Goal: Contribute content: Add original content to the website for others to see

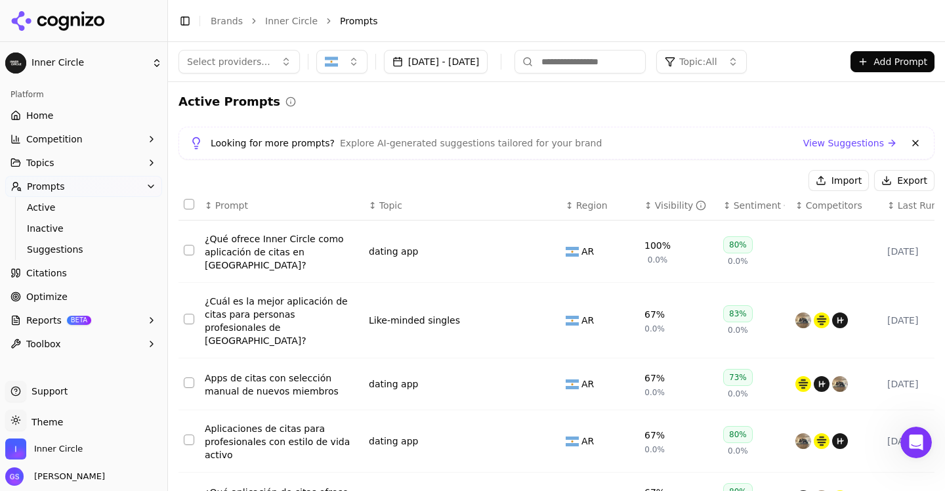
click at [70, 109] on link "Home" at bounding box center [83, 115] width 157 height 21
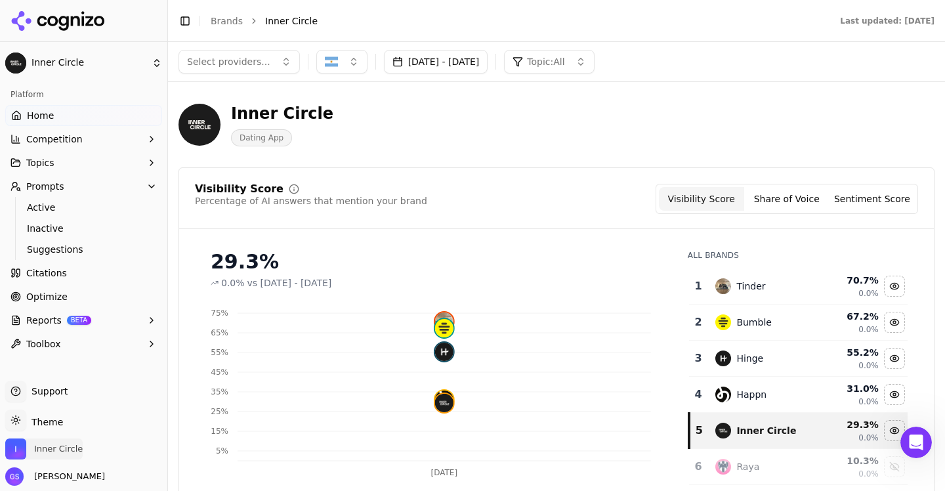
click at [80, 448] on span "Inner Circle" at bounding box center [58, 449] width 49 height 12
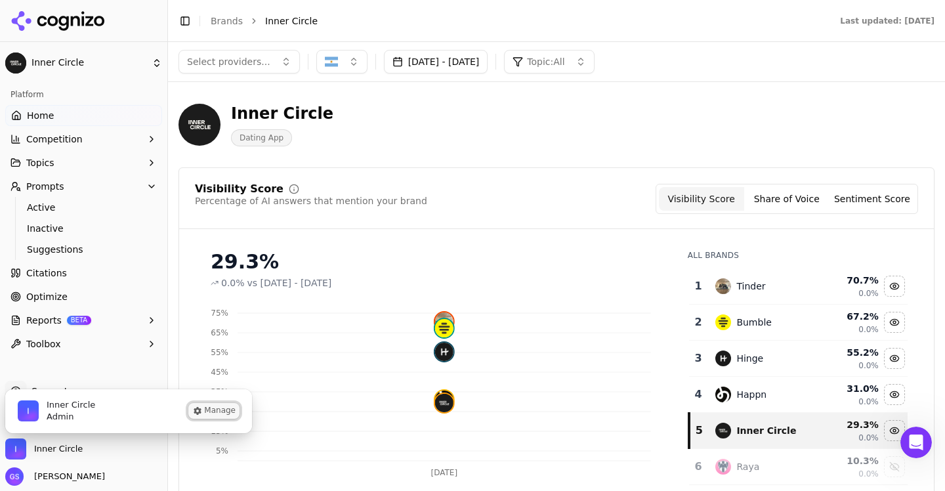
click at [230, 408] on button "Manage" at bounding box center [213, 411] width 51 height 16
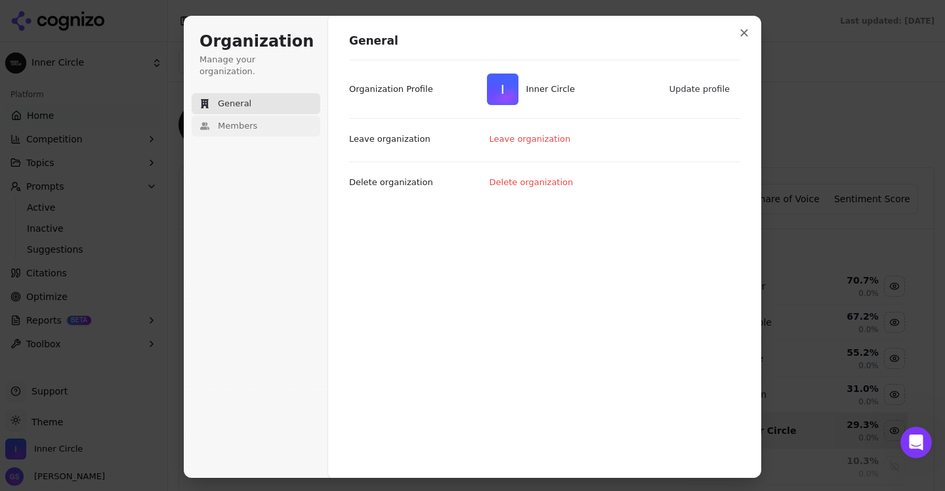
click at [280, 116] on button "Members" at bounding box center [256, 126] width 129 height 21
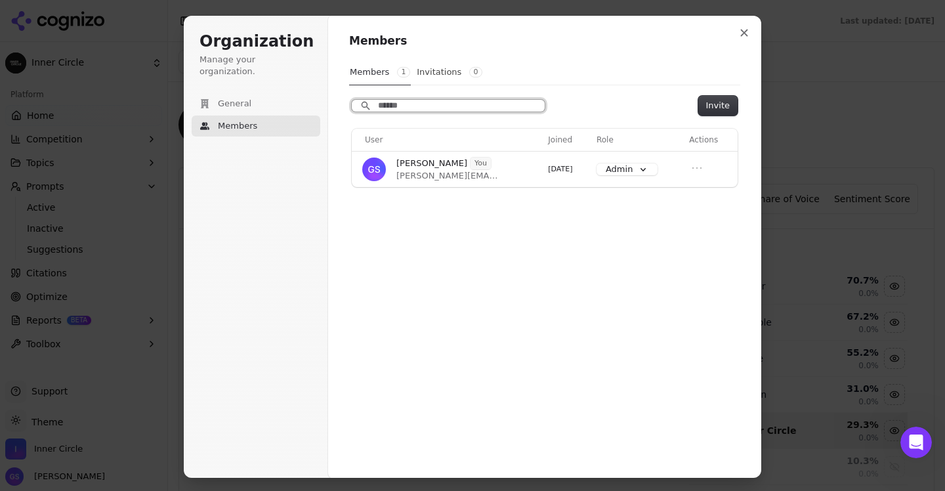
click at [425, 100] on input "Search" at bounding box center [448, 106] width 193 height 12
paste input "**********"
type input "**********"
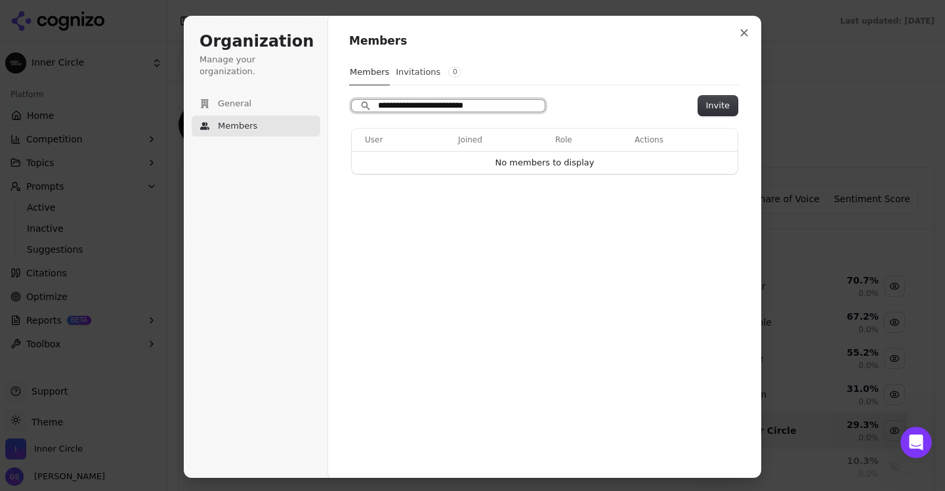
click at [532, 104] on input "**********" at bounding box center [448, 106] width 193 height 12
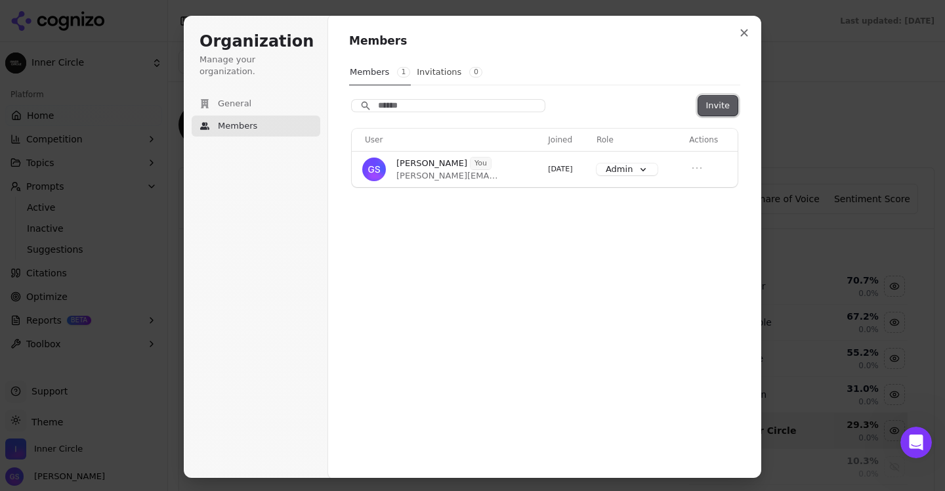
click at [719, 102] on button "Invite" at bounding box center [717, 106] width 39 height 20
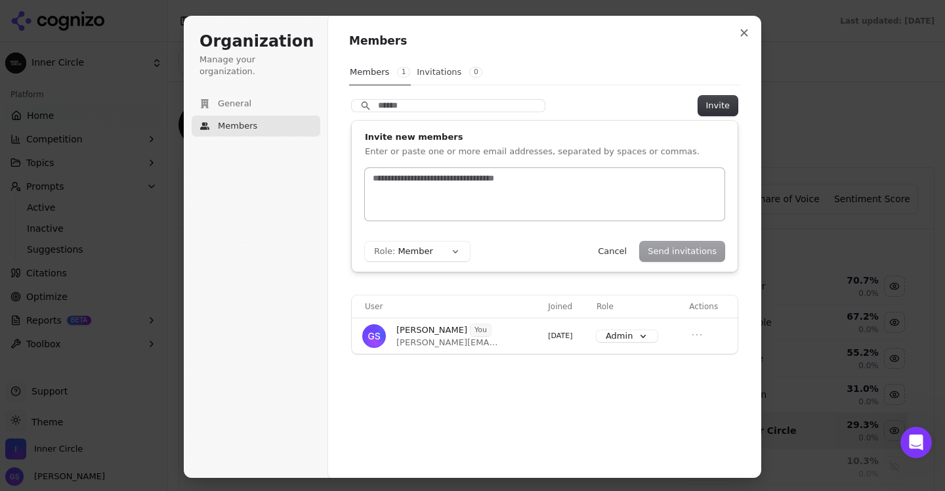
click at [448, 185] on div at bounding box center [545, 194] width 360 height 53
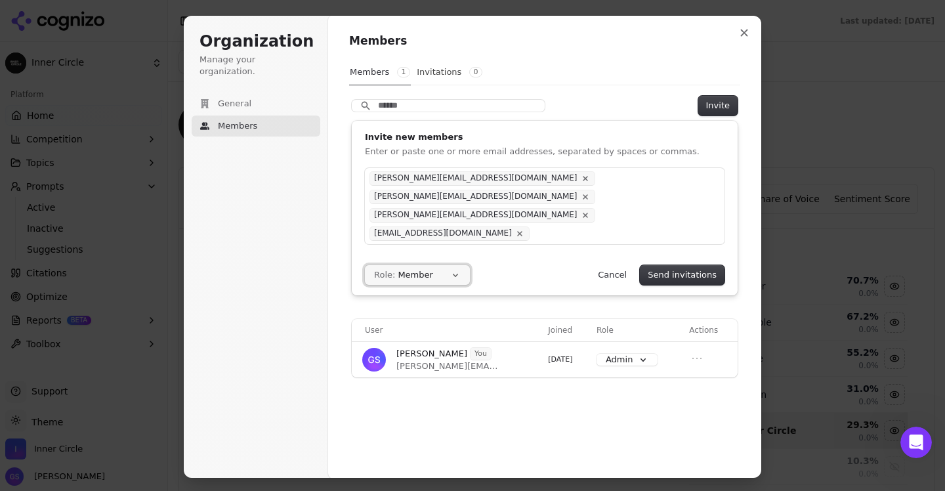
click at [448, 265] on button "Role: Member" at bounding box center [417, 275] width 105 height 20
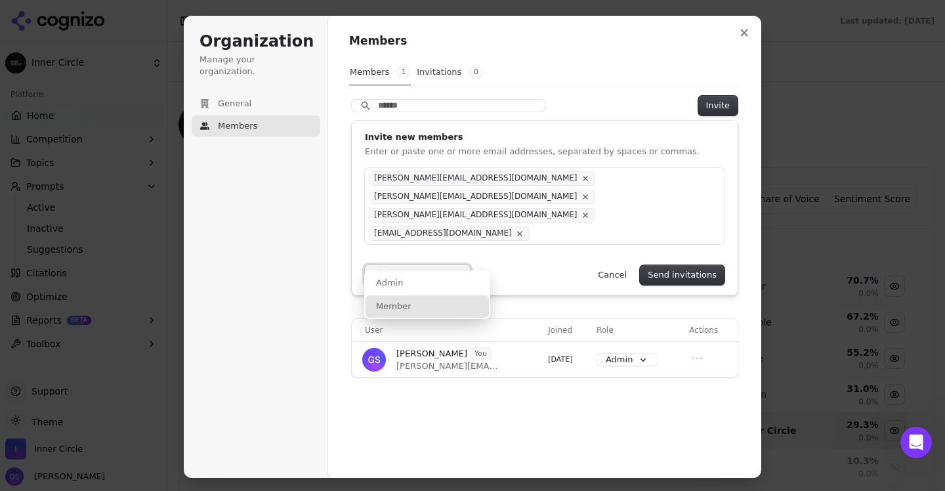
click at [448, 265] on button "Role: Member" at bounding box center [417, 275] width 105 height 20
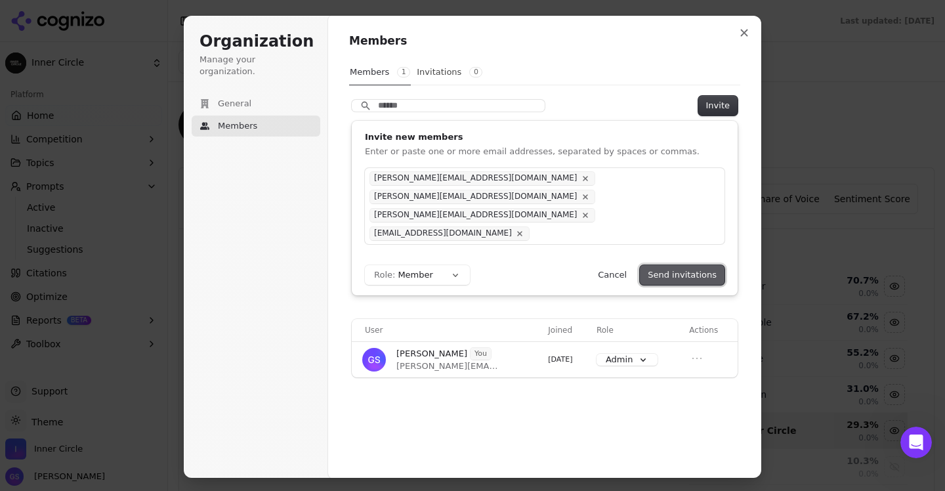
click at [683, 265] on button "Send invitations" at bounding box center [682, 275] width 85 height 20
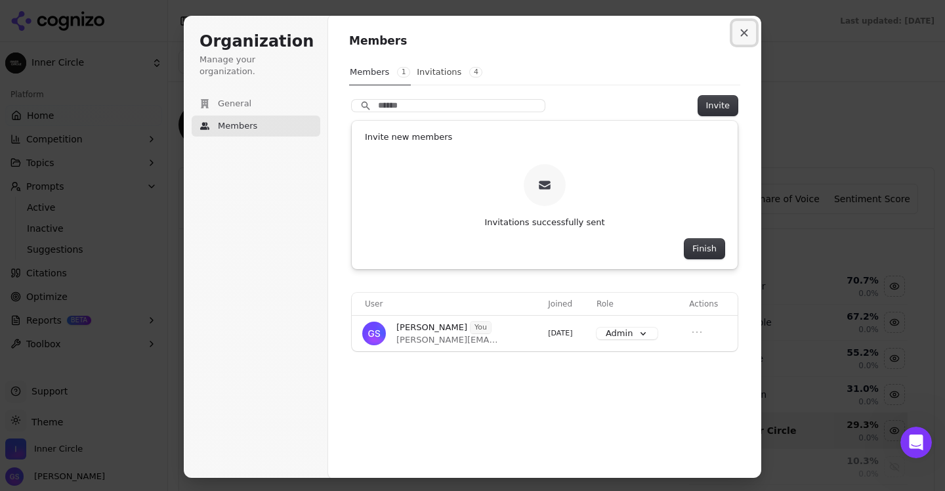
click at [742, 34] on icon "Close modal" at bounding box center [744, 33] width 8 height 8
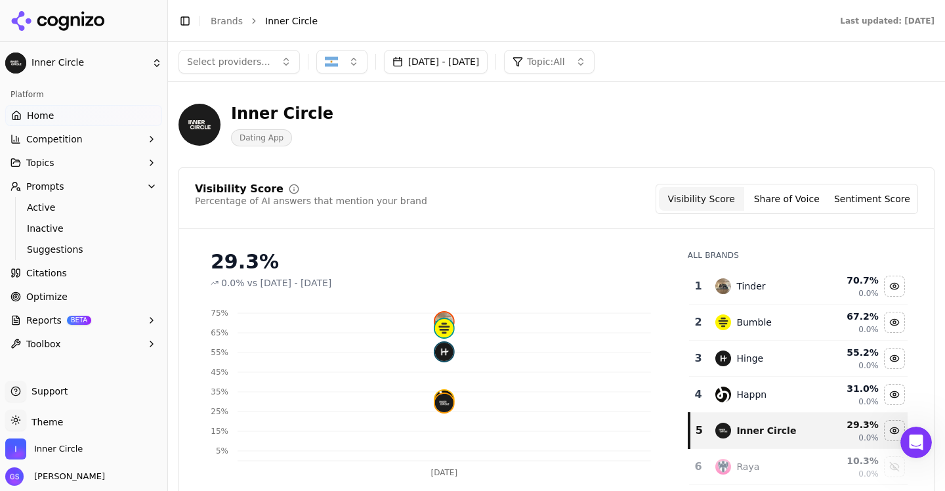
click at [72, 16] on icon at bounding box center [75, 21] width 9 height 10
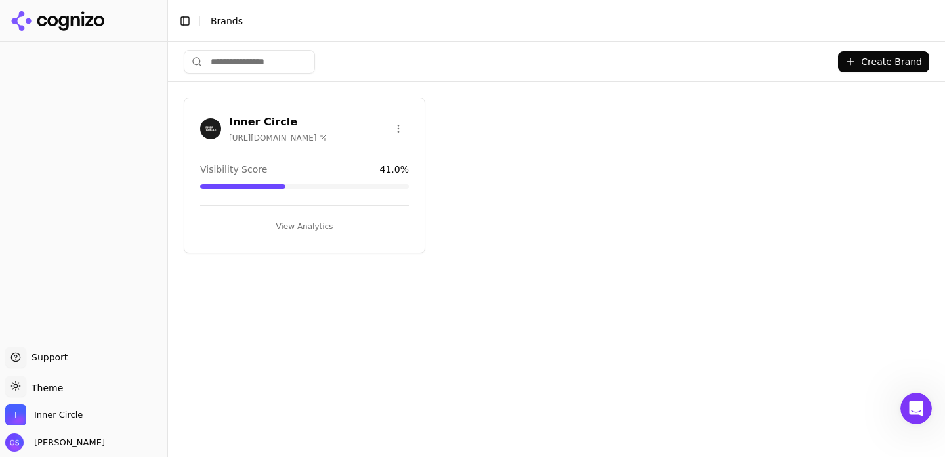
click at [248, 124] on h3 "Inner Circle" at bounding box center [278, 122] width 98 height 16
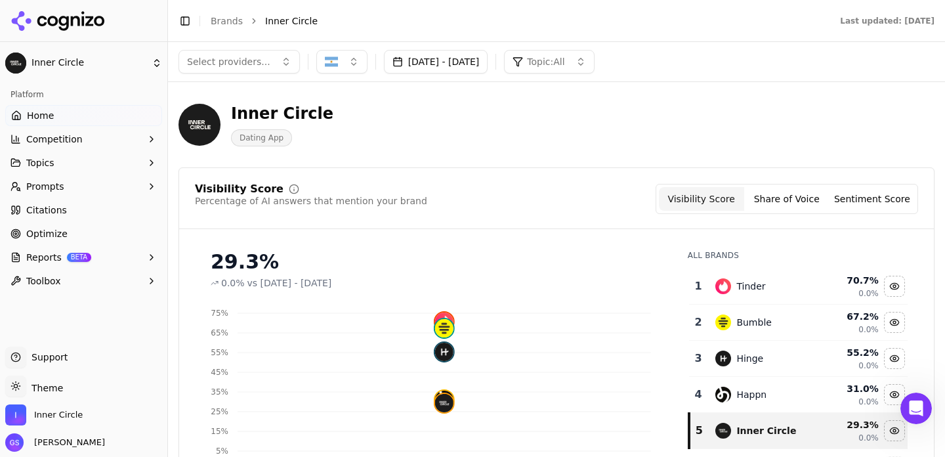
click at [347, 62] on button "button" at bounding box center [341, 62] width 51 height 24
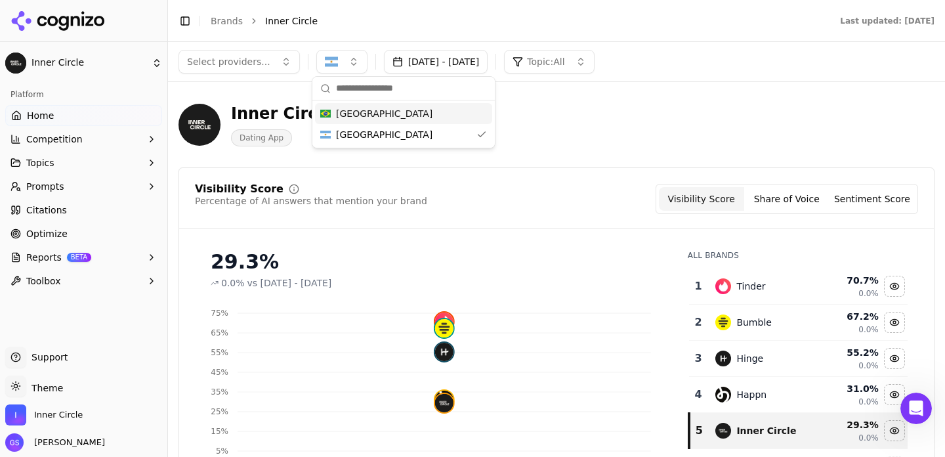
click at [354, 113] on span "[GEOGRAPHIC_DATA]" at bounding box center [384, 113] width 96 height 13
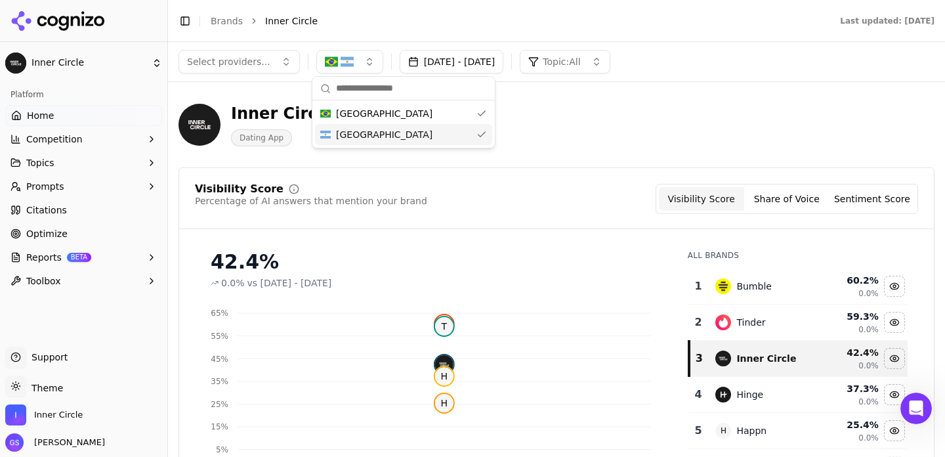
click at [393, 133] on div "[GEOGRAPHIC_DATA]" at bounding box center [403, 134] width 177 height 21
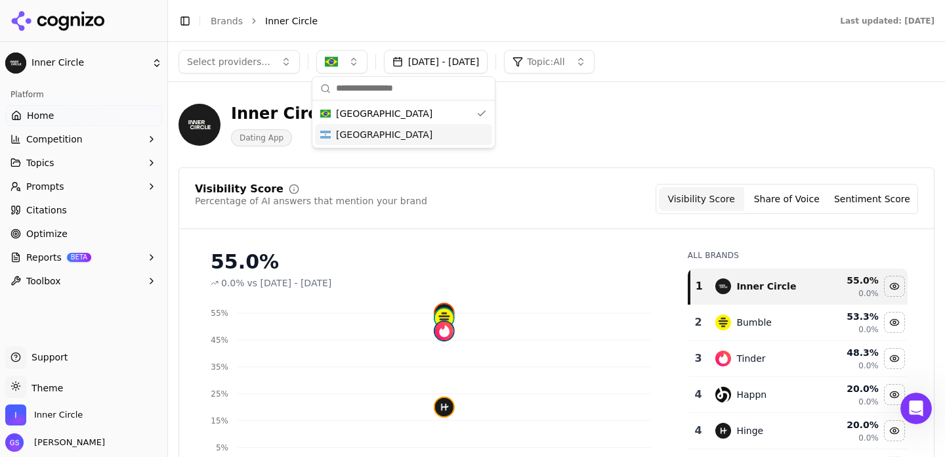
click at [611, 164] on header "Inner Circle Dating App" at bounding box center [557, 130] width 756 height 75
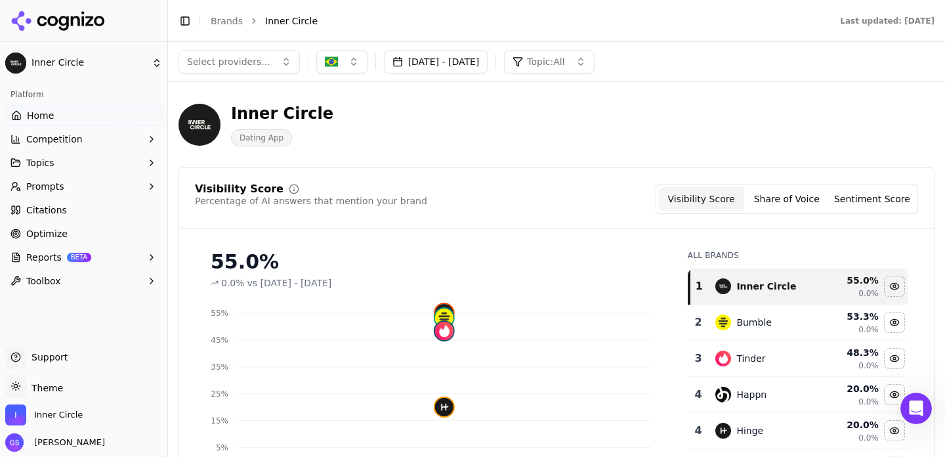
click at [660, 133] on div "Inner Circle Dating App" at bounding box center [473, 124] width 588 height 43
click at [255, 60] on span "Select providers..." at bounding box center [228, 61] width 83 height 13
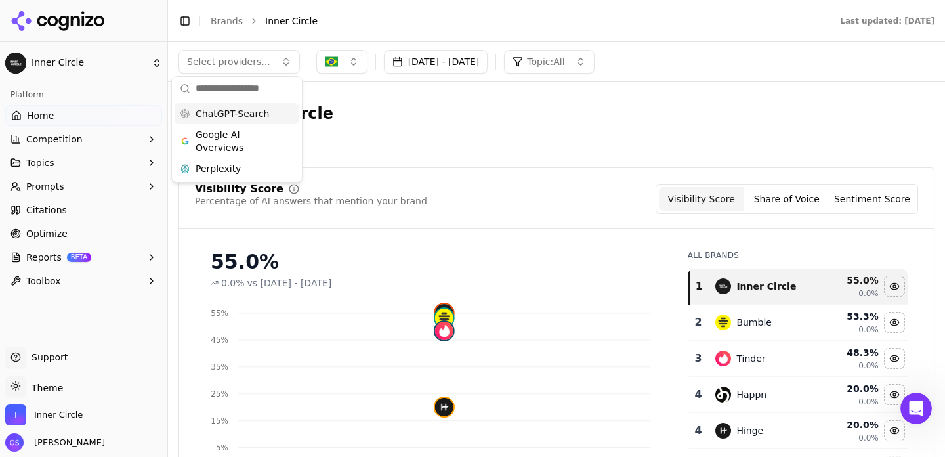
click at [347, 62] on button "button" at bounding box center [341, 62] width 51 height 24
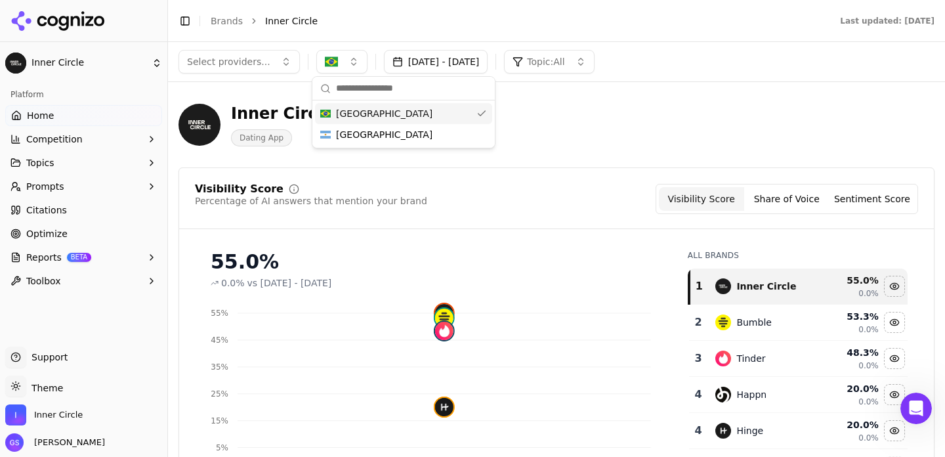
click at [347, 62] on button "button" at bounding box center [341, 62] width 51 height 24
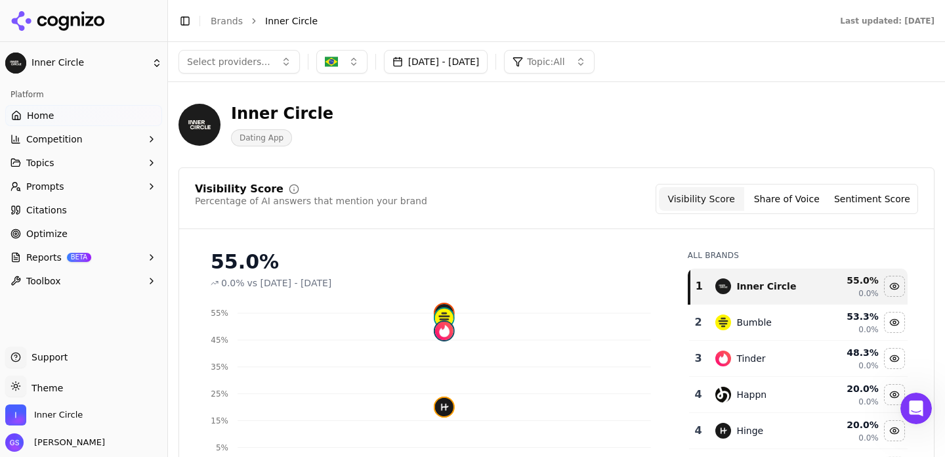
click at [565, 63] on span "Topic: All" at bounding box center [545, 61] width 37 height 13
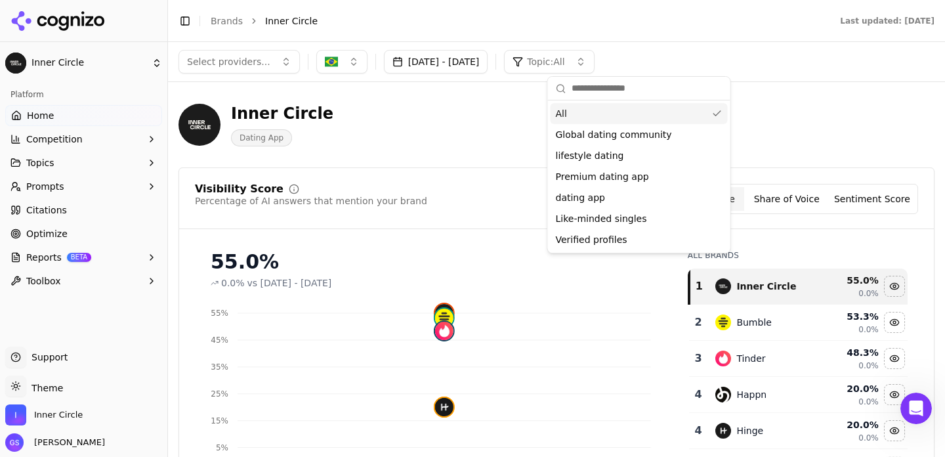
click at [565, 63] on span "Topic: All" at bounding box center [545, 61] width 37 height 13
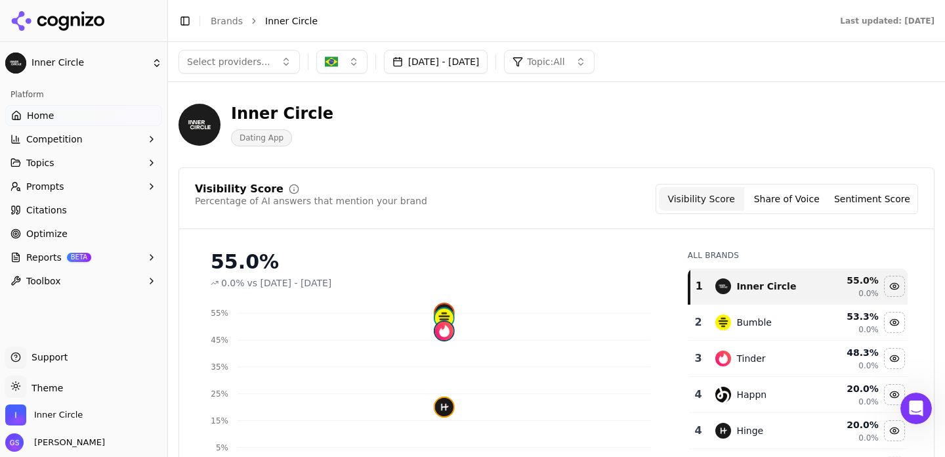
click at [330, 64] on img "button" at bounding box center [331, 61] width 13 height 13
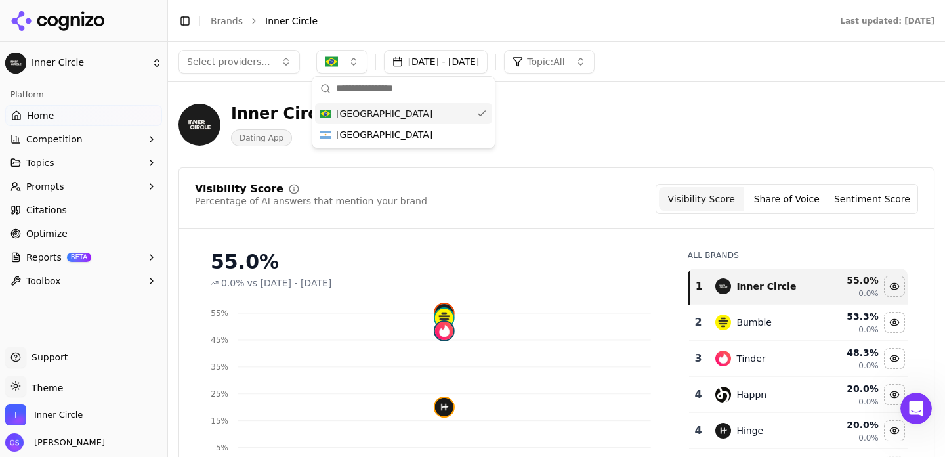
click at [345, 33] on header "Toggle Sidebar Brands Inner Circle Last updated: [DATE]" at bounding box center [556, 21] width 777 height 42
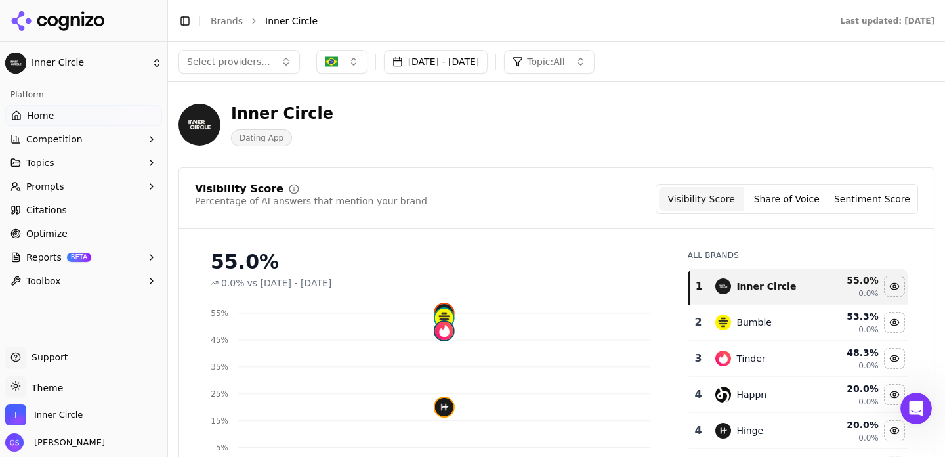
click at [565, 58] on span "Topic: All" at bounding box center [545, 61] width 37 height 13
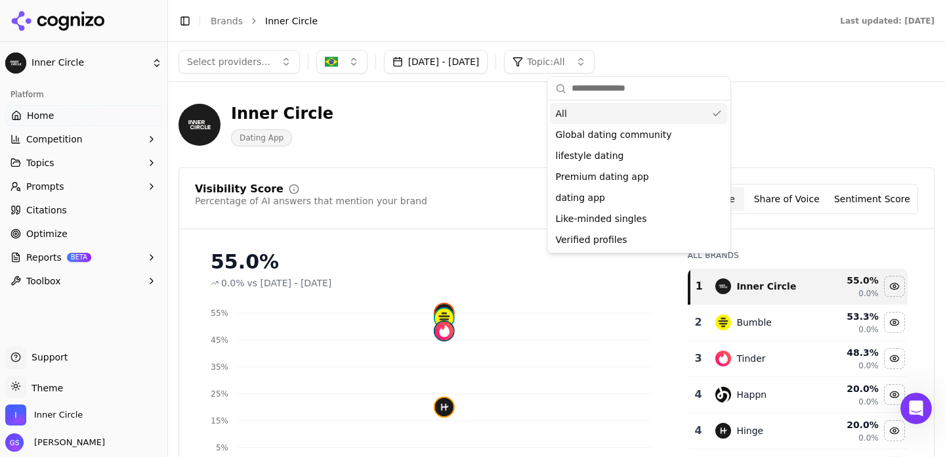
click at [565, 58] on span "Topic: All" at bounding box center [545, 61] width 37 height 13
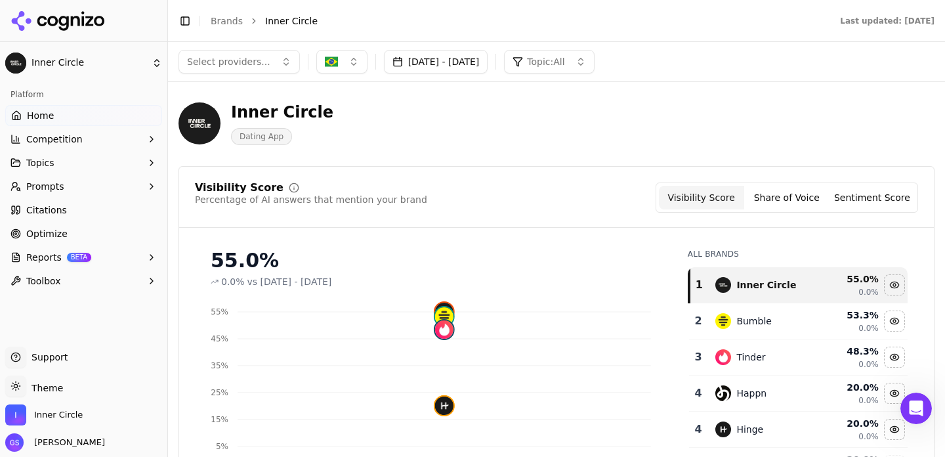
scroll to position [1, 0]
click at [565, 62] on span "Topic: All" at bounding box center [545, 61] width 37 height 13
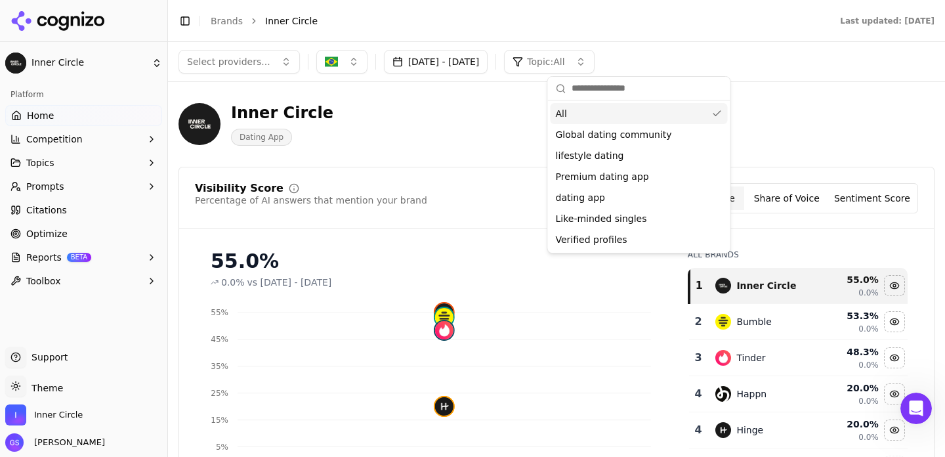
click at [565, 62] on span "Topic: All" at bounding box center [545, 61] width 37 height 13
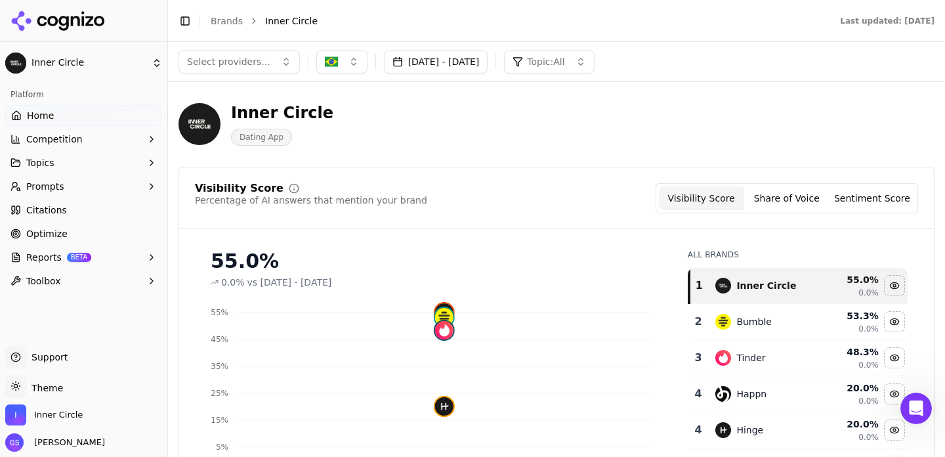
click at [66, 192] on button "Prompts" at bounding box center [83, 186] width 157 height 21
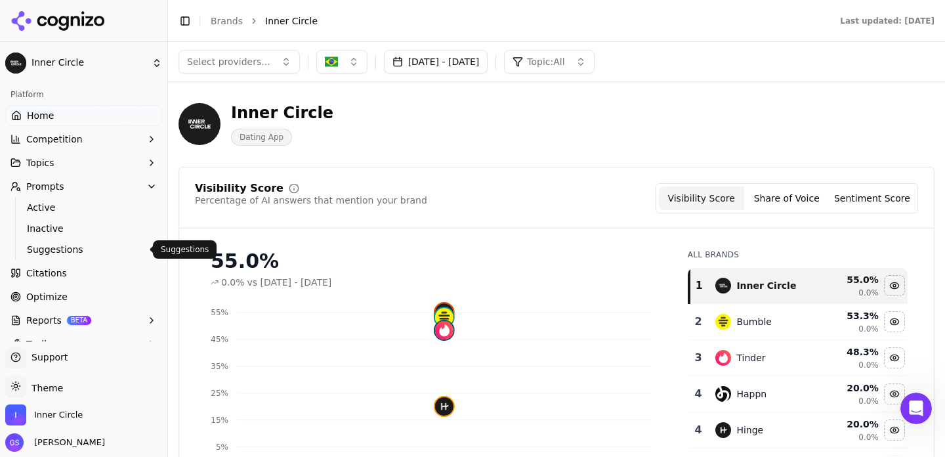
click at [49, 249] on span "Suggestions" at bounding box center [84, 249] width 114 height 13
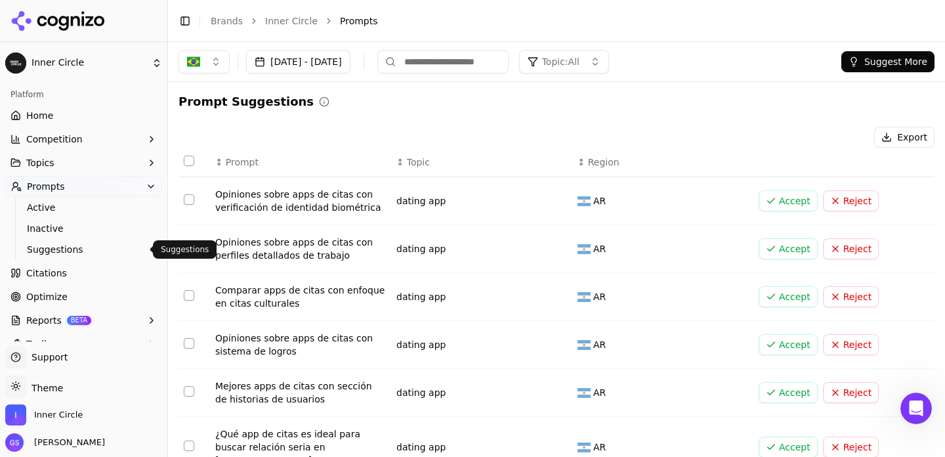
click at [893, 62] on button "Suggest More" at bounding box center [888, 61] width 93 height 21
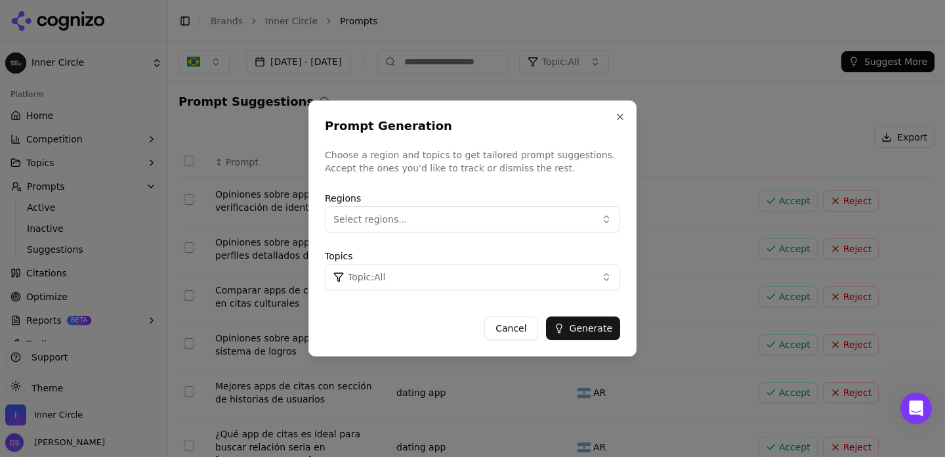
click at [528, 215] on button "Select regions..." at bounding box center [472, 219] width 295 height 26
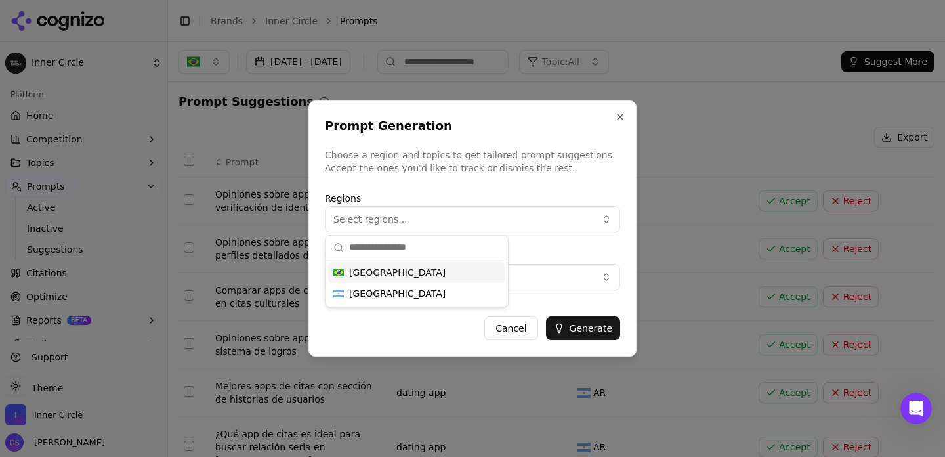
click at [408, 277] on div "[GEOGRAPHIC_DATA]" at bounding box center [416, 272] width 177 height 21
click at [568, 245] on div "Regions Topics Topic: All" at bounding box center [472, 240] width 295 height 110
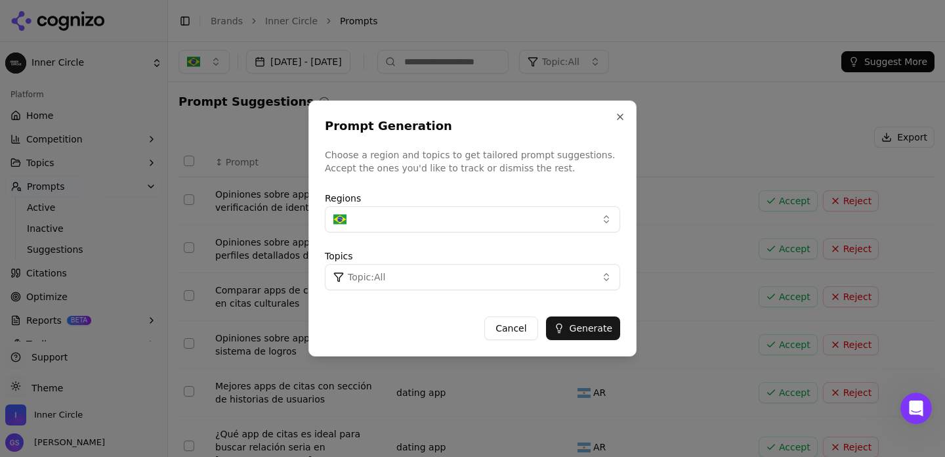
click at [545, 278] on button "Topic: All" at bounding box center [472, 277] width 295 height 26
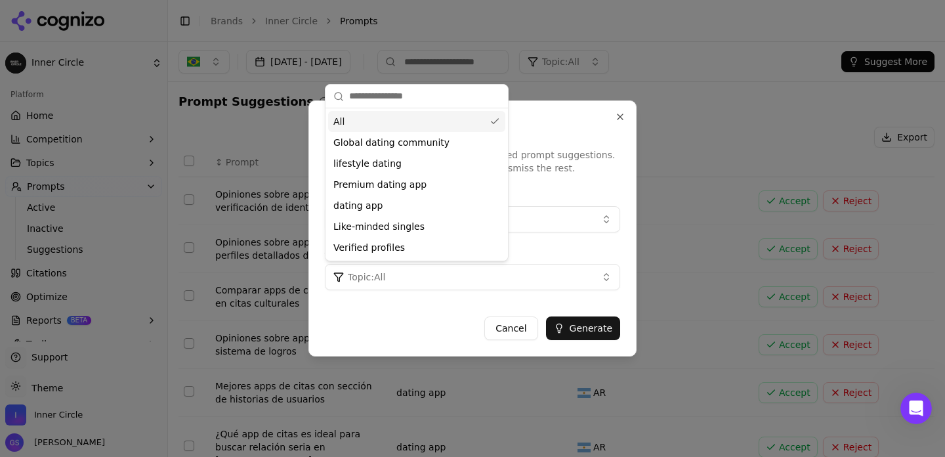
click at [391, 95] on input "text" at bounding box center [424, 96] width 151 height 26
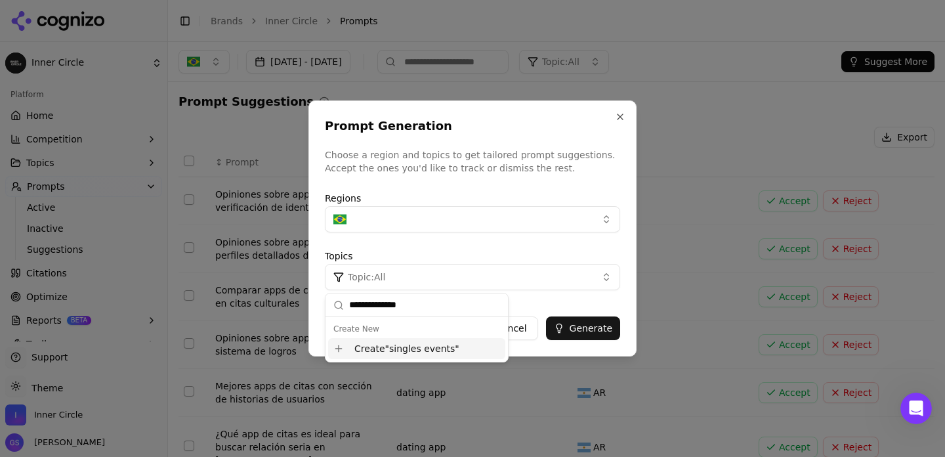
type input "**********"
click at [430, 347] on div "Create " singles events "" at bounding box center [416, 348] width 177 height 21
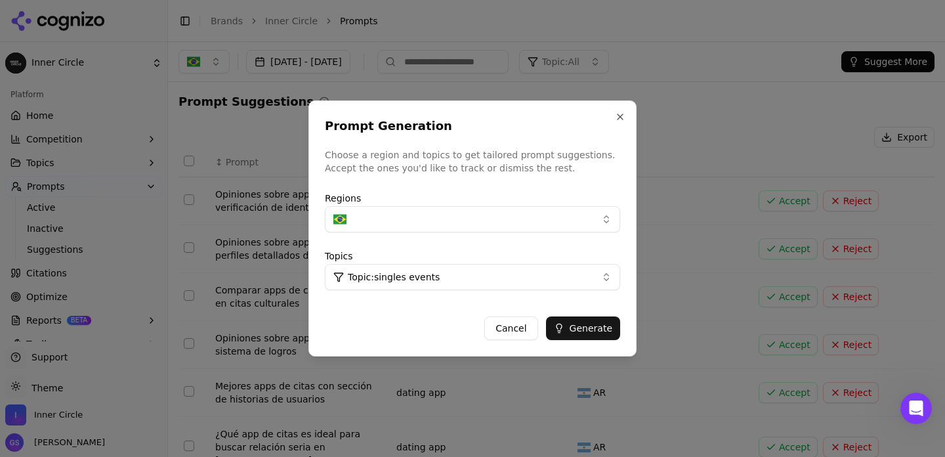
click at [578, 323] on button "Generate" at bounding box center [583, 328] width 74 height 24
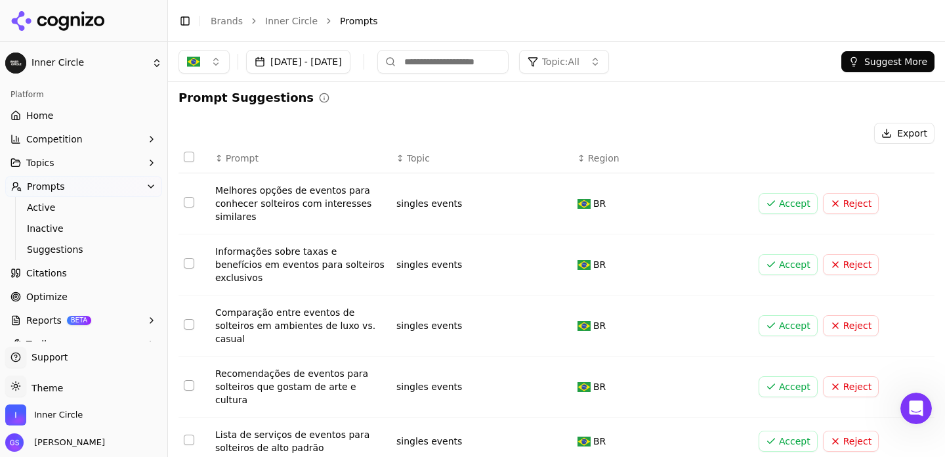
scroll to position [1, 0]
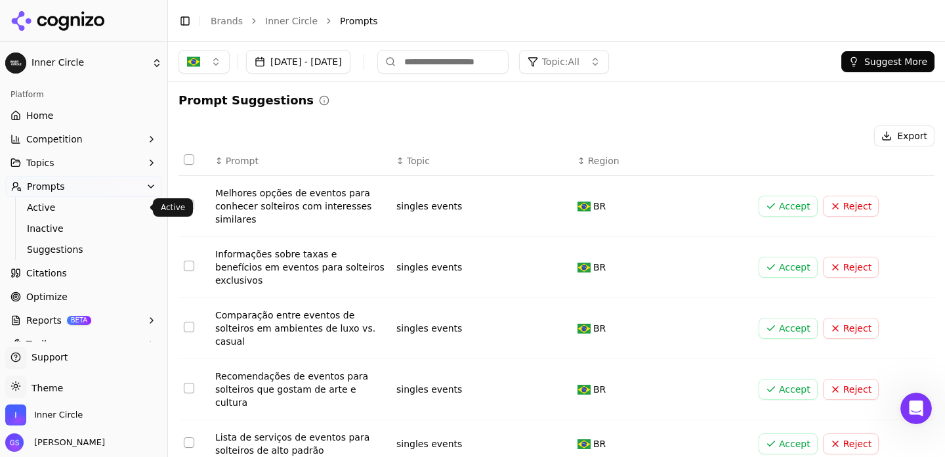
click at [30, 209] on span "Active" at bounding box center [84, 207] width 114 height 13
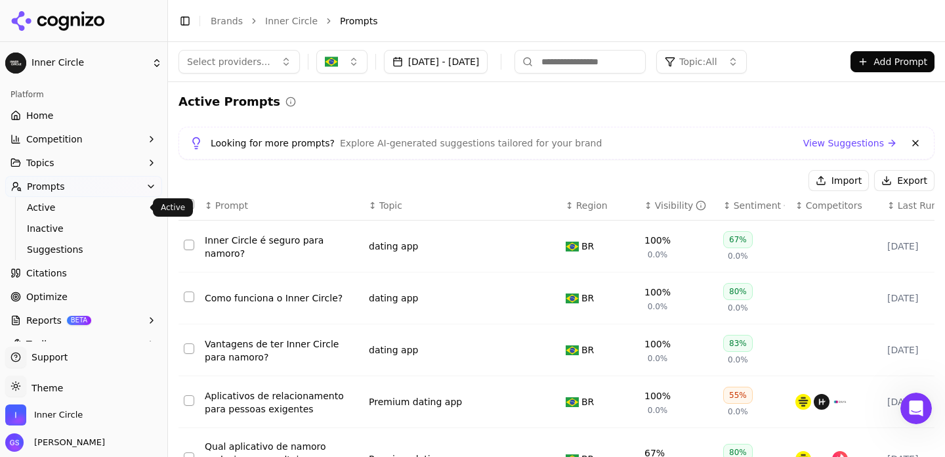
click at [888, 65] on button "Add Prompt" at bounding box center [893, 61] width 84 height 21
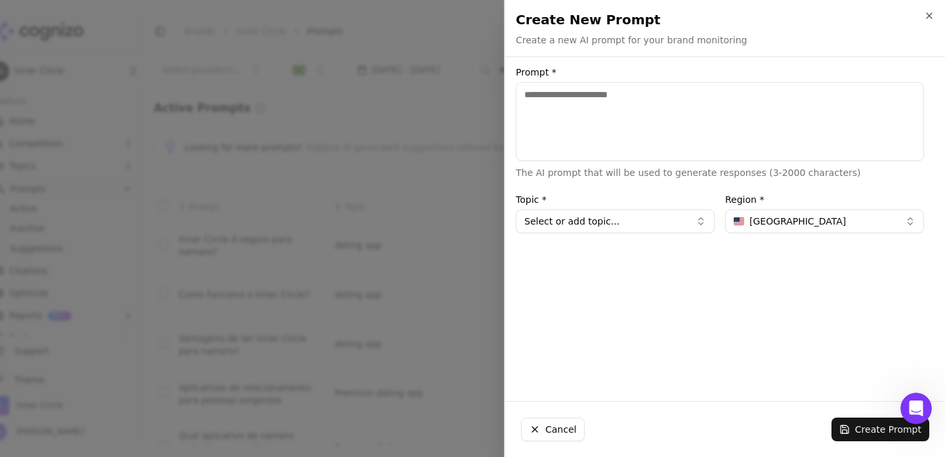
click at [805, 214] on button "[GEOGRAPHIC_DATA]" at bounding box center [824, 221] width 199 height 24
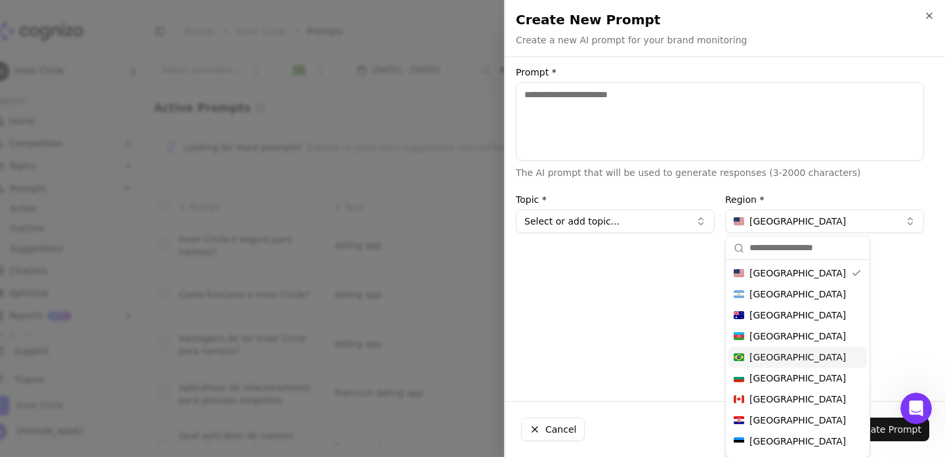
click at [775, 356] on div "[GEOGRAPHIC_DATA]" at bounding box center [798, 357] width 139 height 21
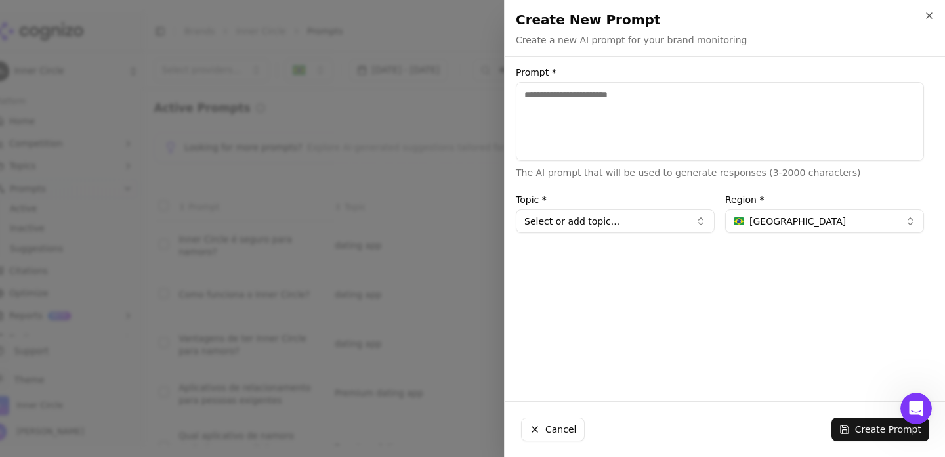
click at [688, 218] on button "Select or add topic..." at bounding box center [615, 221] width 199 height 24
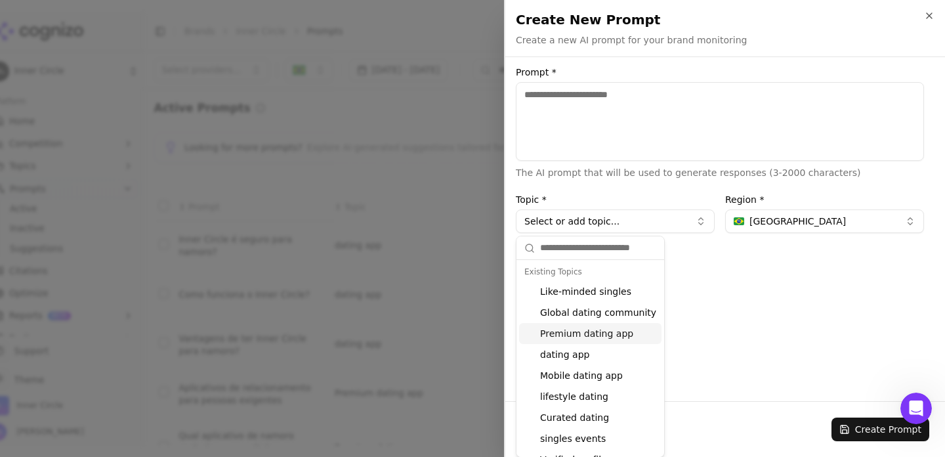
scroll to position [16, 0]
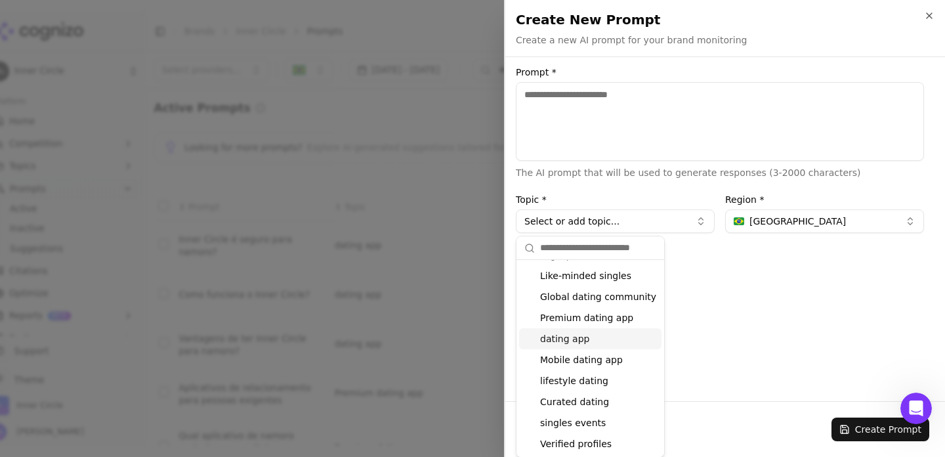
click at [724, 322] on div "Prompt * The AI prompt that will be used to generate responses (3-2000 characte…" at bounding box center [719, 229] width 429 height 323
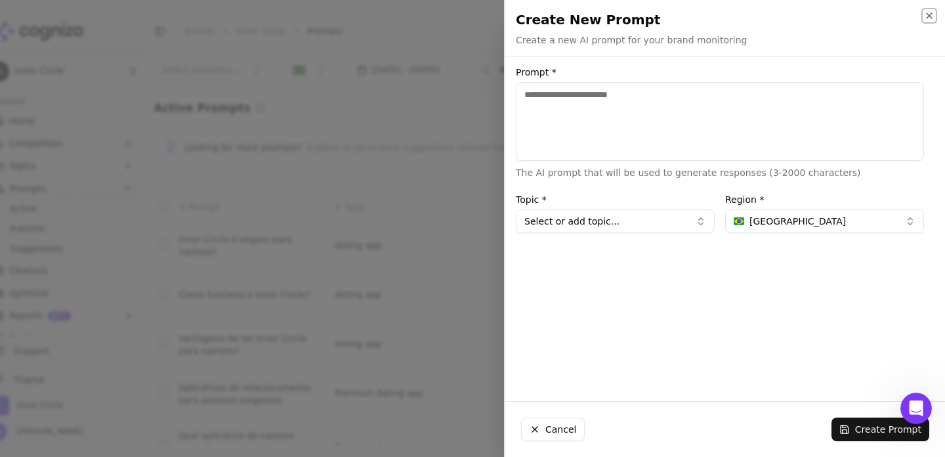
click at [927, 16] on icon "button" at bounding box center [929, 16] width 11 height 11
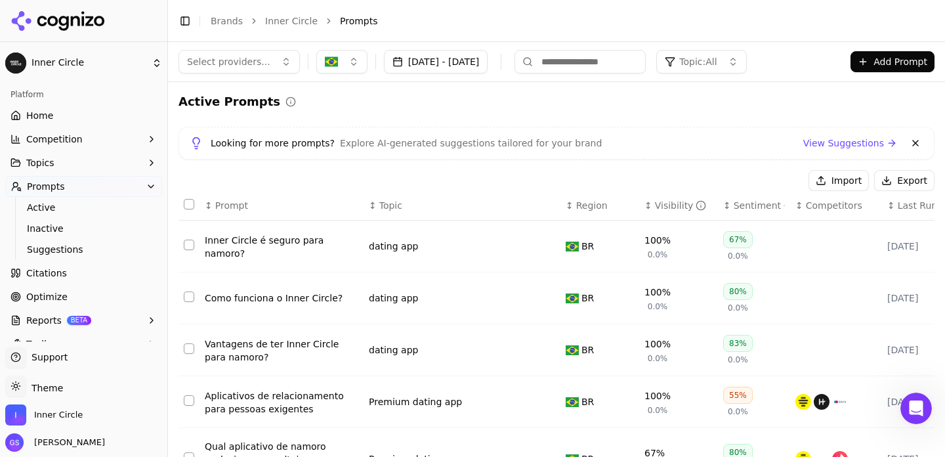
click at [717, 58] on span "Topic: All" at bounding box center [697, 61] width 37 height 13
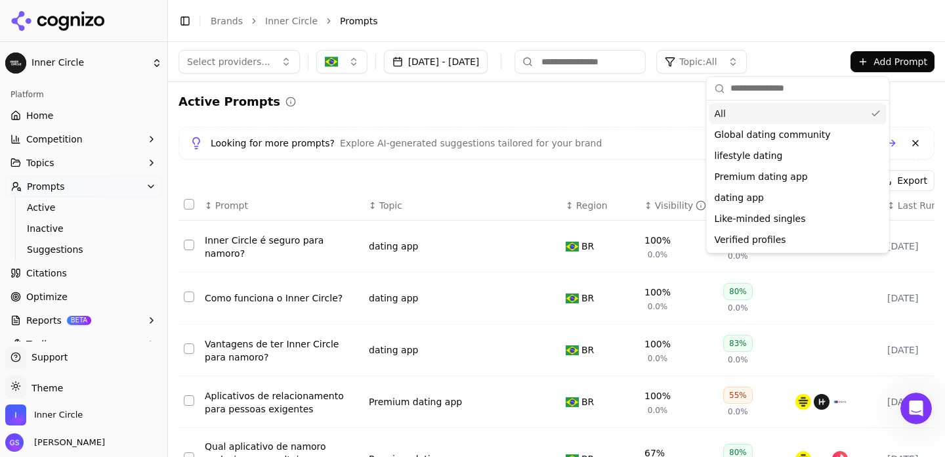
click at [719, 34] on header "Toggle Sidebar Brands Inner Circle Prompts" at bounding box center [556, 21] width 777 height 42
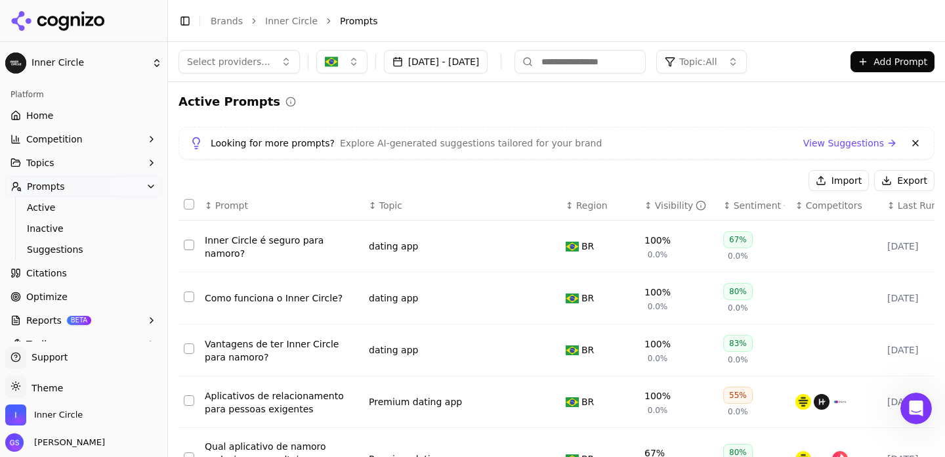
click at [187, 247] on button "Select row 1" at bounding box center [189, 245] width 11 height 11
click at [545, 249] on button "Data table" at bounding box center [548, 246] width 16 height 16
click at [505, 248] on button "dating app" at bounding box center [451, 246] width 164 height 24
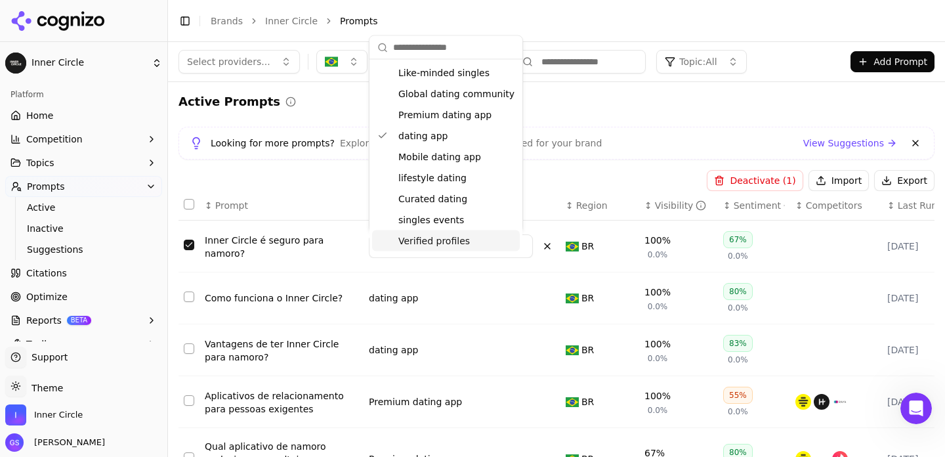
click at [519, 246] on button "dating app" at bounding box center [451, 246] width 164 height 24
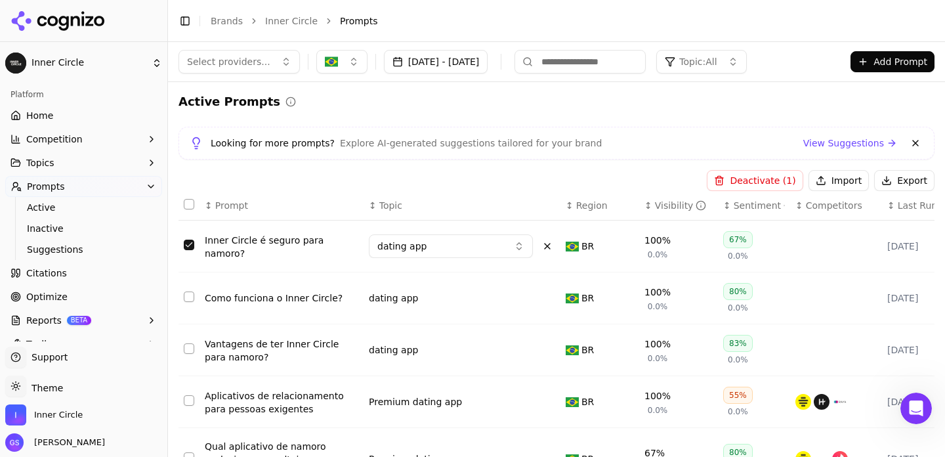
click at [547, 245] on button "Data table" at bounding box center [548, 246] width 16 height 16
click at [186, 243] on button "Select row 1" at bounding box center [189, 245] width 11 height 11
click at [56, 164] on button "Topics" at bounding box center [83, 162] width 157 height 21
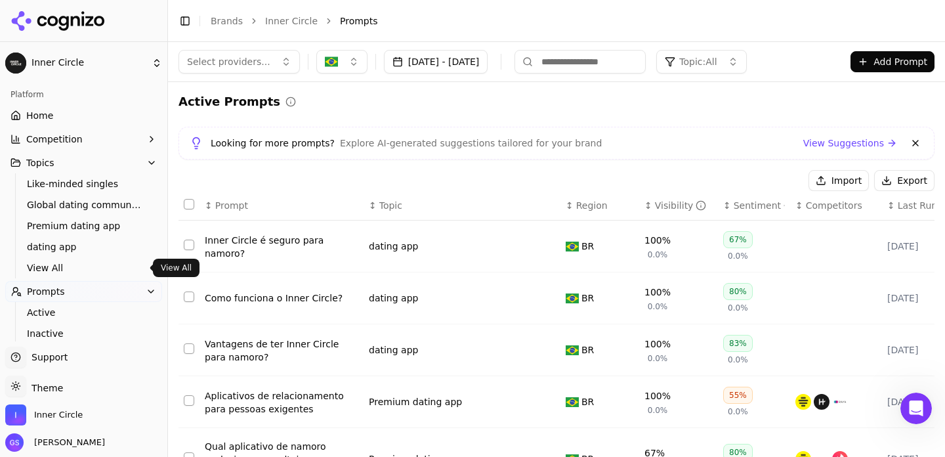
click at [53, 267] on span "View All" at bounding box center [84, 267] width 114 height 13
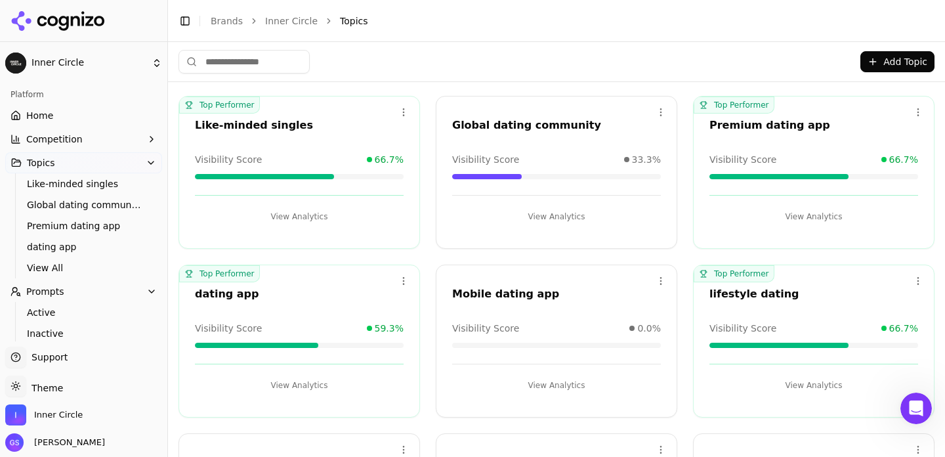
scroll to position [33, 0]
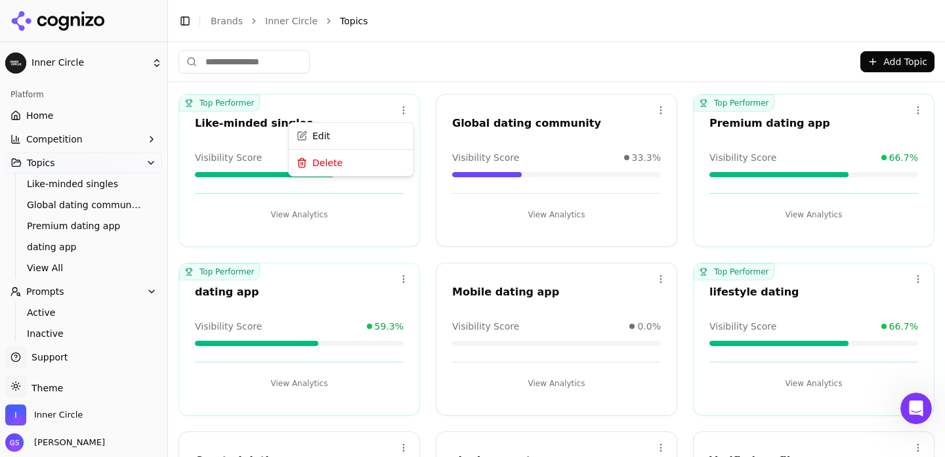
click at [407, 109] on html "Inner Circle Platform Home Competition Topics Like-minded singles Global dating…" at bounding box center [472, 228] width 945 height 457
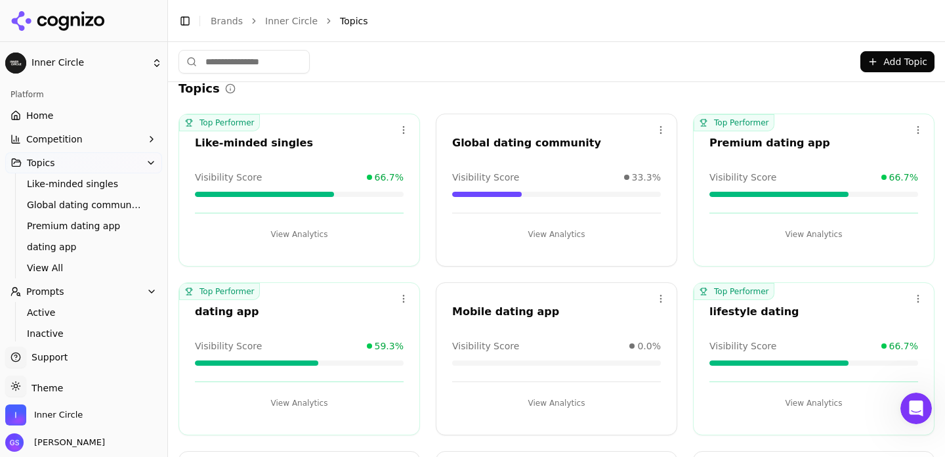
scroll to position [0, 0]
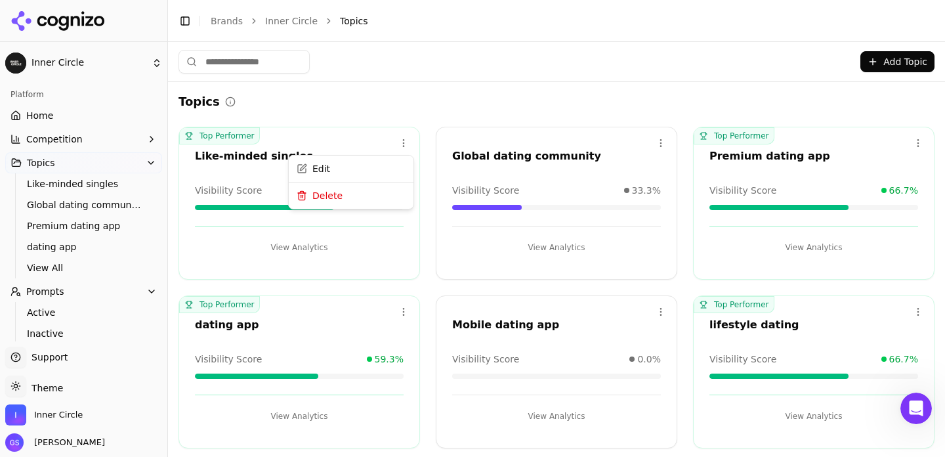
click at [403, 142] on html "Inner Circle Platform Home Competition Topics Like-minded singles Global dating…" at bounding box center [472, 228] width 945 height 457
click at [438, 104] on html "Inner Circle Platform Home Competition Topics Like-minded singles Global dating…" at bounding box center [472, 228] width 945 height 457
click at [48, 309] on span "Active" at bounding box center [84, 312] width 114 height 13
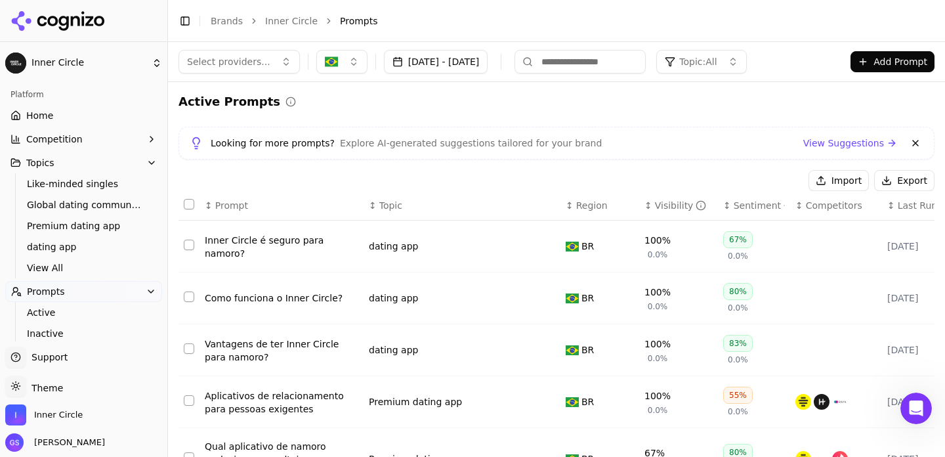
click at [666, 211] on div "Visibility" at bounding box center [681, 205] width 52 height 13
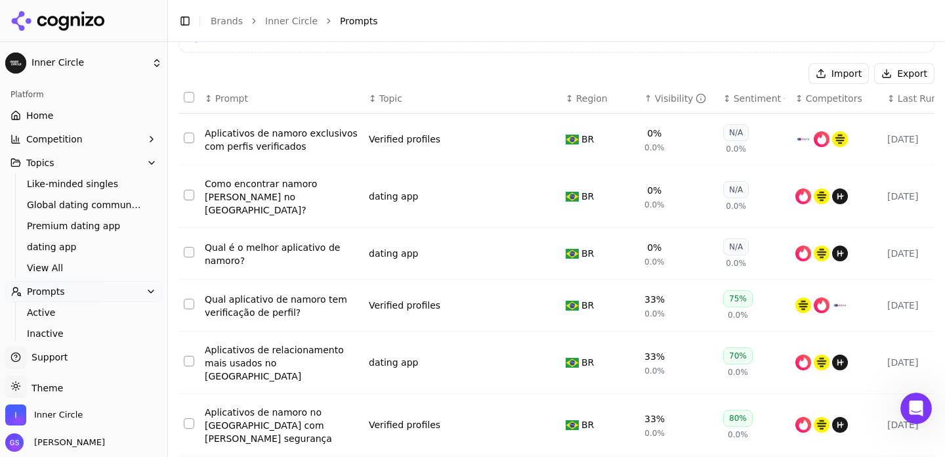
scroll to position [108, 0]
click at [186, 191] on button "Select row 19" at bounding box center [189, 194] width 11 height 11
click at [299, 186] on div "Como encontrar namoro [PERSON_NAME] no [GEOGRAPHIC_DATA]?" at bounding box center [282, 196] width 154 height 39
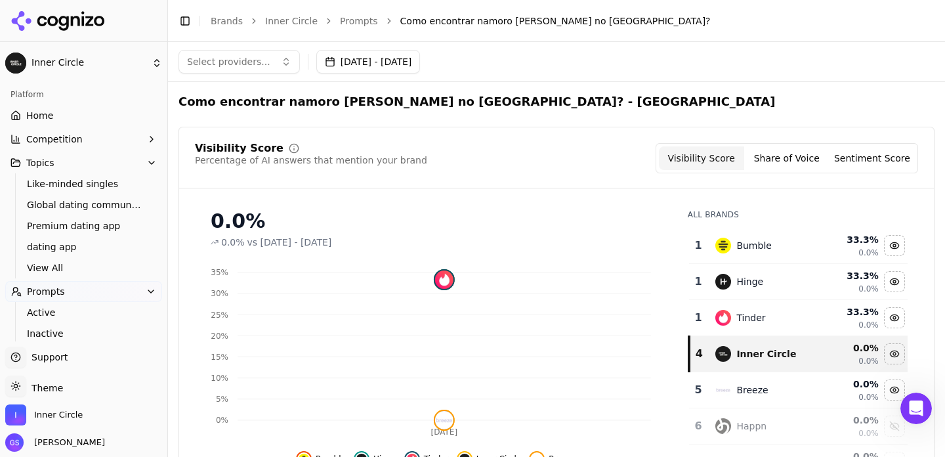
click at [271, 68] on button "Select providers..." at bounding box center [239, 62] width 121 height 24
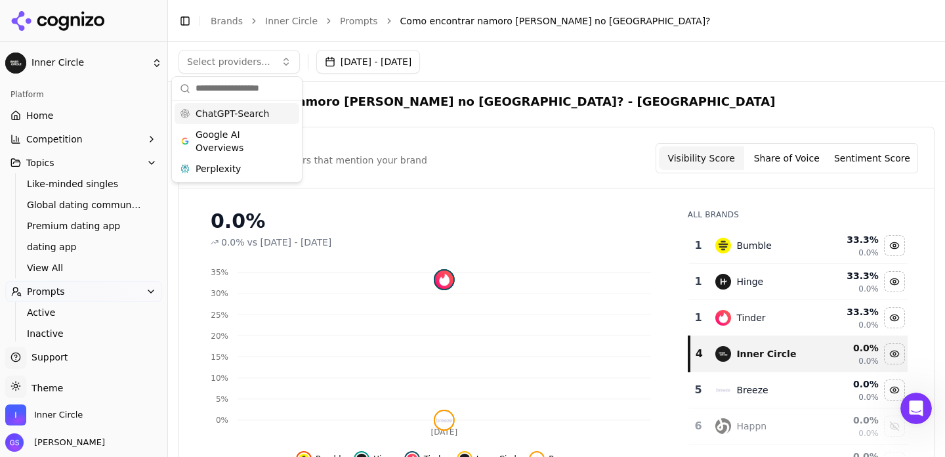
click at [271, 68] on button "Select providers..." at bounding box center [239, 62] width 121 height 24
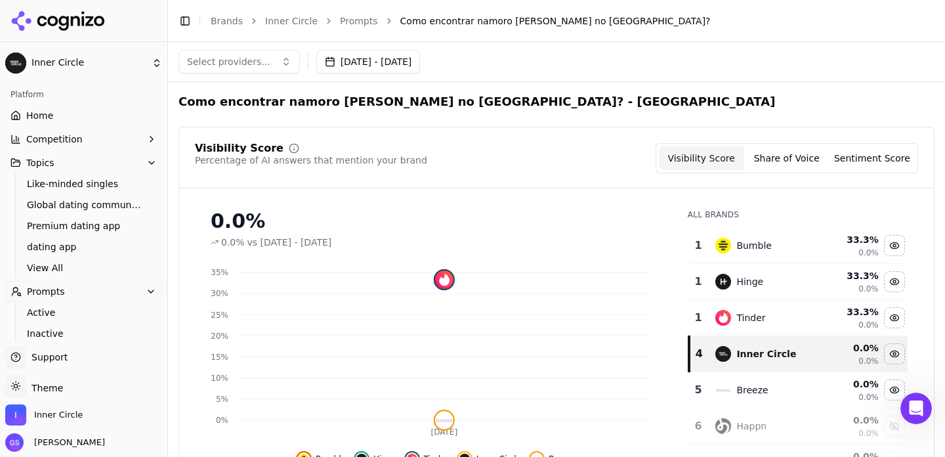
click at [394, 64] on button "[DATE] - [DATE]" at bounding box center [368, 62] width 104 height 24
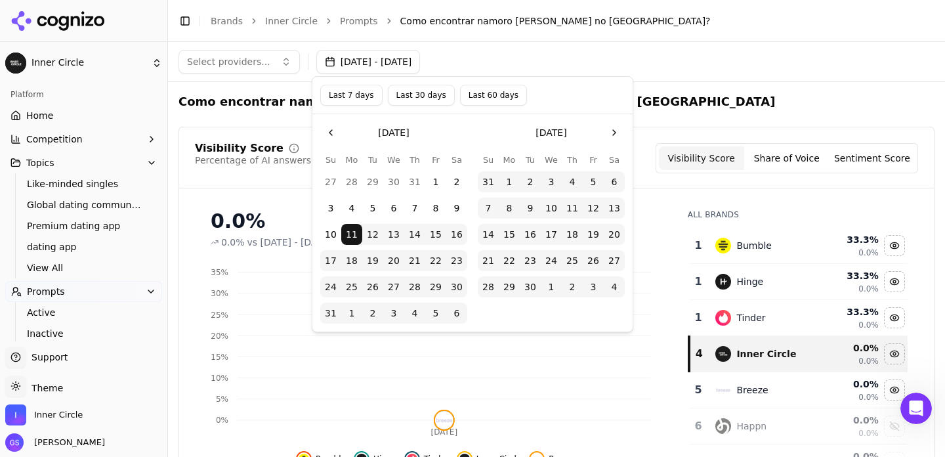
click at [430, 92] on button "Last 30 days" at bounding box center [421, 95] width 67 height 21
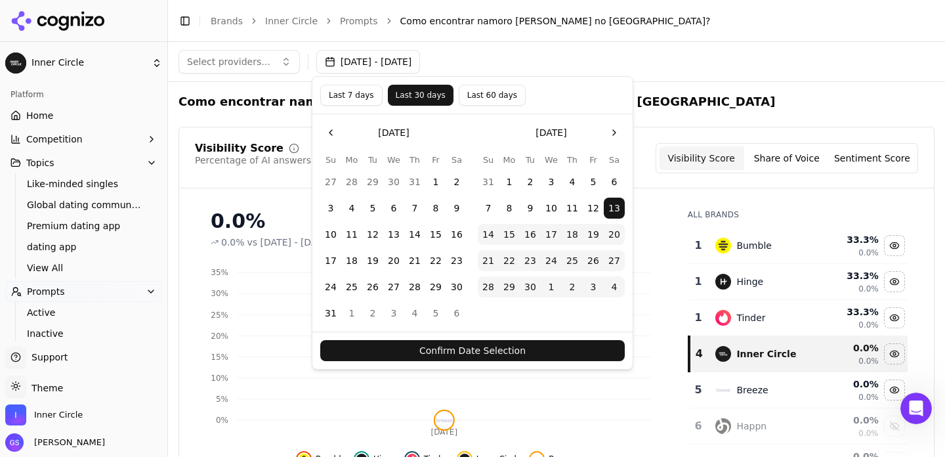
click at [565, 346] on button "Confirm Date Selection" at bounding box center [472, 350] width 305 height 21
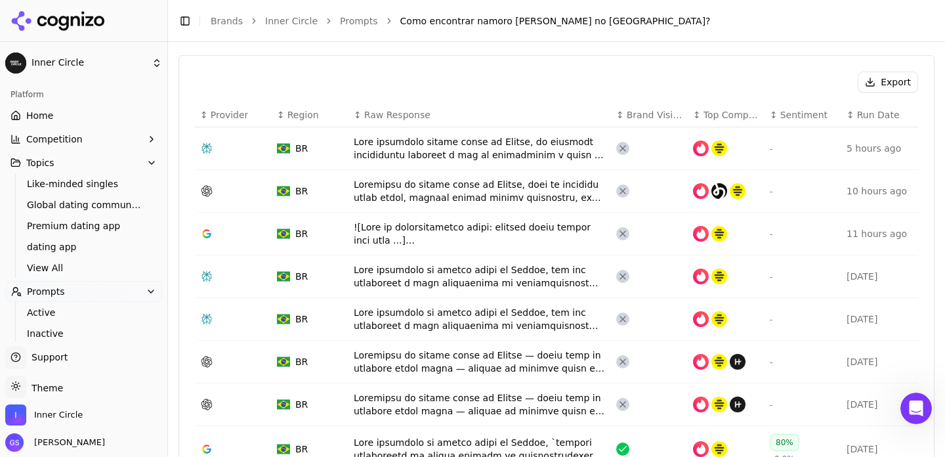
scroll to position [469, 0]
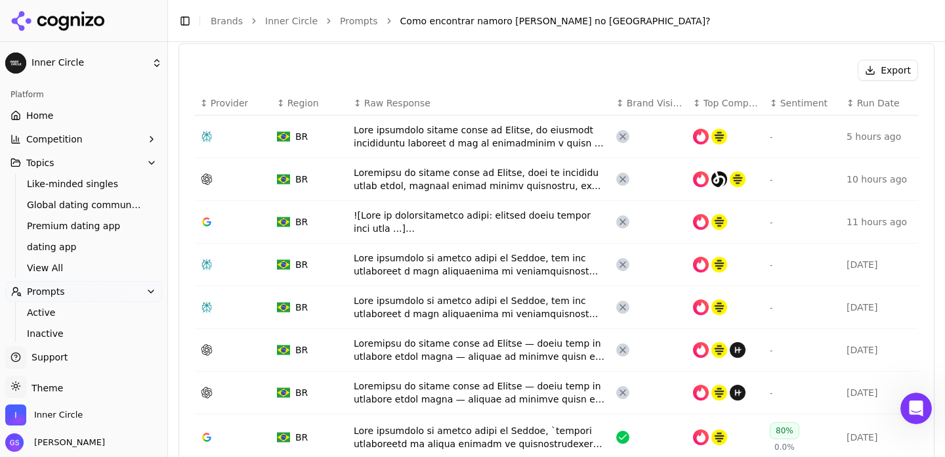
click at [496, 140] on div "Data table" at bounding box center [480, 136] width 252 height 26
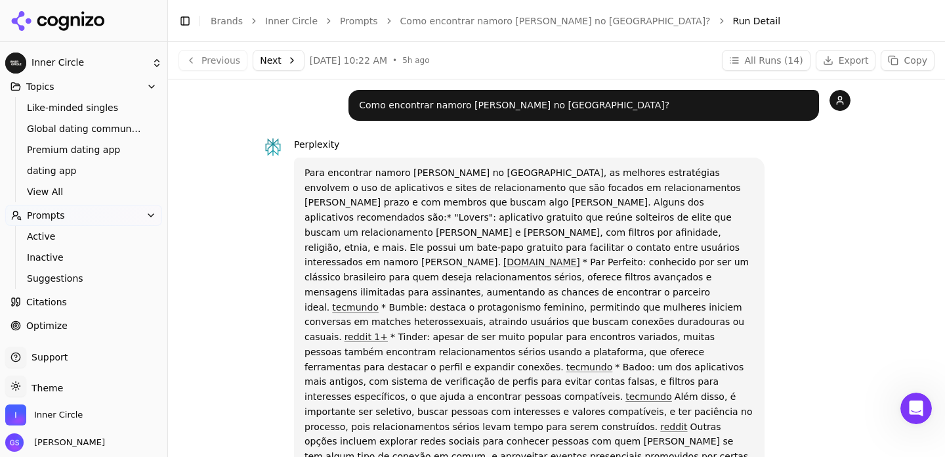
scroll to position [123, 0]
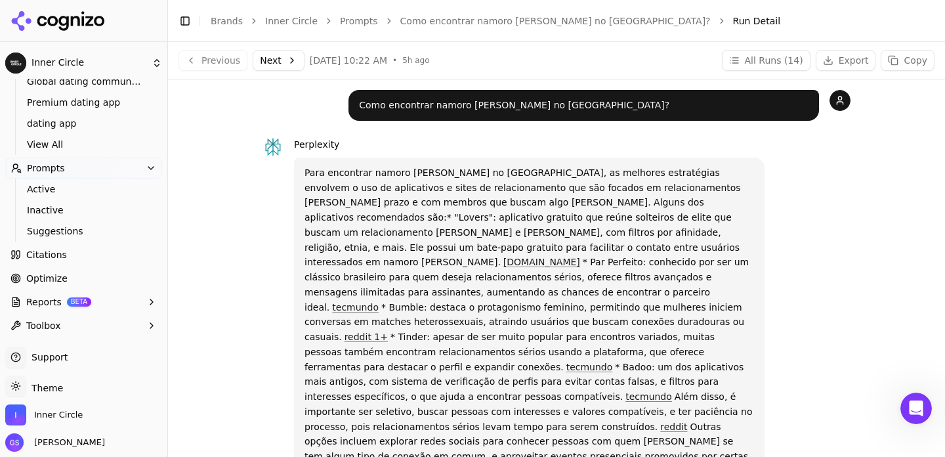
click at [95, 247] on link "Citations" at bounding box center [83, 254] width 157 height 21
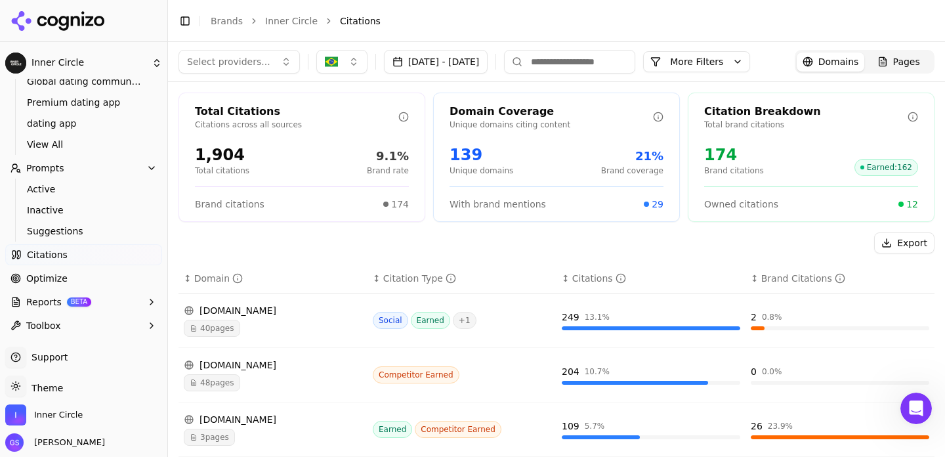
click at [832, 56] on span "Domains" at bounding box center [839, 61] width 41 height 13
click at [910, 60] on span "Pages" at bounding box center [906, 61] width 27 height 13
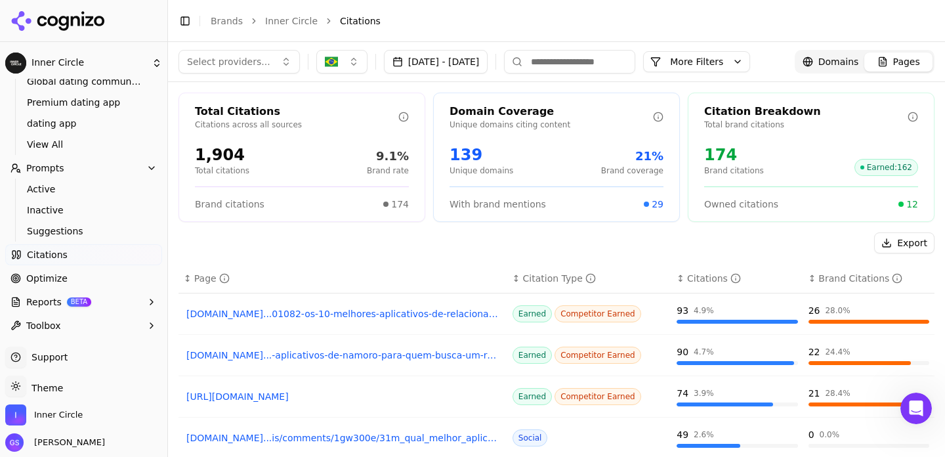
click at [844, 64] on span "Domains" at bounding box center [839, 61] width 41 height 13
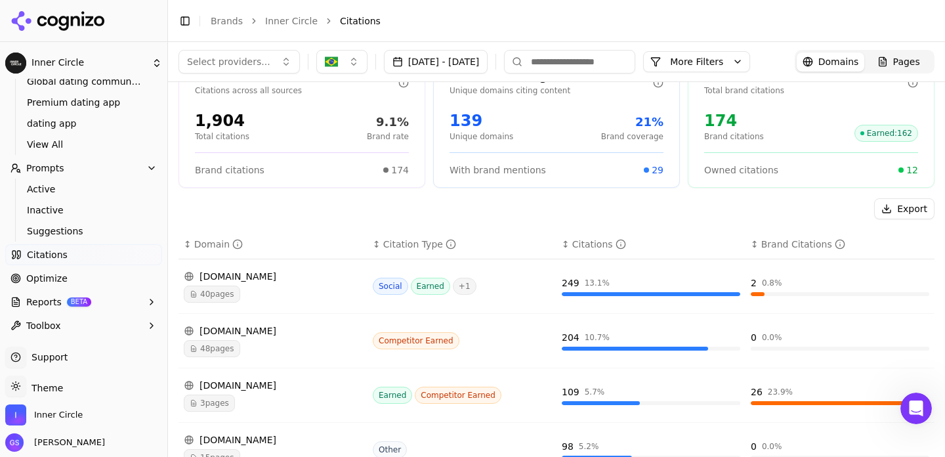
scroll to position [9, 0]
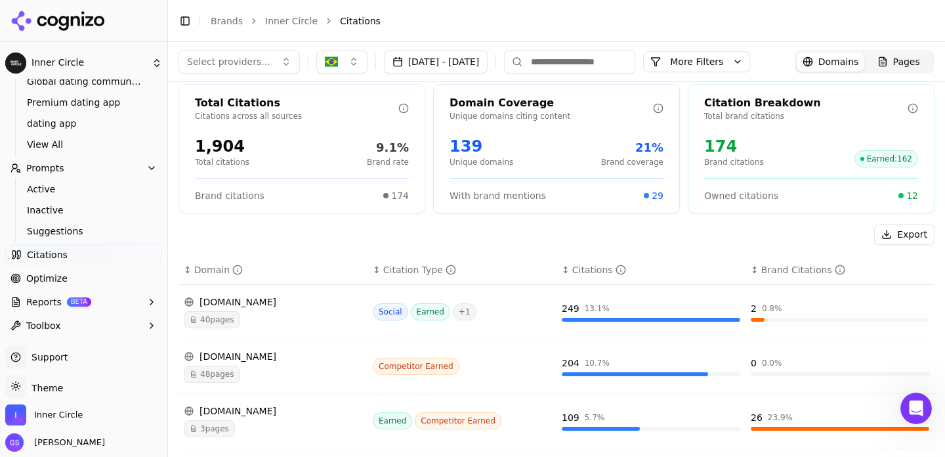
click at [229, 325] on span "40 pages" at bounding box center [212, 319] width 56 height 17
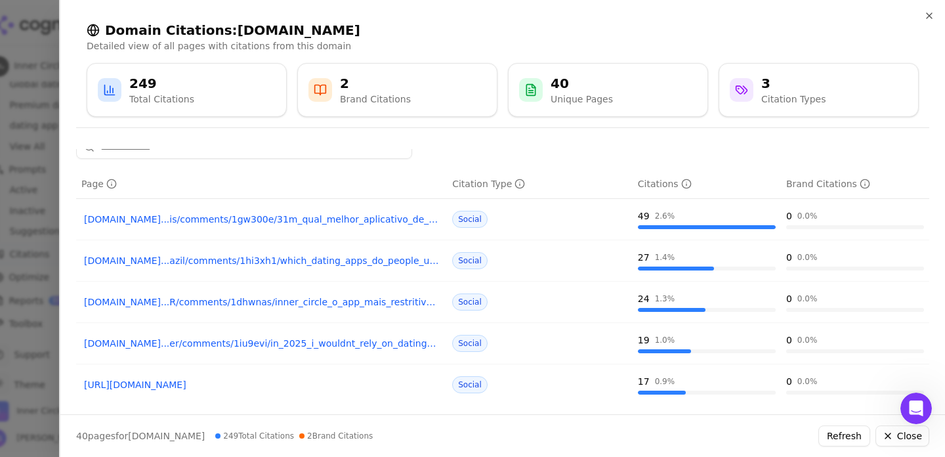
scroll to position [0, 0]
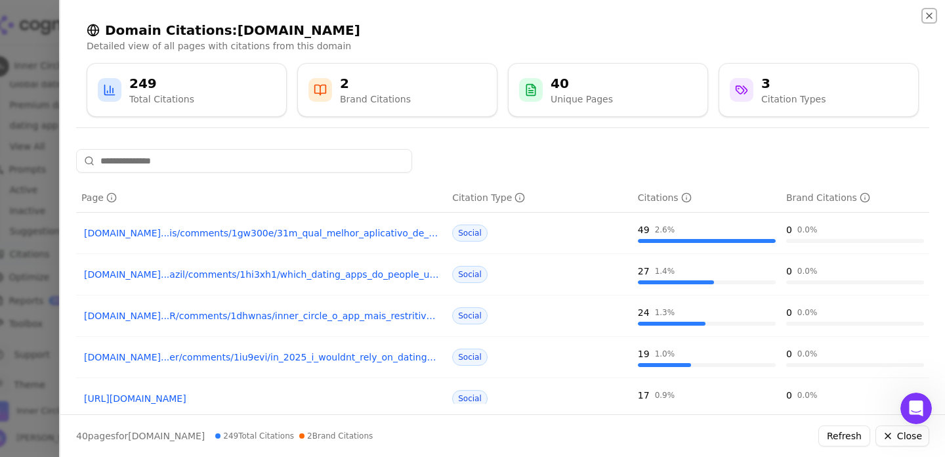
click at [933, 13] on icon "button" at bounding box center [929, 16] width 11 height 11
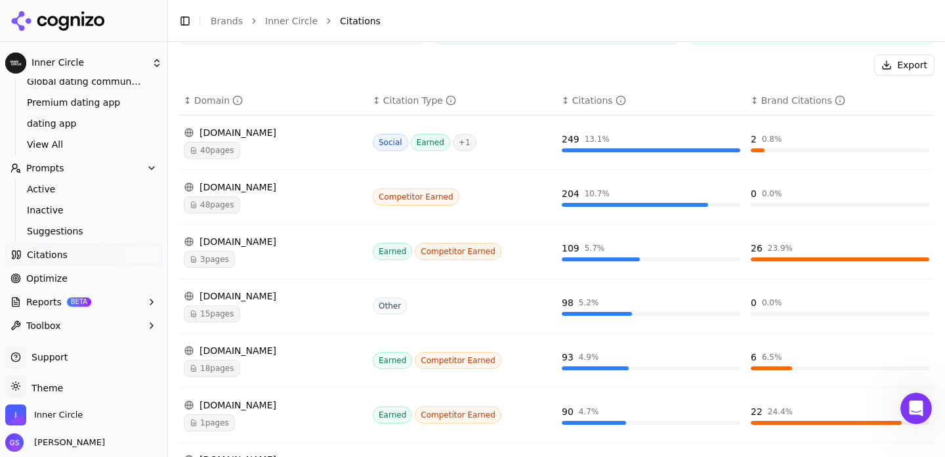
scroll to position [207, 0]
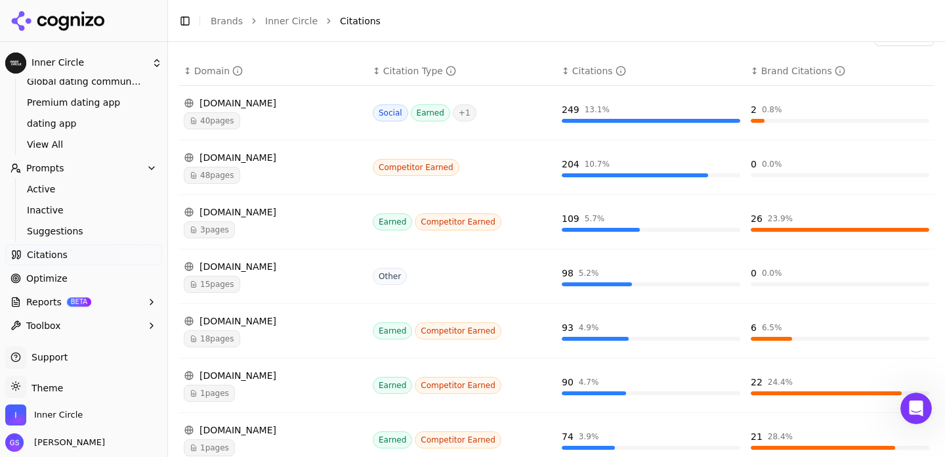
click at [333, 278] on div "15 pages" at bounding box center [273, 284] width 179 height 17
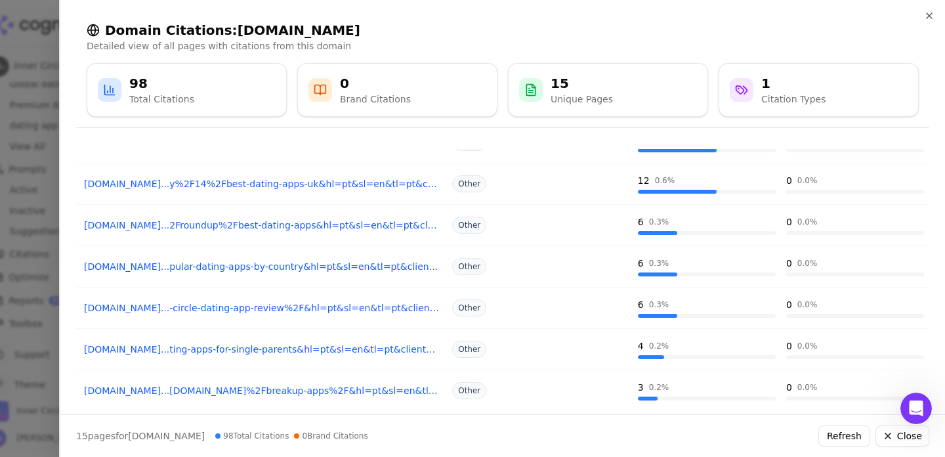
scroll to position [0, 0]
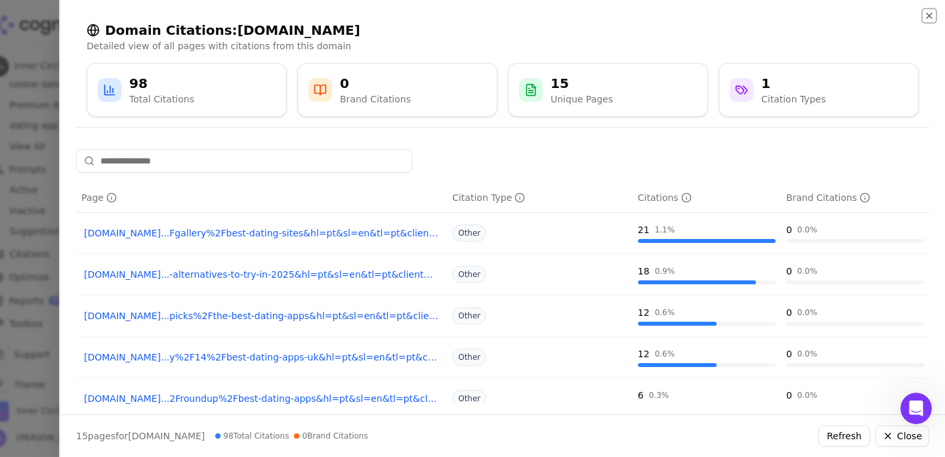
click at [929, 14] on icon "button" at bounding box center [929, 15] width 5 height 5
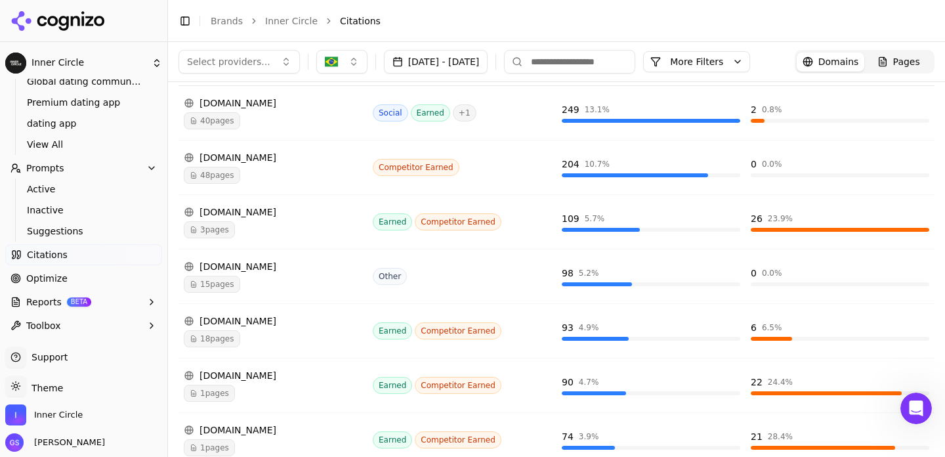
scroll to position [182, 0]
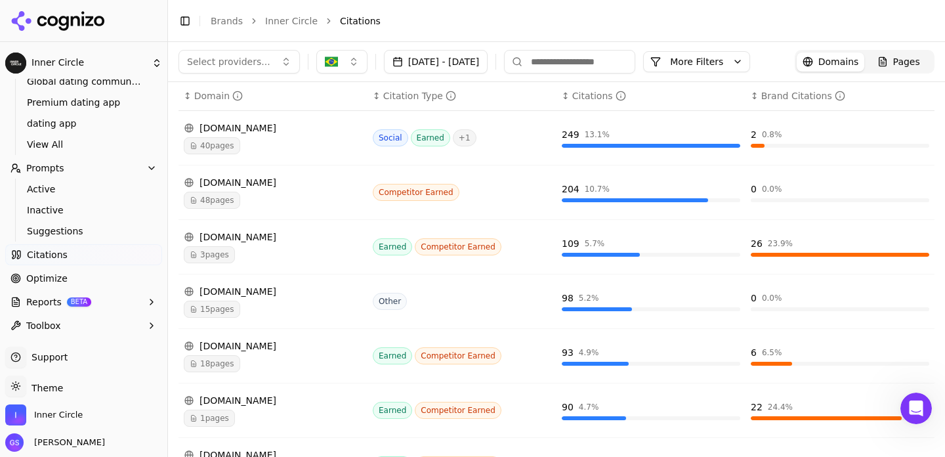
click at [310, 295] on div "[DOMAIN_NAME]" at bounding box center [273, 291] width 179 height 13
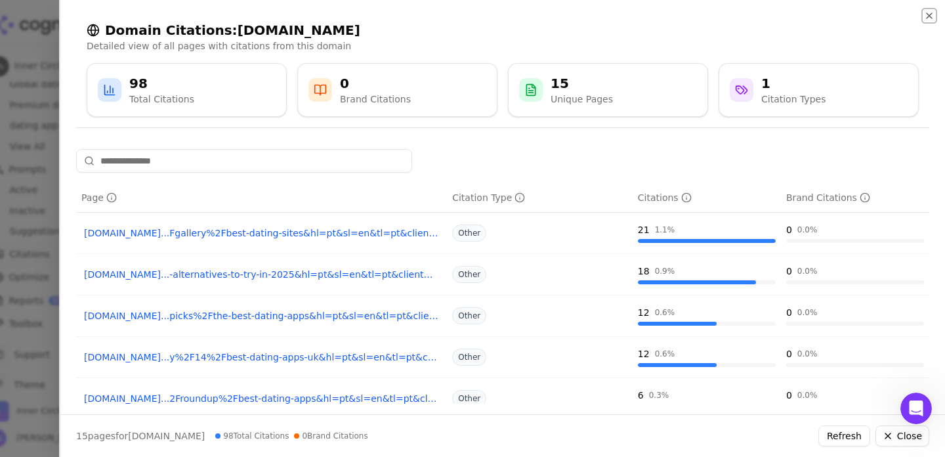
click at [930, 17] on icon "button" at bounding box center [929, 15] width 5 height 5
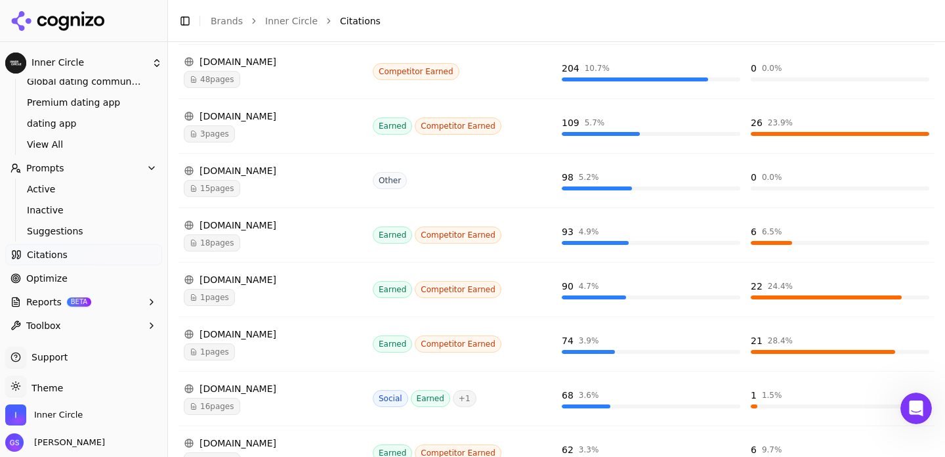
scroll to position [304, 0]
click at [226, 248] on span "18 pages" at bounding box center [212, 242] width 56 height 17
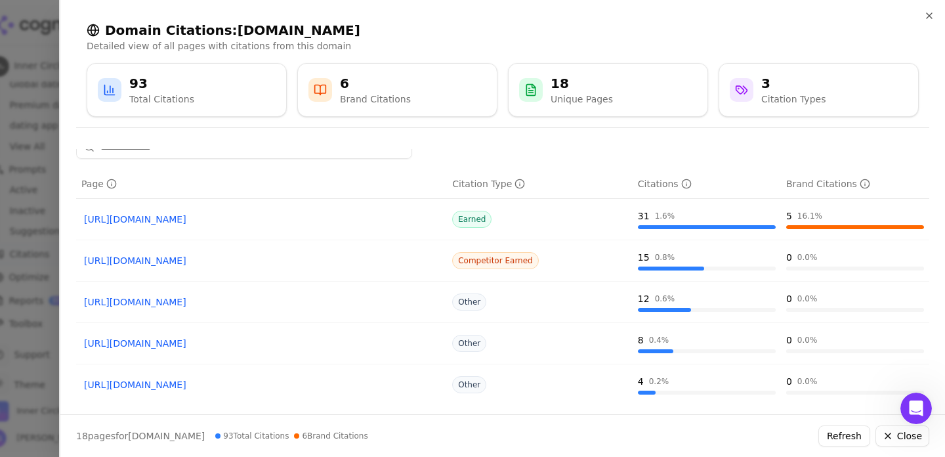
scroll to position [0, 0]
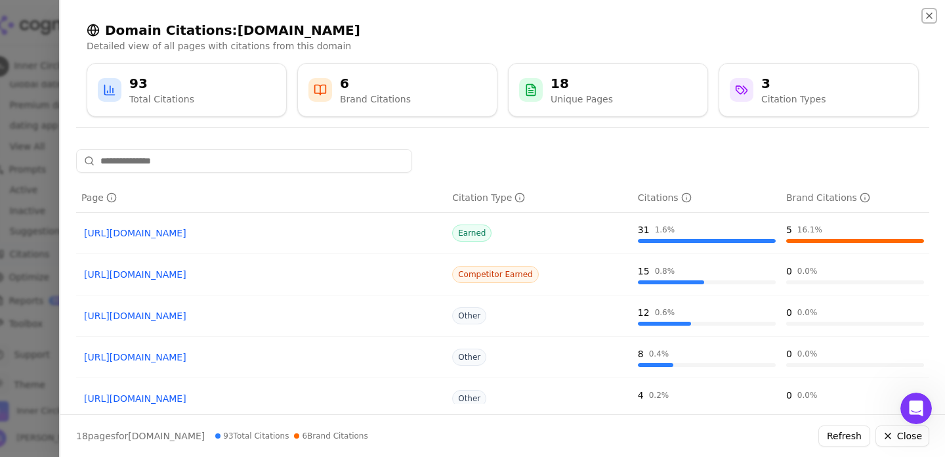
click at [929, 14] on icon "button" at bounding box center [929, 15] width 5 height 5
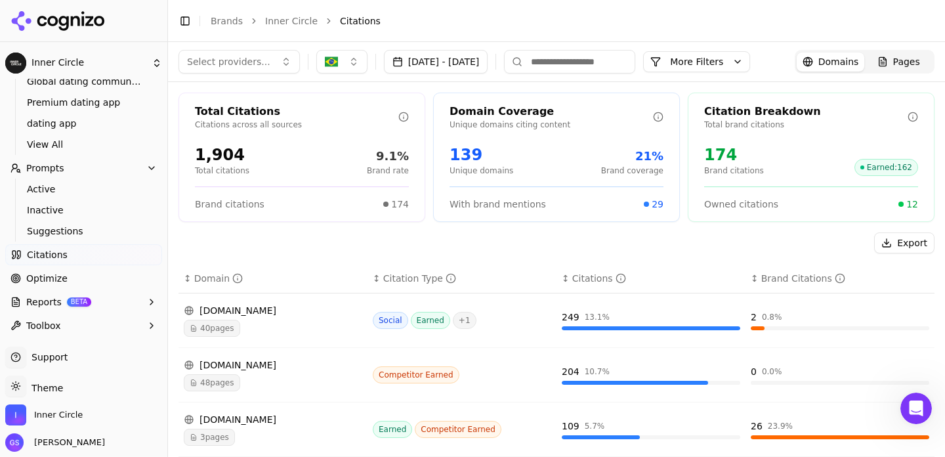
click at [750, 64] on button "More Filters" at bounding box center [696, 61] width 107 height 21
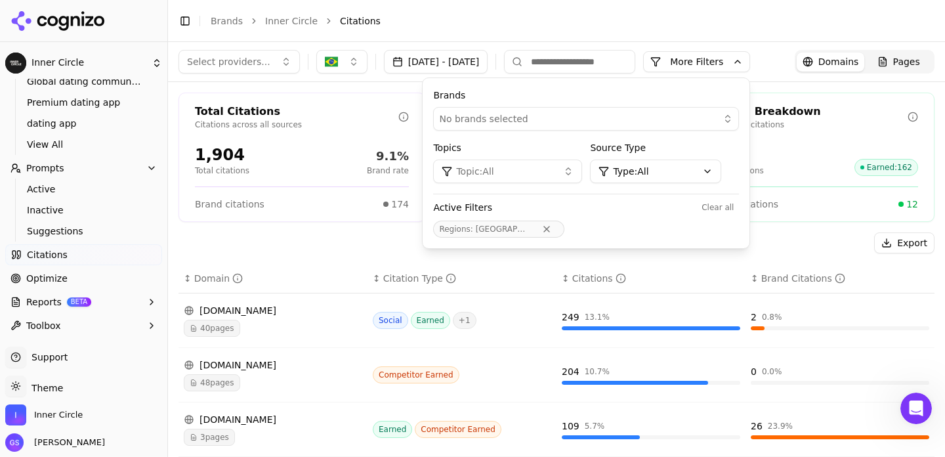
click at [715, 118] on div "No brands selected" at bounding box center [577, 118] width 276 height 13
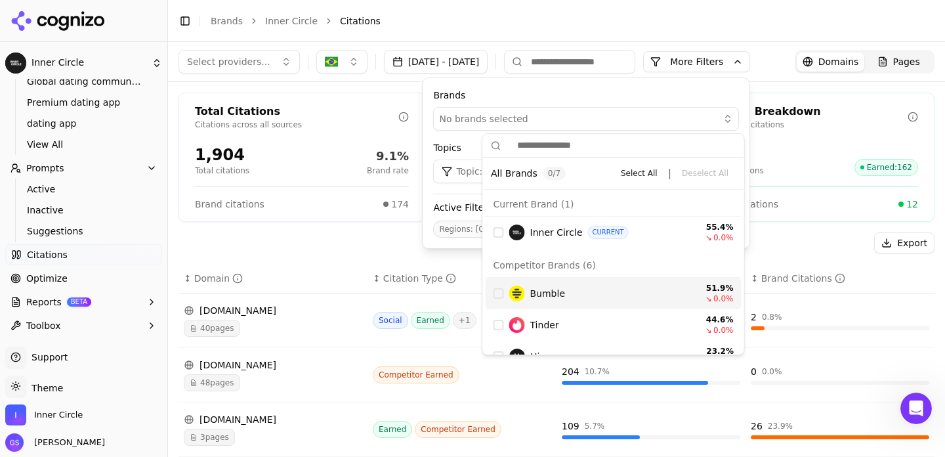
click at [565, 296] on div "Bumble" at bounding box center [599, 294] width 180 height 16
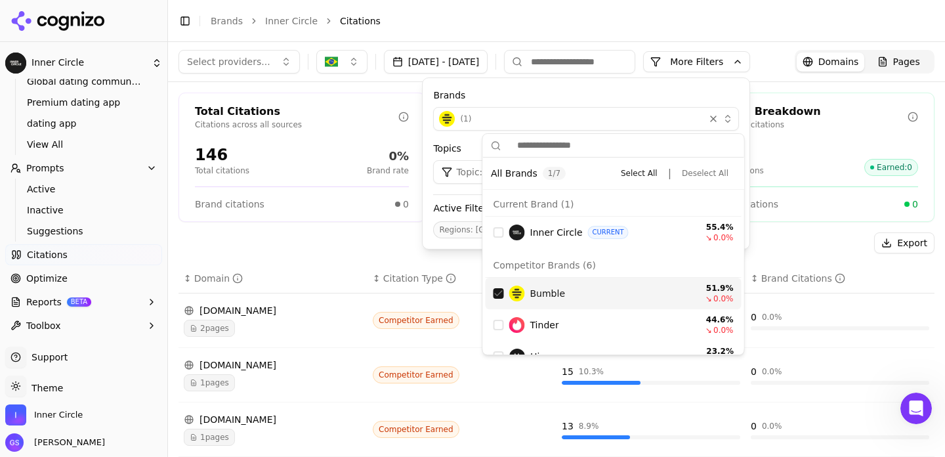
click at [641, 32] on header "Toggle Sidebar Brands Inner Circle Citations" at bounding box center [556, 21] width 777 height 42
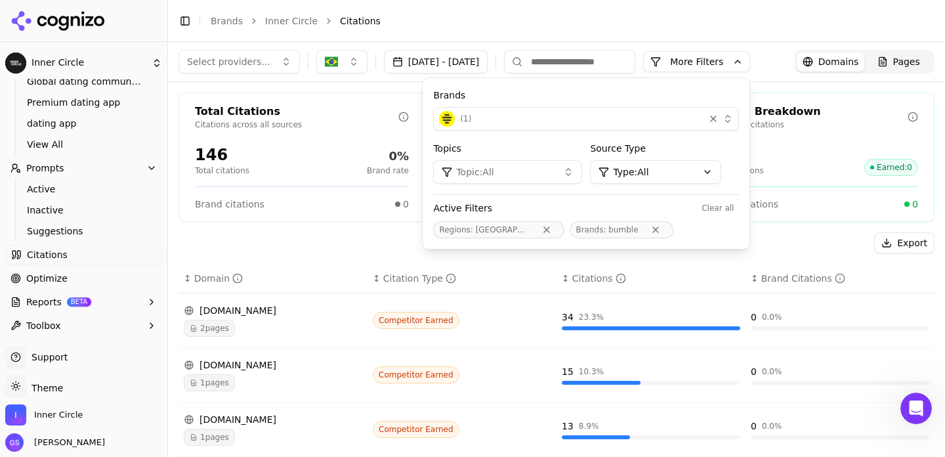
click at [641, 32] on header "Toggle Sidebar Brands Inner Circle Citations" at bounding box center [556, 21] width 777 height 42
click at [826, 114] on div "Citation Breakdown" at bounding box center [805, 112] width 203 height 16
click at [750, 64] on button "More Filters" at bounding box center [696, 61] width 107 height 21
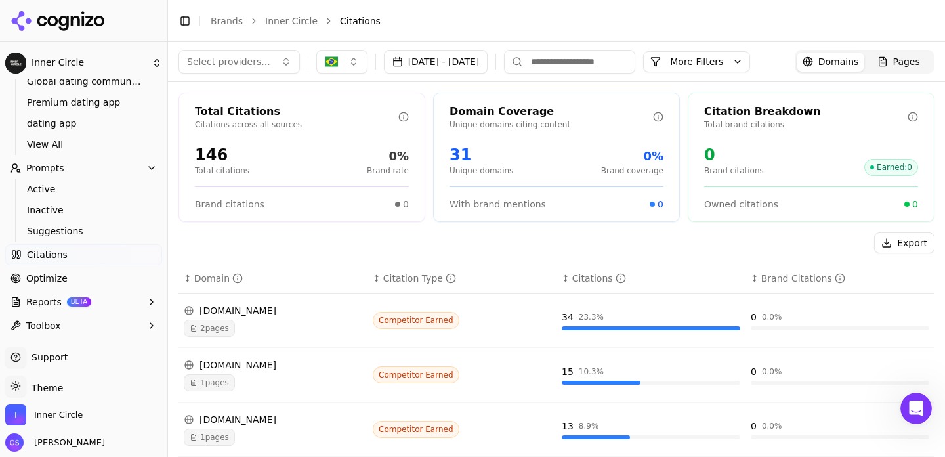
click at [77, 278] on link "Optimize" at bounding box center [83, 278] width 157 height 21
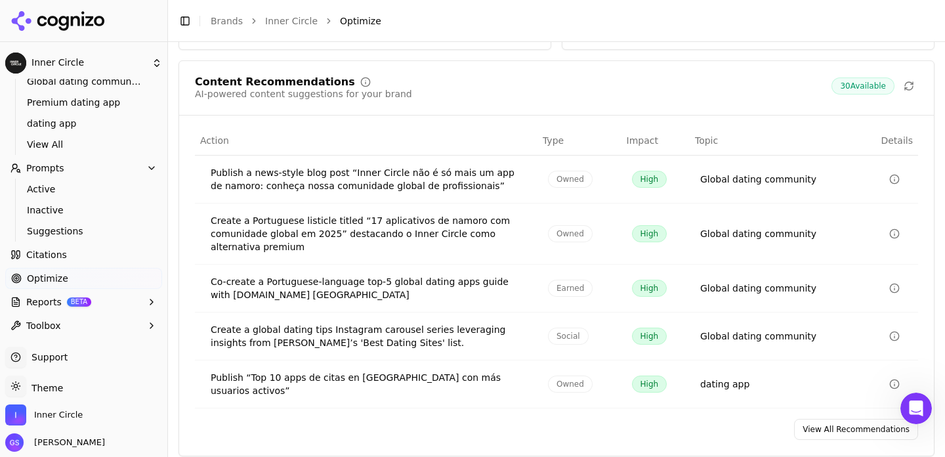
scroll to position [287, 0]
click at [826, 419] on link "View All Recommendations" at bounding box center [856, 428] width 124 height 21
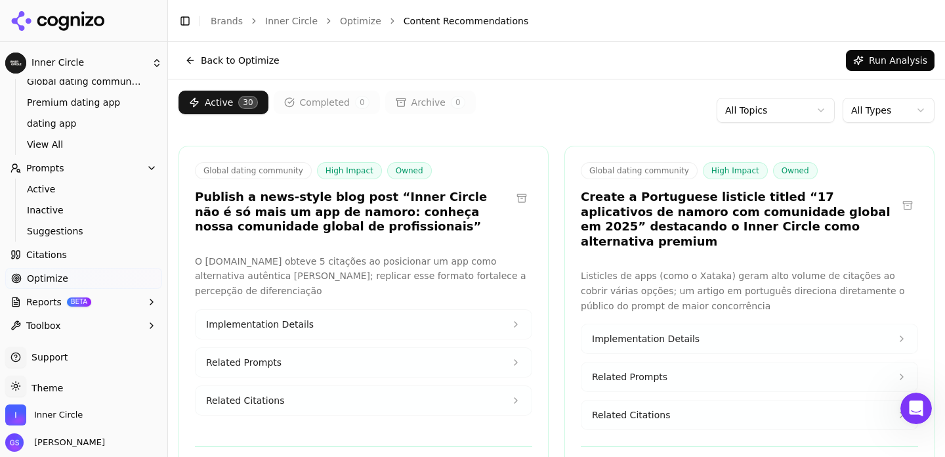
scroll to position [59, 0]
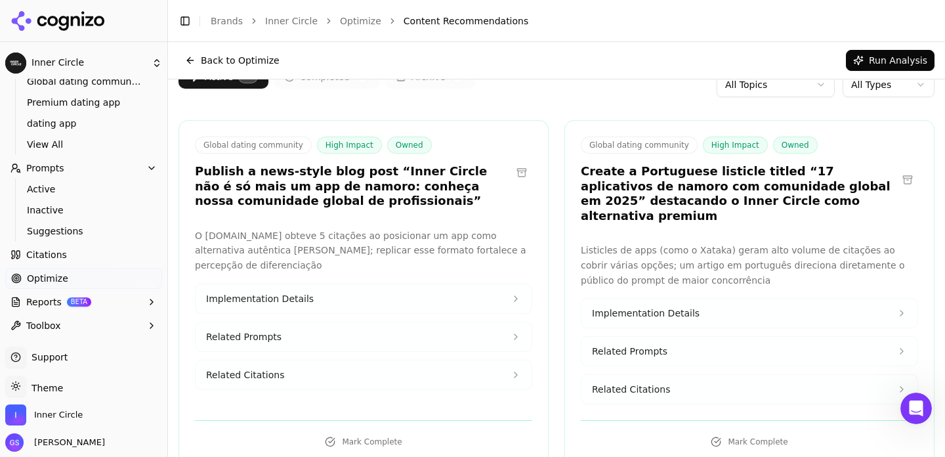
click at [447, 291] on button "Implementation Details" at bounding box center [364, 298] width 336 height 29
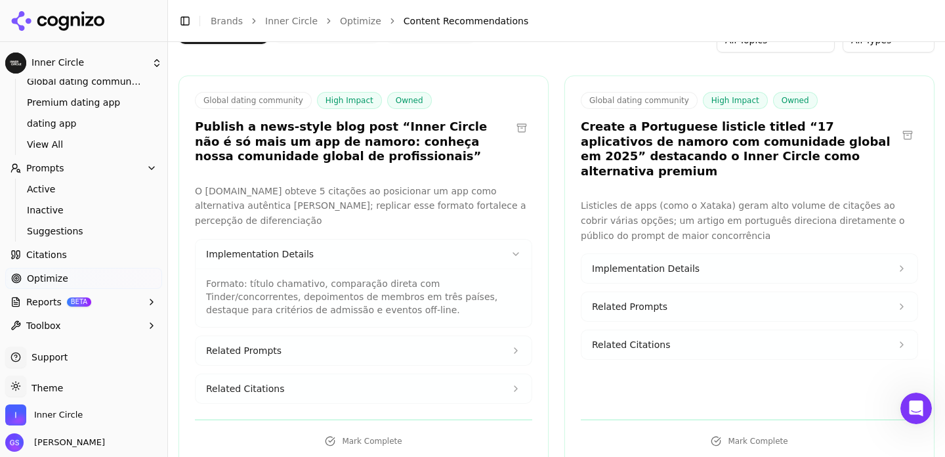
scroll to position [104, 0]
click at [404, 344] on button "Related Prompts" at bounding box center [364, 349] width 336 height 29
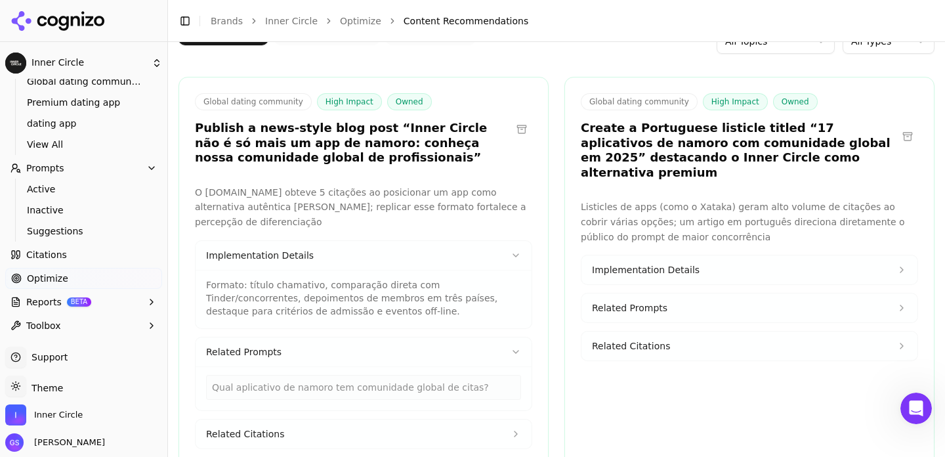
scroll to position [140, 0]
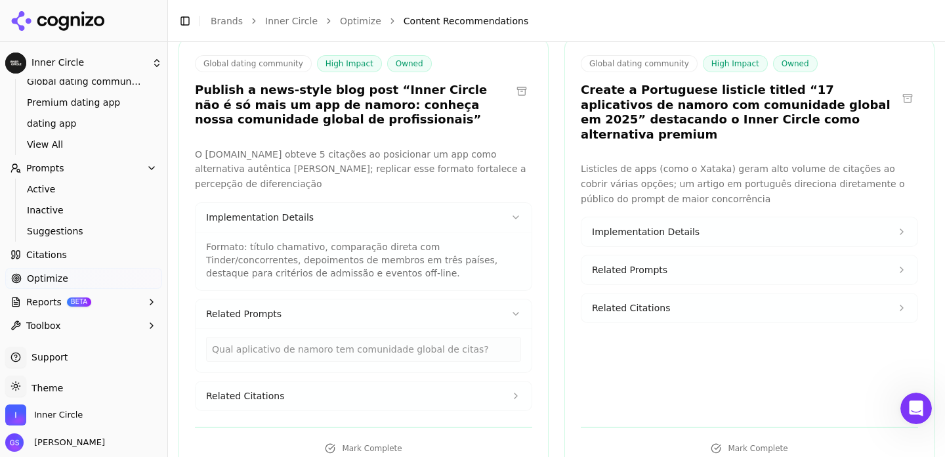
click at [324, 394] on button "Related Citations" at bounding box center [364, 395] width 336 height 29
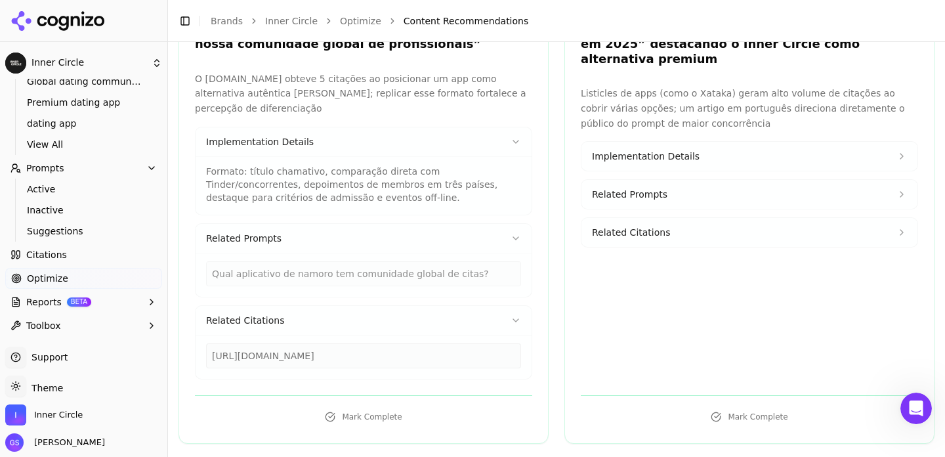
scroll to position [223, 0]
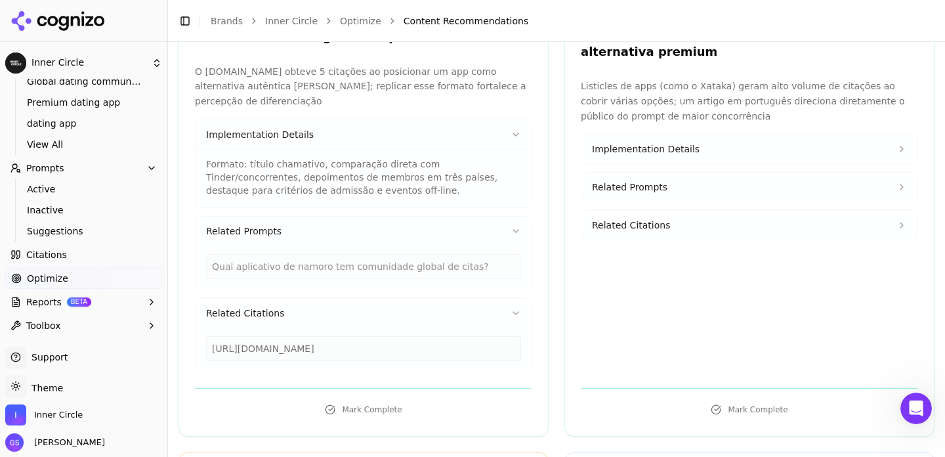
drag, startPoint x: 493, startPoint y: 361, endPoint x: 209, endPoint y: 350, distance: 283.8
click at [209, 350] on div "[URL][DOMAIN_NAME]" at bounding box center [363, 348] width 315 height 25
copy div "[URL][DOMAIN_NAME]"
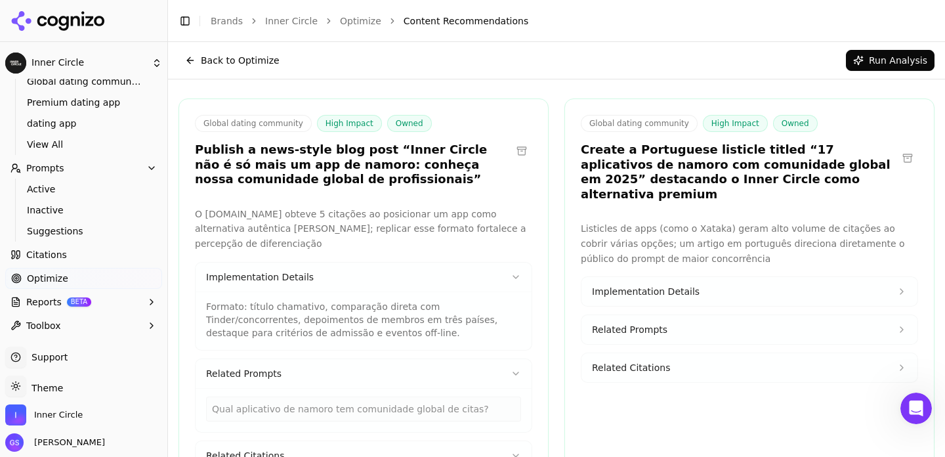
scroll to position [23, 0]
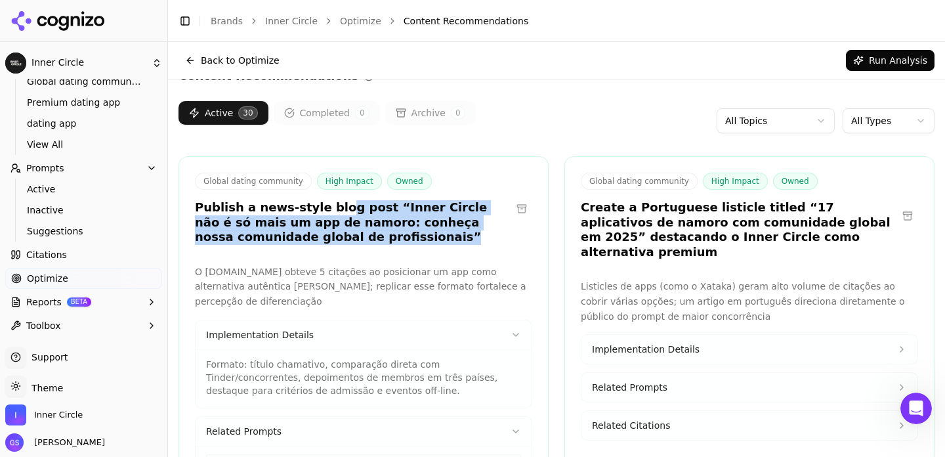
drag, startPoint x: 327, startPoint y: 213, endPoint x: 356, endPoint y: 249, distance: 47.2
click at [356, 250] on div "Global dating community High Impact Owned Publish a news-style blog post “Inner…" at bounding box center [364, 396] width 370 height 480
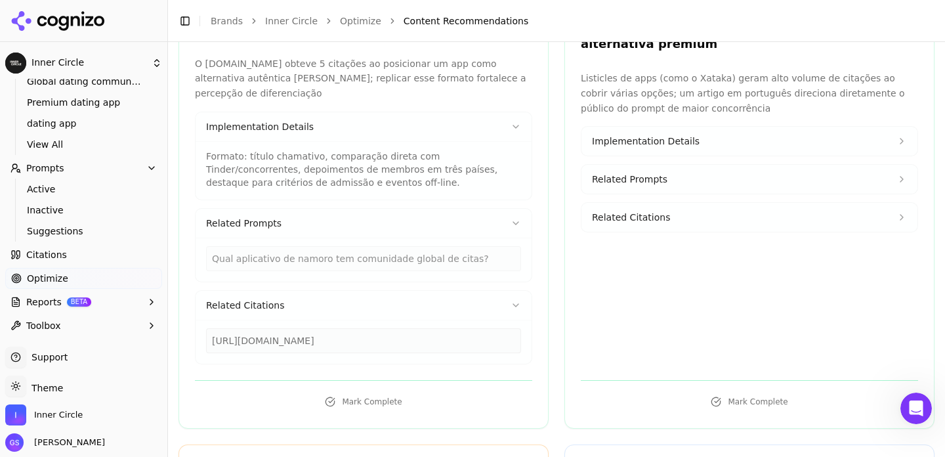
scroll to position [254, 0]
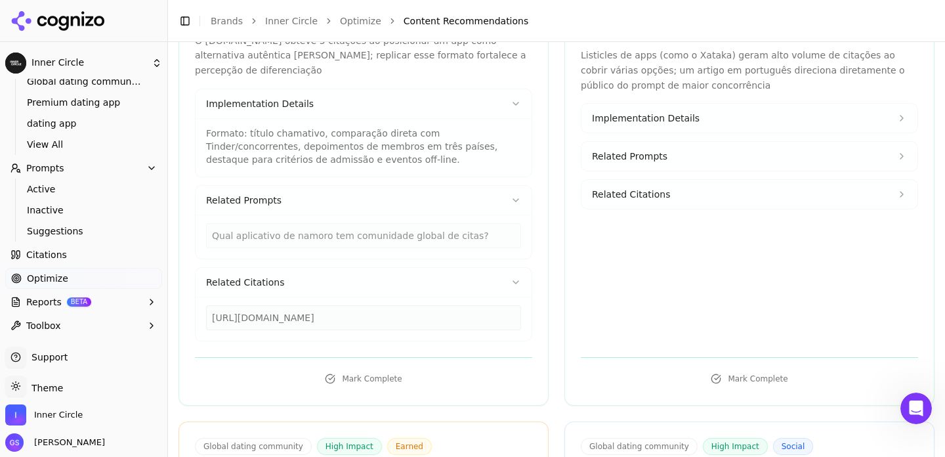
drag, startPoint x: 494, startPoint y: 329, endPoint x: 199, endPoint y: 317, distance: 295.6
click at [198, 317] on div "[URL][DOMAIN_NAME]" at bounding box center [364, 319] width 336 height 44
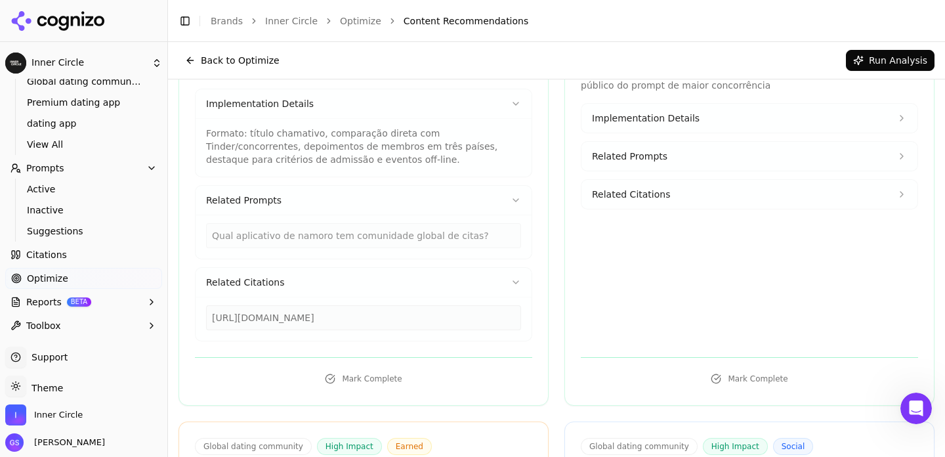
scroll to position [227, 0]
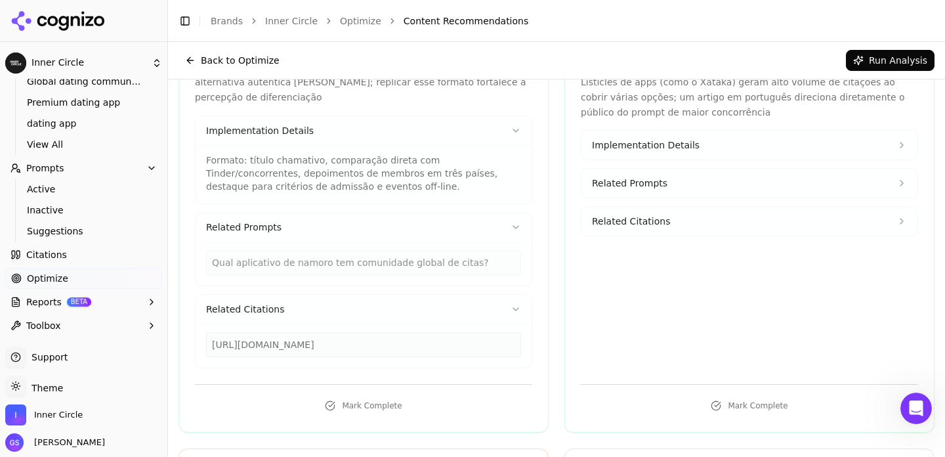
click at [406, 189] on p "Formato: título chamativo, comparação direta com Tinder/concorrentes, depoiment…" at bounding box center [363, 173] width 315 height 39
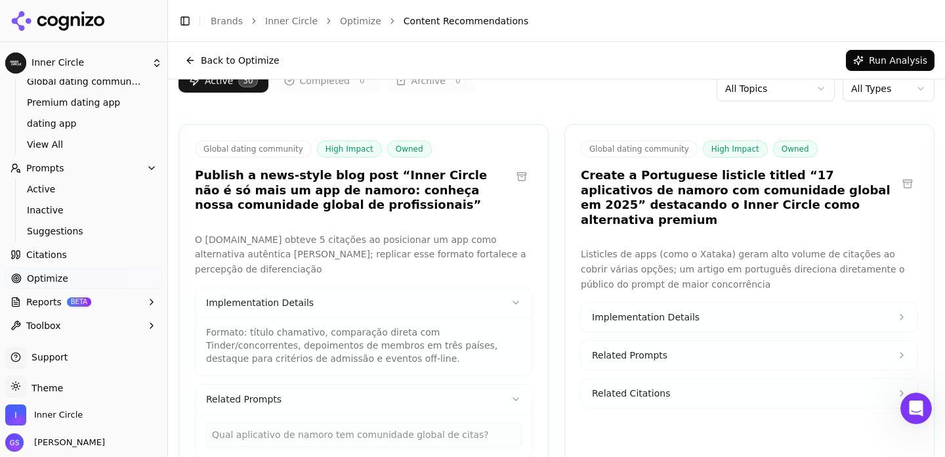
scroll to position [0, 0]
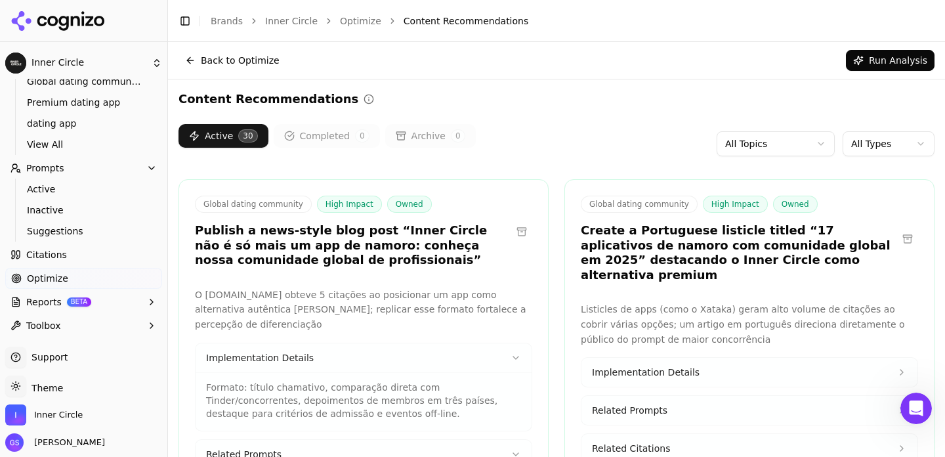
click at [64, 274] on span "Optimize" at bounding box center [47, 278] width 41 height 13
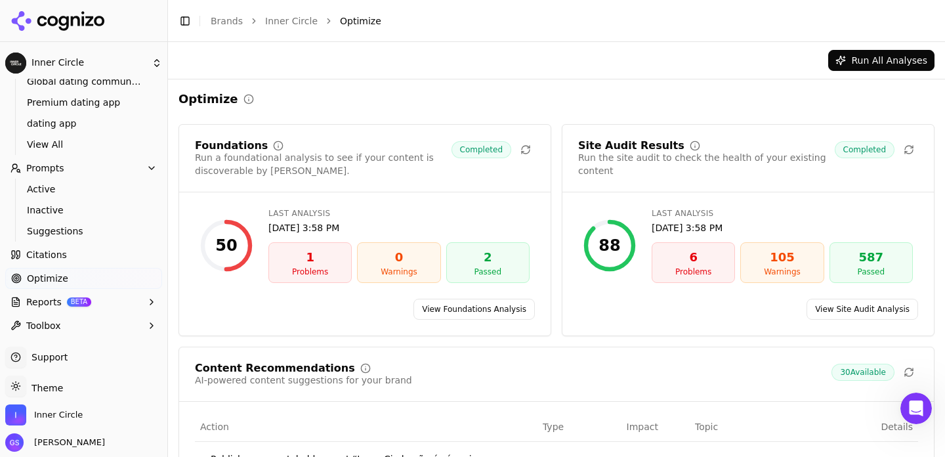
click at [511, 308] on link "View Foundations Analysis" at bounding box center [474, 309] width 121 height 21
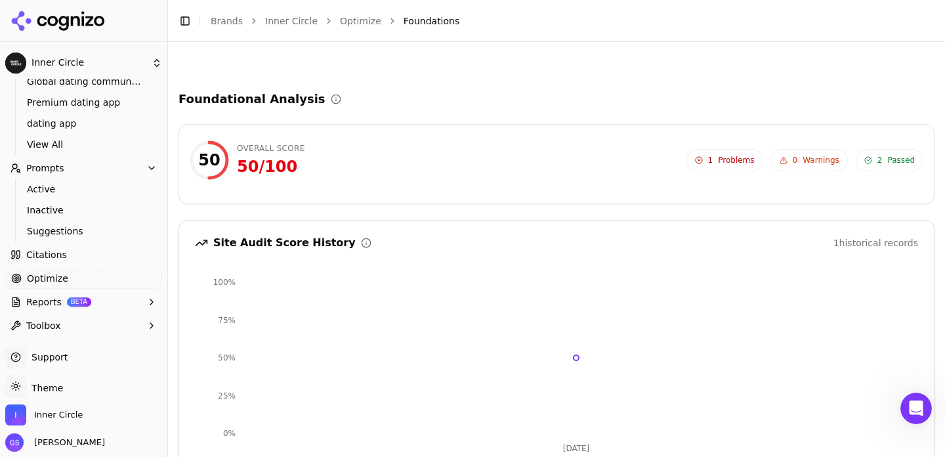
scroll to position [313, 0]
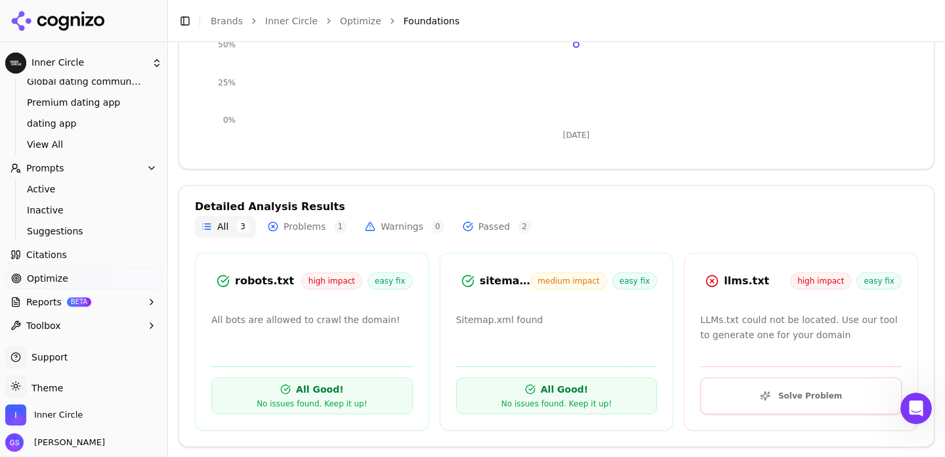
click at [798, 396] on button "Solve Problem" at bounding box center [801, 395] width 202 height 37
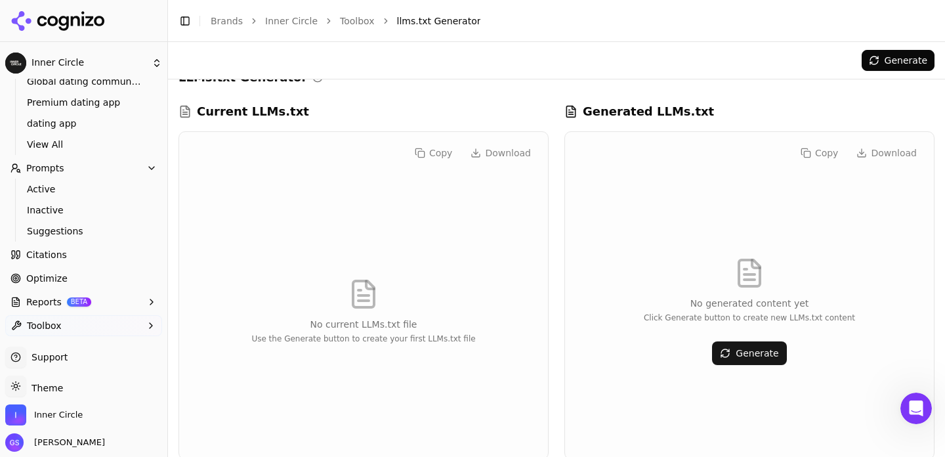
scroll to position [28, 0]
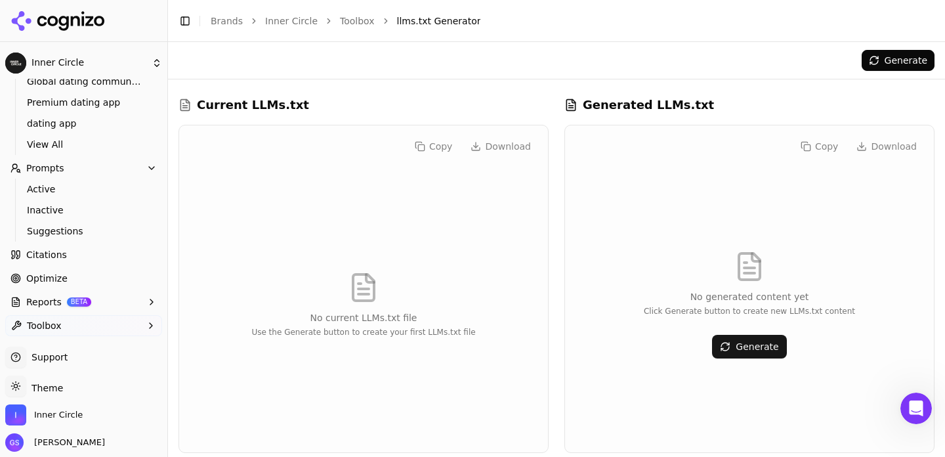
click at [760, 347] on button "Generate" at bounding box center [749, 347] width 74 height 24
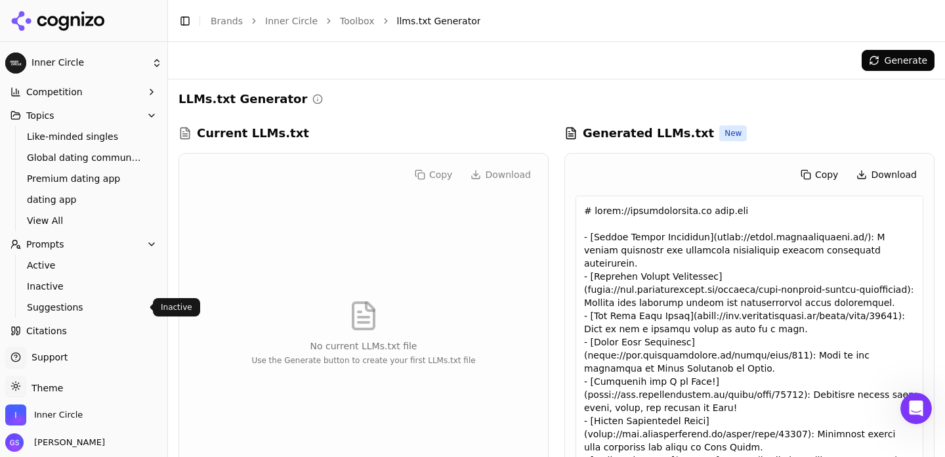
scroll to position [0, 0]
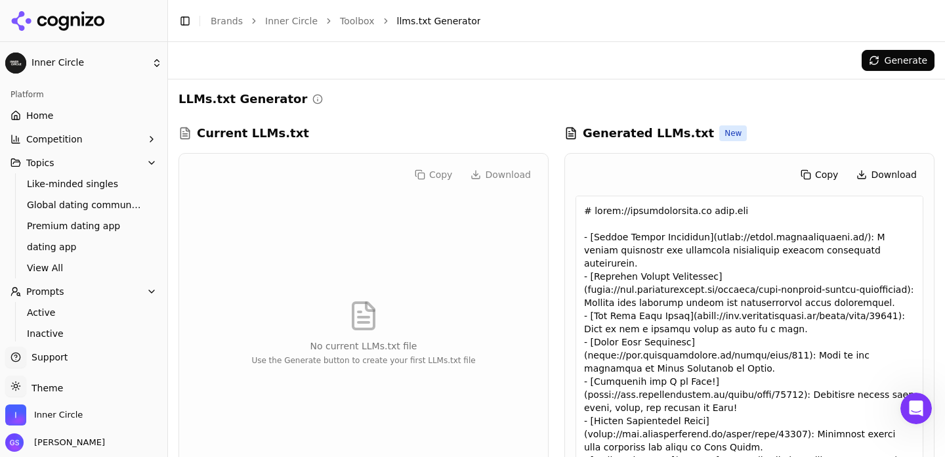
click at [40, 117] on span "Home" at bounding box center [39, 115] width 27 height 13
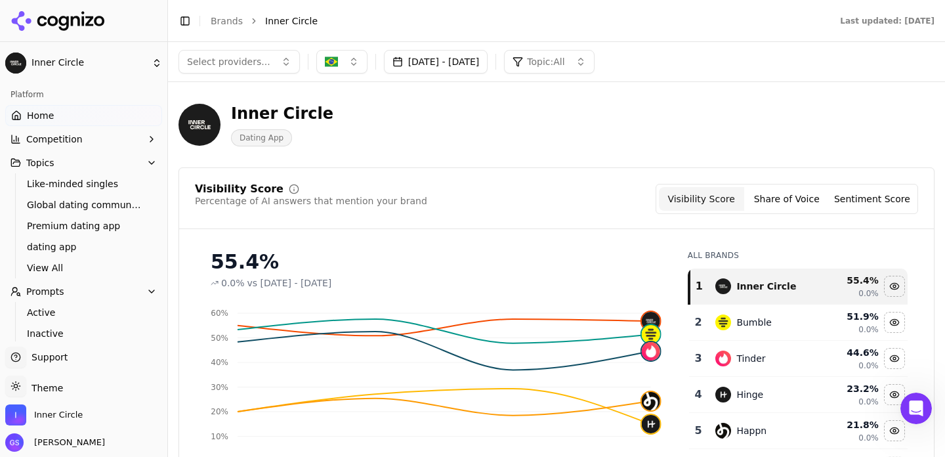
click at [102, 64] on html "Inner Circle Platform Home Competition Topics Like-minded singles Global dating…" at bounding box center [472, 228] width 945 height 457
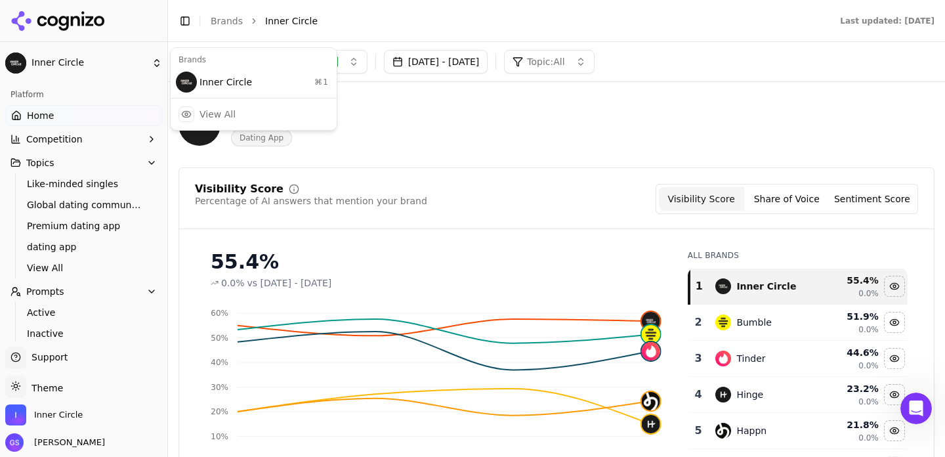
click at [466, 137] on html "Inner Circle Platform Home Competition Topics Like-minded singles Global dating…" at bounding box center [472, 228] width 945 height 457
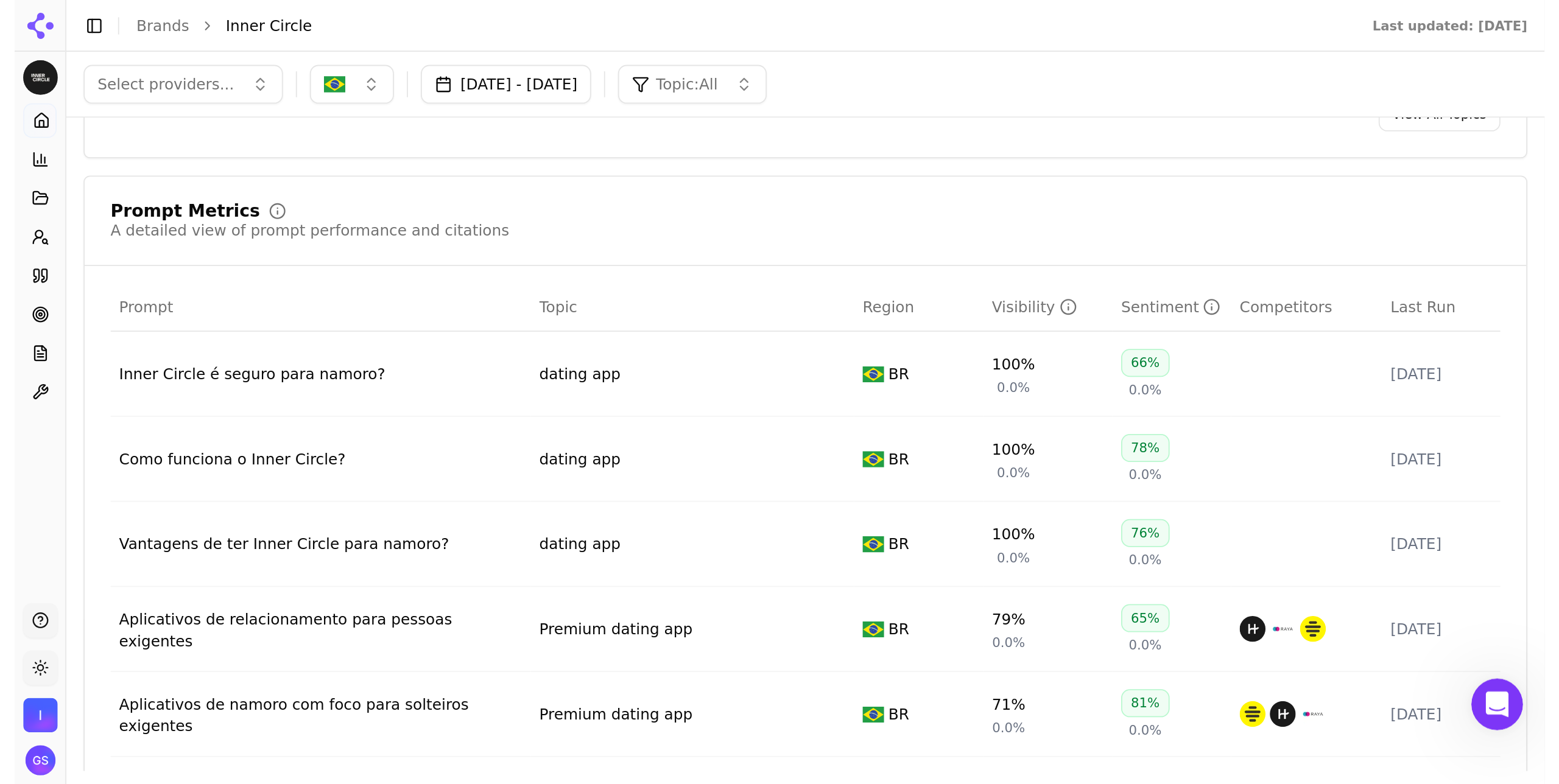
scroll to position [812, 0]
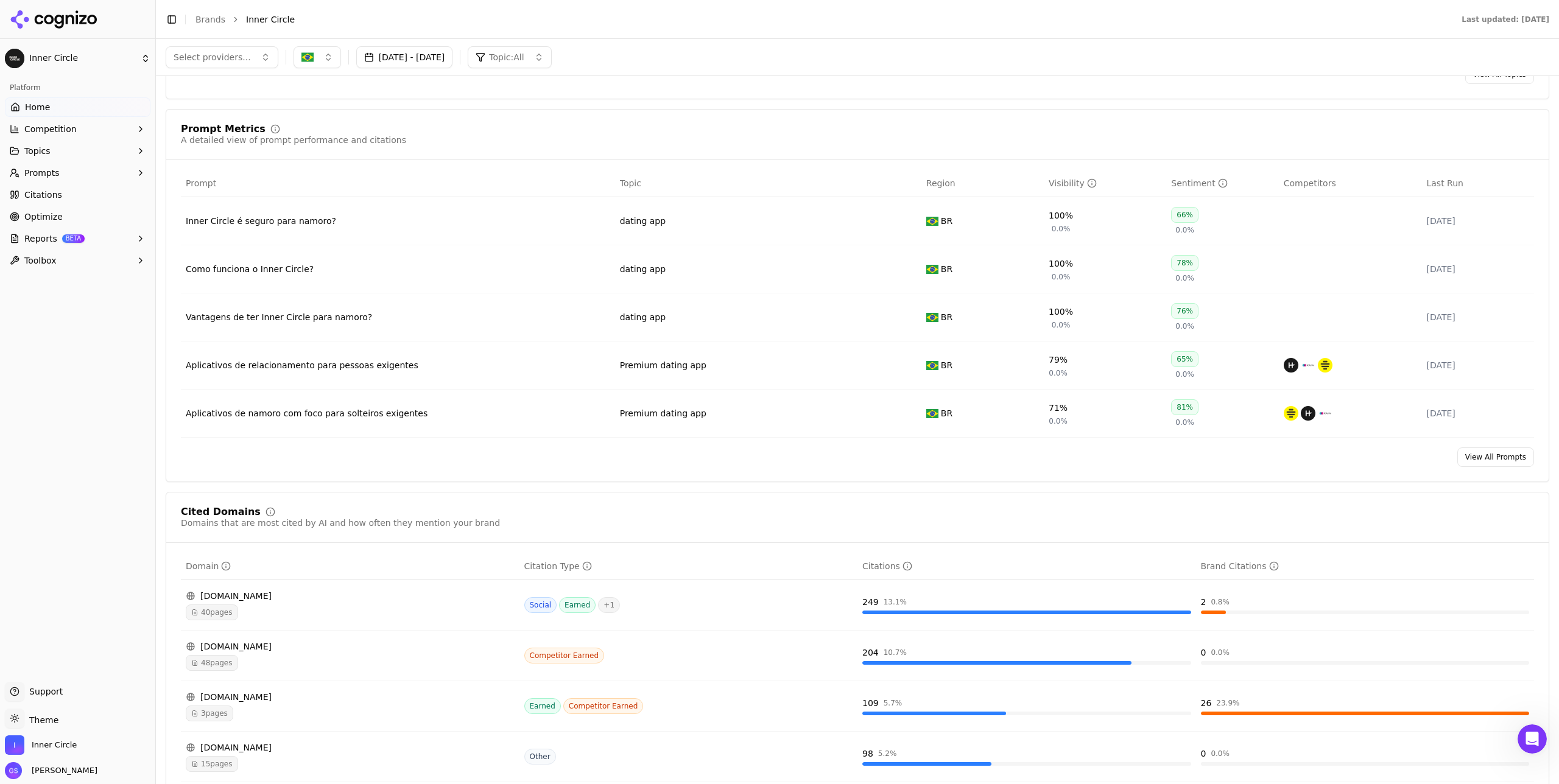
click at [573, 147] on div "Prompt Metrics A detailed view of prompt performance and citations" at bounding box center [857, 135] width 1354 height 22
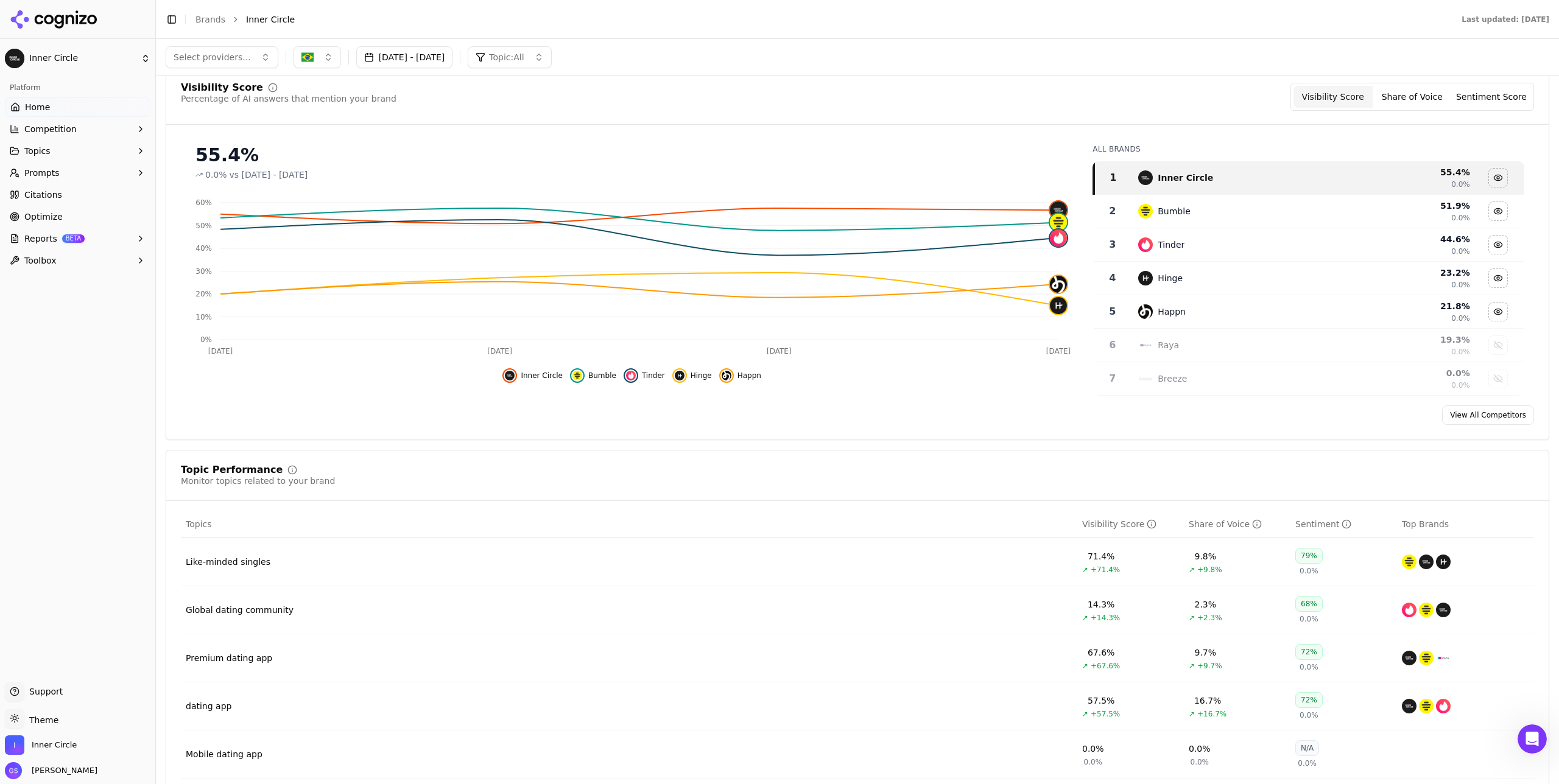
scroll to position [0, 0]
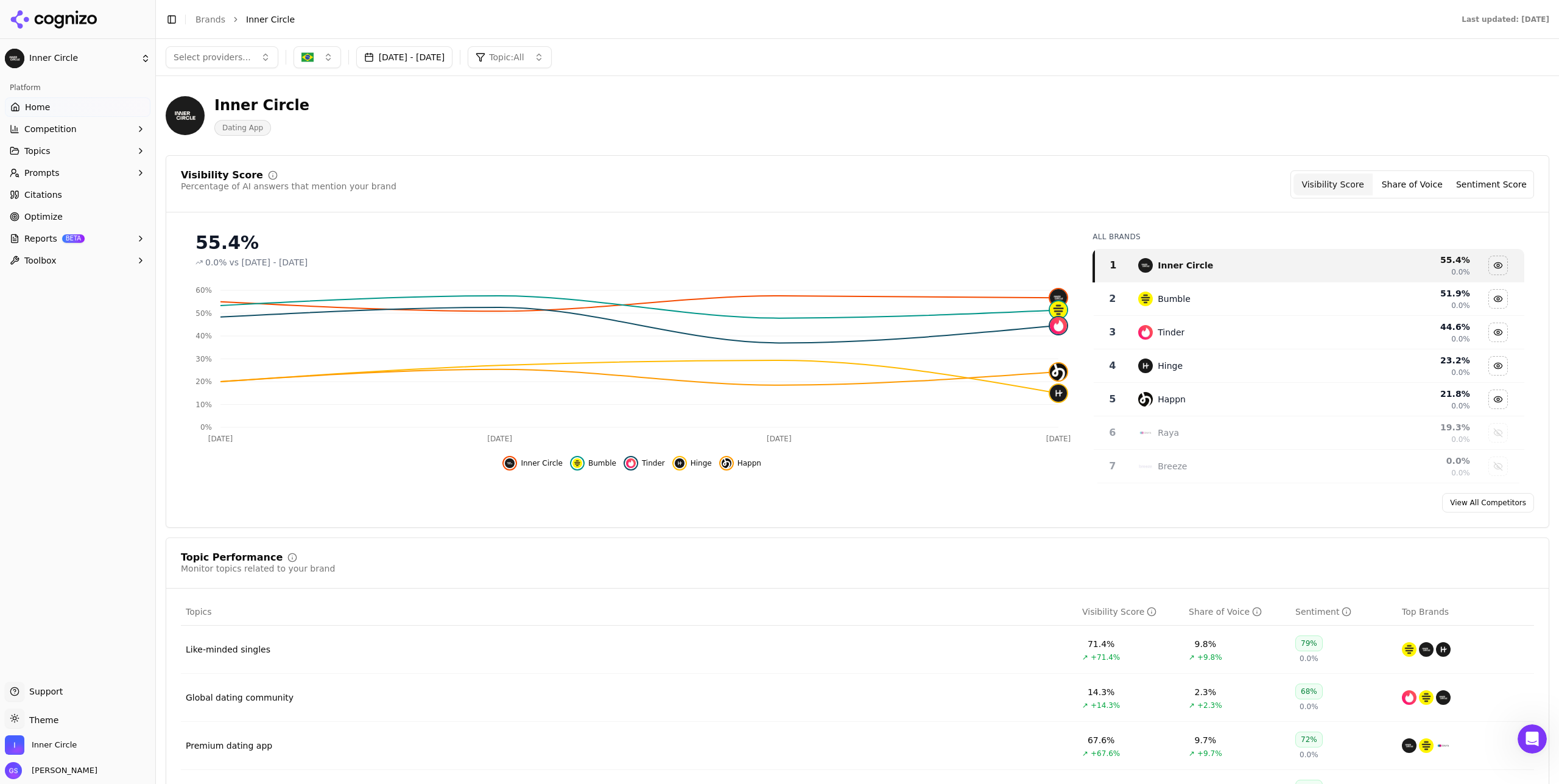
click at [70, 176] on button "Prompts" at bounding box center [77, 173] width 146 height 19
click at [61, 190] on span "Active" at bounding box center [78, 192] width 106 height 12
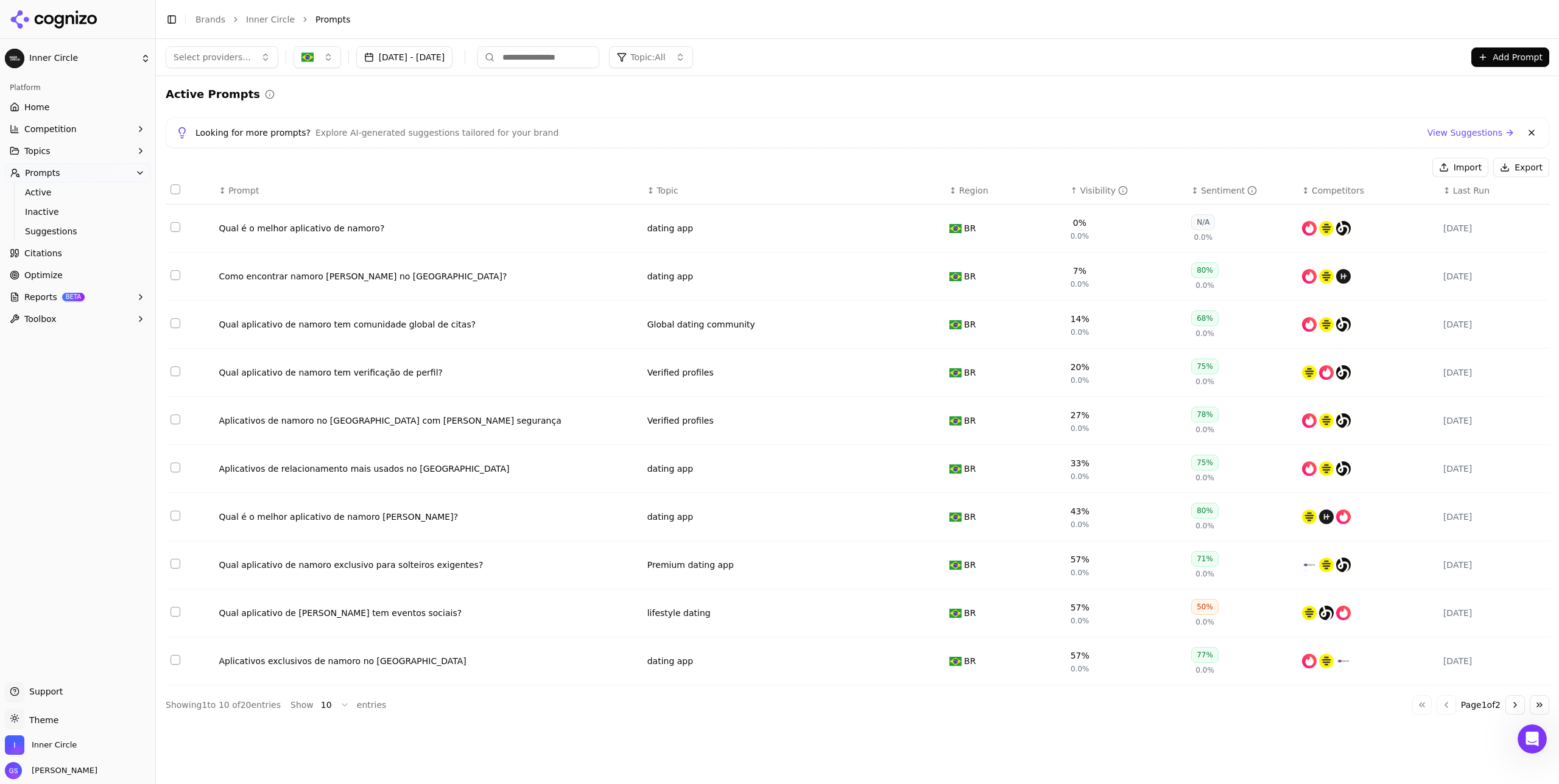
click at [599, 56] on input at bounding box center [538, 58] width 122 height 22
type input "**********"
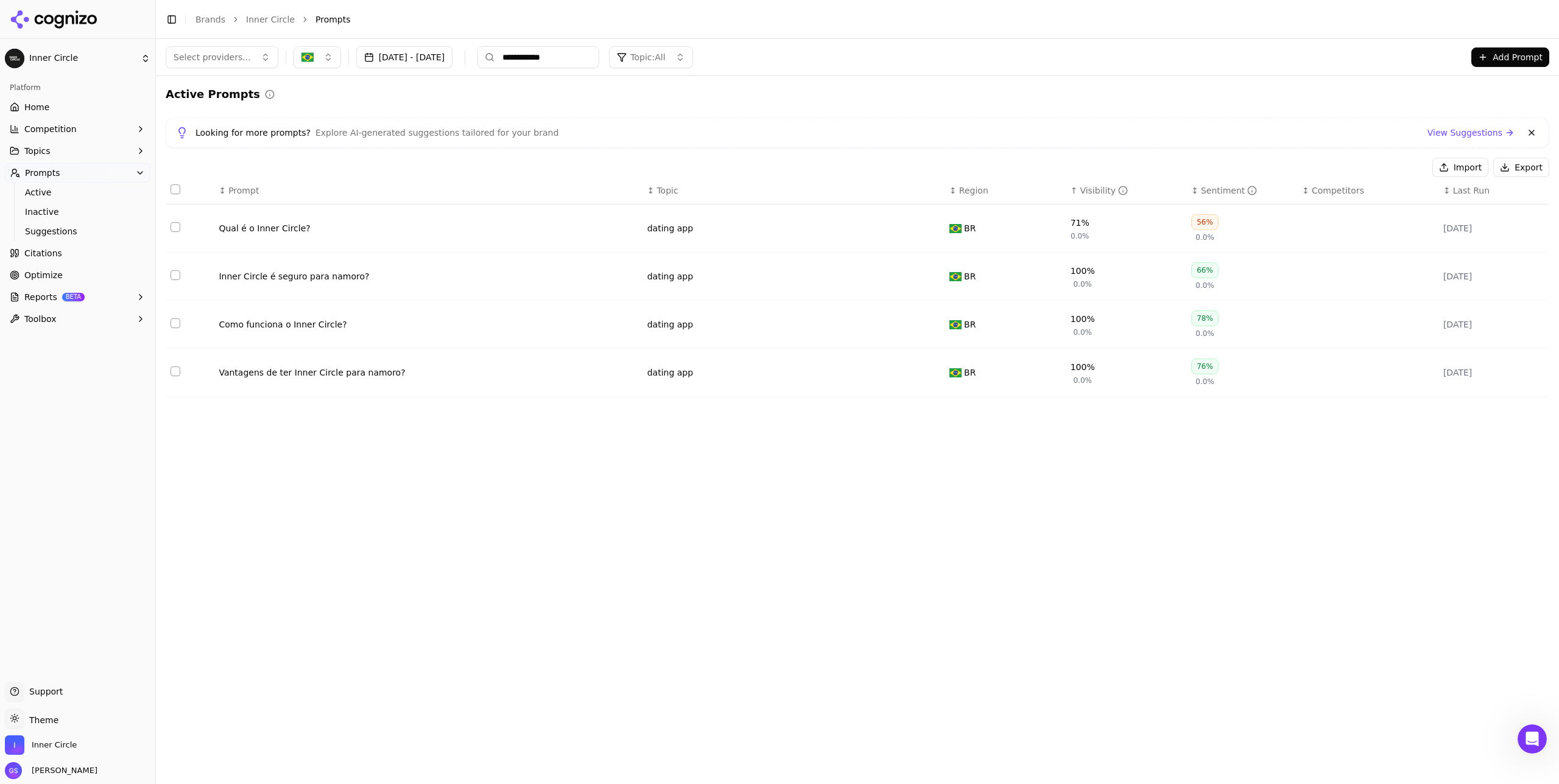
click at [877, 229] on button "Data table" at bounding box center [933, 228] width 15 height 15
click at [773, 226] on button "dating app" at bounding box center [724, 228] width 152 height 22
click at [837, 102] on div "Active Prompts" at bounding box center [857, 95] width 1384 height 17
click at [72, 147] on button "Topics" at bounding box center [77, 150] width 146 height 19
click at [64, 251] on span "View All" at bounding box center [78, 248] width 106 height 12
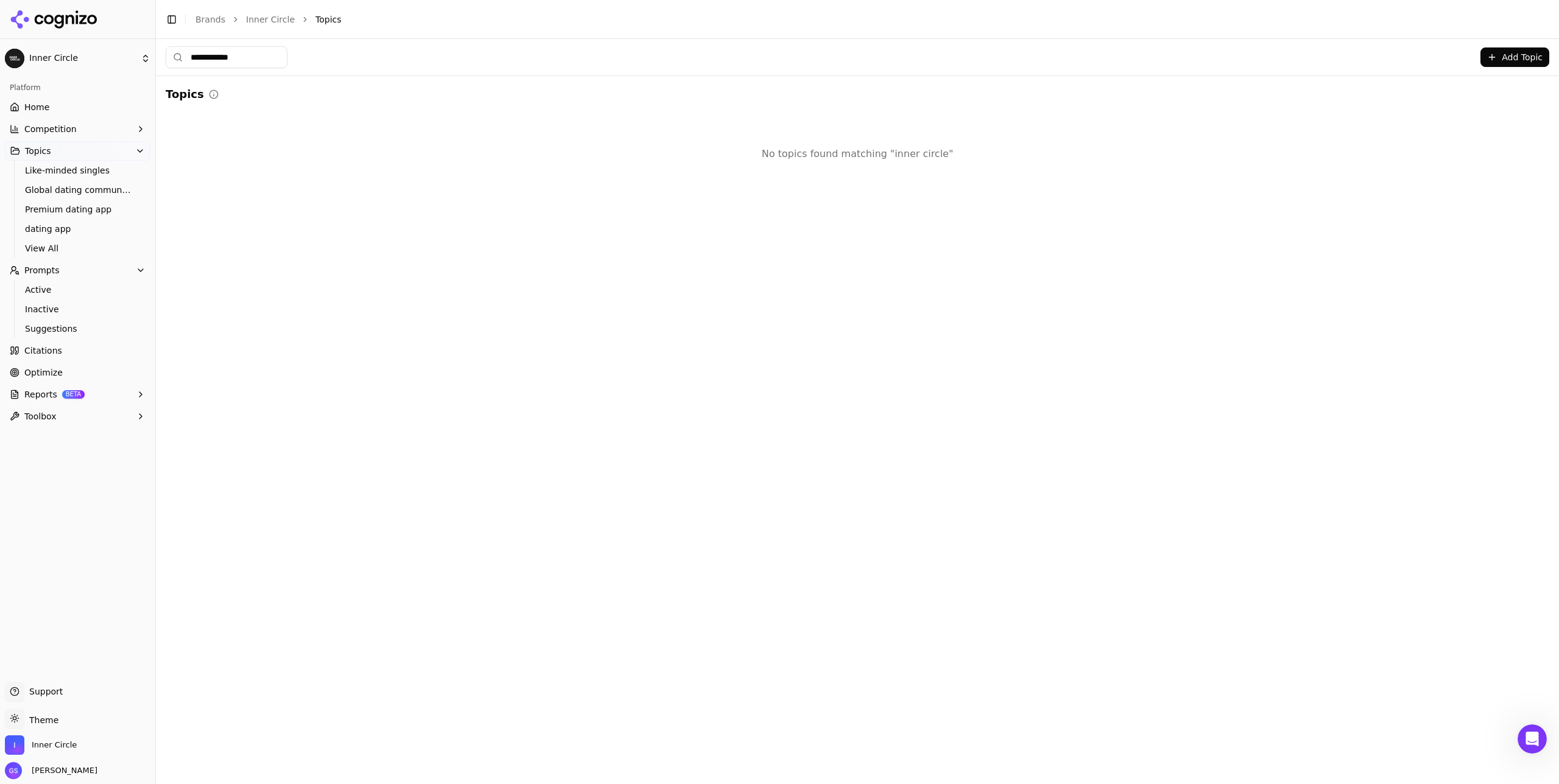
click at [877, 58] on button "Add Topic" at bounding box center [1515, 57] width 69 height 19
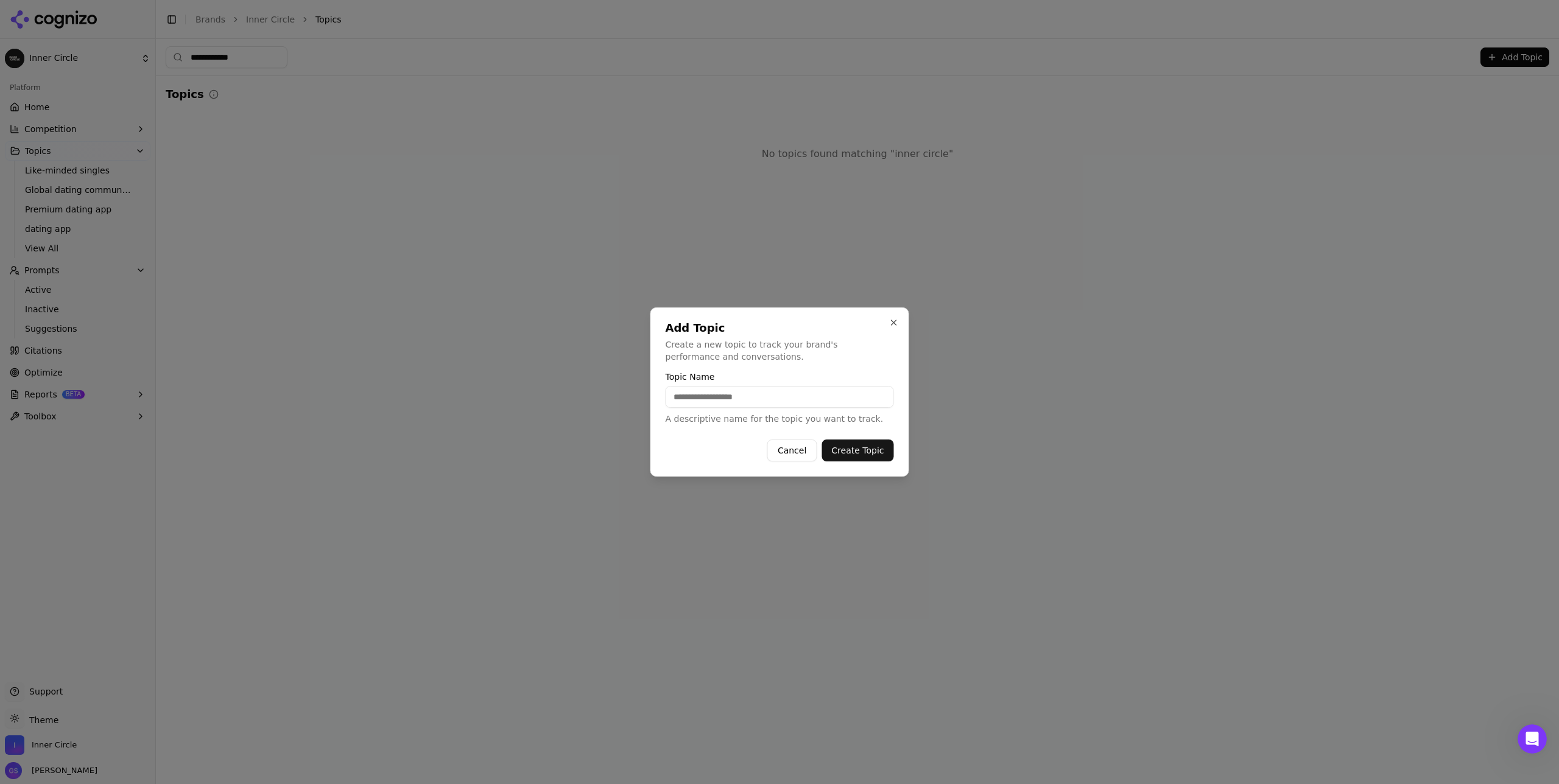
click at [749, 402] on input "Topic Name" at bounding box center [780, 397] width 228 height 22
click at [721, 394] on input "Topic Name" at bounding box center [780, 397] width 228 height 22
click at [273, 56] on div at bounding box center [780, 392] width 1559 height 784
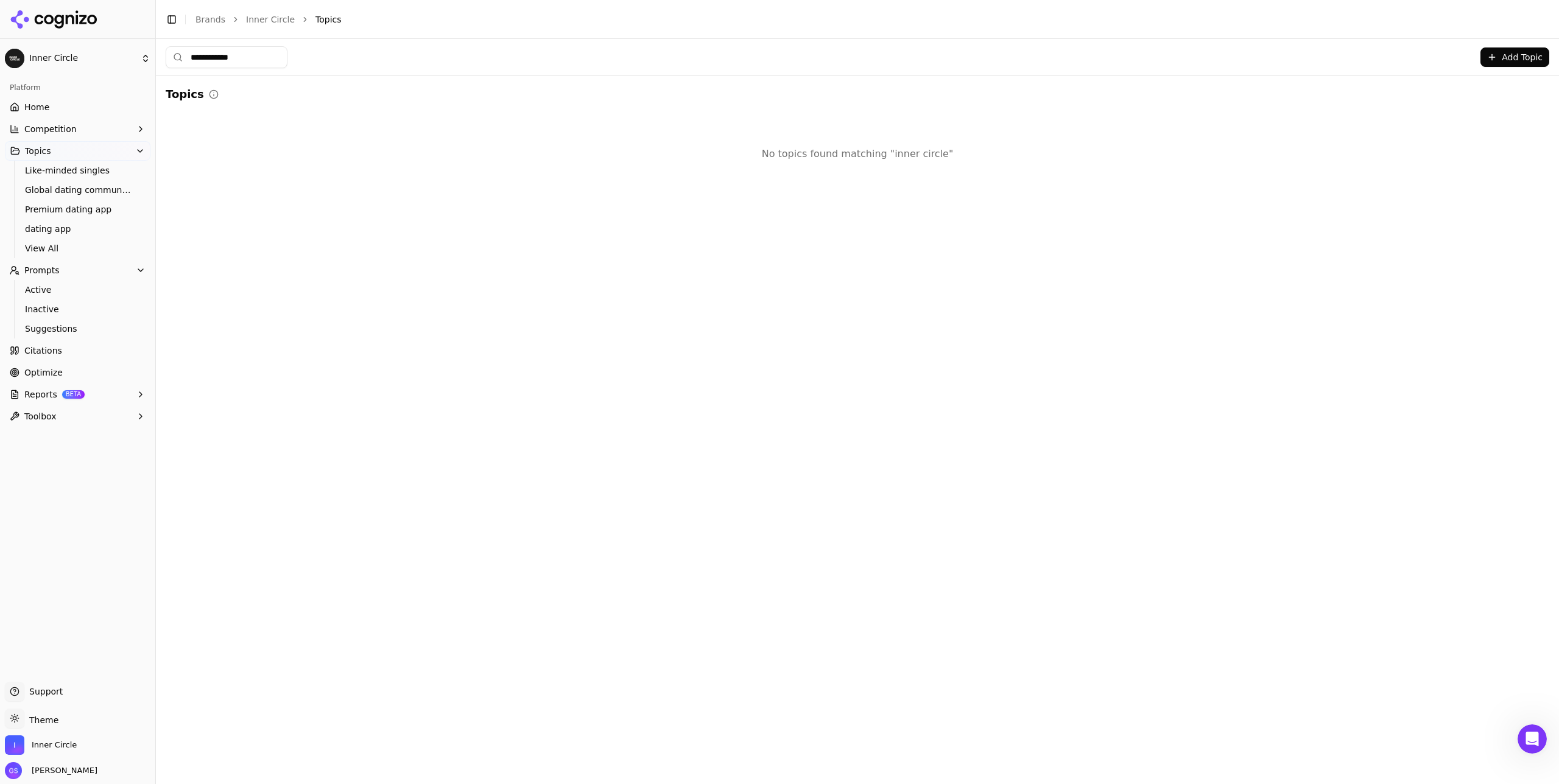
click at [267, 58] on input "**********" at bounding box center [226, 58] width 122 height 22
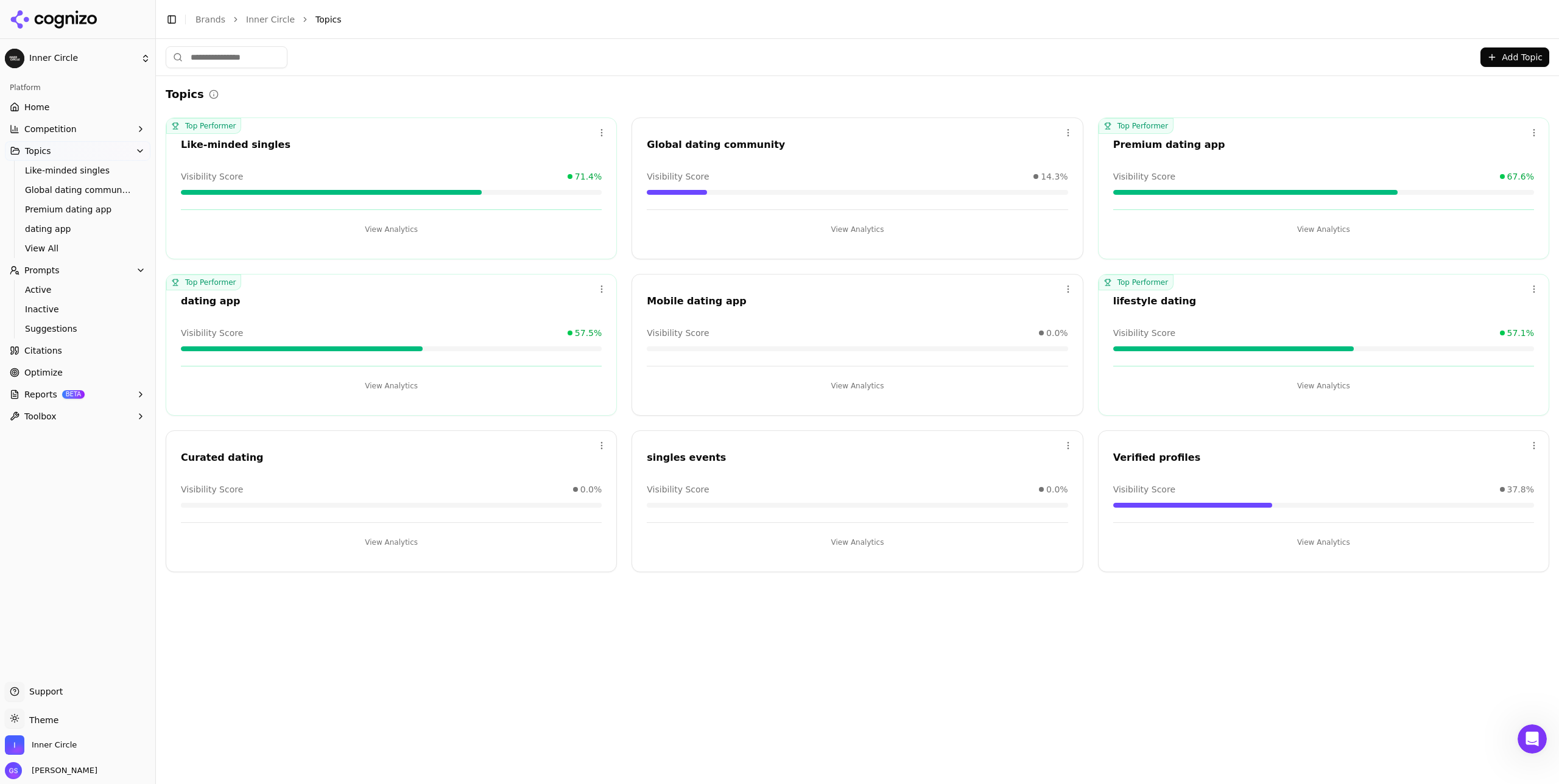
click at [877, 58] on button "Add Topic" at bounding box center [1515, 57] width 69 height 19
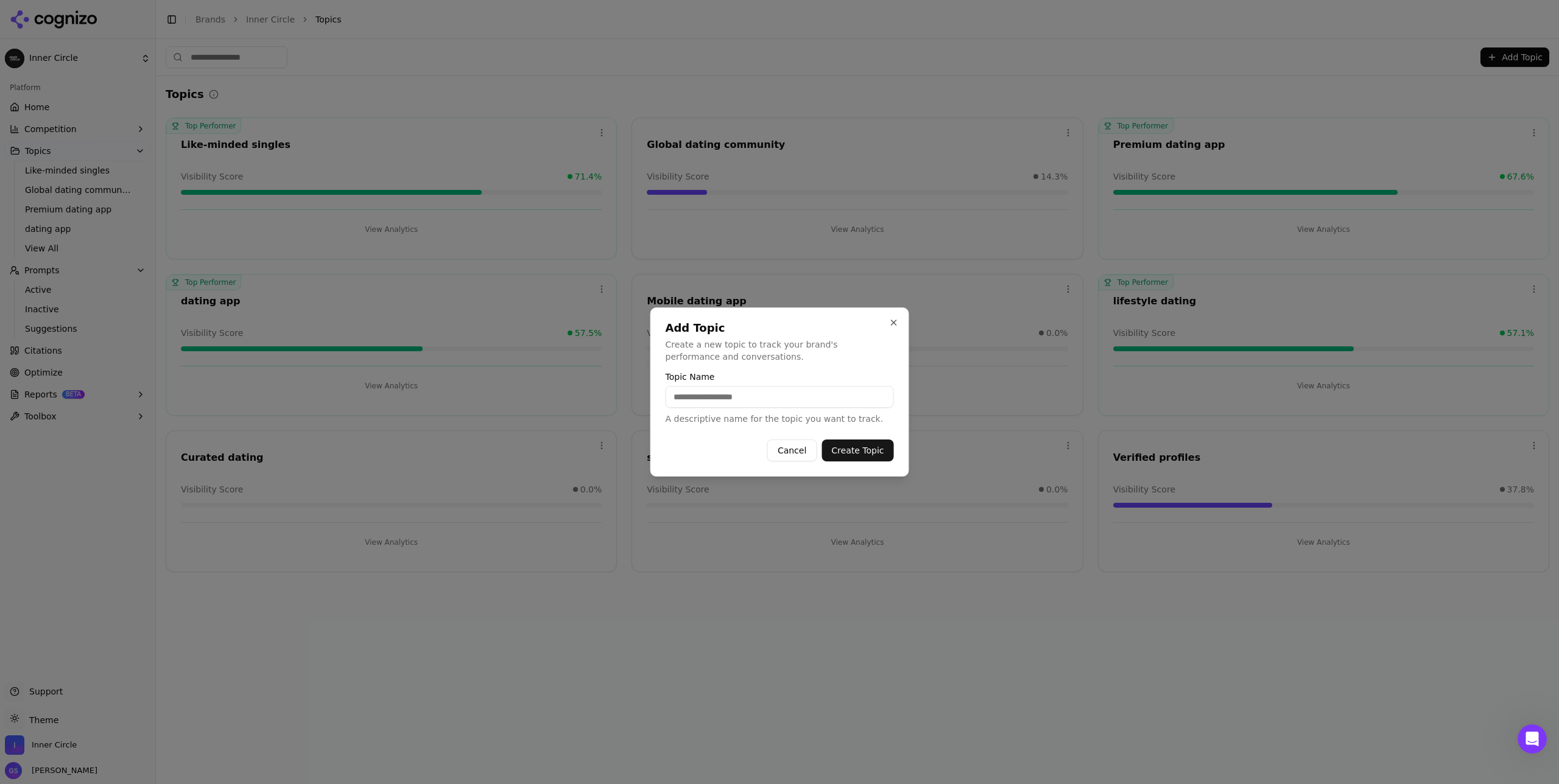
click at [770, 395] on input "Topic Name" at bounding box center [780, 397] width 228 height 22
type input "**********"
click at [862, 450] on button "Create Topic" at bounding box center [857, 451] width 71 height 22
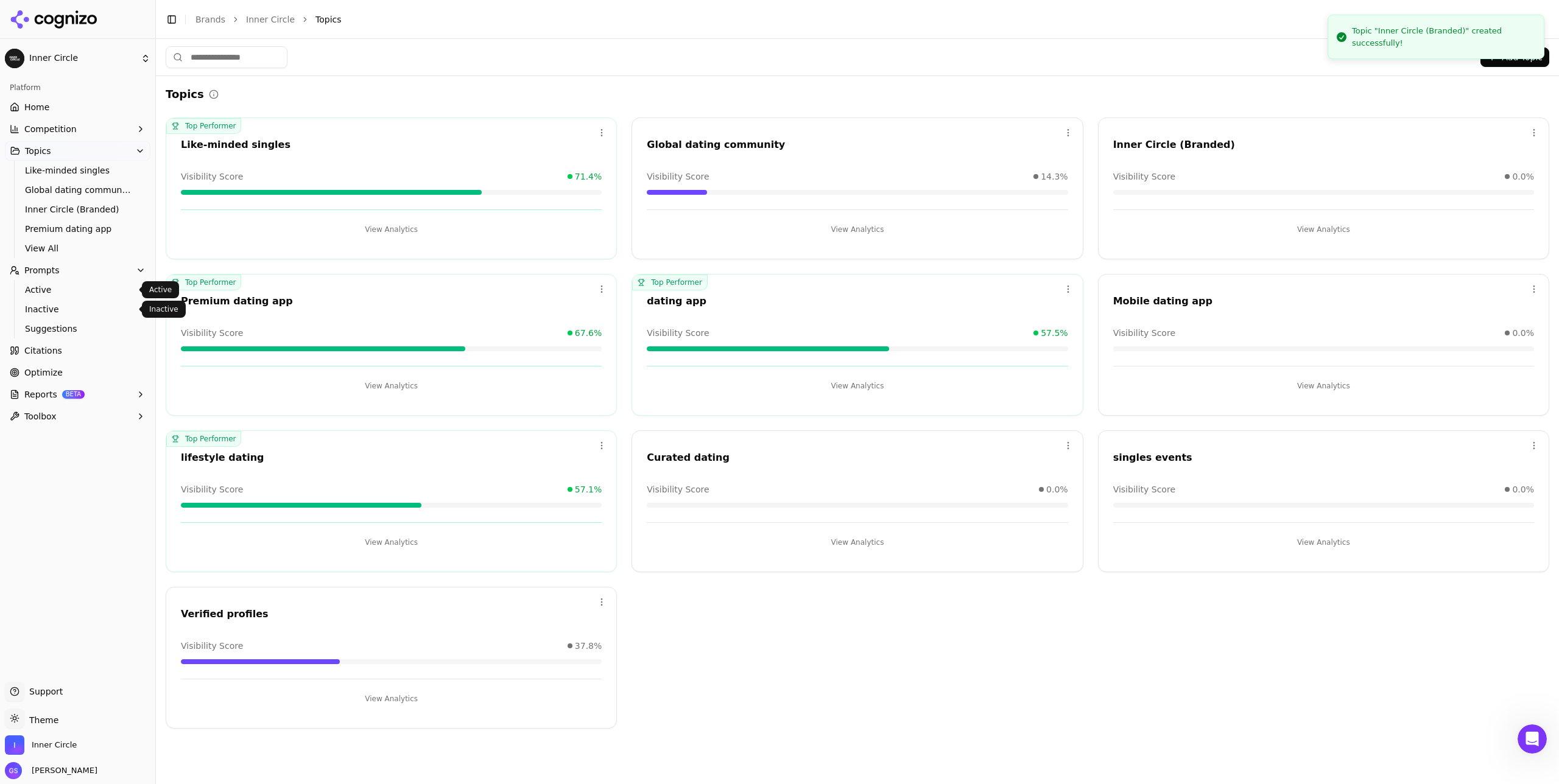
click at [54, 289] on span "Active" at bounding box center [78, 289] width 106 height 12
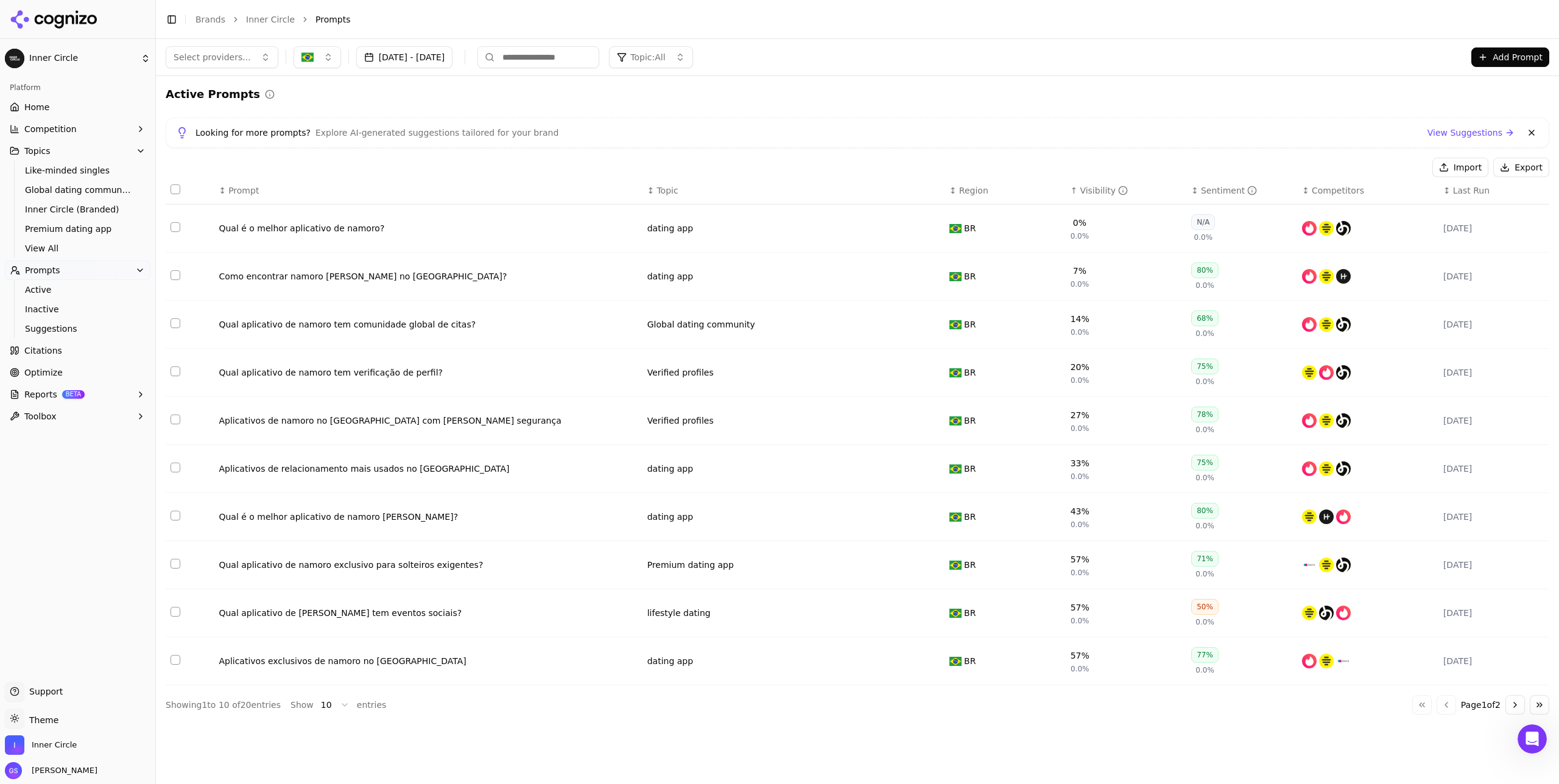
click at [206, 57] on span "Select providers..." at bounding box center [212, 57] width 77 height 12
click at [303, 54] on img "button" at bounding box center [307, 57] width 12 height 12
click at [329, 122] on span "[GEOGRAPHIC_DATA]" at bounding box center [356, 124] width 89 height 12
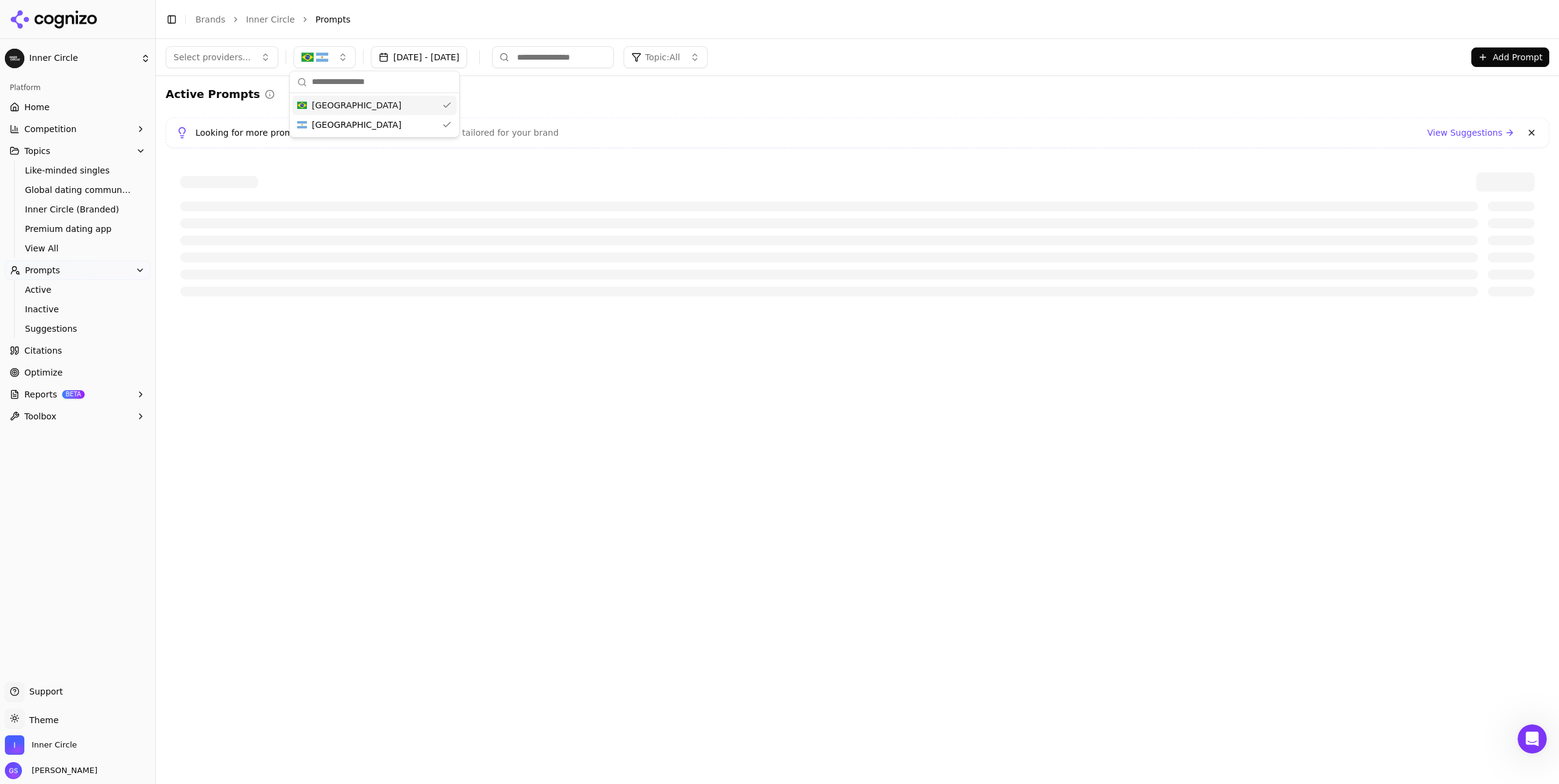
click at [205, 56] on span "Select providers..." at bounding box center [212, 57] width 77 height 12
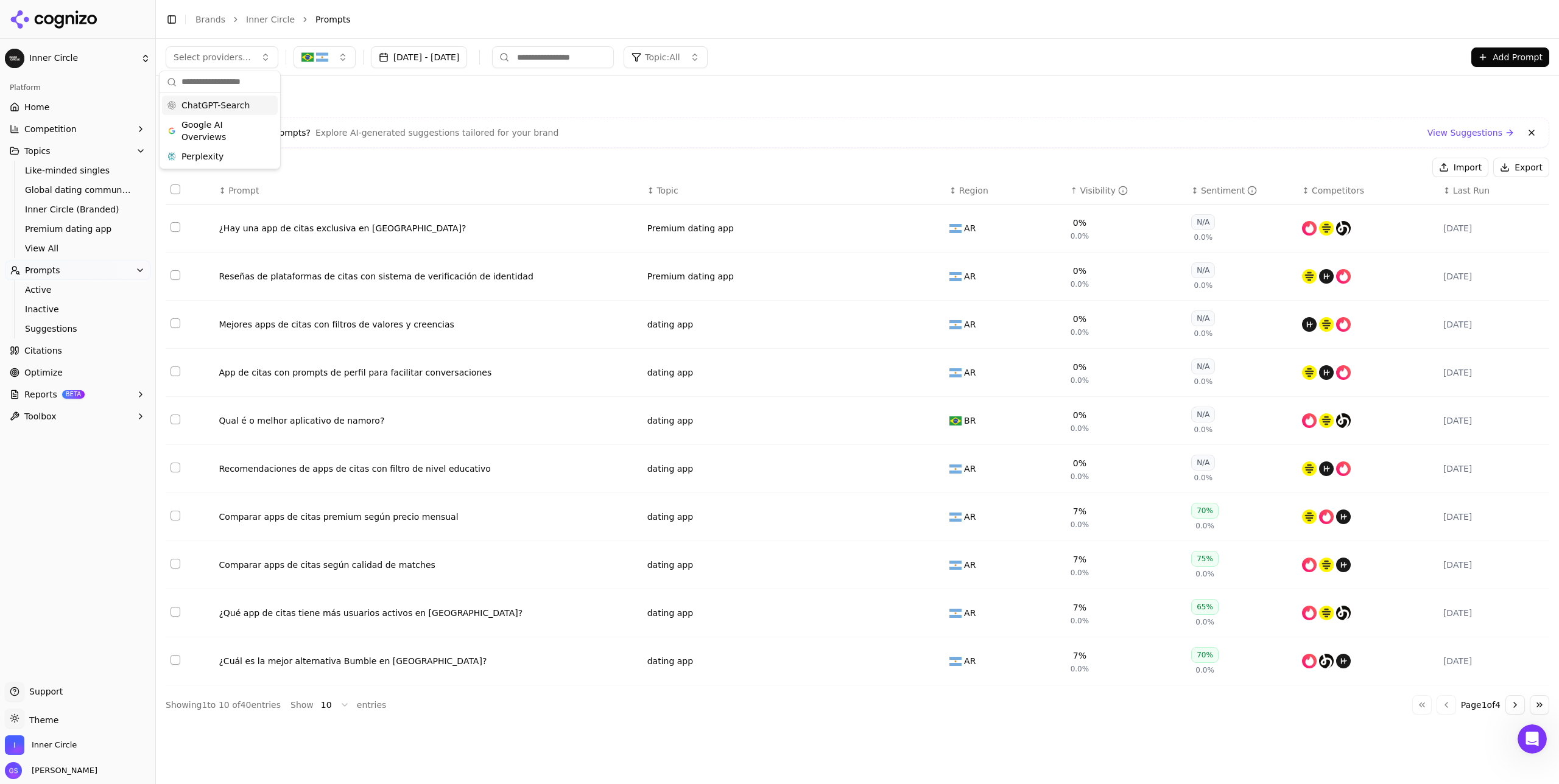
click at [213, 56] on span "Select providers..." at bounding box center [212, 57] width 77 height 12
click at [592, 63] on input at bounding box center [552, 58] width 122 height 22
click at [591, 57] on input at bounding box center [552, 58] width 122 height 22
type input "**********"
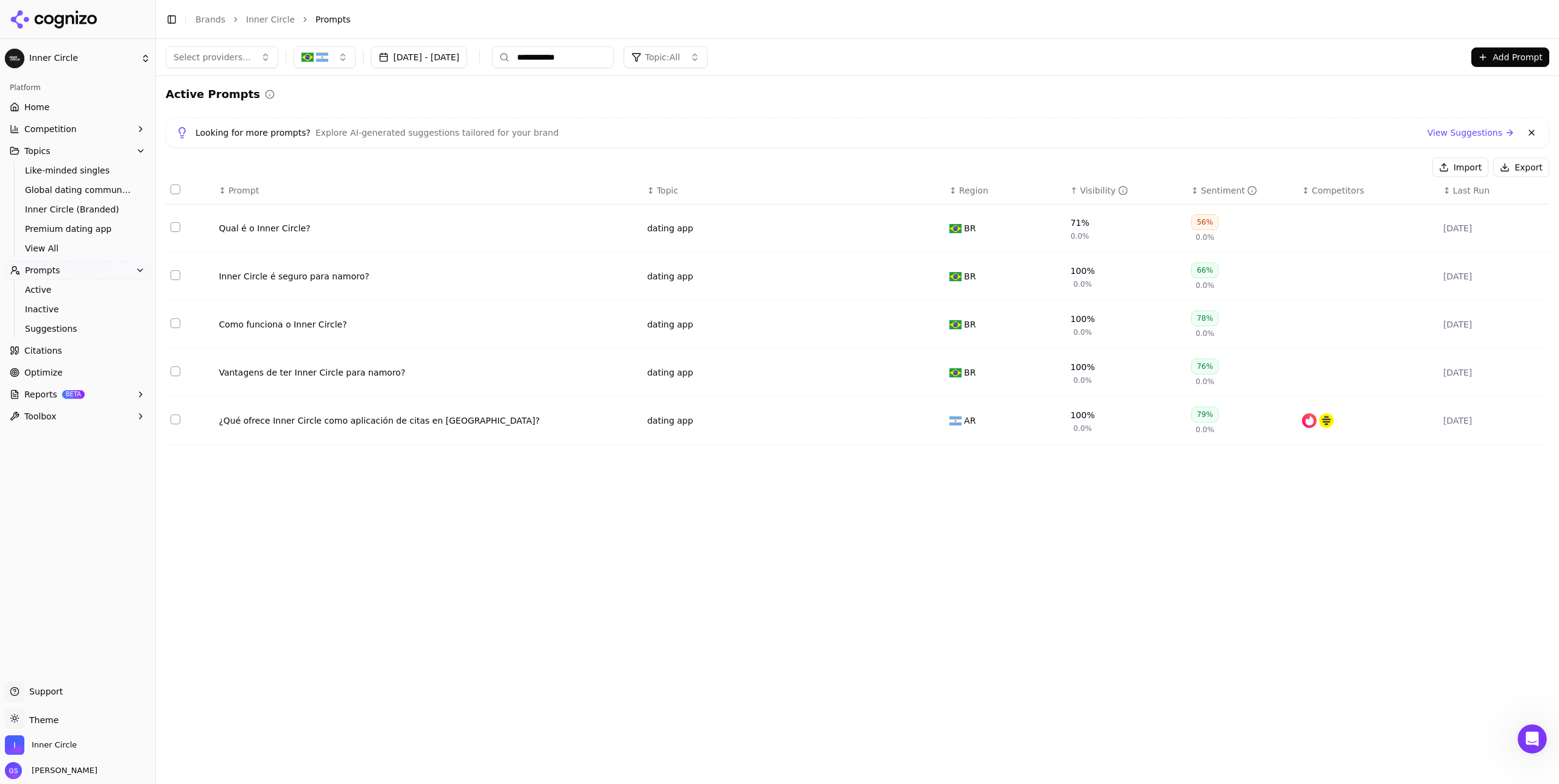
click at [877, 226] on button "Data table" at bounding box center [933, 228] width 15 height 15
click at [726, 229] on button "dating app" at bounding box center [724, 228] width 152 height 22
click at [742, 313] on span "Inner Circle (Branded)" at bounding box center [722, 315] width 95 height 12
click at [877, 278] on button "Data table" at bounding box center [933, 276] width 15 height 15
click at [773, 276] on button "dating app" at bounding box center [724, 276] width 152 height 22
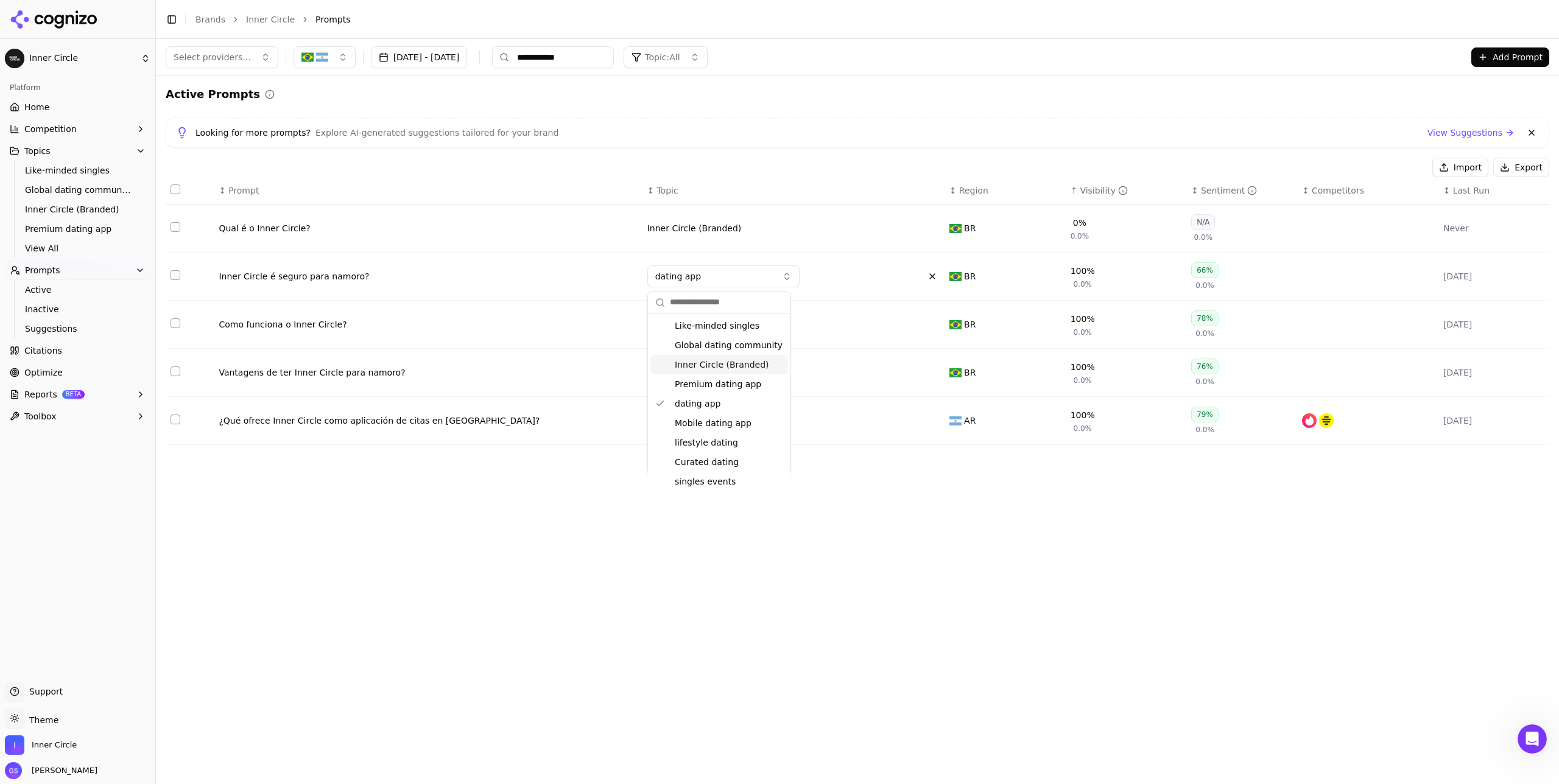
click at [722, 366] on span "Inner Circle (Branded)" at bounding box center [722, 365] width 95 height 12
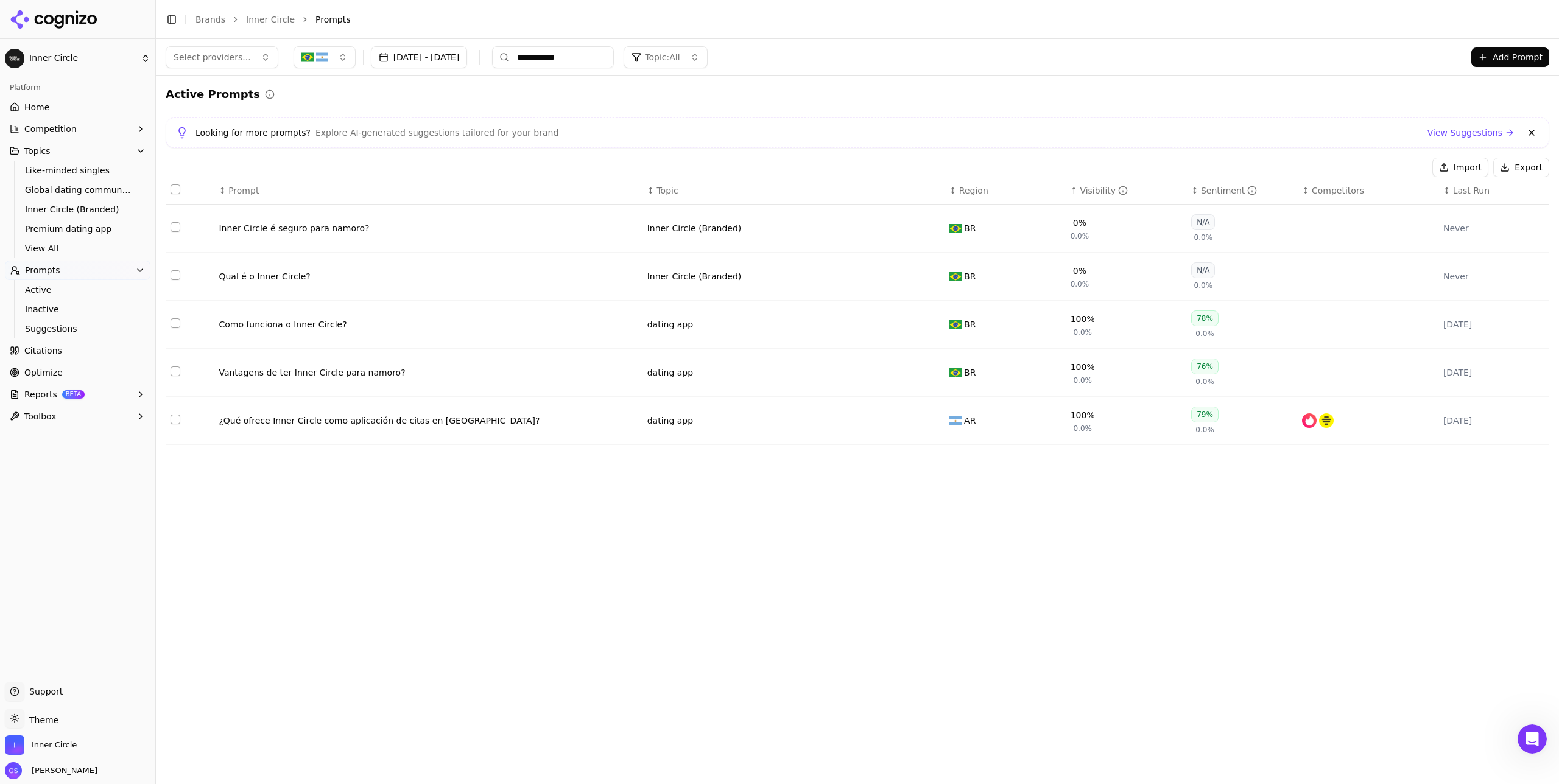
click at [877, 328] on button "Data table" at bounding box center [933, 325] width 15 height 15
click at [738, 328] on button "dating app" at bounding box center [724, 325] width 152 height 22
click at [731, 413] on span "Inner Circle (Branded)" at bounding box center [722, 413] width 95 height 12
click at [877, 373] on button "Data table" at bounding box center [933, 373] width 15 height 15
click at [737, 374] on button "dating app" at bounding box center [724, 373] width 152 height 22
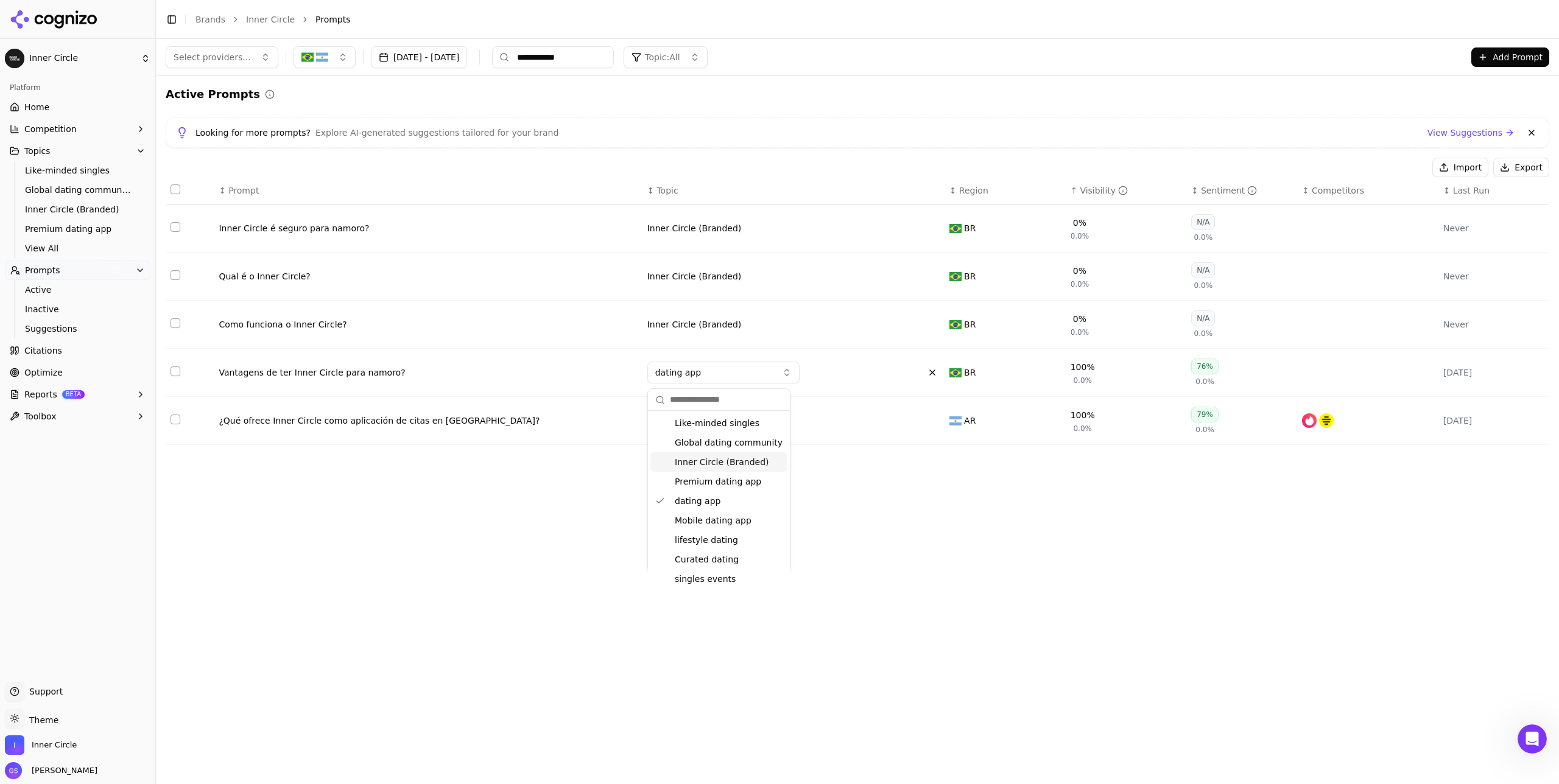
click at [704, 455] on span "Inner Circle (Branded)" at bounding box center [722, 462] width 95 height 12
click at [877, 424] on button "Data table" at bounding box center [933, 421] width 15 height 15
click at [758, 420] on button "dating app" at bounding box center [724, 421] width 152 height 22
click at [739, 455] on span "Inner Circle (Branded)" at bounding box center [722, 510] width 95 height 12
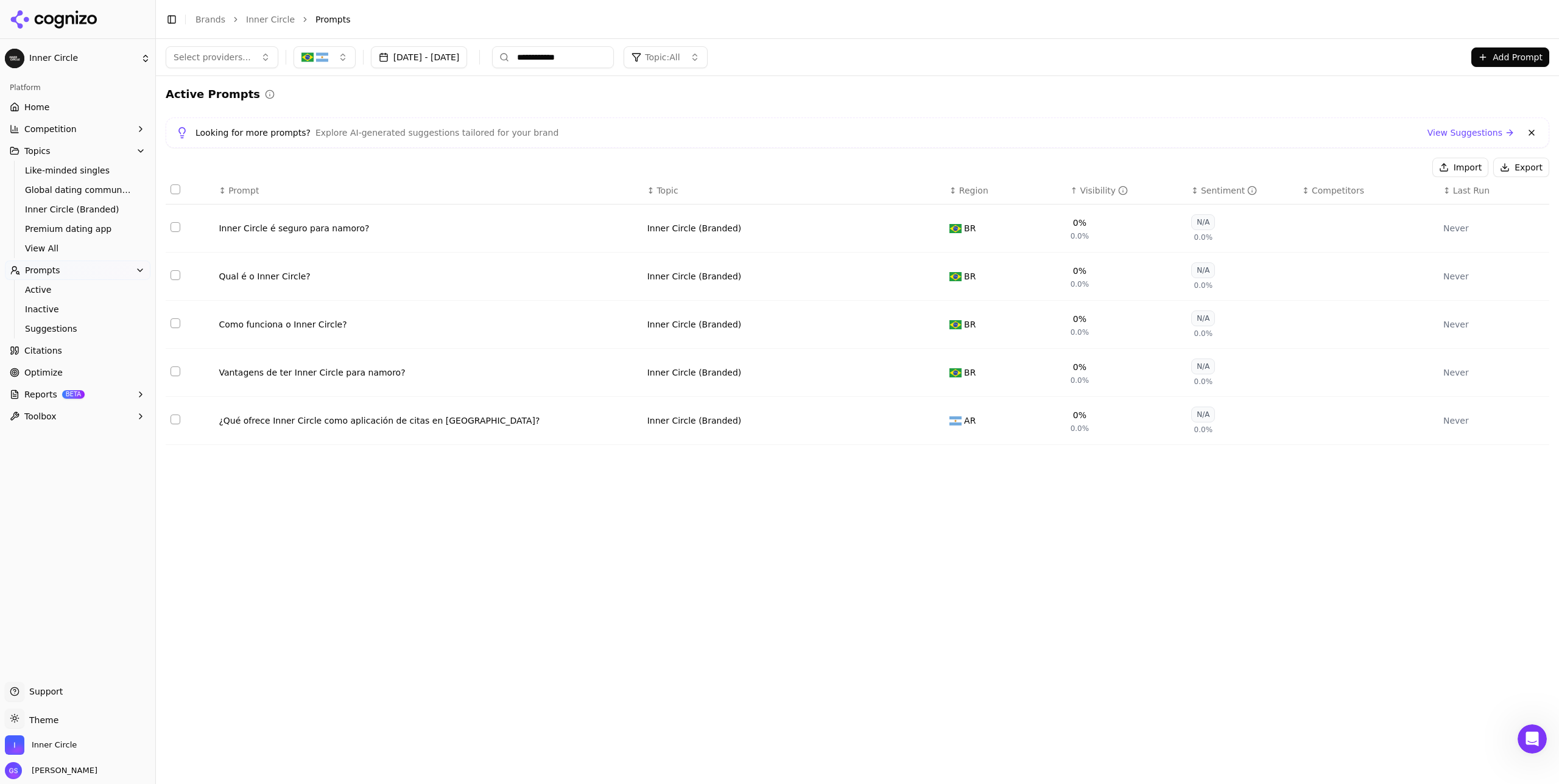
click at [609, 54] on input "**********" at bounding box center [552, 58] width 122 height 22
click at [608, 54] on input "**********" at bounding box center [552, 58] width 122 height 22
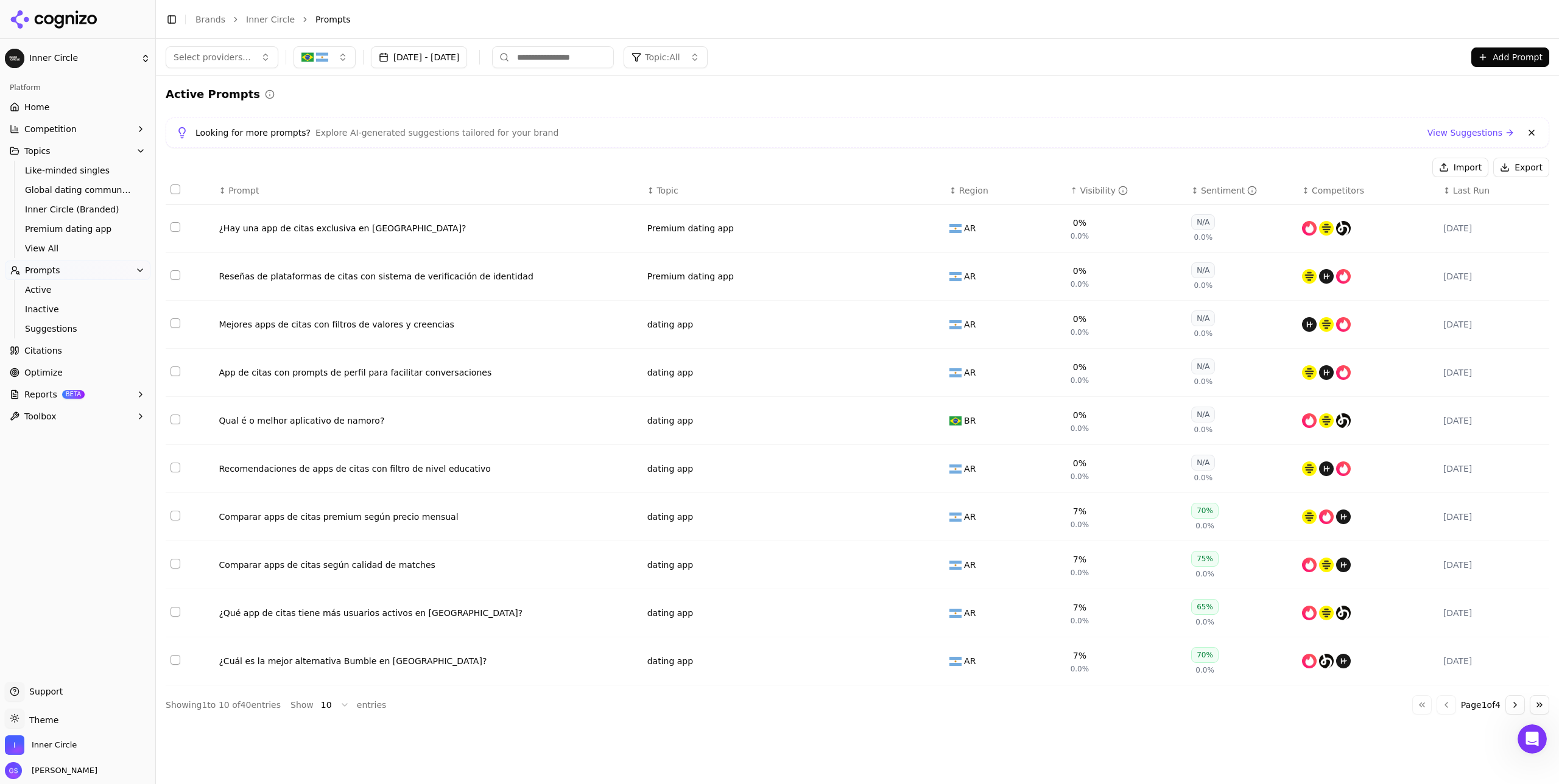
click at [588, 96] on div "Active Prompts" at bounding box center [857, 95] width 1384 height 17
click at [54, 285] on span "Active" at bounding box center [78, 289] width 106 height 12
click at [52, 303] on span "Inactive" at bounding box center [78, 309] width 106 height 12
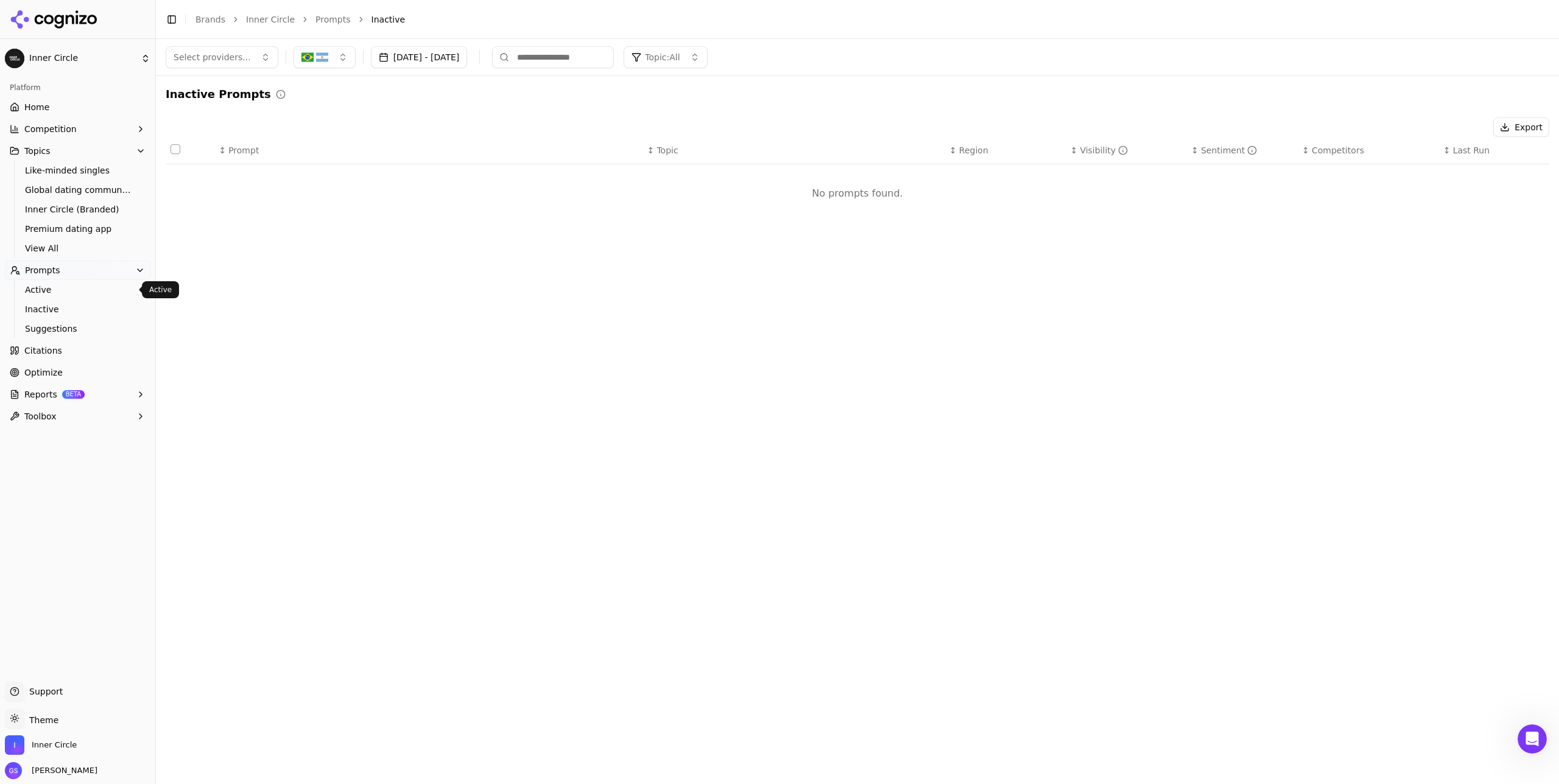
click at [49, 288] on span "Active" at bounding box center [78, 289] width 106 height 12
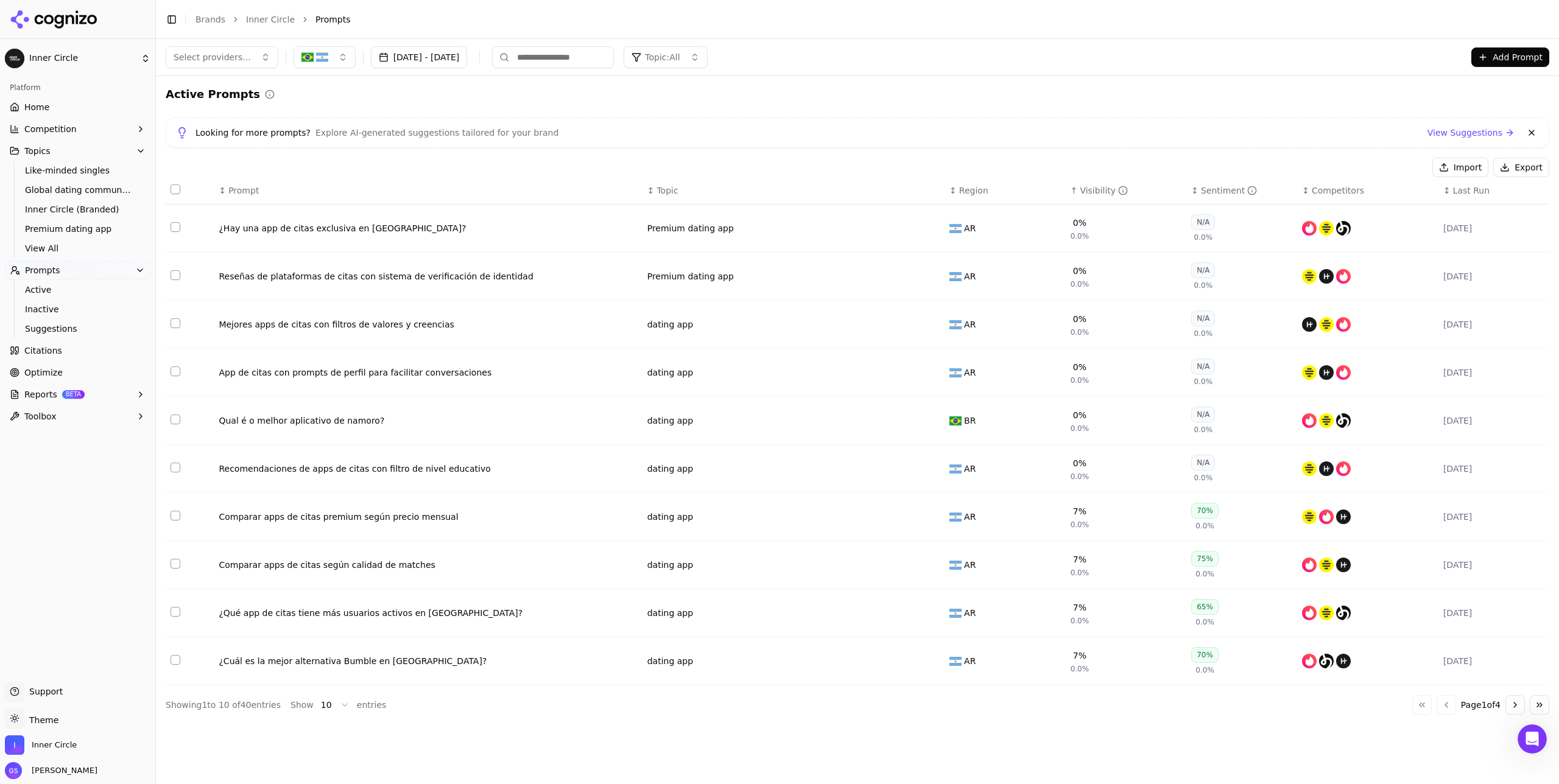
click at [175, 227] on button "Select row 35" at bounding box center [175, 227] width 10 height 10
click at [320, 455] on html "Inner Circle Platform Home Competition Topics Like-minded singles Global dating…" at bounding box center [780, 392] width 1559 height 784
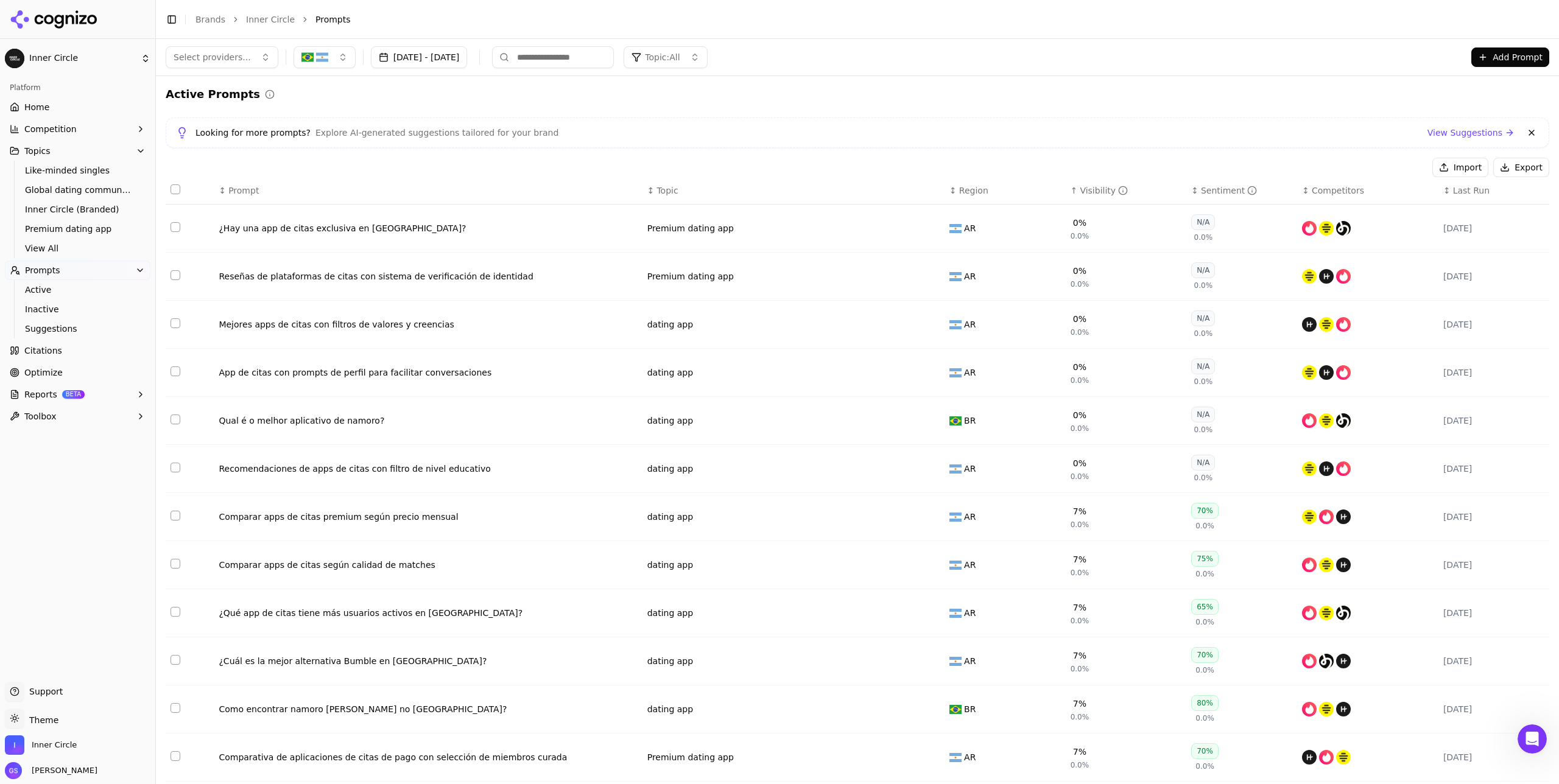
click at [877, 188] on div "↑ Visibility" at bounding box center [1127, 190] width 111 height 12
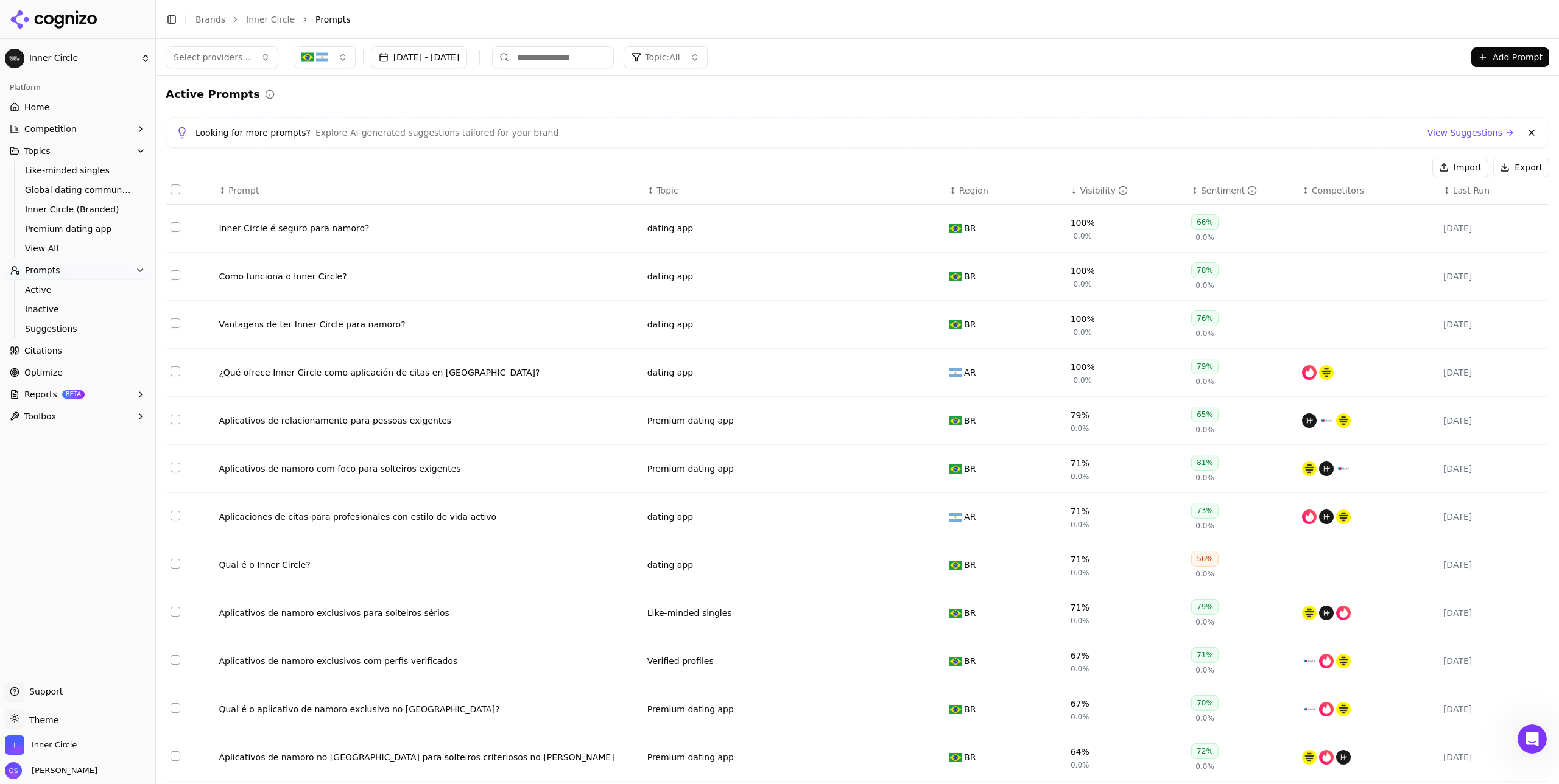
click at [57, 154] on button "Topics" at bounding box center [77, 150] width 146 height 19
click at [49, 248] on span "View All" at bounding box center [78, 248] width 106 height 12
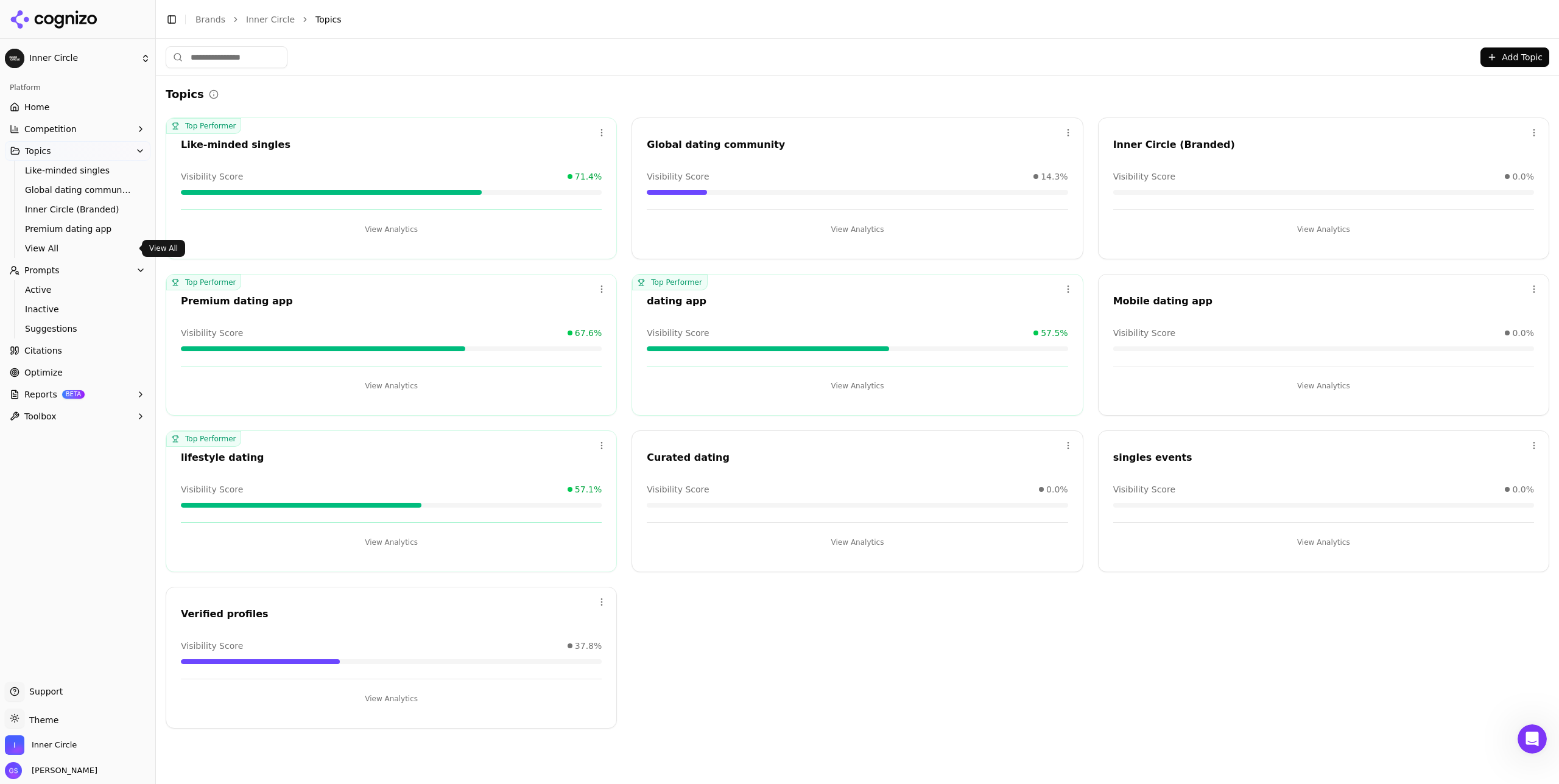
click at [877, 444] on html "Inner Circle Platform Home Competition Topics Like-minded singles Global dating…" at bounding box center [780, 392] width 1559 height 784
click at [877, 455] on div "Edit" at bounding box center [1485, 470] width 110 height 19
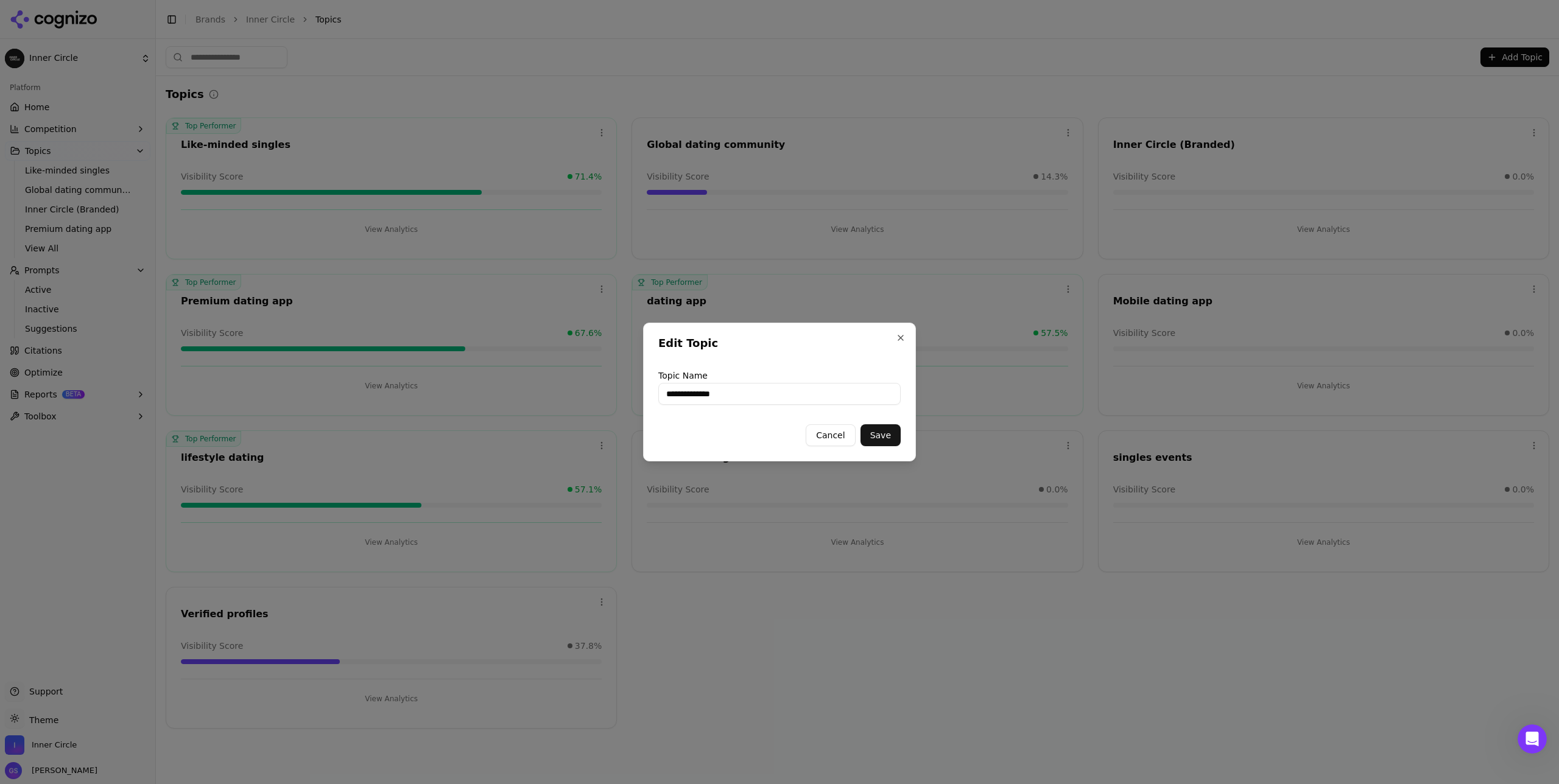
click at [684, 390] on input "**********" at bounding box center [780, 394] width 242 height 22
type input "******"
click at [877, 431] on button "Save" at bounding box center [880, 436] width 40 height 22
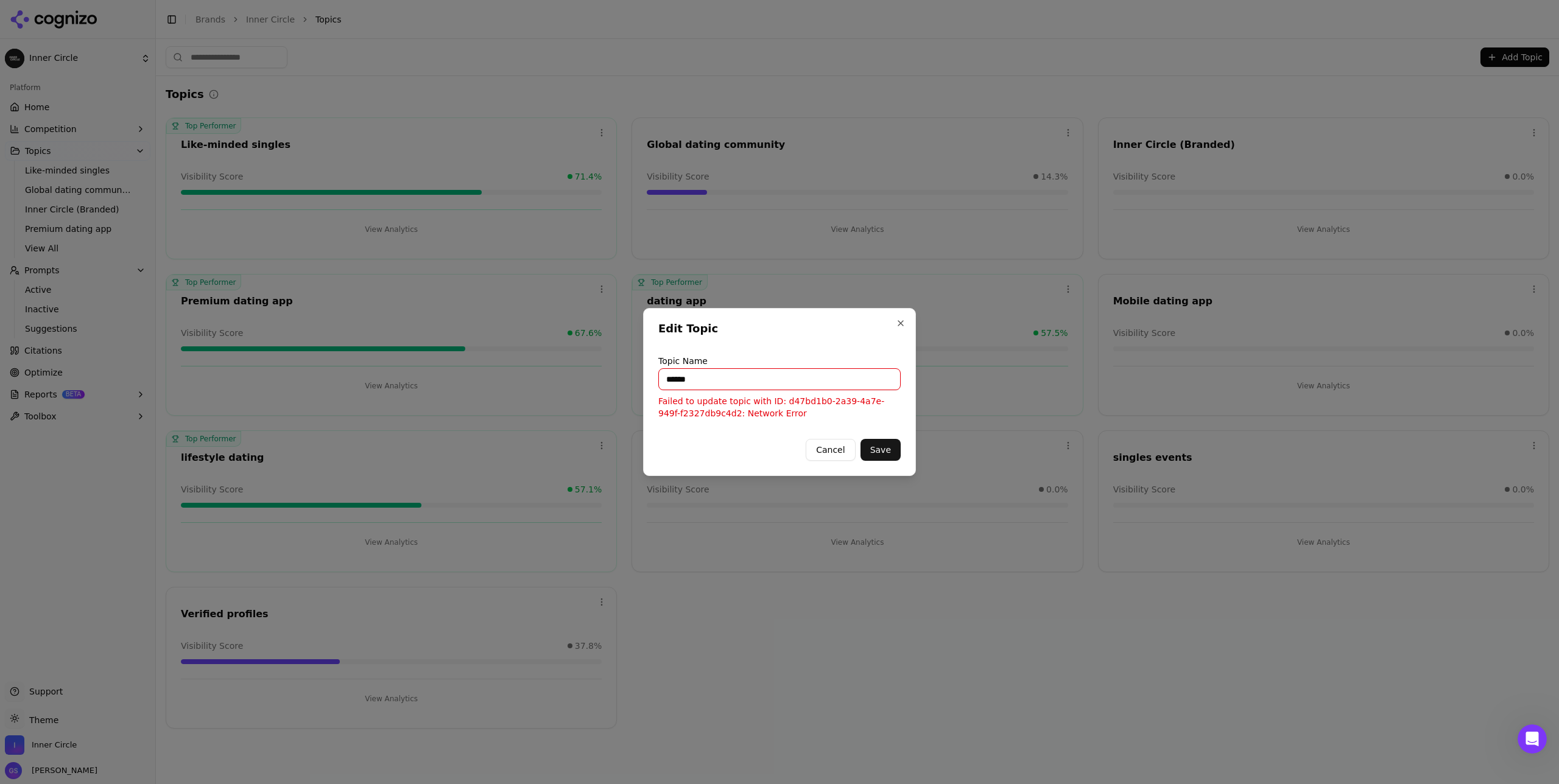
click at [877, 447] on button "Save" at bounding box center [880, 450] width 40 height 22
click at [877, 326] on button "Close" at bounding box center [901, 323] width 10 height 10
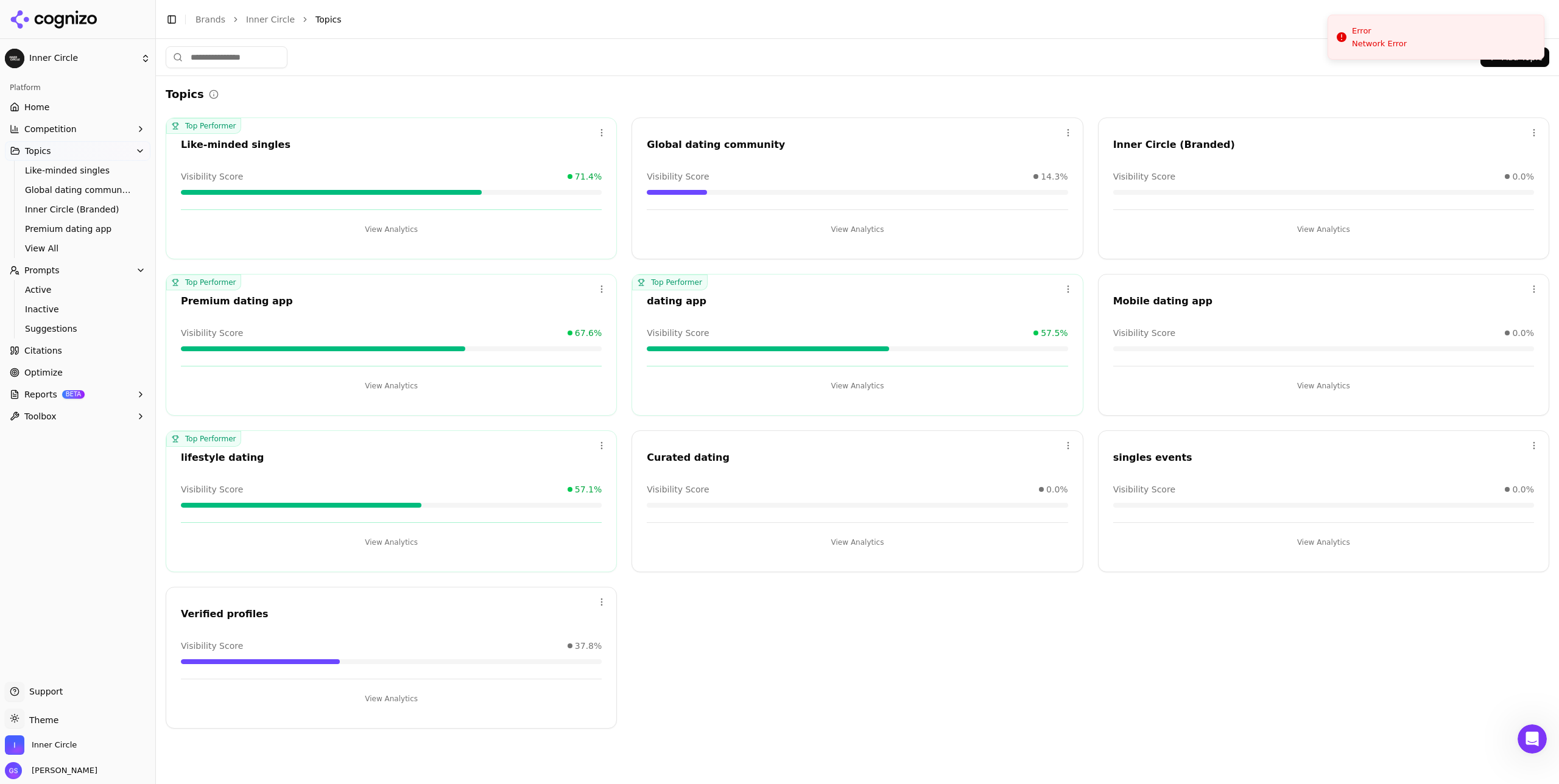
click at [877, 110] on div "Topics Top Performer Open menu Like-minded singles Visibility Score 71.4% View …" at bounding box center [857, 407] width 1384 height 643
click at [877, 57] on button "Add Topic" at bounding box center [1515, 57] width 69 height 19
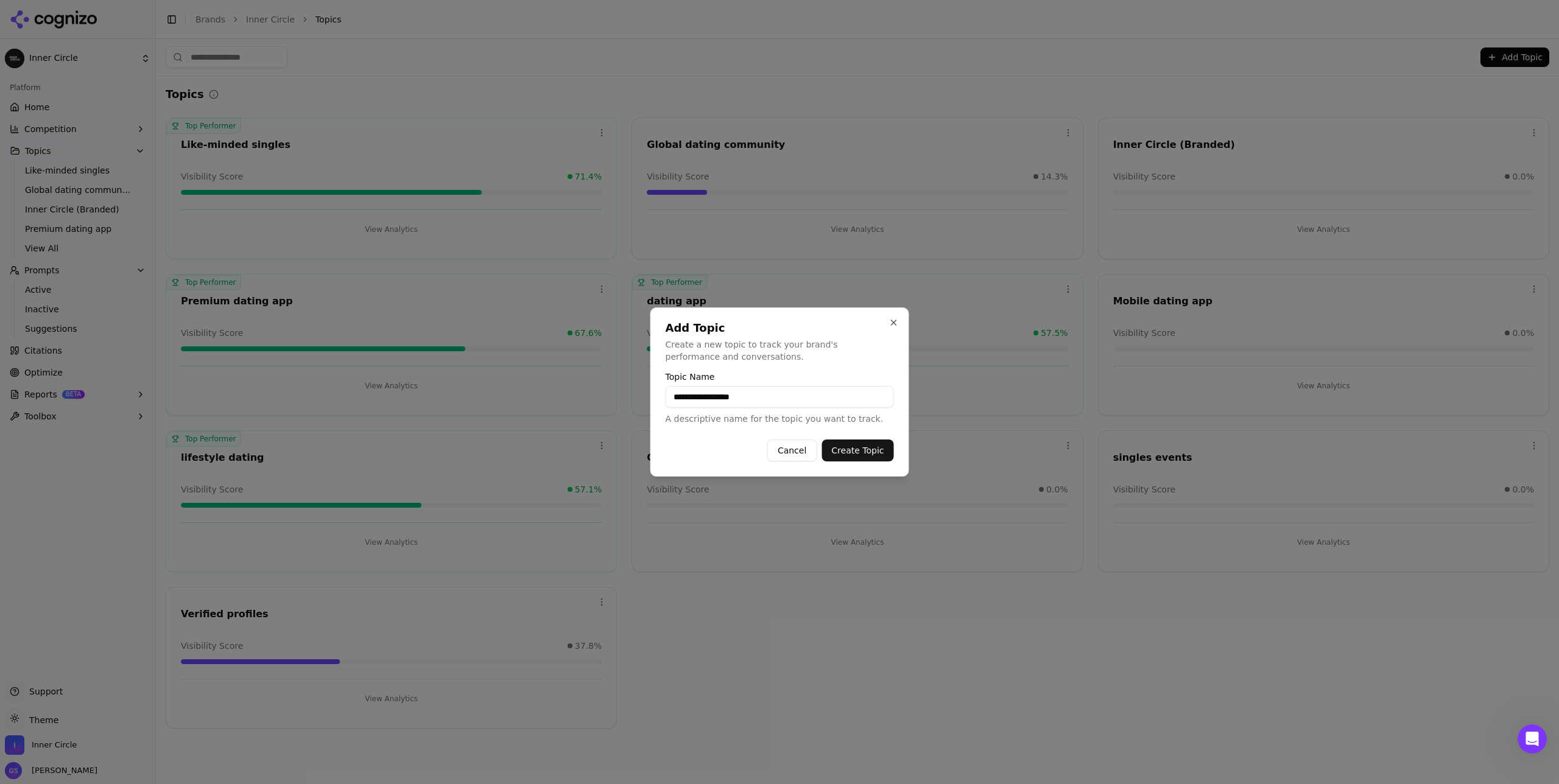
type input "**********"
click at [870, 447] on button "Create Topic" at bounding box center [857, 451] width 71 height 22
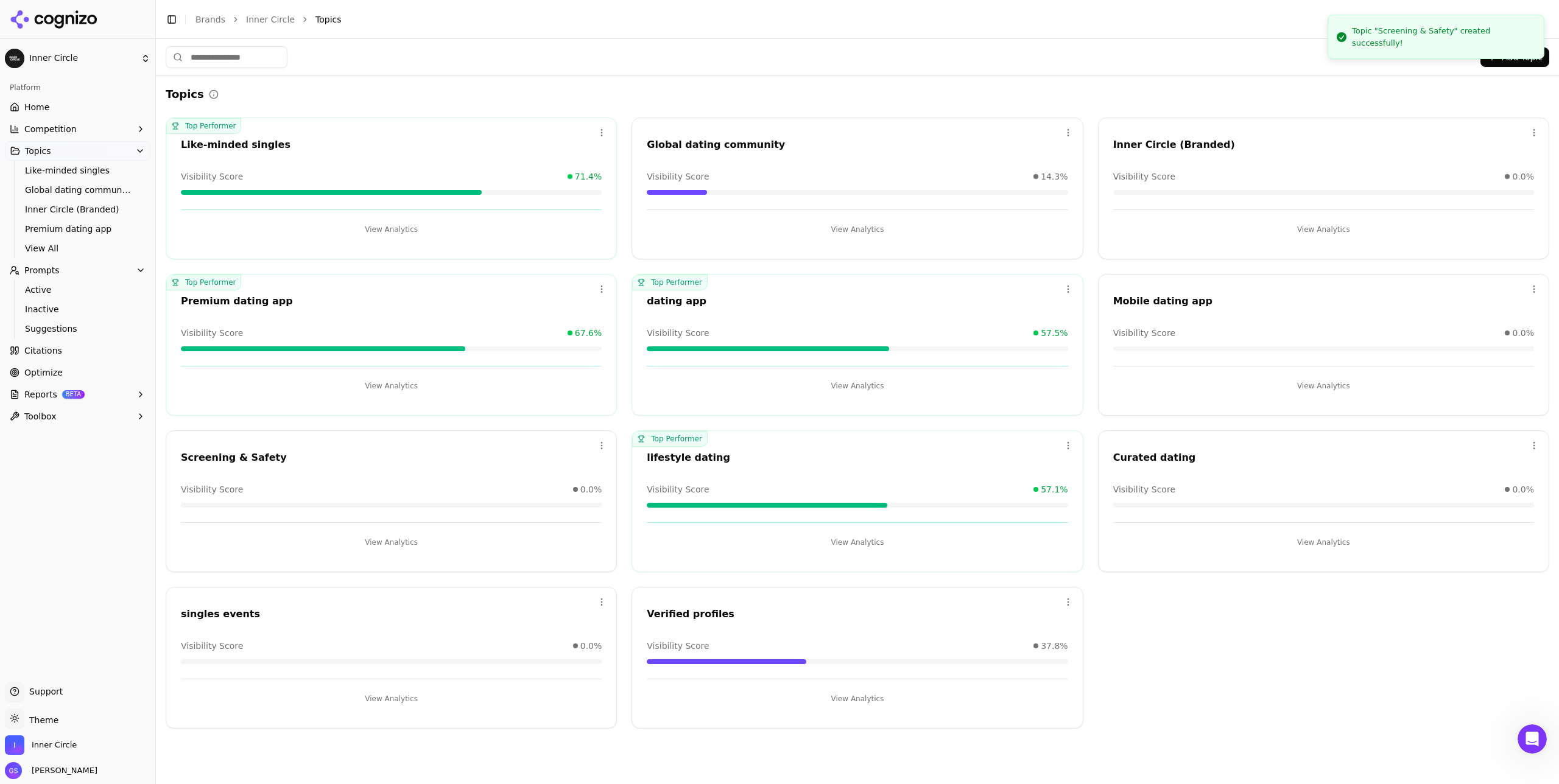
click at [877, 59] on button "Add Topic" at bounding box center [1515, 57] width 69 height 19
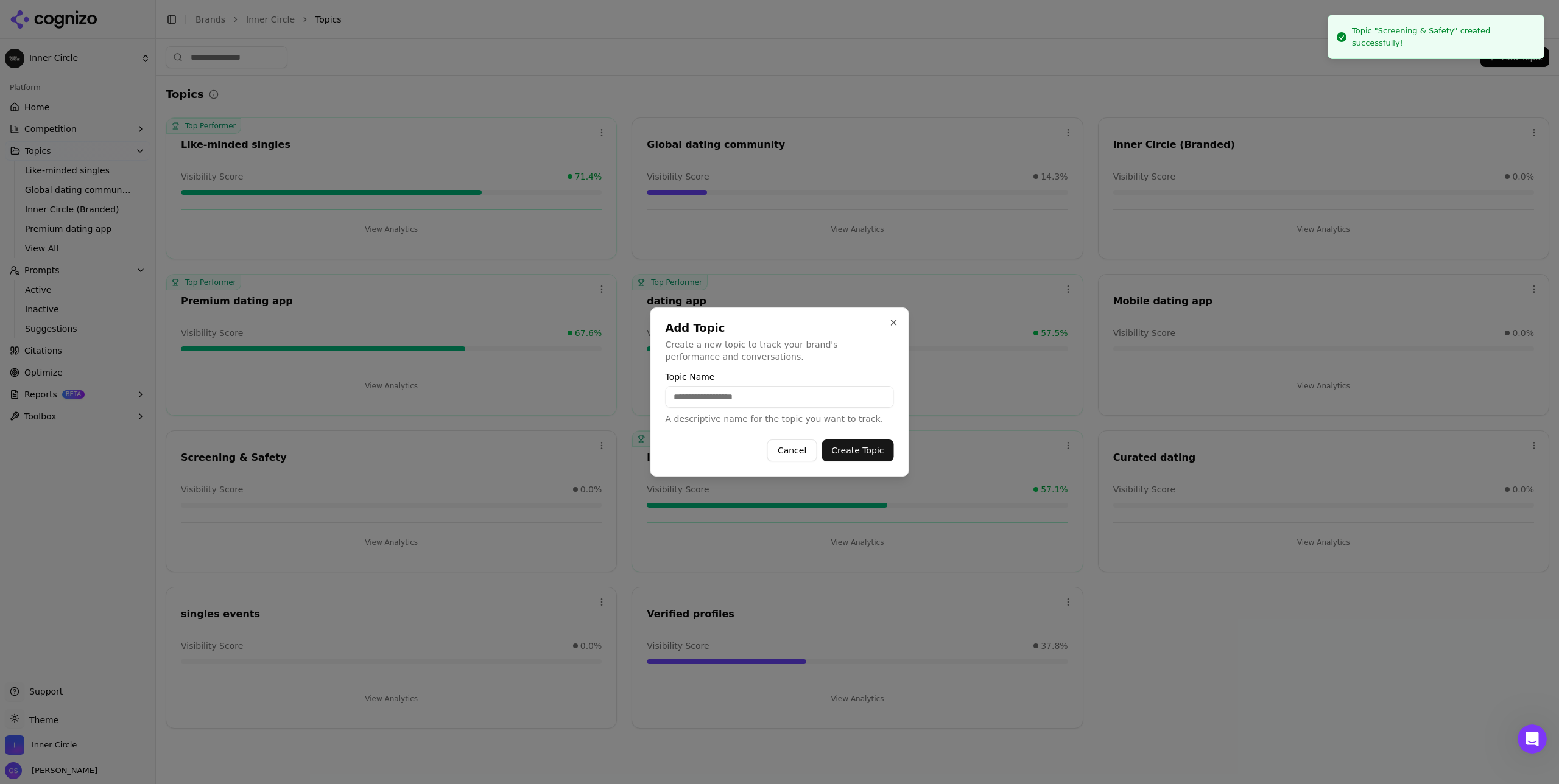
click at [707, 400] on input "Topic Name" at bounding box center [780, 397] width 228 height 22
type input "**********"
click at [848, 445] on button "Create Topic" at bounding box center [857, 451] width 71 height 22
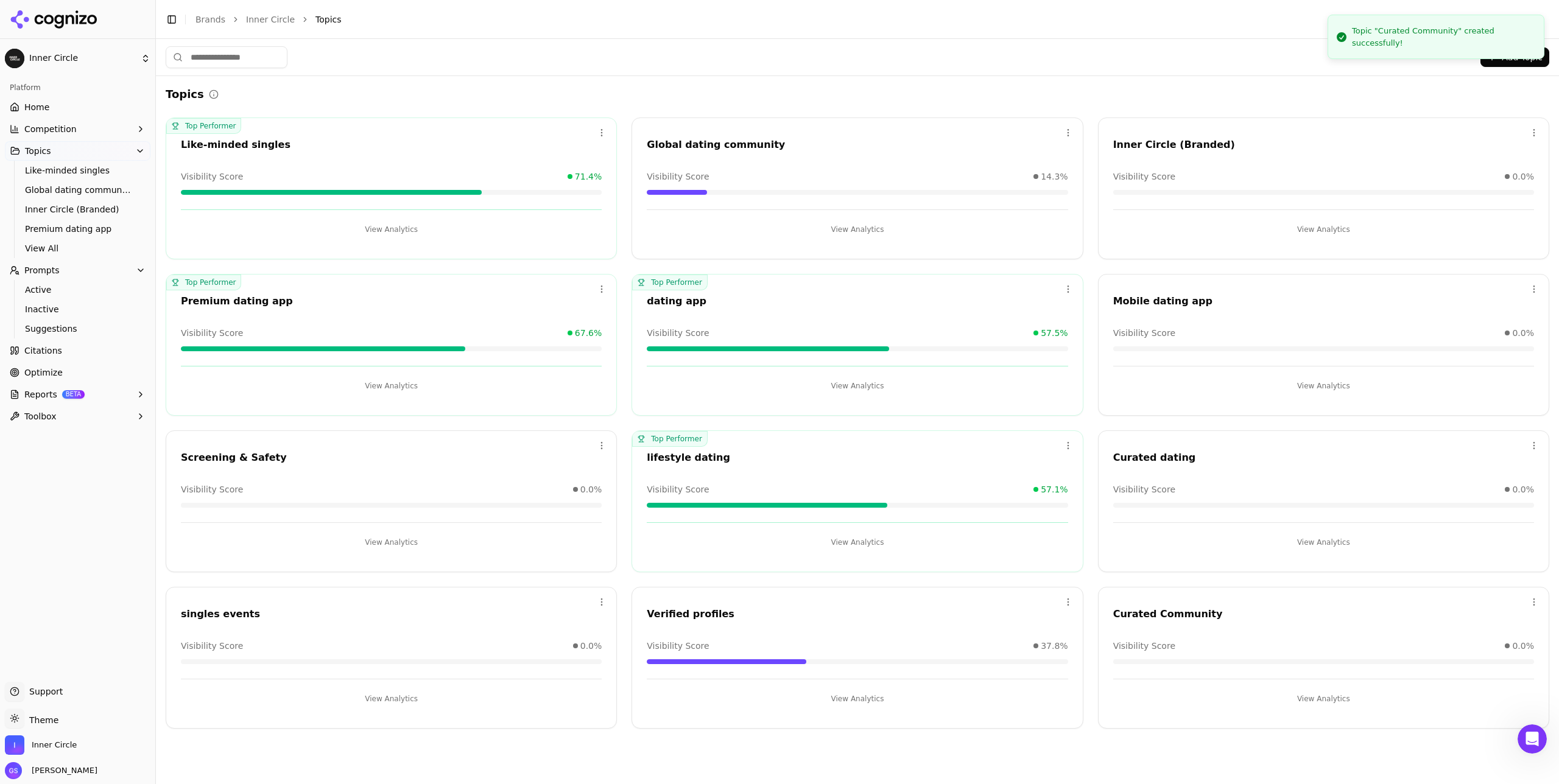
click at [877, 63] on button "Add Topic" at bounding box center [1515, 57] width 69 height 19
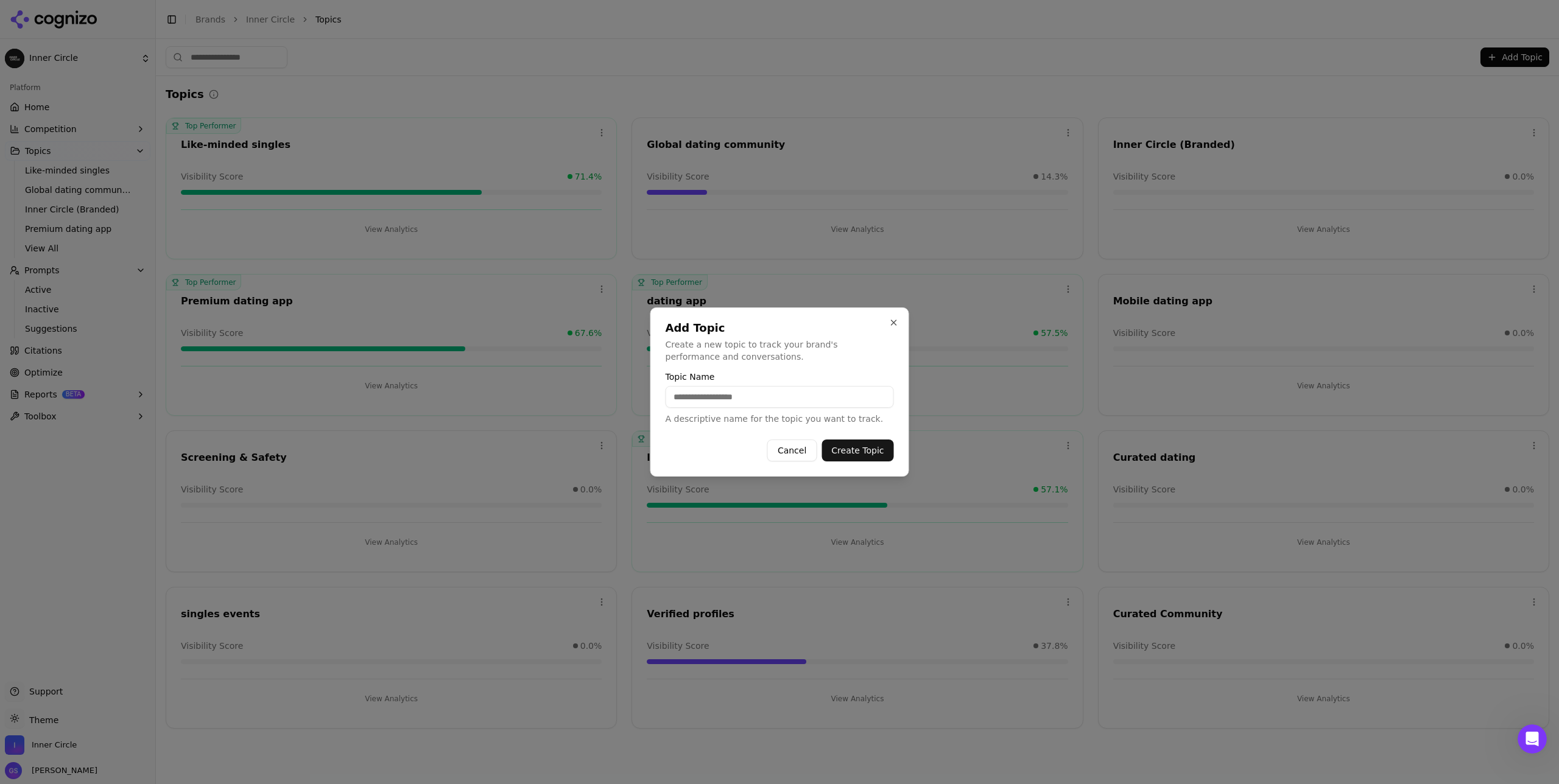
click at [799, 396] on input "Topic Name" at bounding box center [780, 397] width 228 height 22
type input "******"
click at [868, 452] on button "Create Topic" at bounding box center [857, 451] width 71 height 22
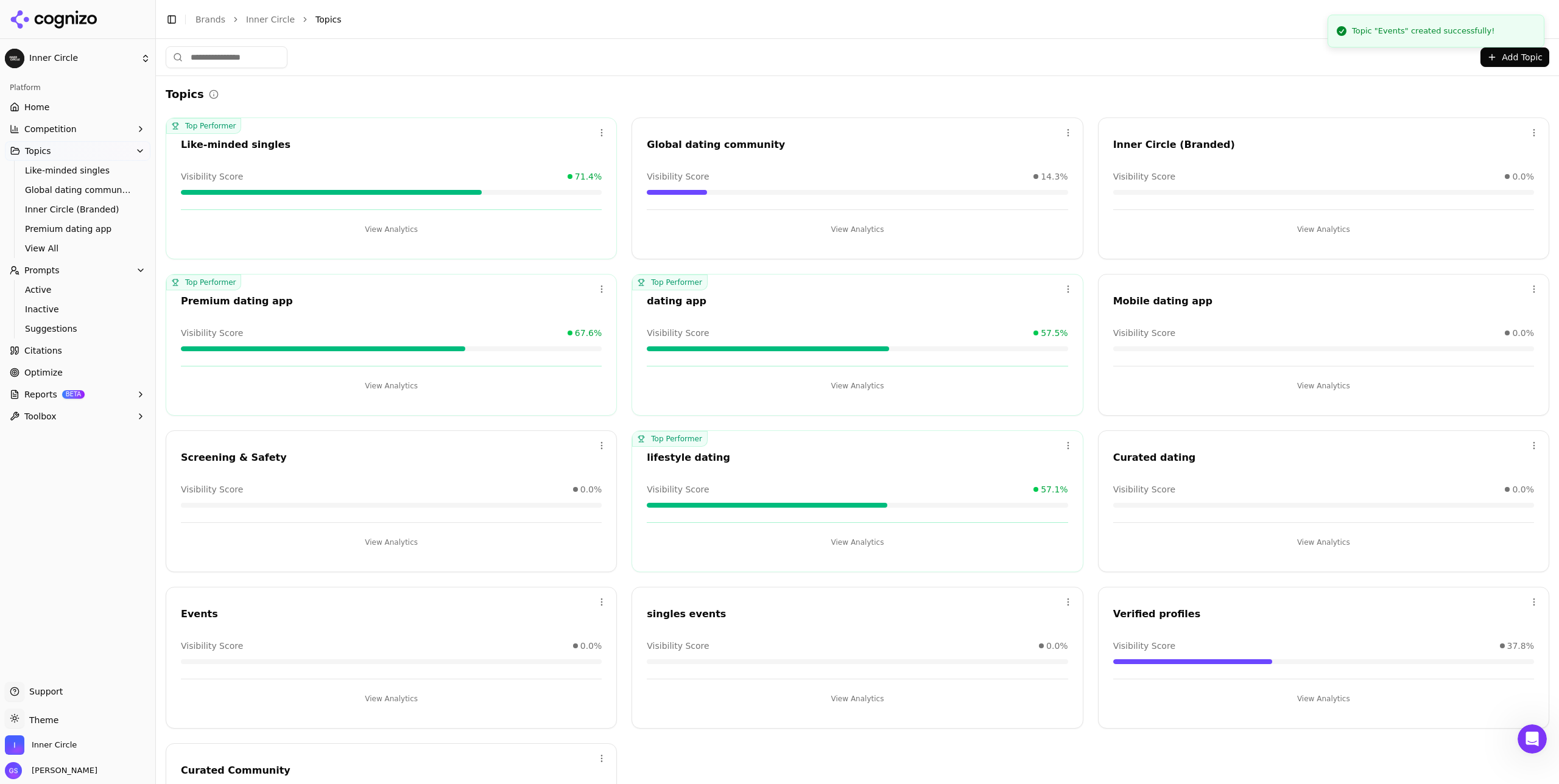
click at [877, 61] on button "Add Topic" at bounding box center [1515, 57] width 69 height 19
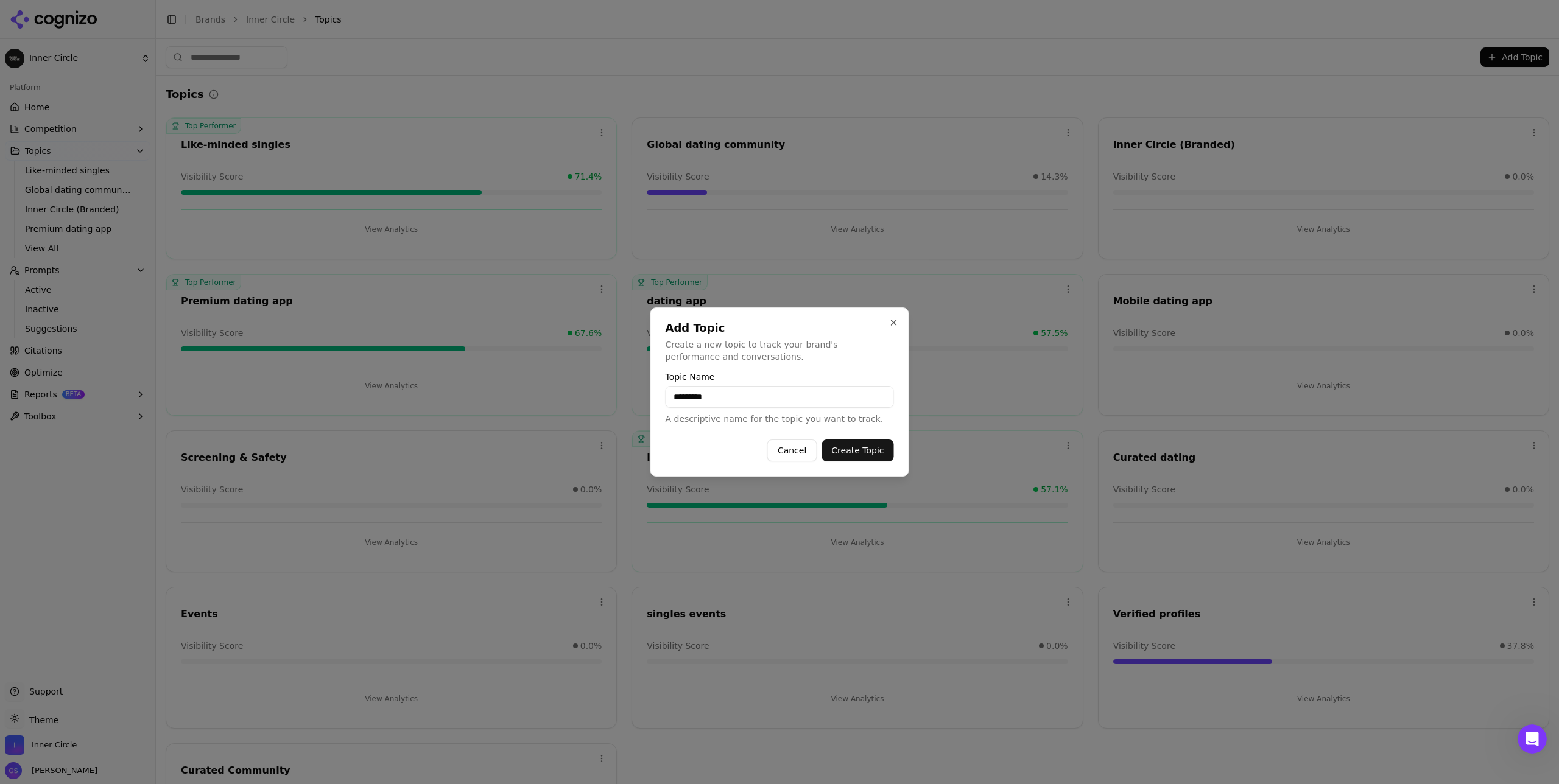
type input "*********"
click at [869, 455] on button "Create Topic" at bounding box center [857, 451] width 71 height 22
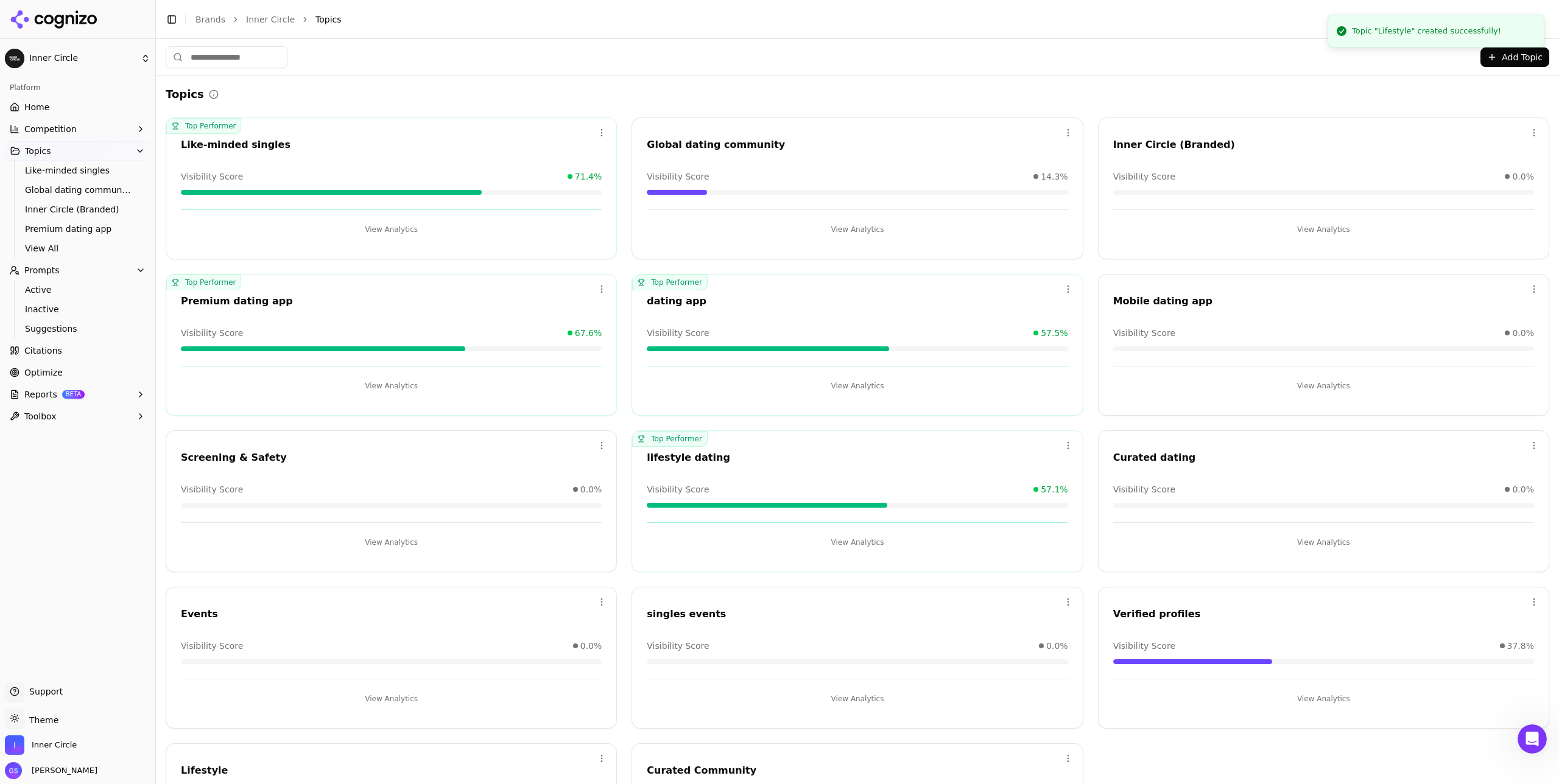
click at [877, 59] on button "Add Topic" at bounding box center [1515, 57] width 69 height 19
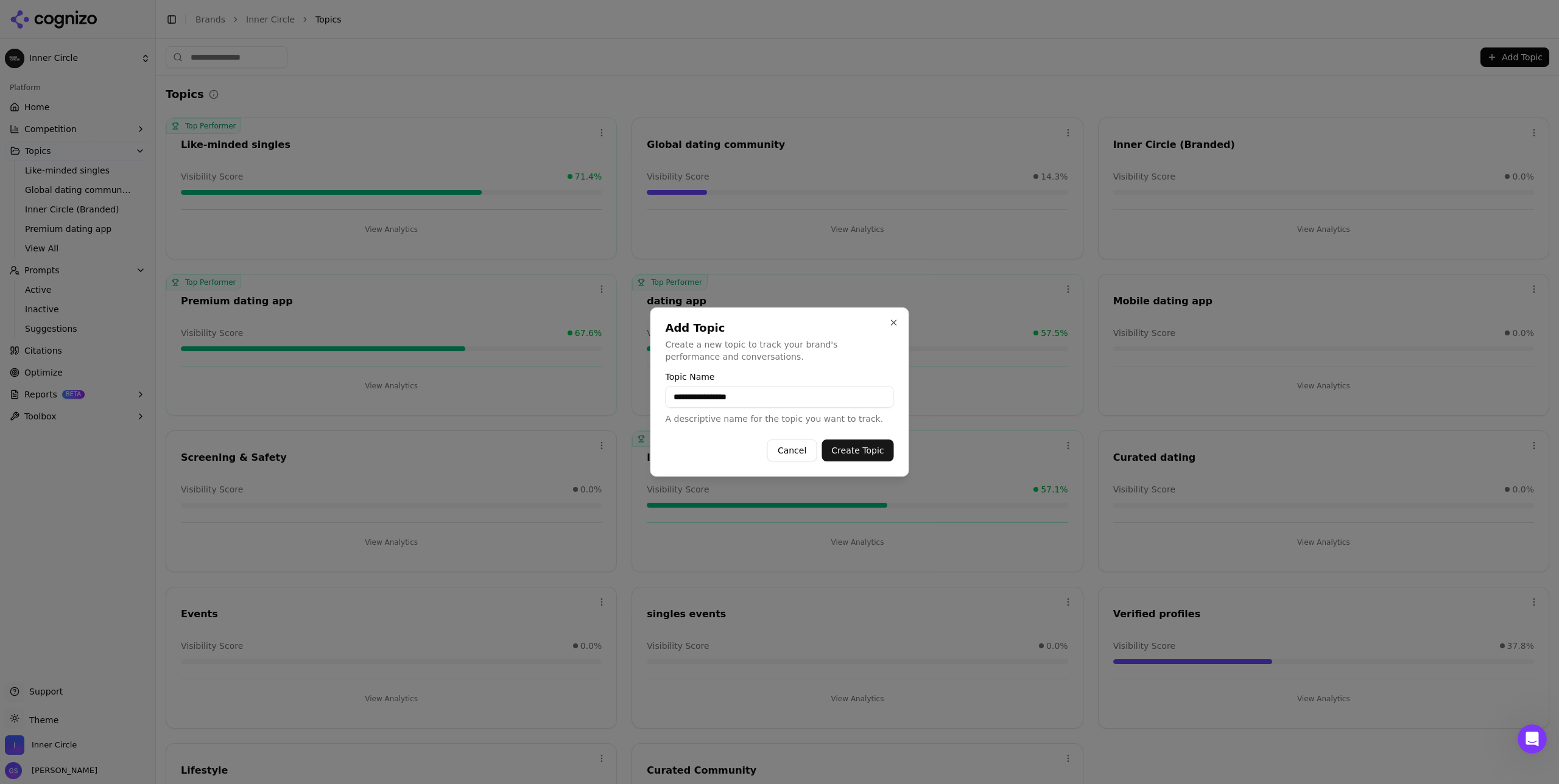
type input "**********"
click at [857, 445] on button "Create Topic" at bounding box center [857, 451] width 71 height 22
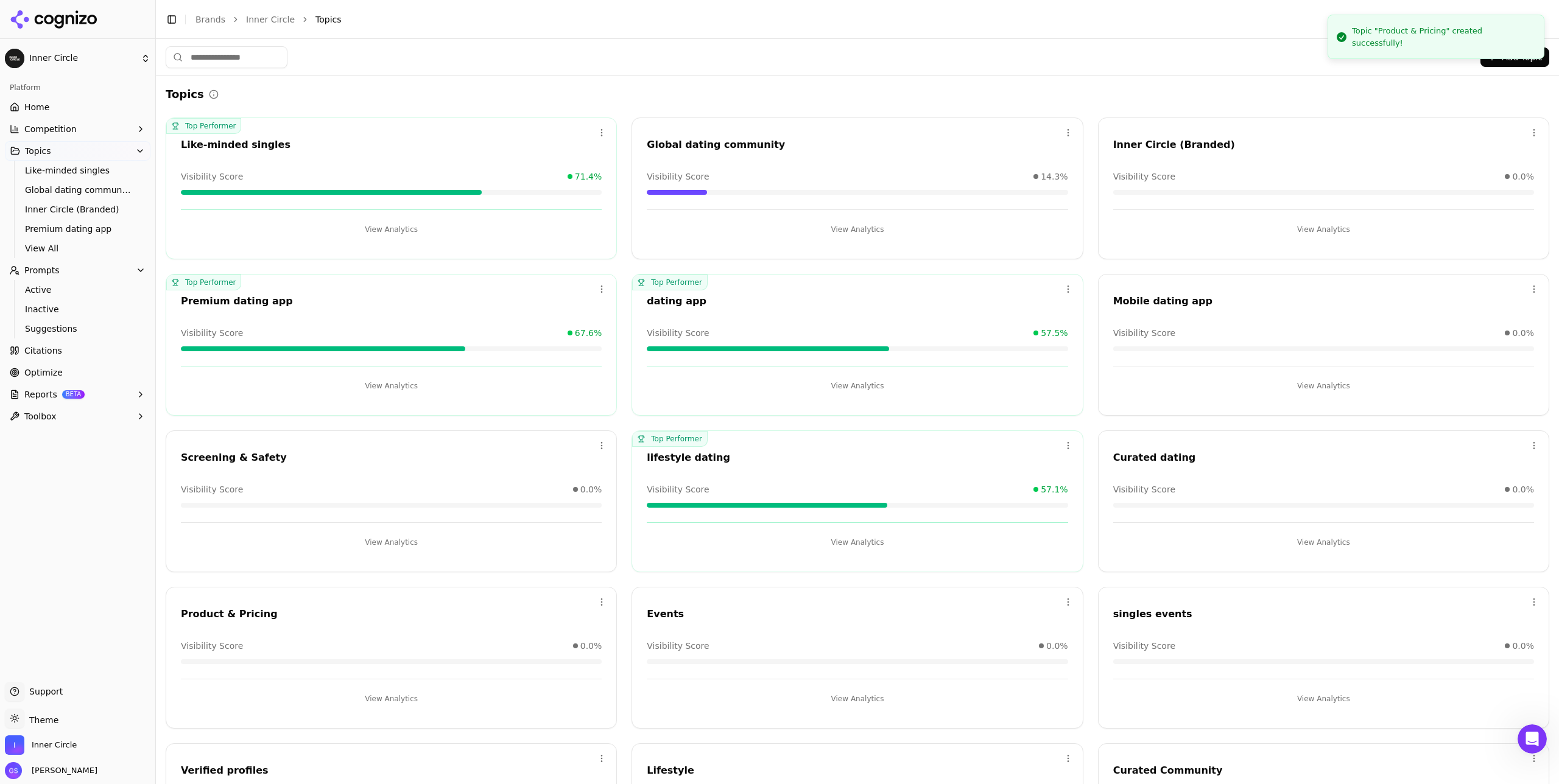
click at [877, 58] on button "Add Topic" at bounding box center [1515, 57] width 69 height 19
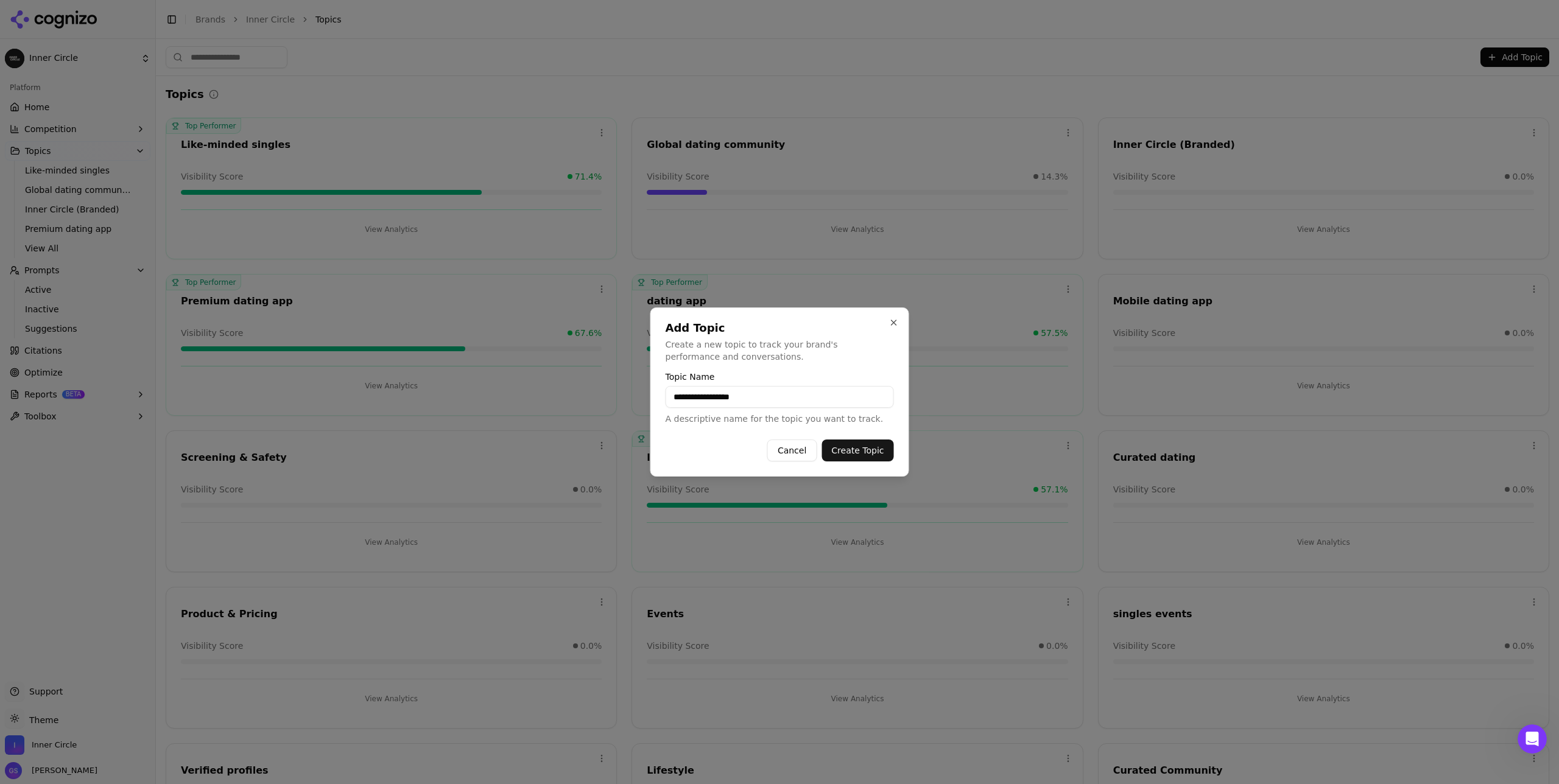
type input "**********"
click at [870, 445] on button "Create Topic" at bounding box center [857, 451] width 71 height 22
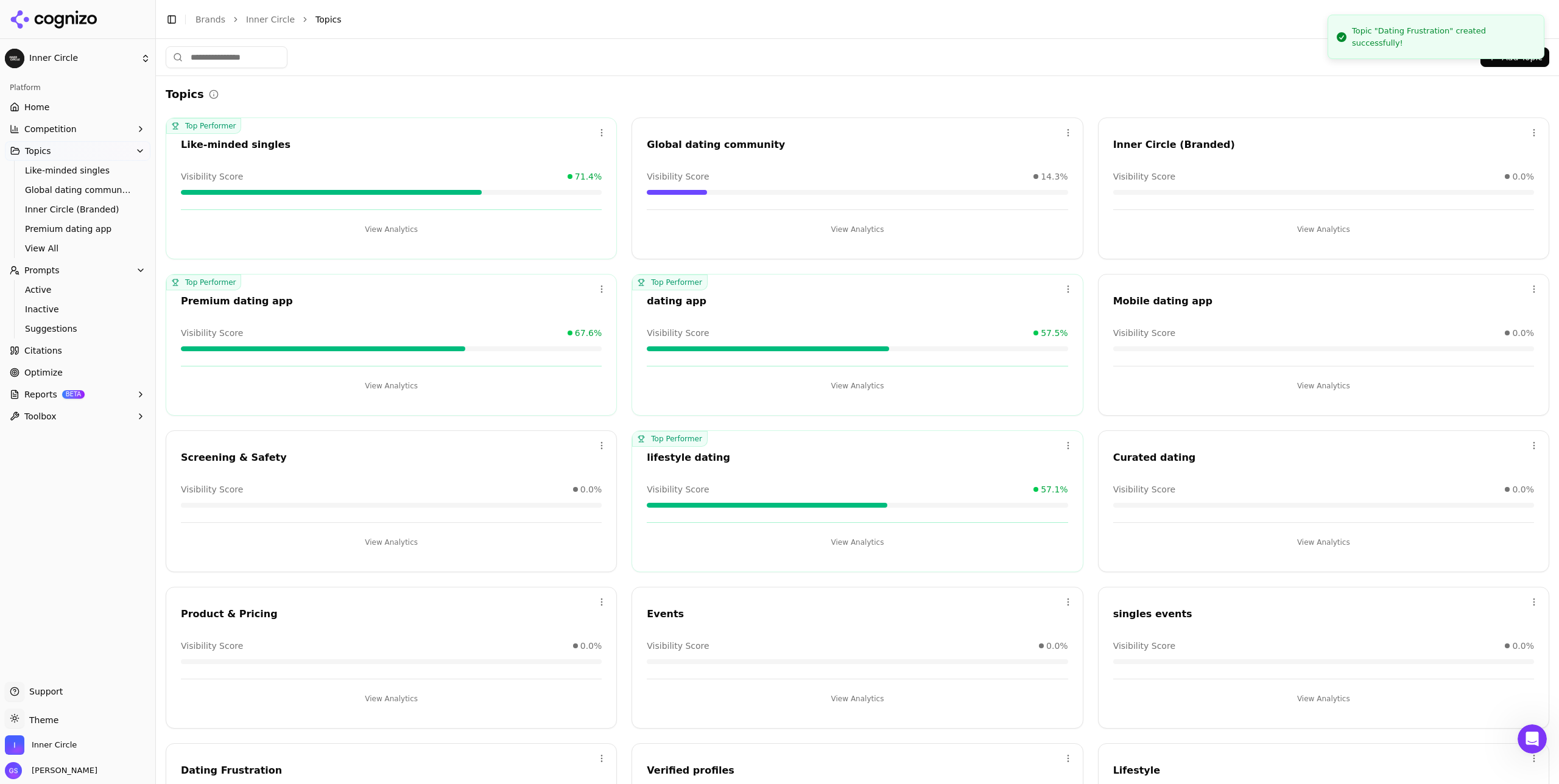
click at [877, 58] on button "Add Topic" at bounding box center [1515, 57] width 69 height 19
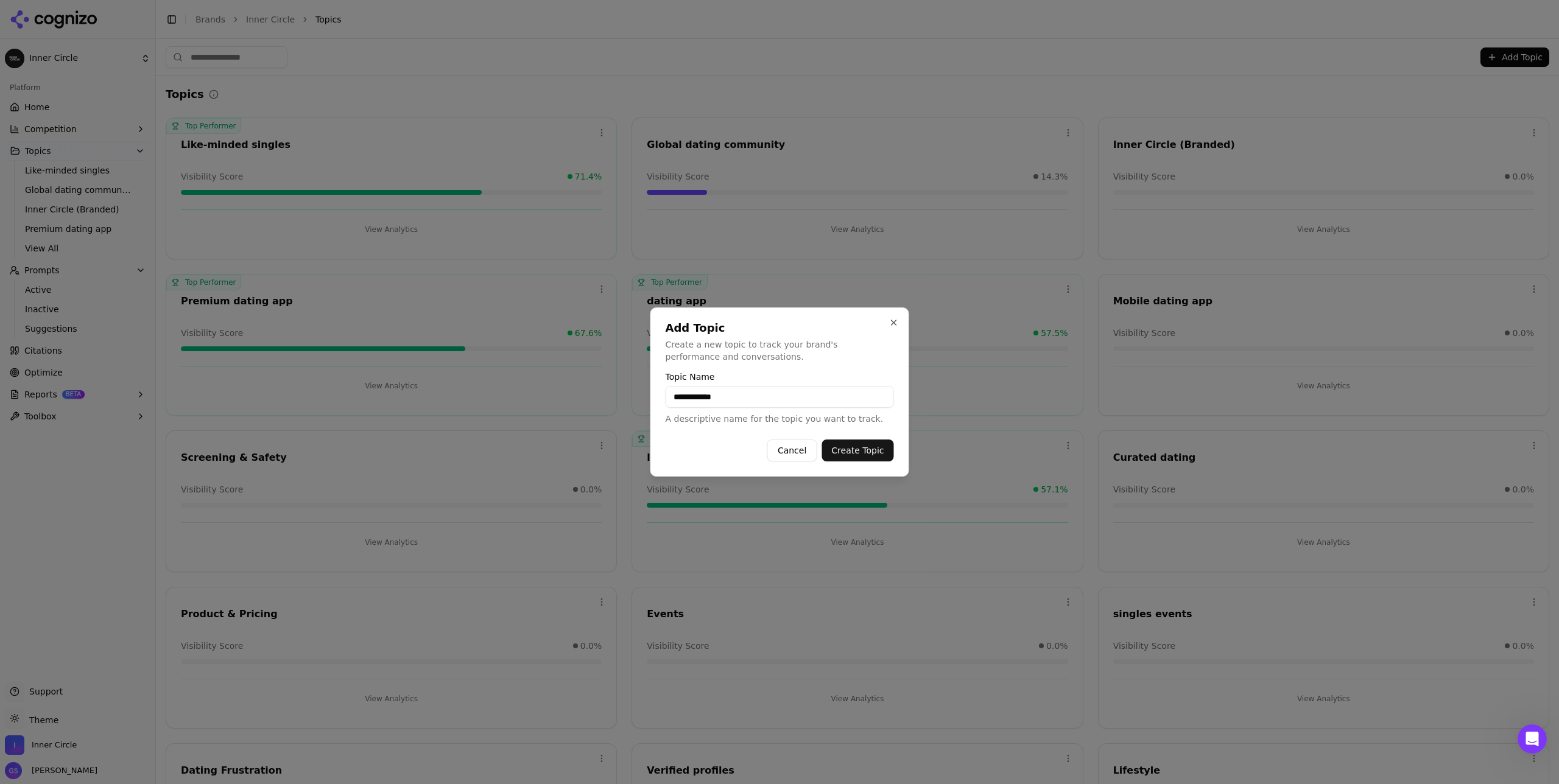
type input "**********"
click at [866, 448] on button "Create Topic" at bounding box center [857, 451] width 71 height 22
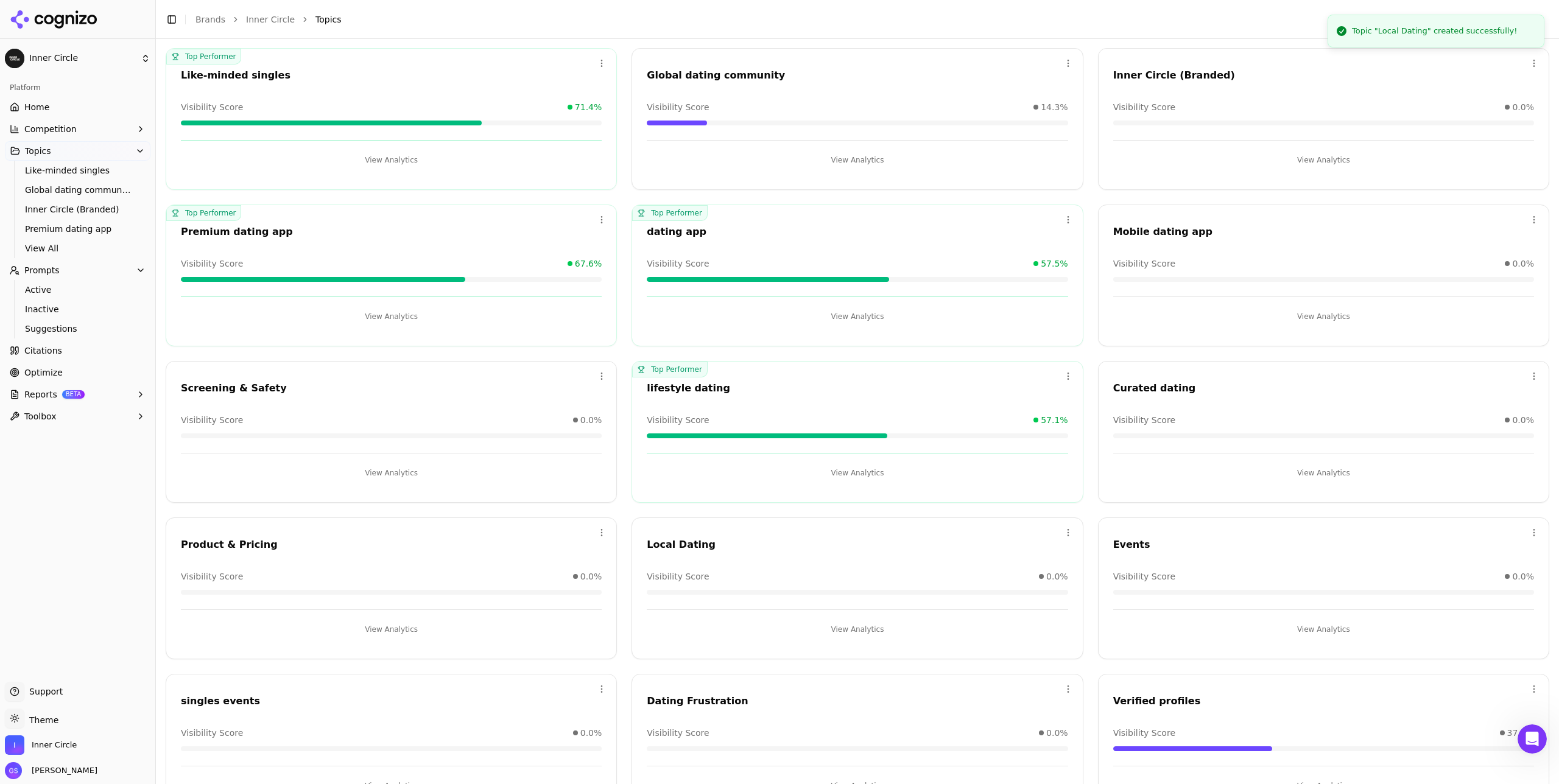
scroll to position [71, 0]
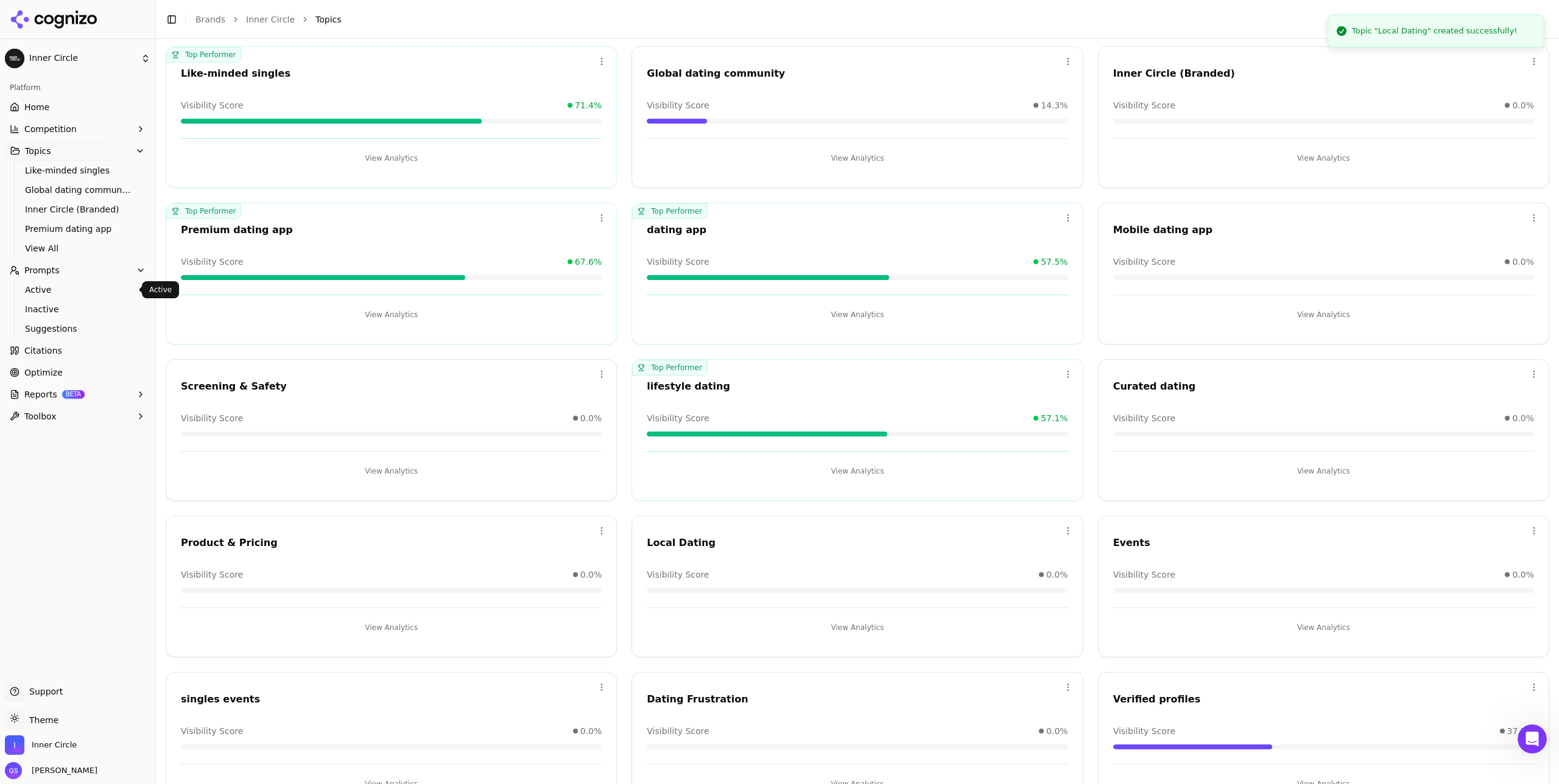
click at [52, 287] on span "Active" at bounding box center [78, 289] width 106 height 12
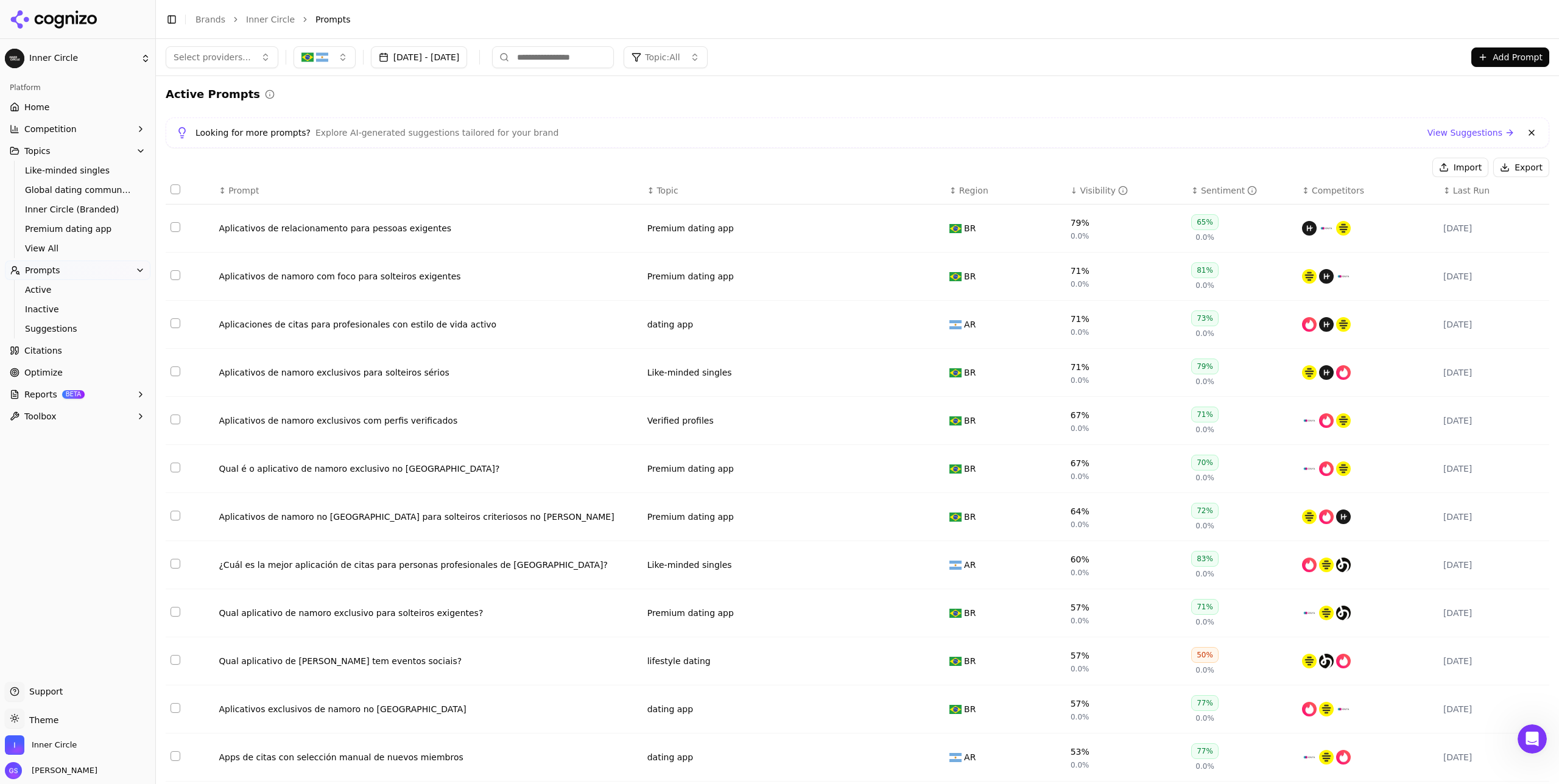
click at [648, 189] on div "↕ Topic" at bounding box center [793, 190] width 292 height 12
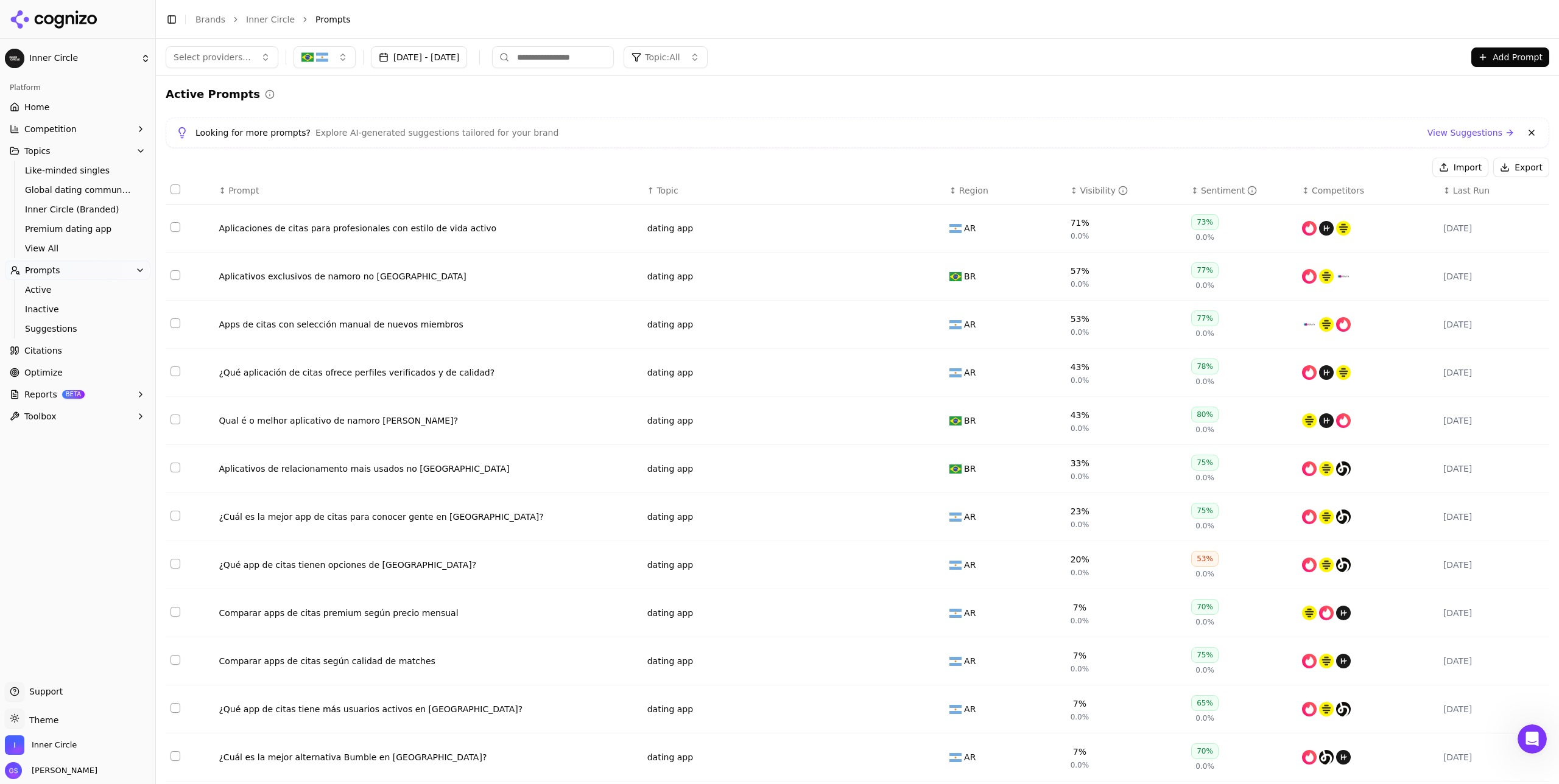
click at [877, 229] on button "Data table" at bounding box center [933, 228] width 15 height 15
click at [740, 229] on button "dating app" at bounding box center [724, 228] width 152 height 22
click at [695, 418] on span "Lifestyle" at bounding box center [692, 416] width 36 height 12
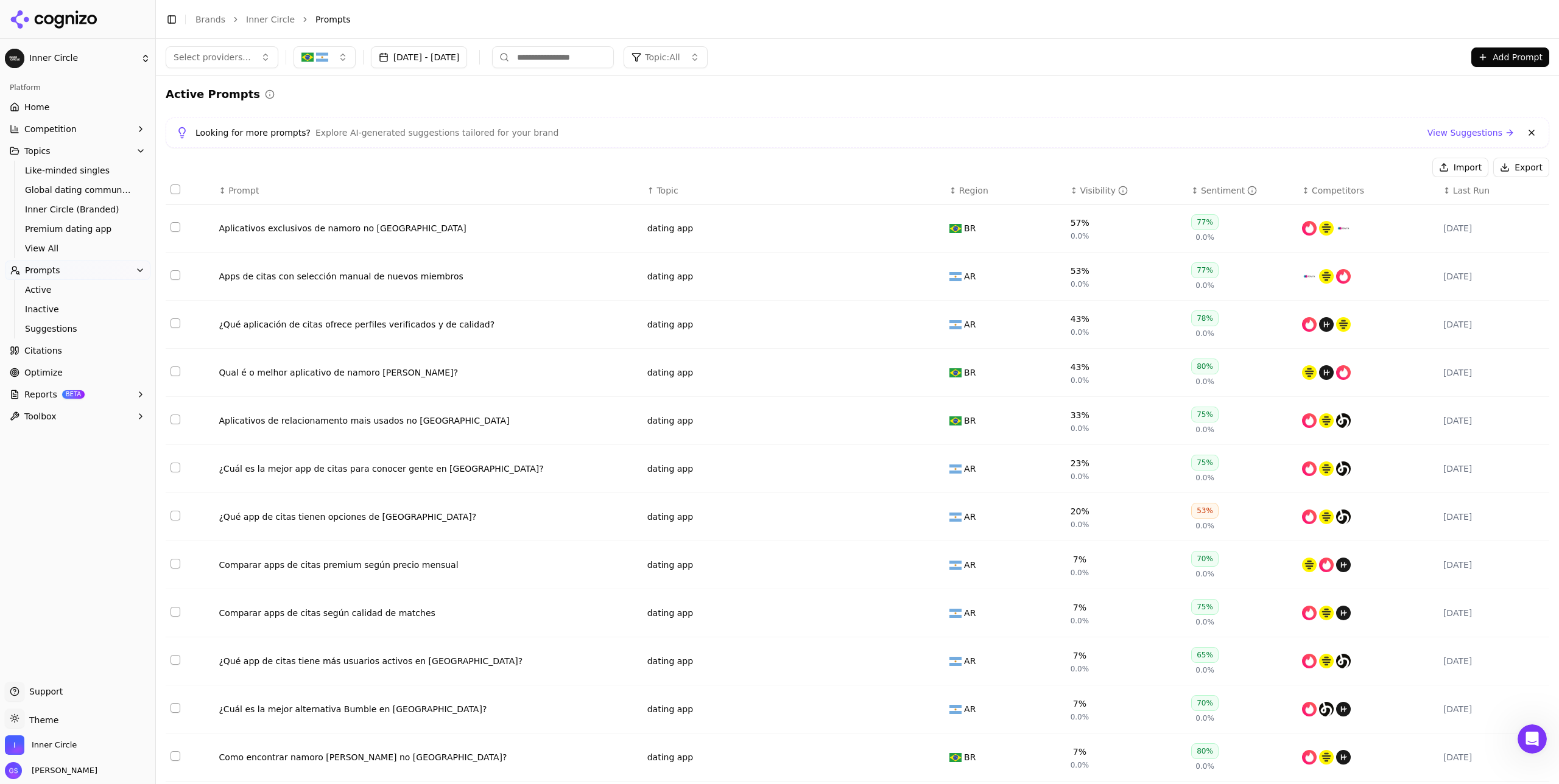
click at [877, 225] on button "Data table" at bounding box center [933, 228] width 15 height 15
click at [723, 234] on button "dating app" at bounding box center [724, 228] width 152 height 22
click at [727, 433] on span "Curated Community" at bounding box center [717, 435] width 86 height 12
click at [877, 276] on button "Data table" at bounding box center [933, 276] width 15 height 15
click at [676, 275] on span "dating app" at bounding box center [677, 276] width 45 height 12
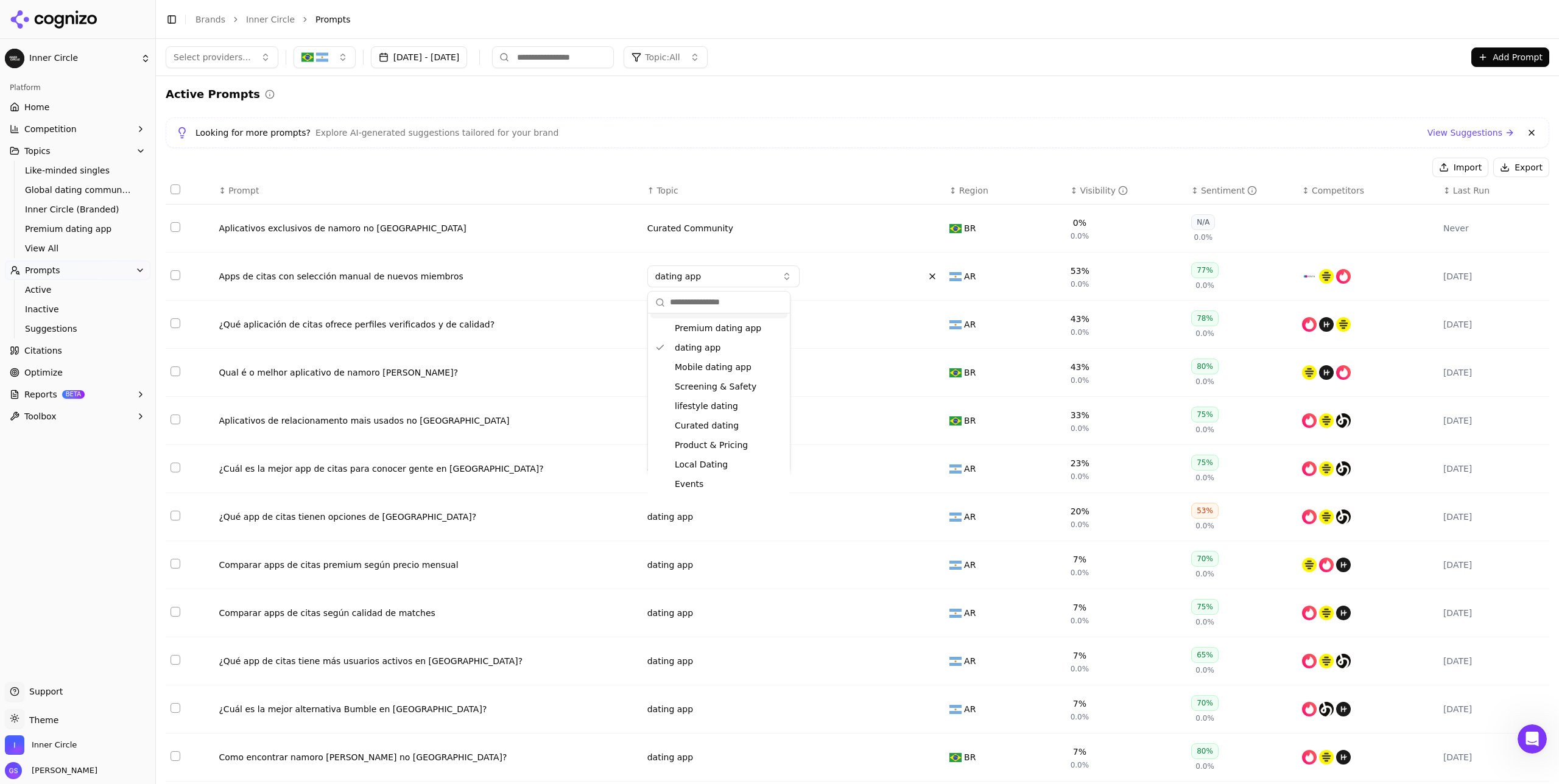
scroll to position [58, 0]
click at [732, 386] on span "Screening & Safety" at bounding box center [715, 384] width 82 height 12
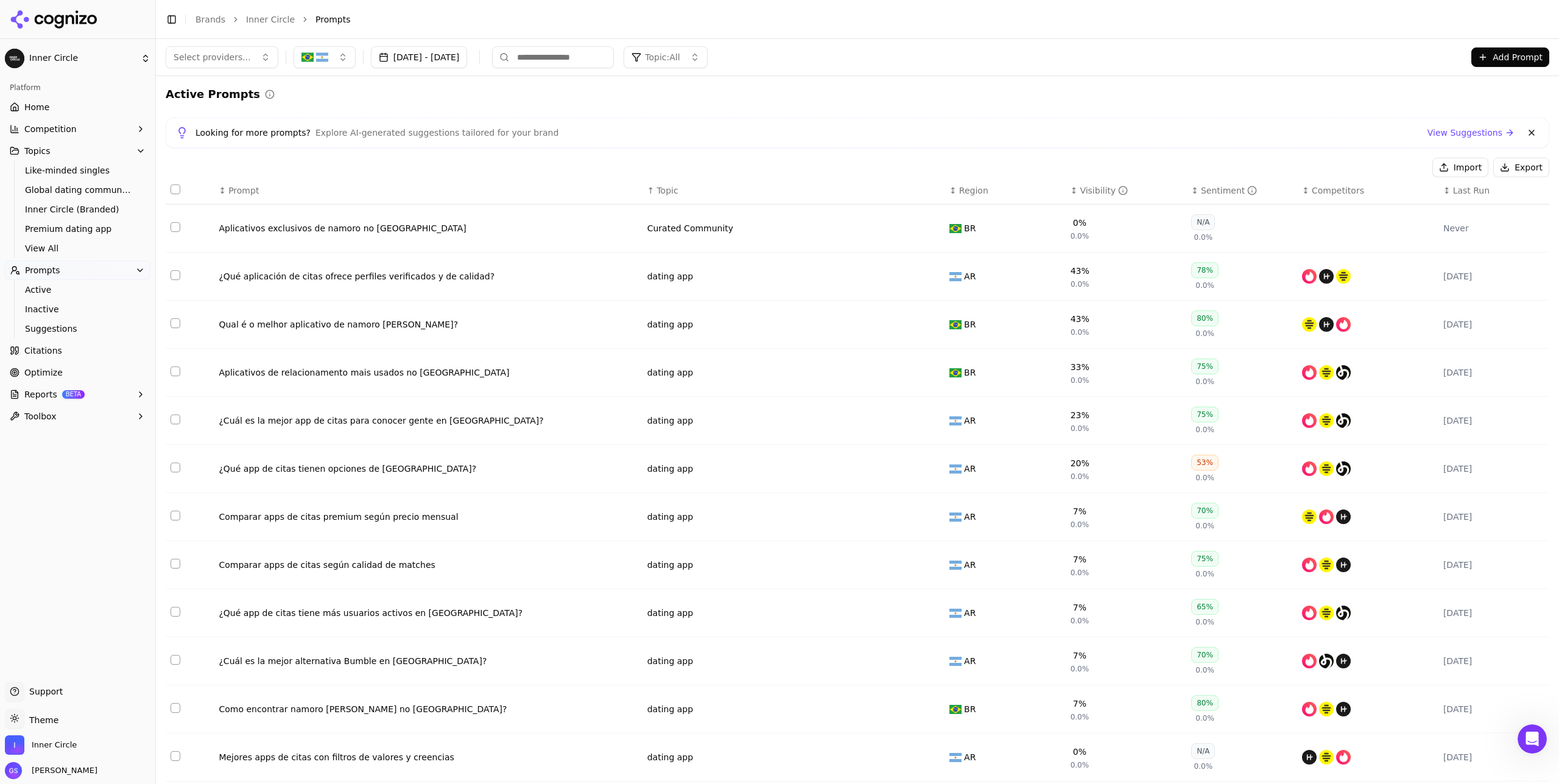
click at [877, 276] on button "Data table" at bounding box center [933, 276] width 15 height 15
click at [702, 274] on button "dating app" at bounding box center [724, 276] width 152 height 22
click at [725, 441] on span "Screening & Safety" at bounding box center [715, 440] width 82 height 12
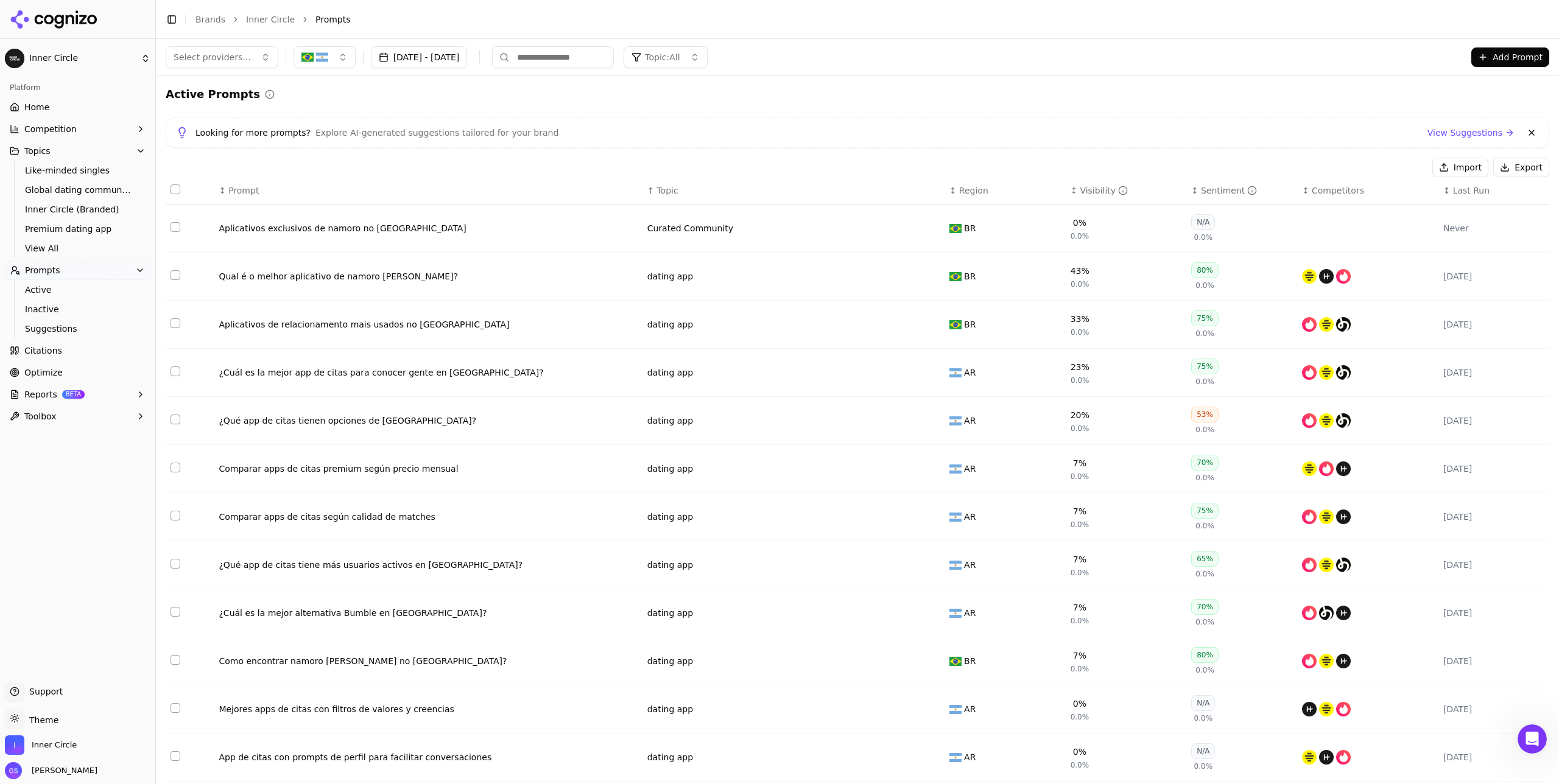
click at [178, 276] on button "Select row 10" at bounding box center [175, 275] width 10 height 10
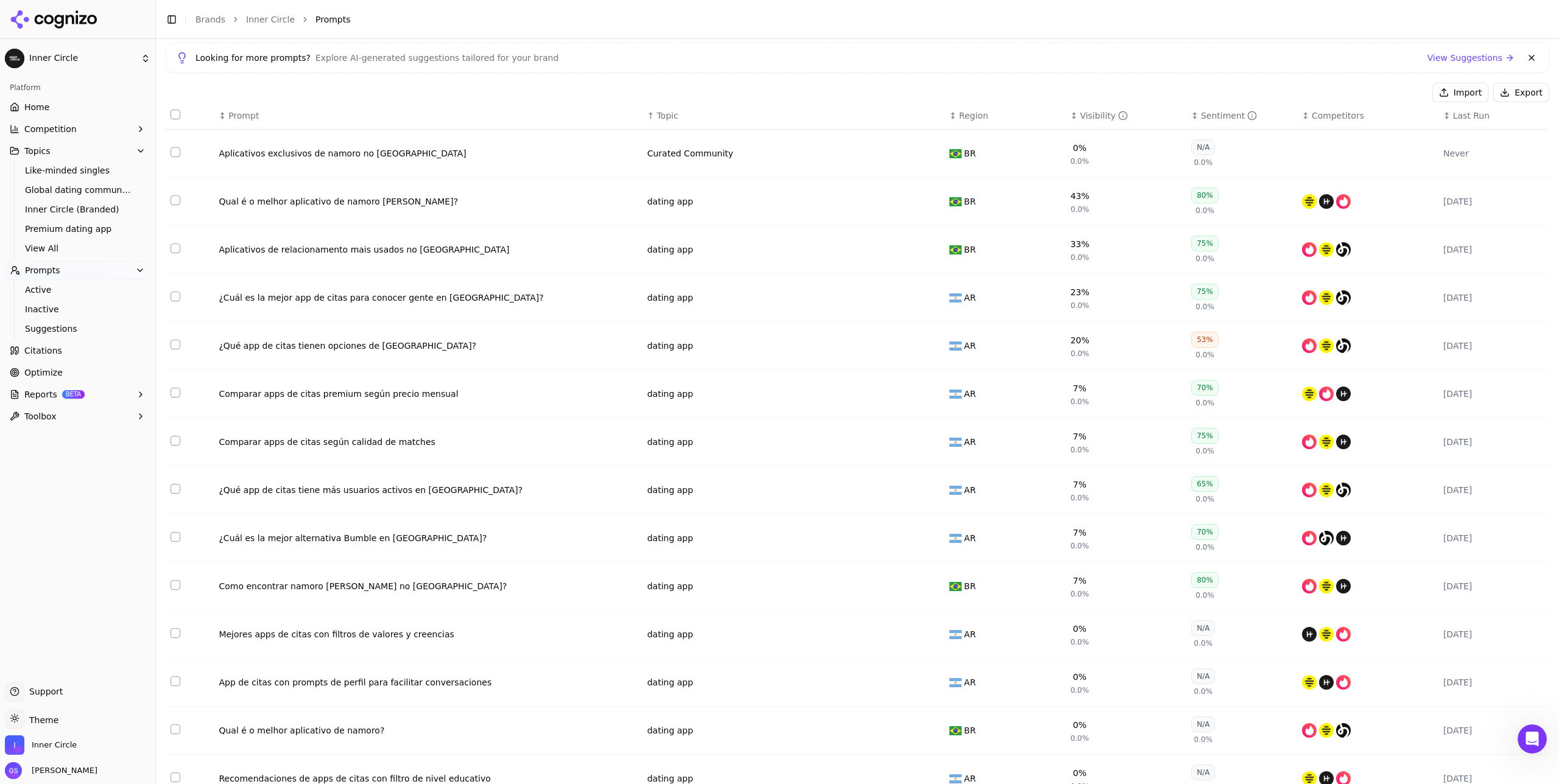
scroll to position [77, 0]
click at [877, 346] on button "Data table" at bounding box center [933, 343] width 15 height 15
click at [736, 347] on button "dating app" at bounding box center [724, 343] width 152 height 22
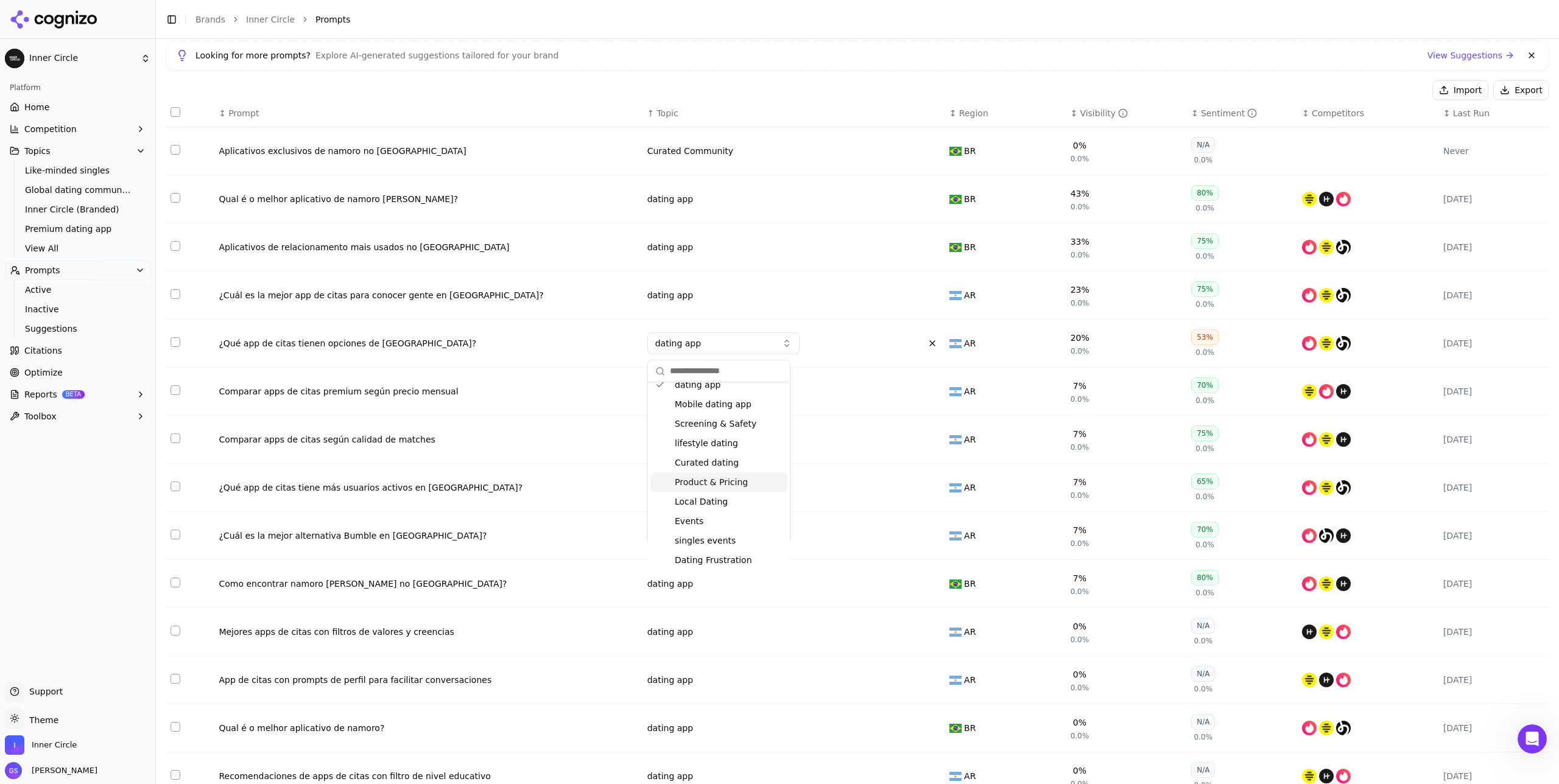
scroll to position [103, 0]
click at [719, 455] on span "Local Dating" at bounding box center [701, 486] width 53 height 12
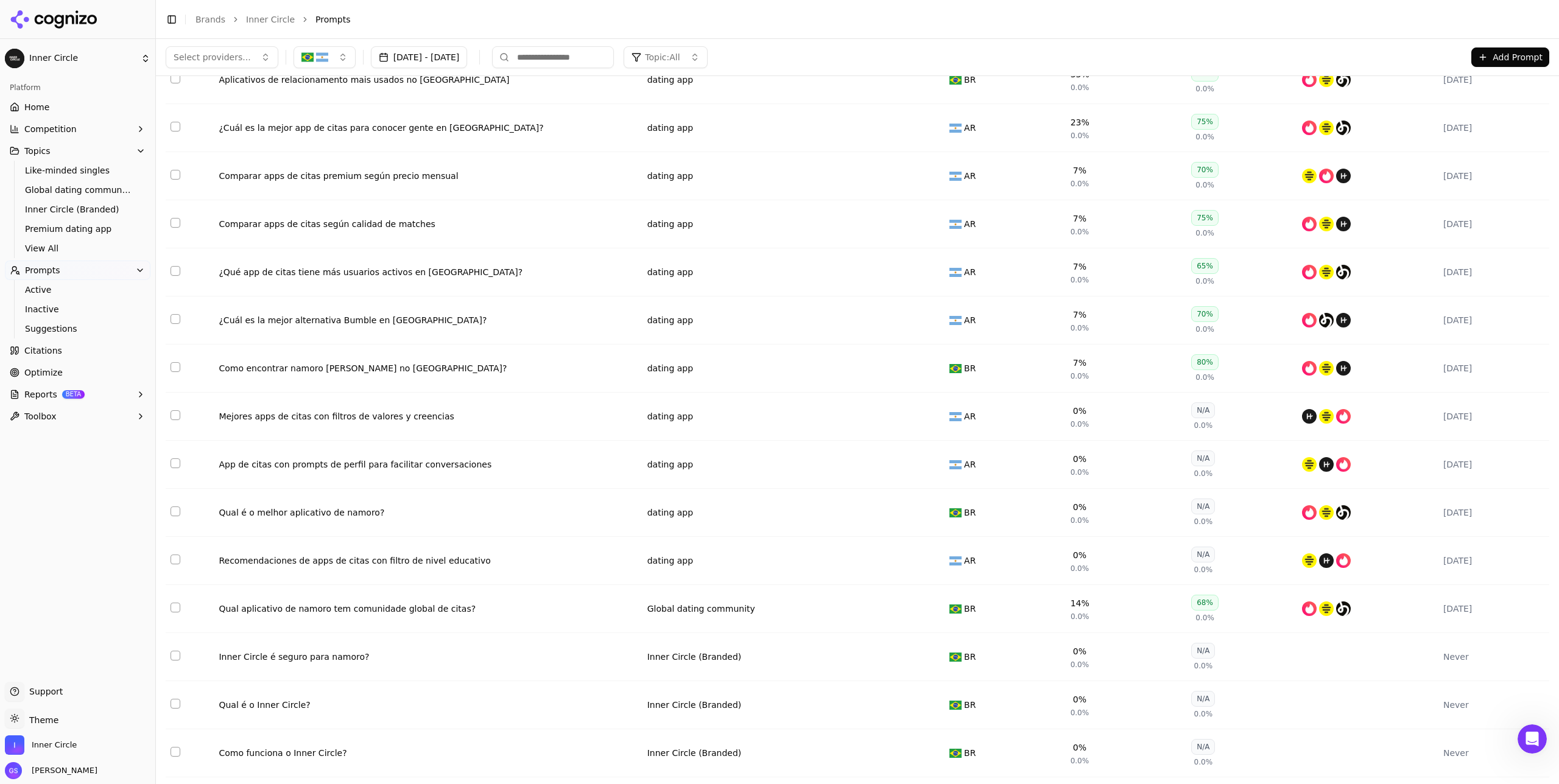
scroll to position [0, 0]
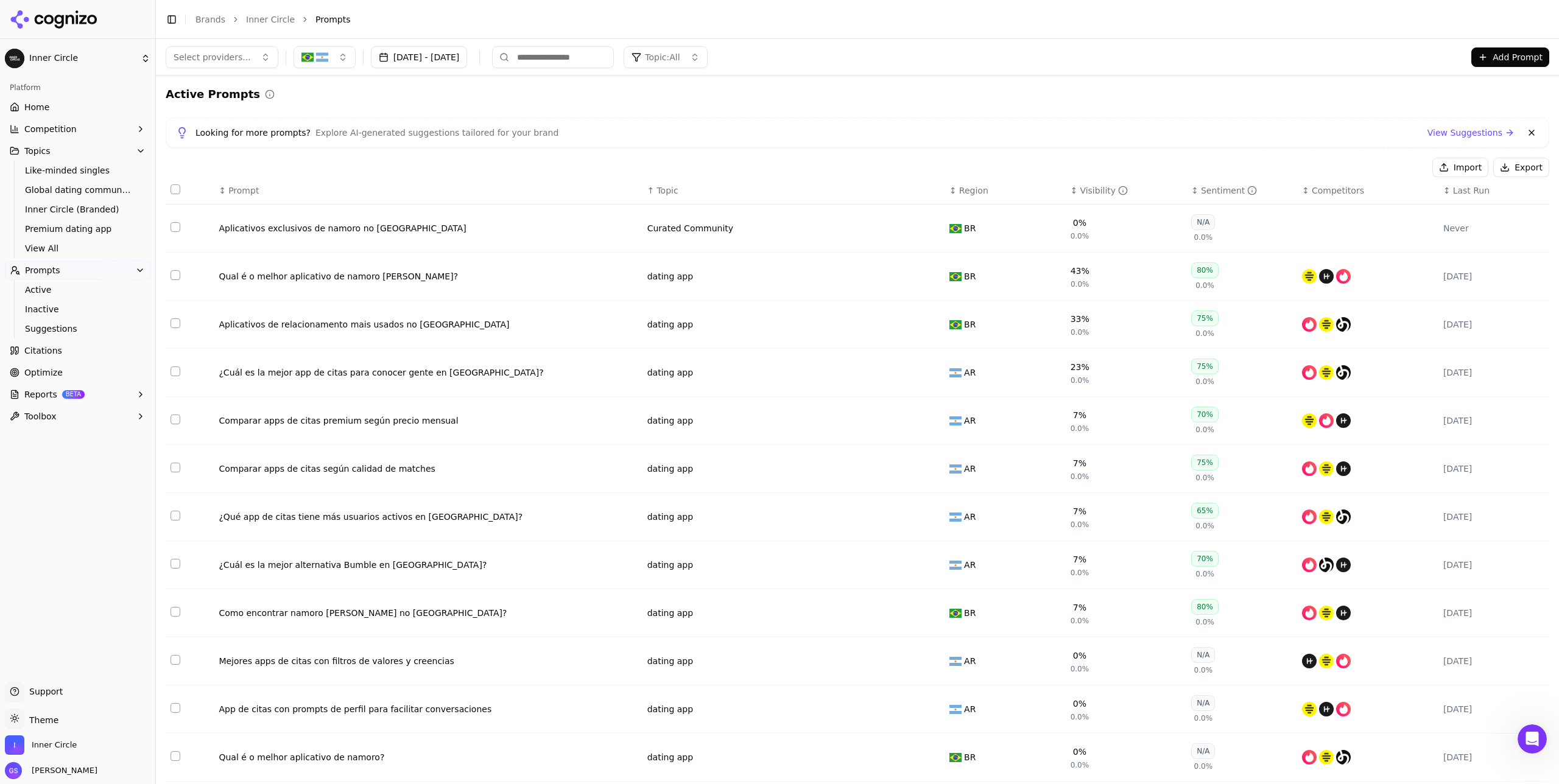
click at [576, 47] on input at bounding box center [552, 58] width 122 height 22
paste input "**********"
type input "**********"
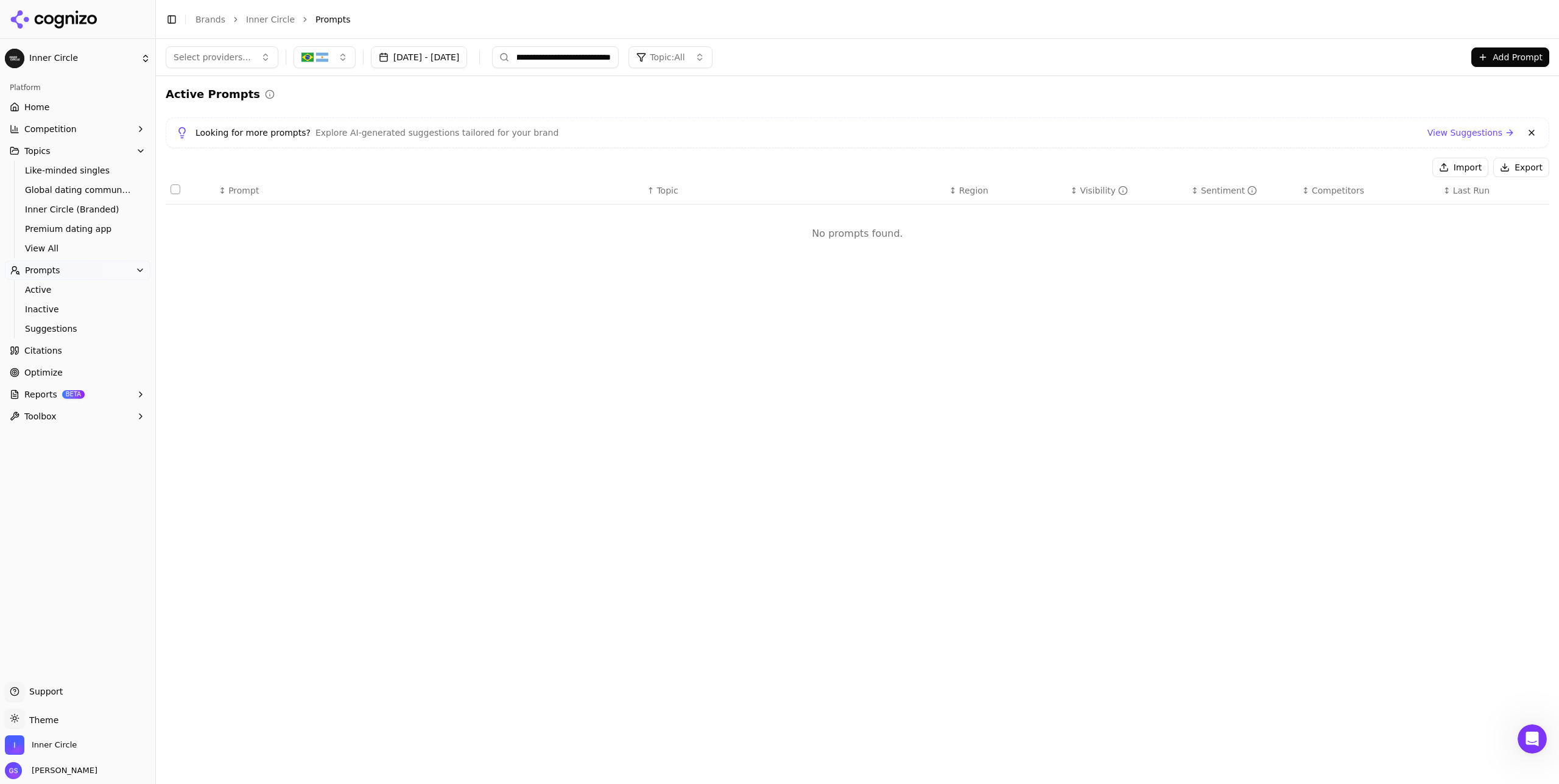
click at [612, 58] on input "**********" at bounding box center [555, 58] width 127 height 22
click at [612, 58] on input "**********" at bounding box center [555, 58] width 127 height 22
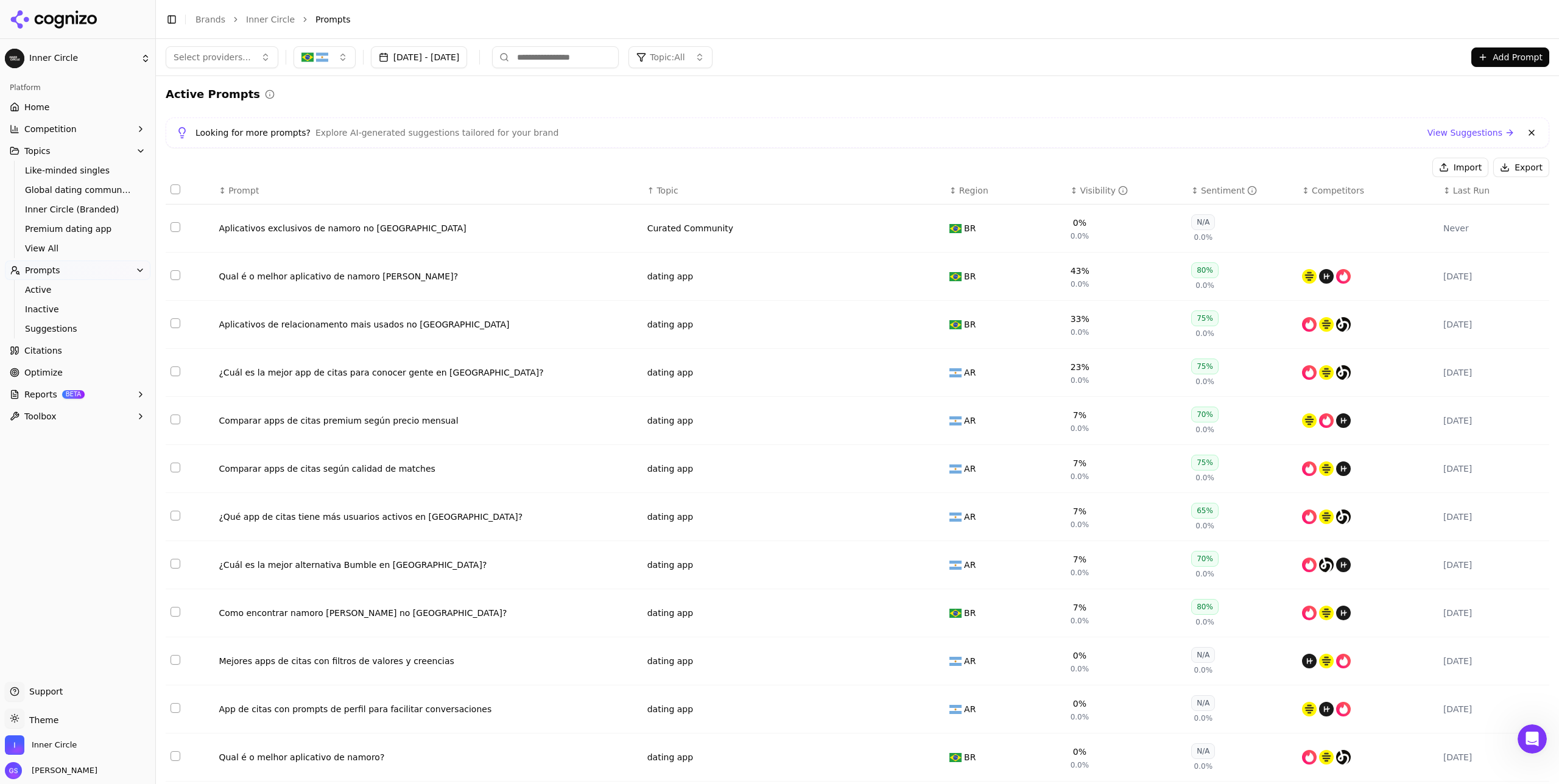
click at [605, 123] on div "Looking for more prompts? Explore AI-generated suggestions tailored for your br…" at bounding box center [857, 133] width 1384 height 31
click at [877, 195] on span "Region" at bounding box center [974, 190] width 30 height 12
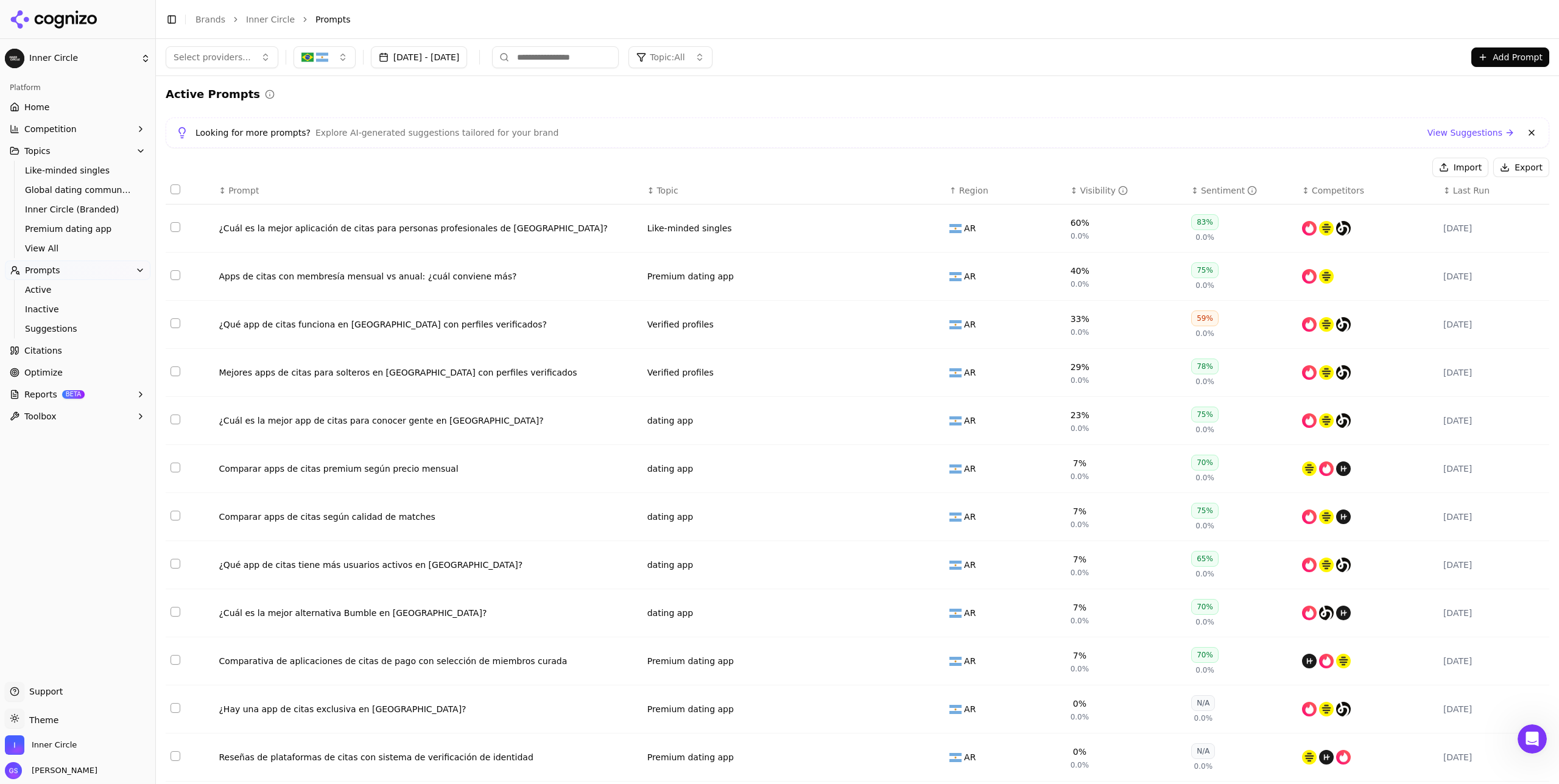
click at [685, 54] on span "Topic: All" at bounding box center [666, 57] width 34 height 12
click at [721, 183] on div "dating app" at bounding box center [754, 183] width 164 height 19
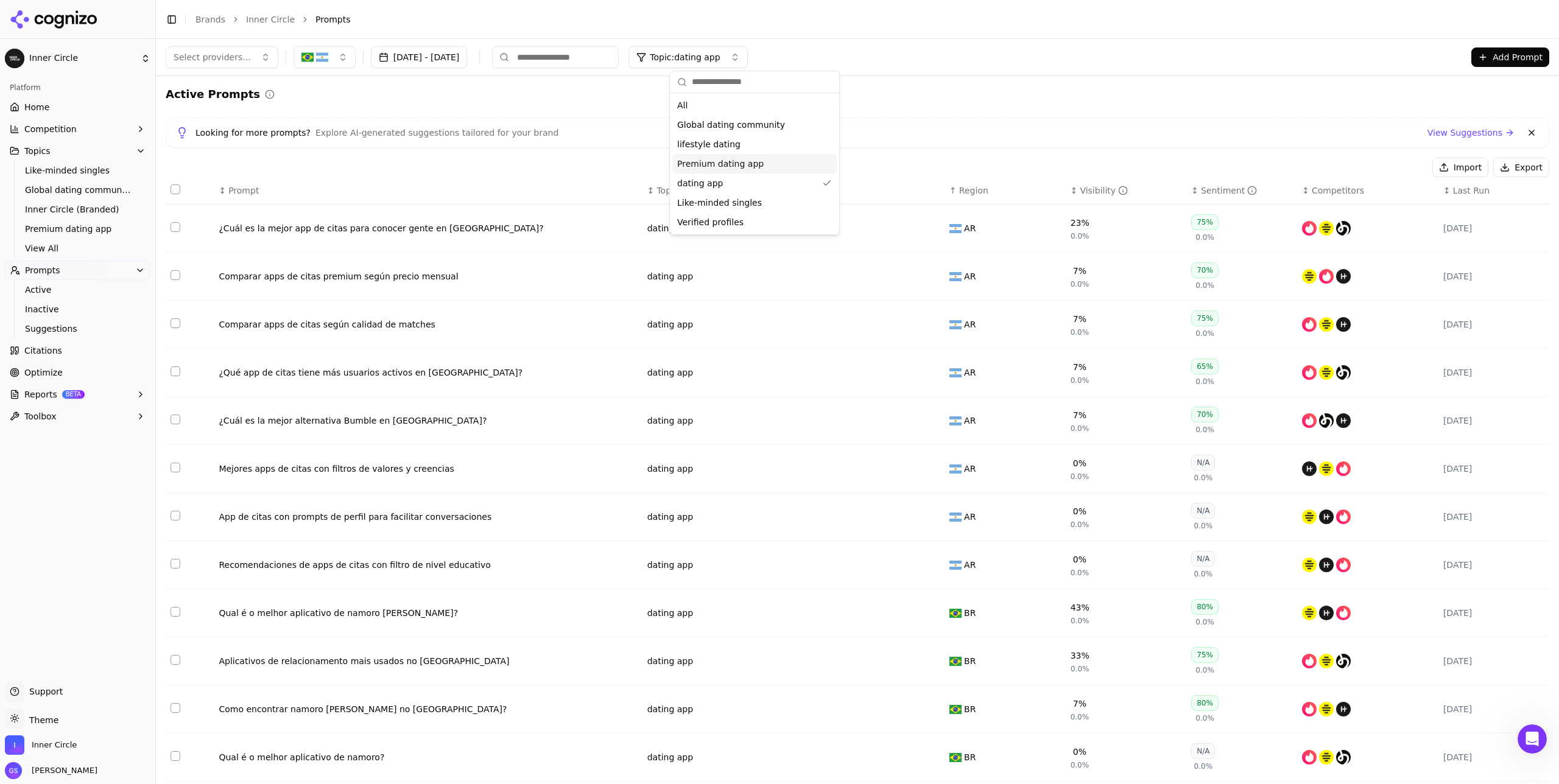
click at [536, 96] on div "Active Prompts" at bounding box center [857, 95] width 1384 height 17
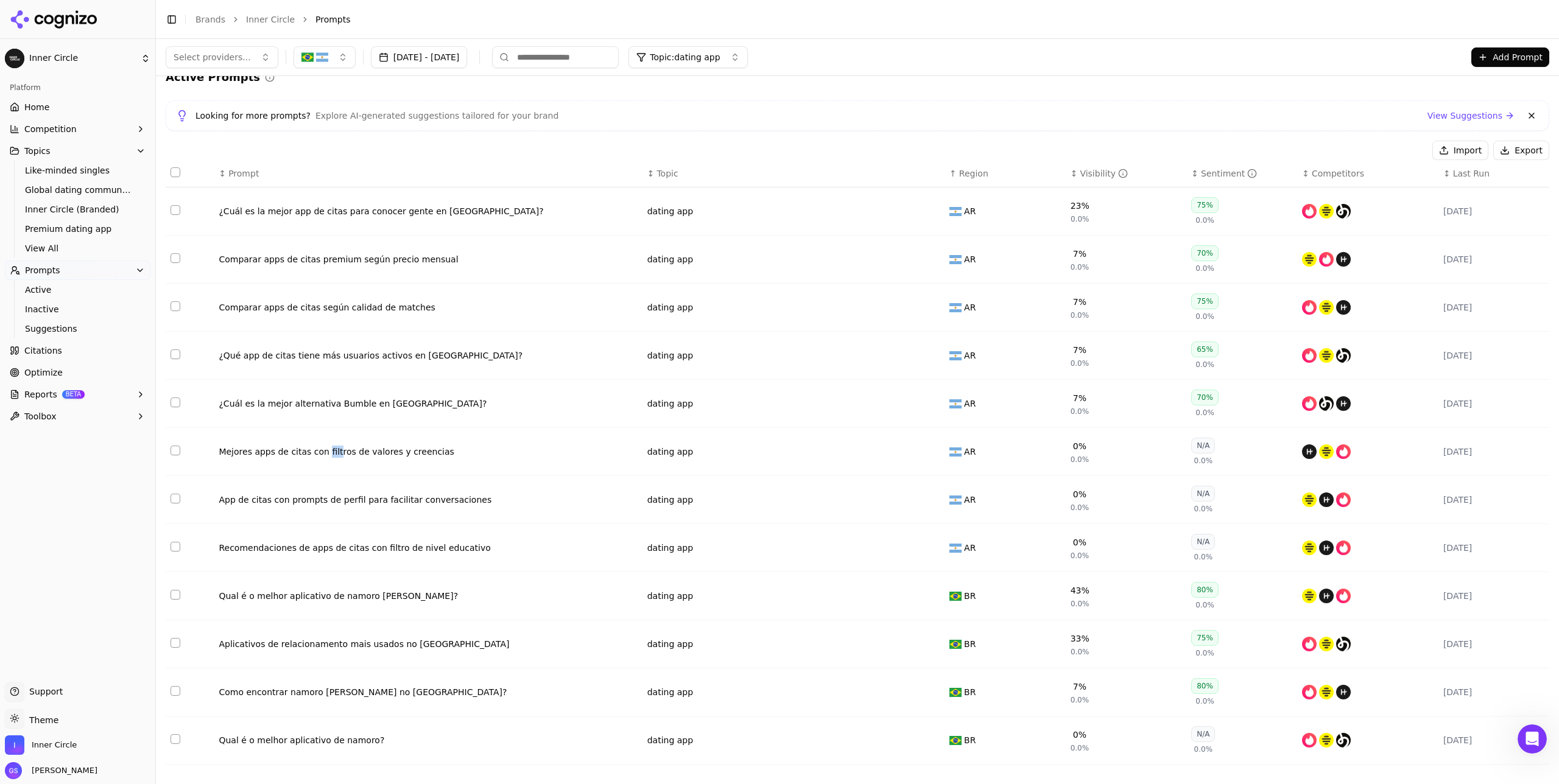
click at [877, 455] on button "Data table" at bounding box center [933, 548] width 15 height 15
click at [756, 455] on button "dating app" at bounding box center [724, 548] width 152 height 22
click at [730, 455] on span "Product & Pricing" at bounding box center [711, 615] width 73 height 12
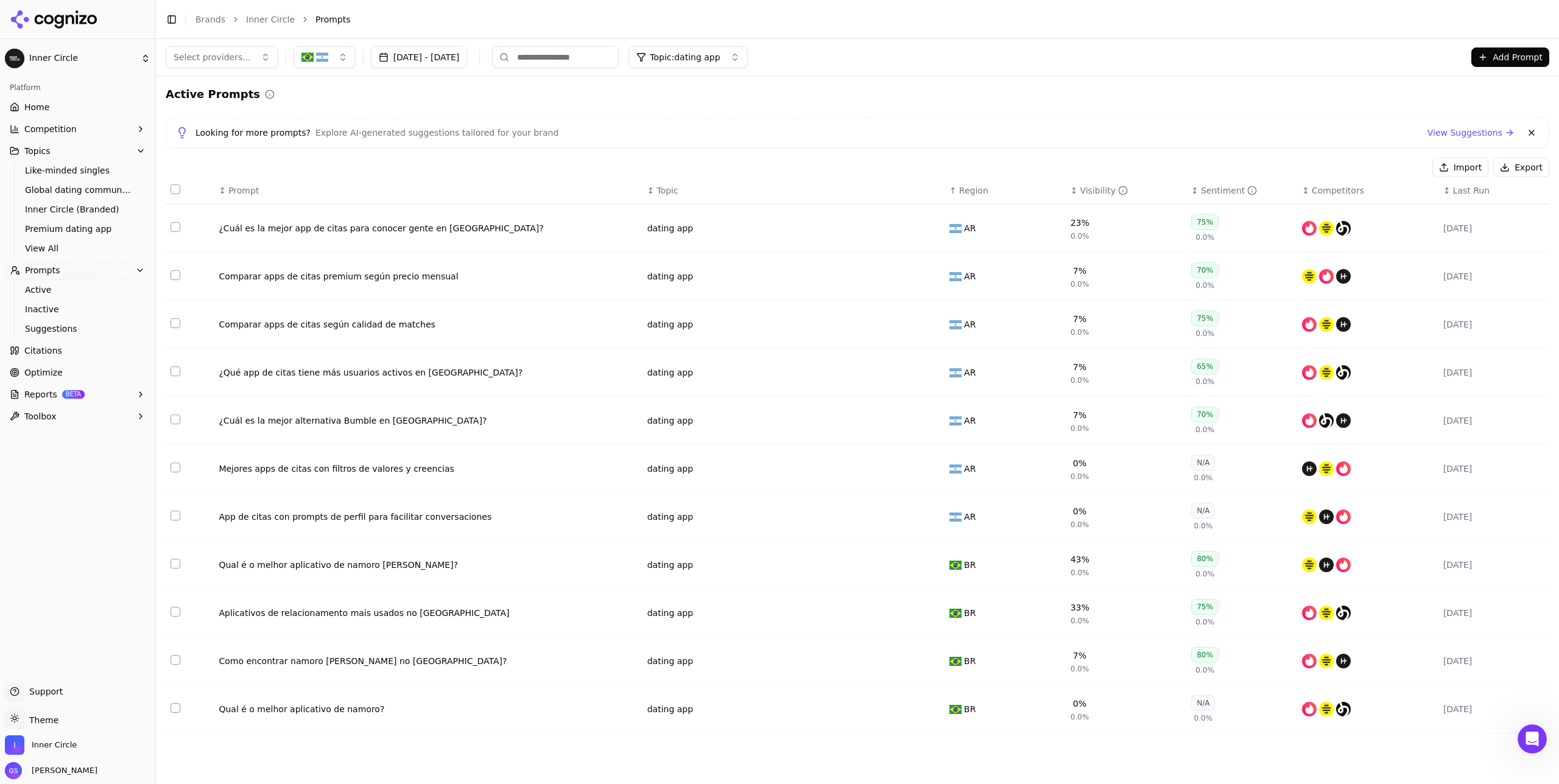
scroll to position [0, 0]
click at [877, 455] on button "Data table" at bounding box center [933, 565] width 15 height 15
click at [749, 455] on button "dating app" at bounding box center [724, 565] width 152 height 22
click at [735, 455] on span "Dating Frustration" at bounding box center [713, 717] width 77 height 12
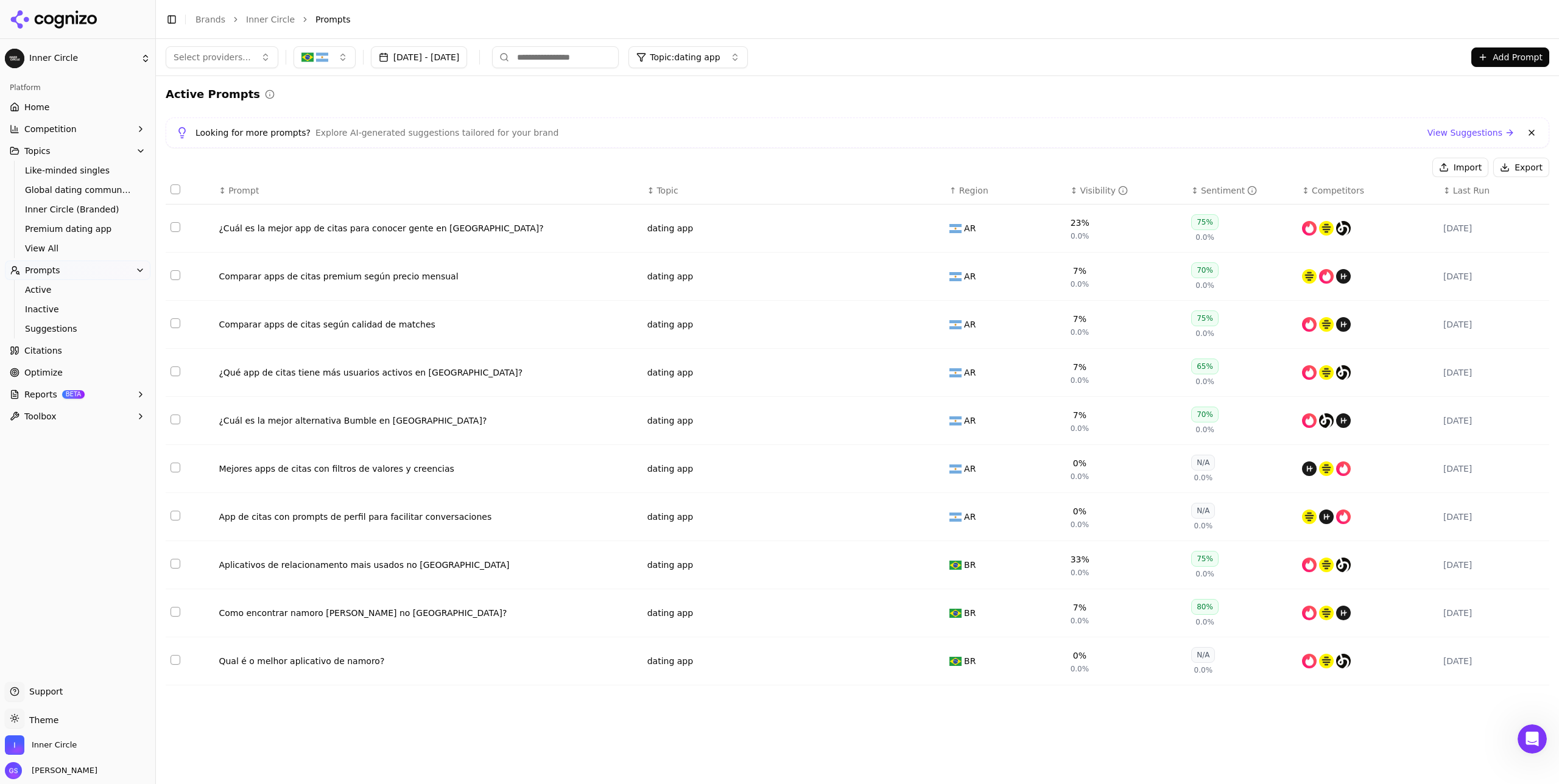
click at [61, 148] on button "Topics" at bounding box center [77, 150] width 146 height 19
click at [59, 249] on span "View All" at bounding box center [78, 248] width 106 height 12
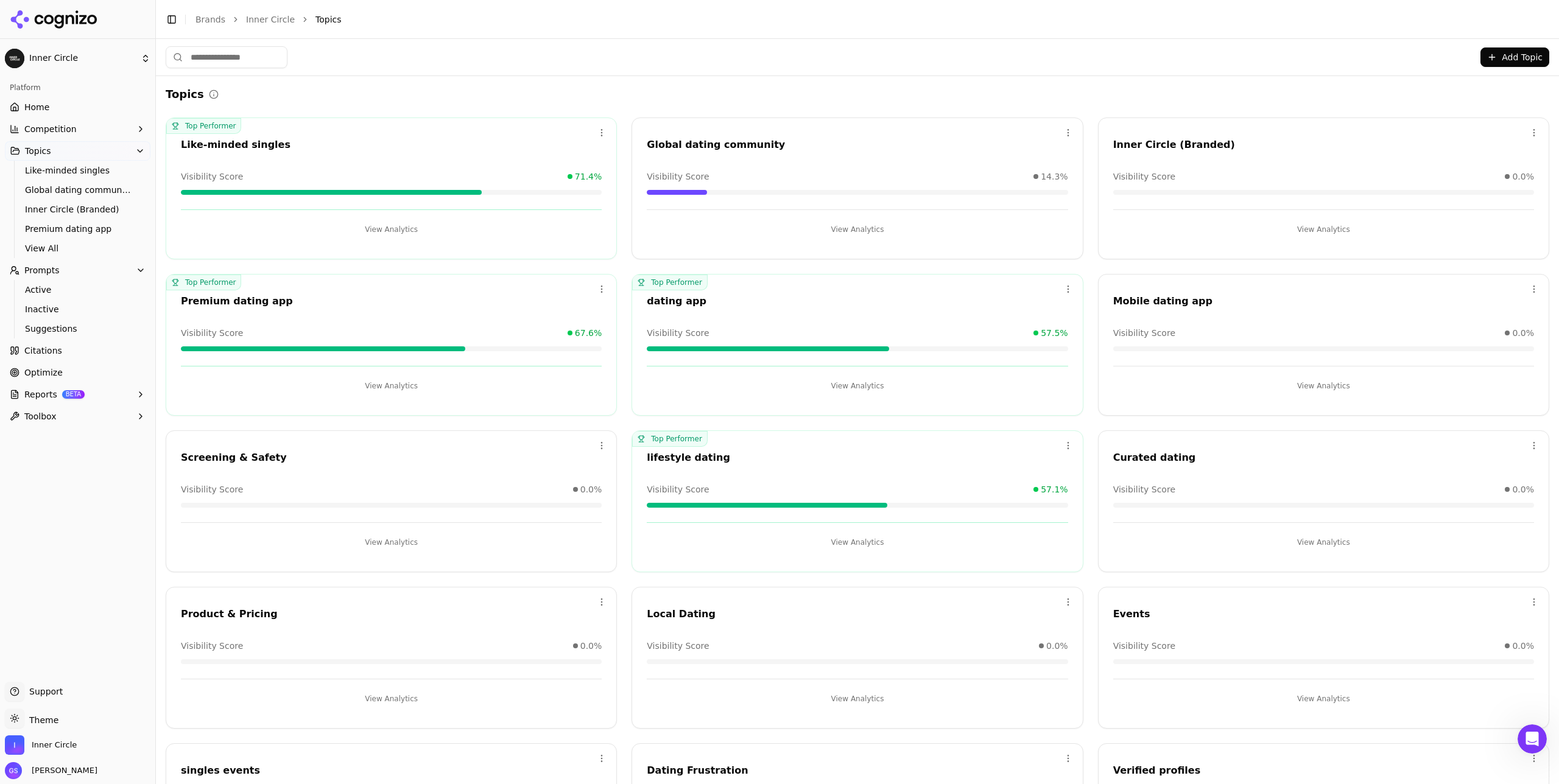
click at [877, 54] on button "Add Topic" at bounding box center [1515, 57] width 69 height 19
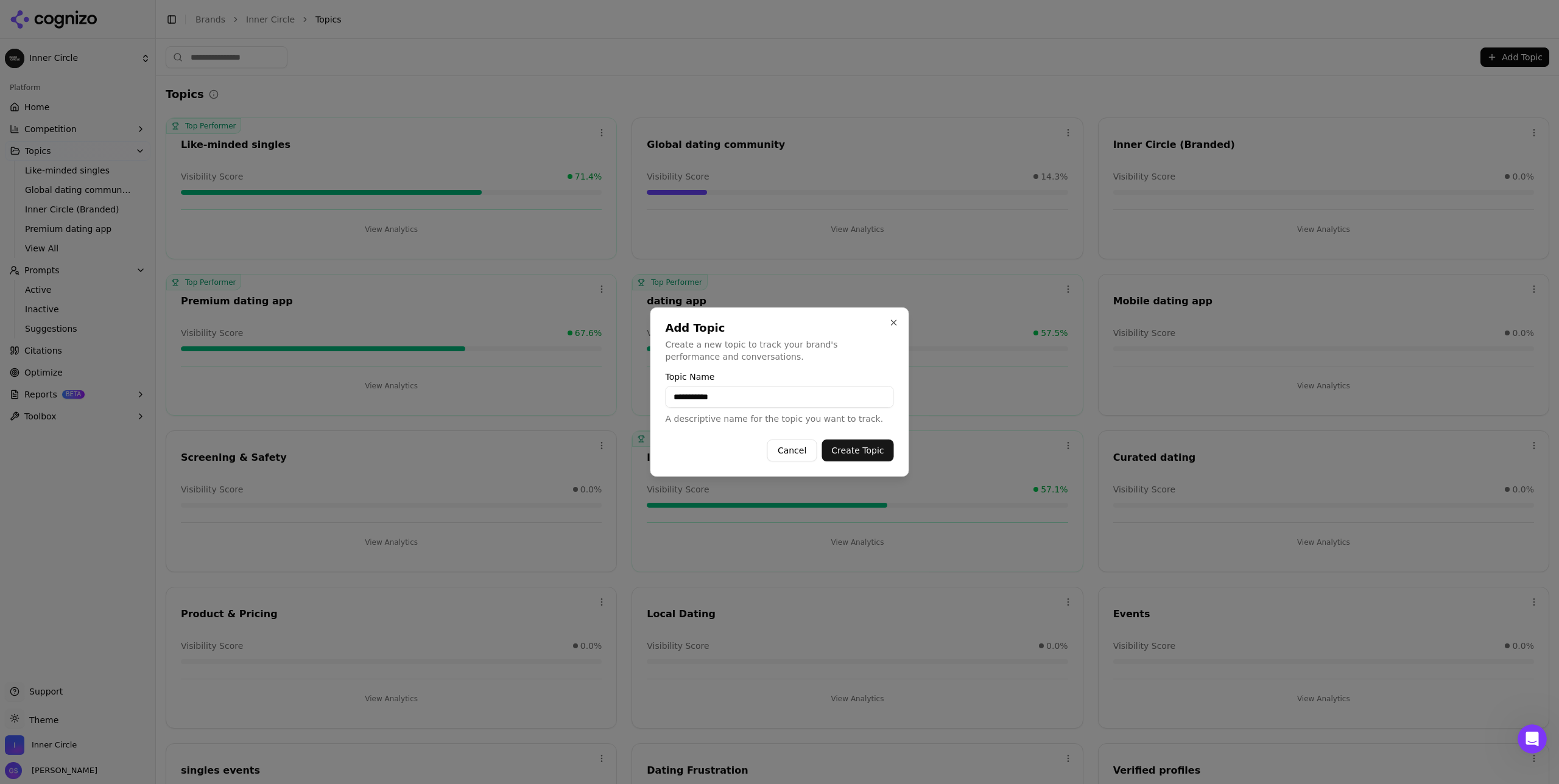
click at [770, 393] on input "**********" at bounding box center [780, 397] width 228 height 22
type input "**********"
click at [863, 447] on button "Create Topic" at bounding box center [857, 451] width 71 height 22
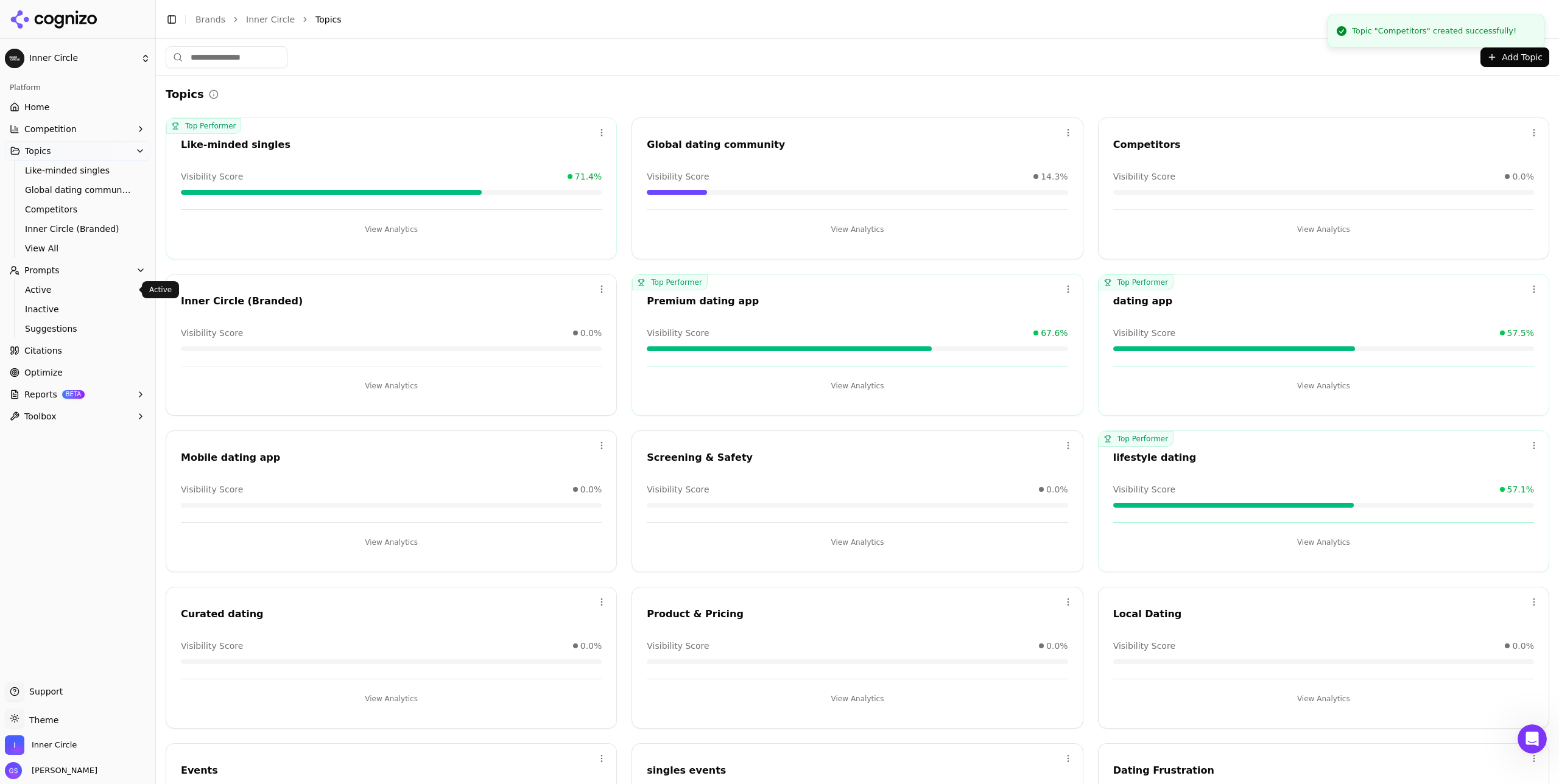
click at [49, 291] on span "Active" at bounding box center [78, 289] width 106 height 12
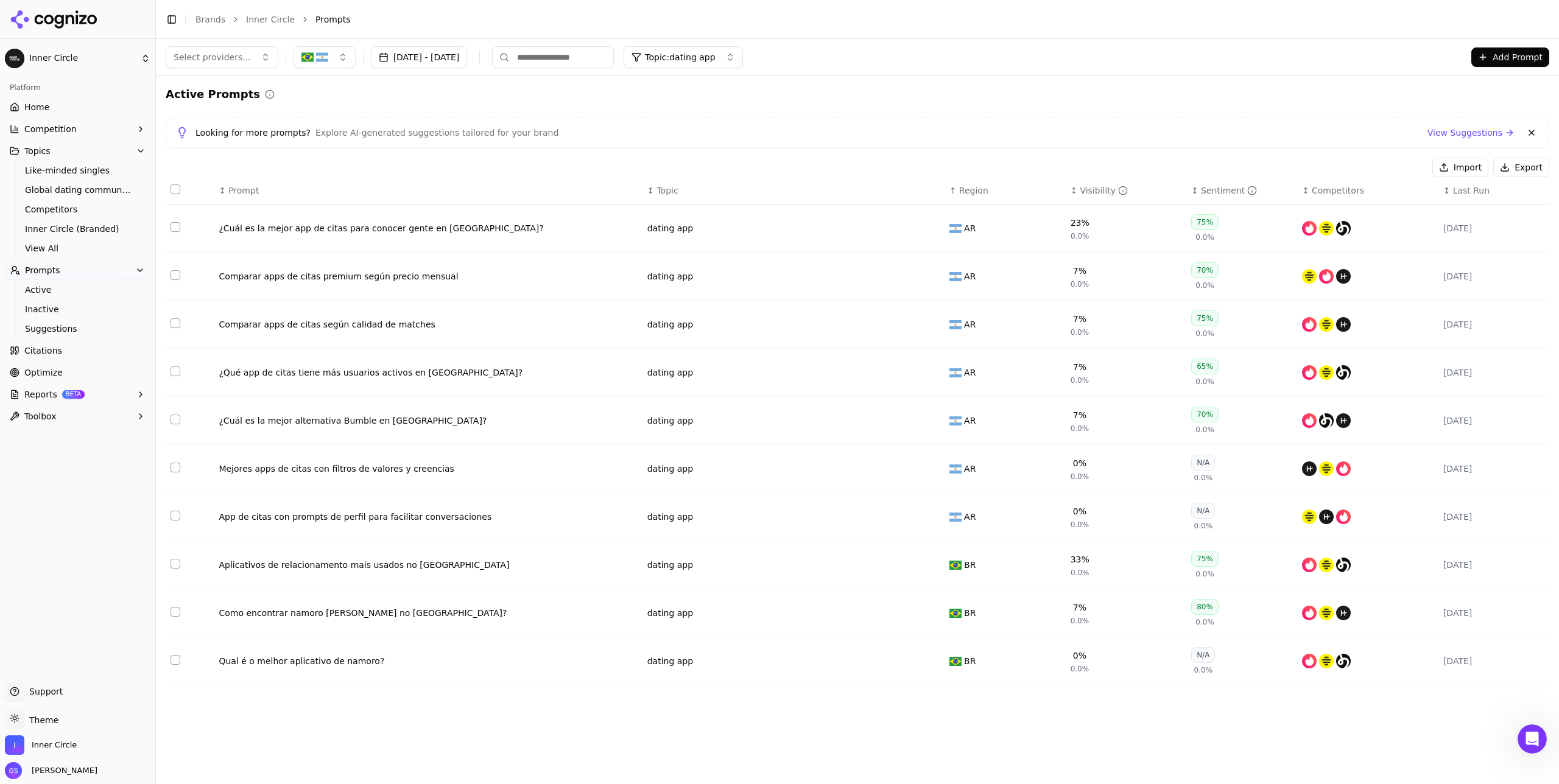
click at [877, 420] on button "Data table" at bounding box center [933, 421] width 15 height 15
click at [715, 430] on button "dating app" at bounding box center [724, 421] width 152 height 22
click at [710, 455] on span "Competitors" at bounding box center [701, 510] width 52 height 12
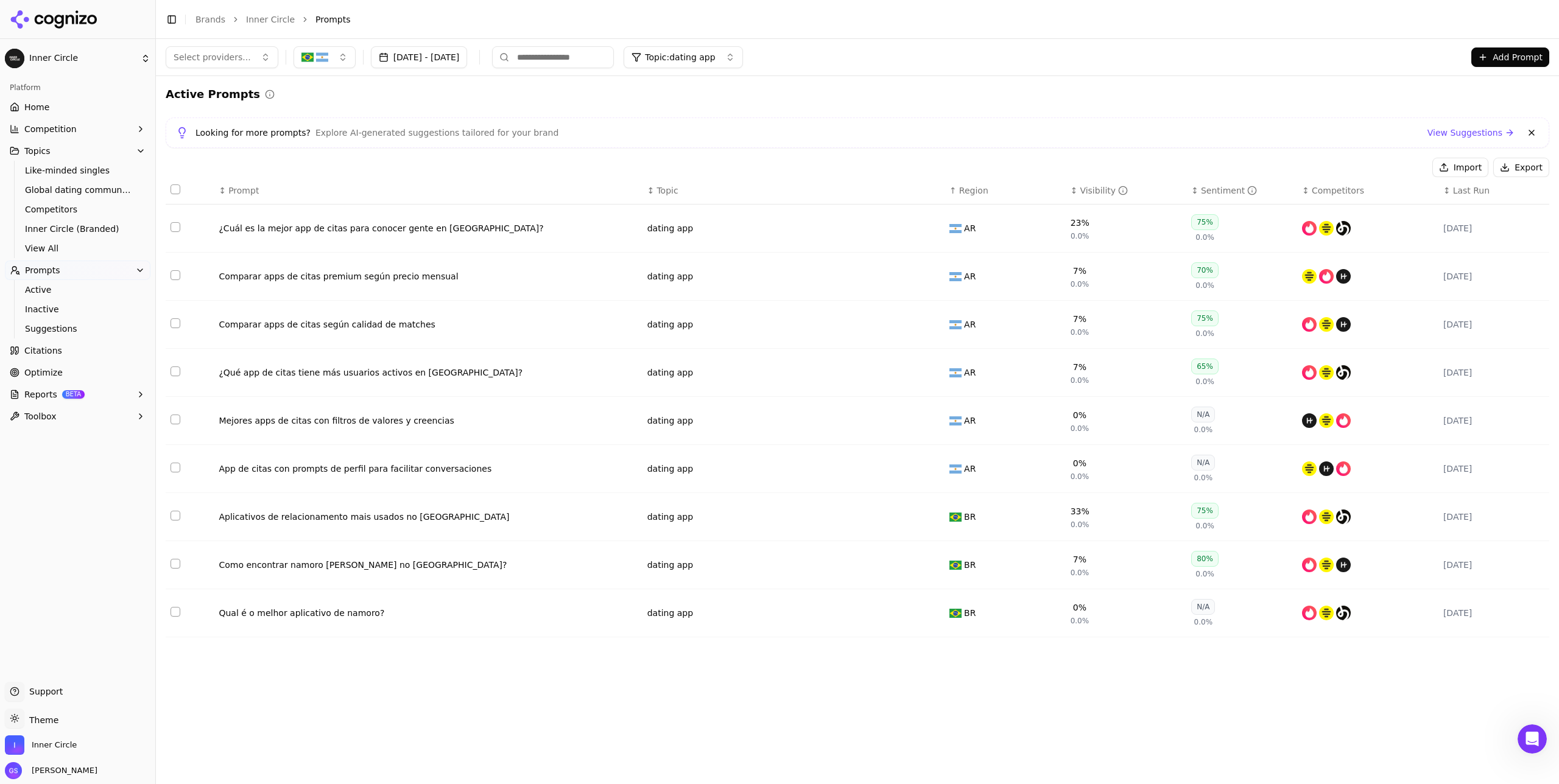
click at [877, 231] on button "Data table" at bounding box center [933, 228] width 15 height 15
click at [716, 226] on button "dating app" at bounding box center [724, 228] width 152 height 22
click at [722, 320] on span "Local Dating" at bounding box center [701, 318] width 53 height 12
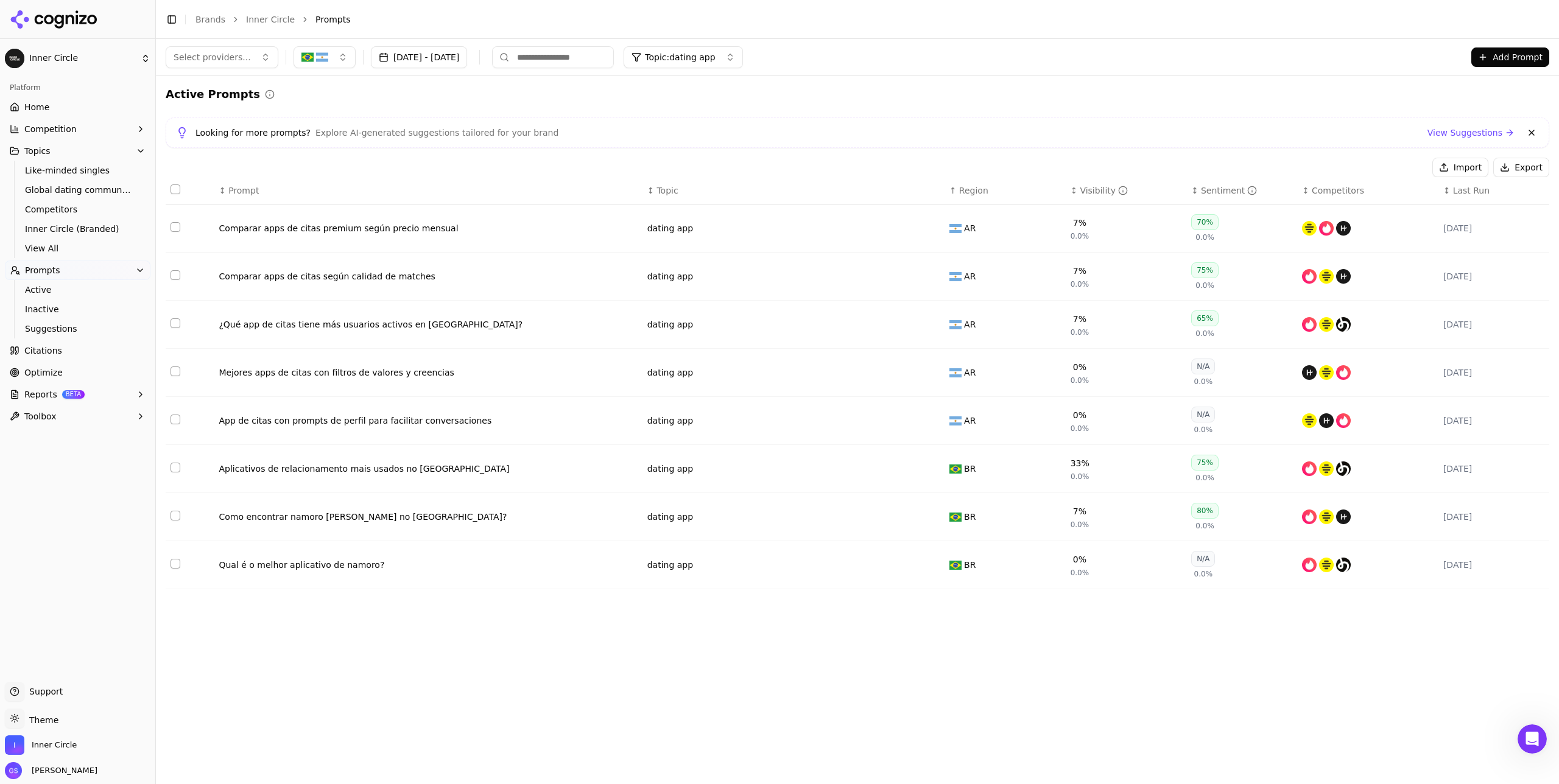
click at [877, 227] on button "Data table" at bounding box center [933, 228] width 15 height 15
click at [706, 230] on button "dating app" at bounding box center [724, 228] width 152 height 22
click at [723, 345] on span "Product & Pricing" at bounding box center [711, 345] width 73 height 12
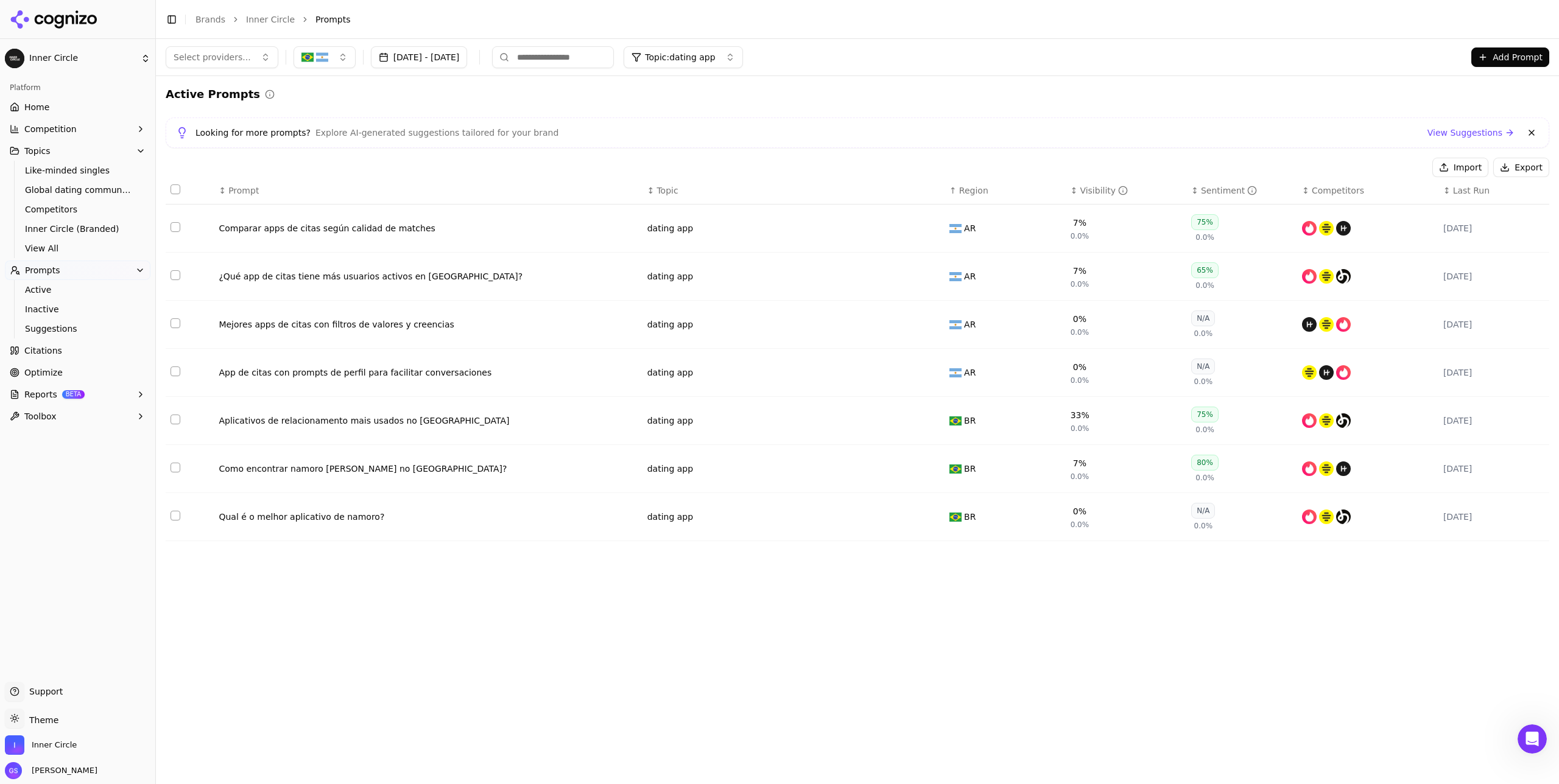
click at [877, 231] on button "Data table" at bounding box center [933, 228] width 15 height 15
click at [696, 232] on span "dating app" at bounding box center [677, 228] width 45 height 12
click at [731, 311] on span "Product & Pricing" at bounding box center [711, 313] width 73 height 12
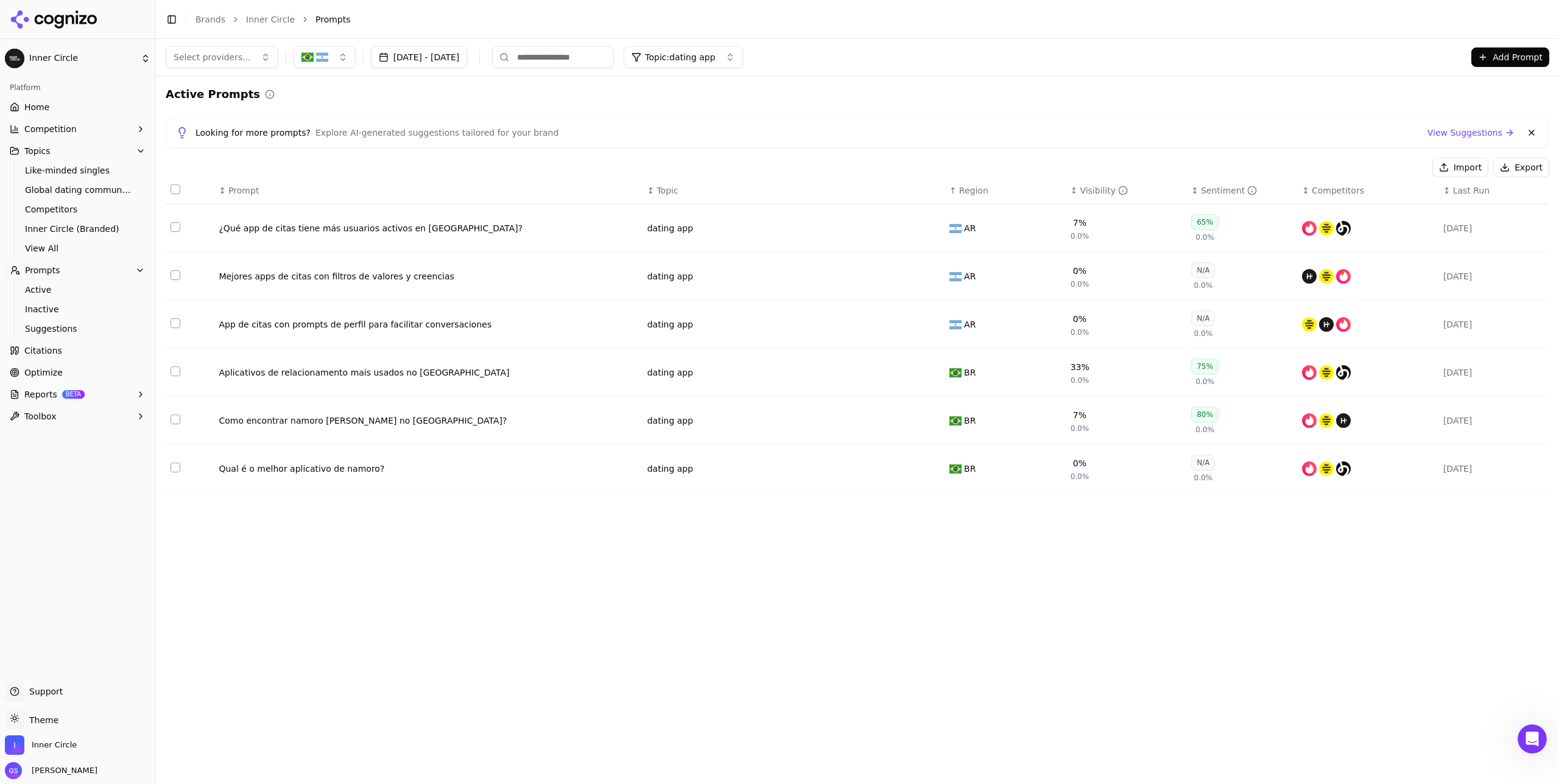
click at [877, 228] on button "Data table" at bounding box center [933, 228] width 15 height 15
click at [722, 230] on button "dating app" at bounding box center [724, 228] width 152 height 22
click at [714, 322] on span "Local Dating" at bounding box center [701, 318] width 53 height 12
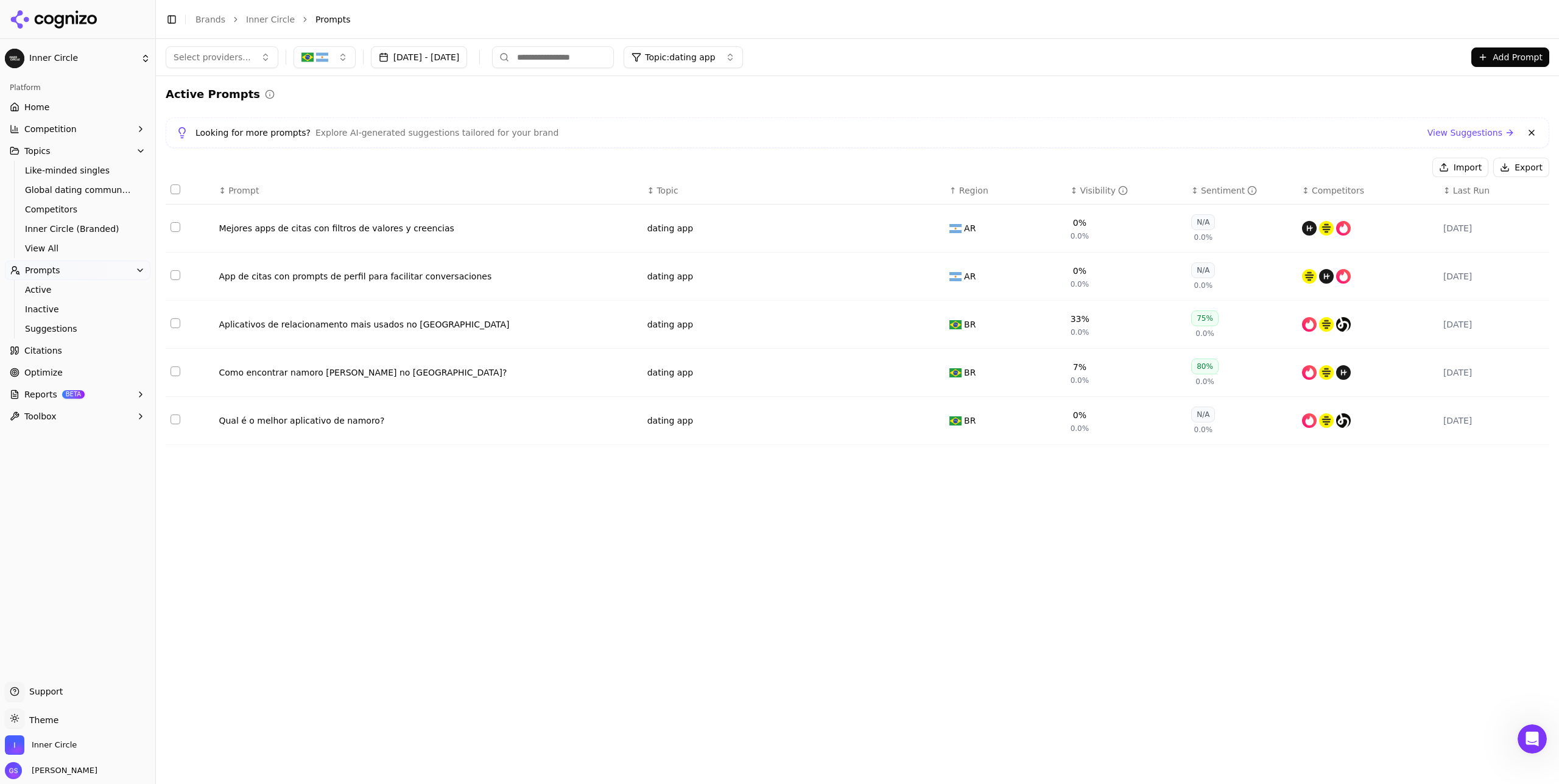
click at [877, 227] on button "Data table" at bounding box center [933, 228] width 15 height 15
click at [712, 234] on button "dating app" at bounding box center [724, 228] width 152 height 22
click at [719, 412] on div "Lifestyle" at bounding box center [719, 416] width 137 height 19
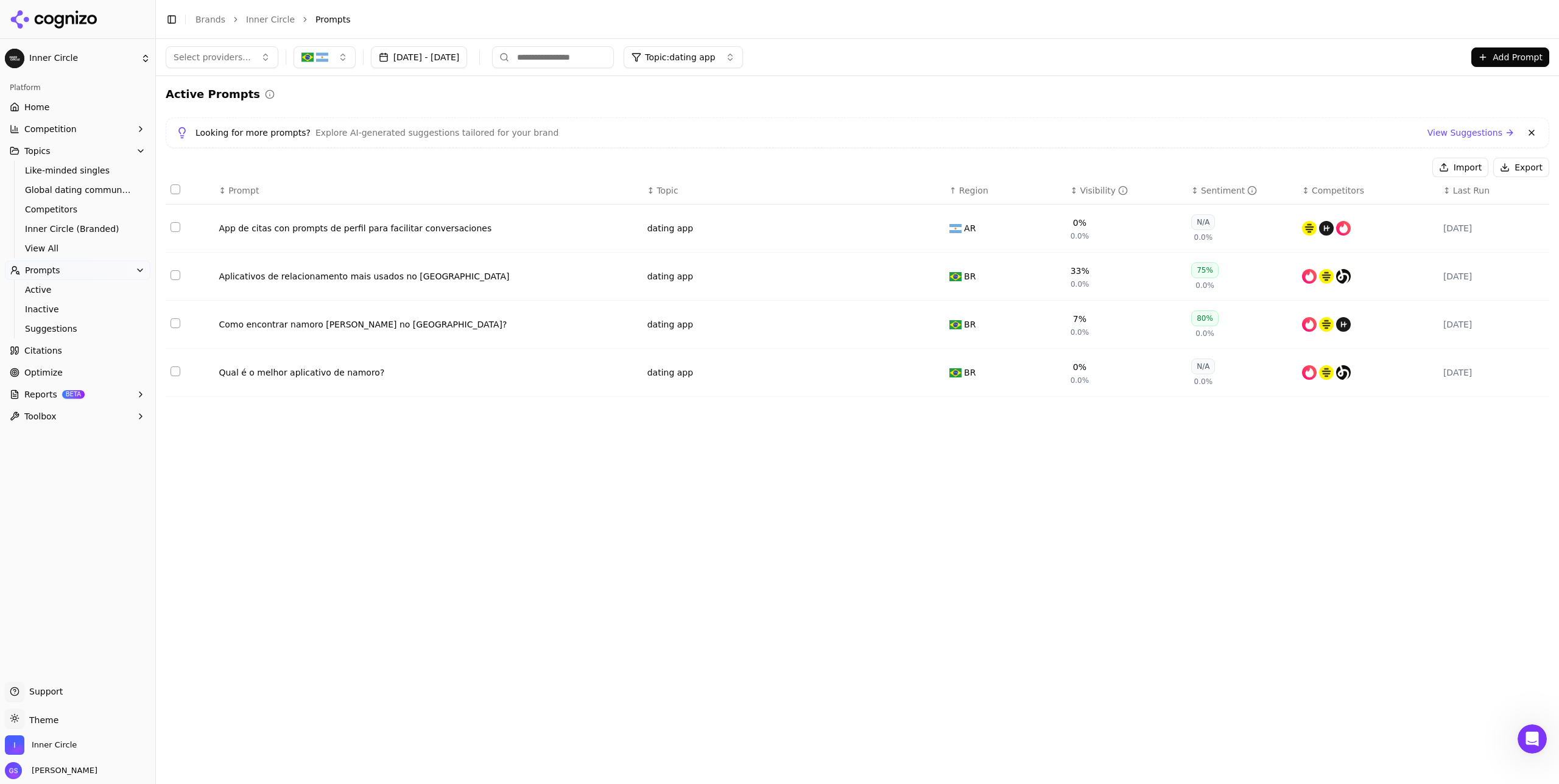
click at [877, 225] on button "Data table" at bounding box center [933, 228] width 15 height 15
click at [749, 233] on button "dating app" at bounding box center [724, 228] width 152 height 22
click at [727, 349] on span "Product & Pricing" at bounding box center [711, 345] width 73 height 12
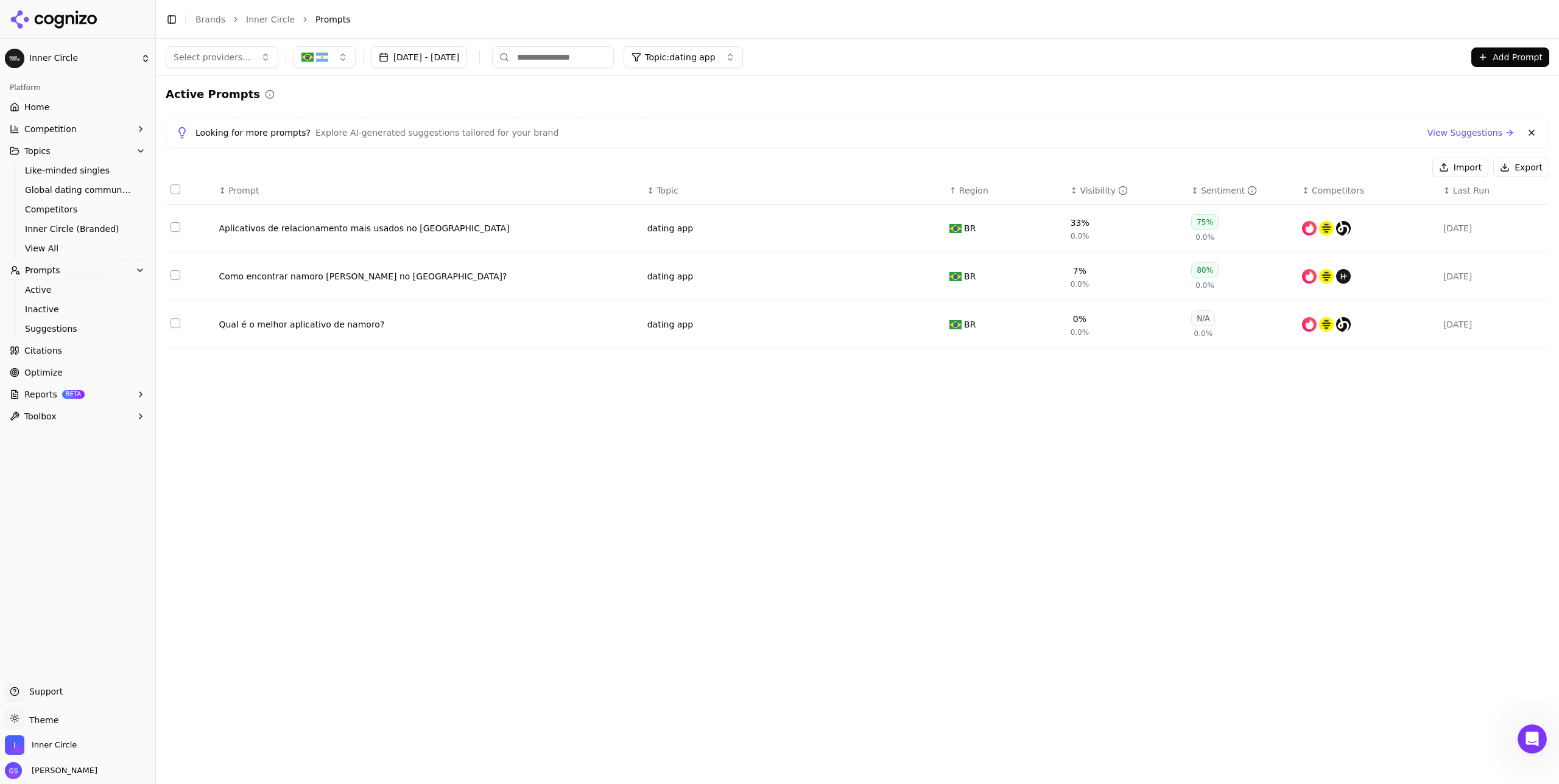
click at [877, 224] on button "Data table" at bounding box center [933, 228] width 15 height 15
click at [677, 235] on button "dating app" at bounding box center [724, 228] width 152 height 22
click at [724, 366] on div "Local Dating" at bounding box center [719, 367] width 137 height 19
click at [877, 227] on button "Data table" at bounding box center [933, 228] width 15 height 15
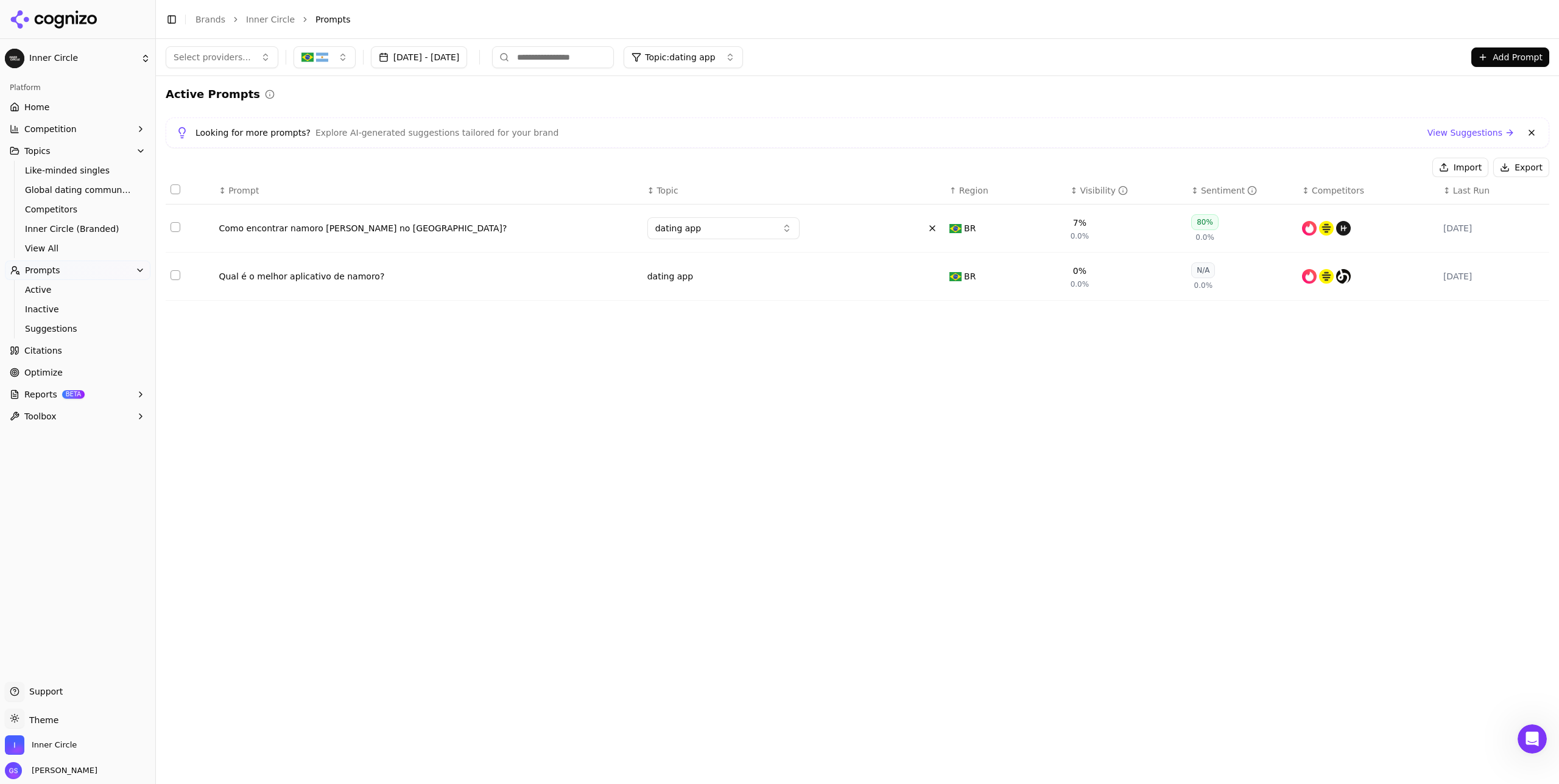
click at [707, 231] on button "dating app" at bounding box center [724, 228] width 152 height 22
click at [722, 353] on span "Local Dating" at bounding box center [701, 355] width 53 height 12
click at [877, 227] on button "Data table" at bounding box center [933, 228] width 15 height 15
click at [751, 229] on button "dating app" at bounding box center [724, 228] width 152 height 22
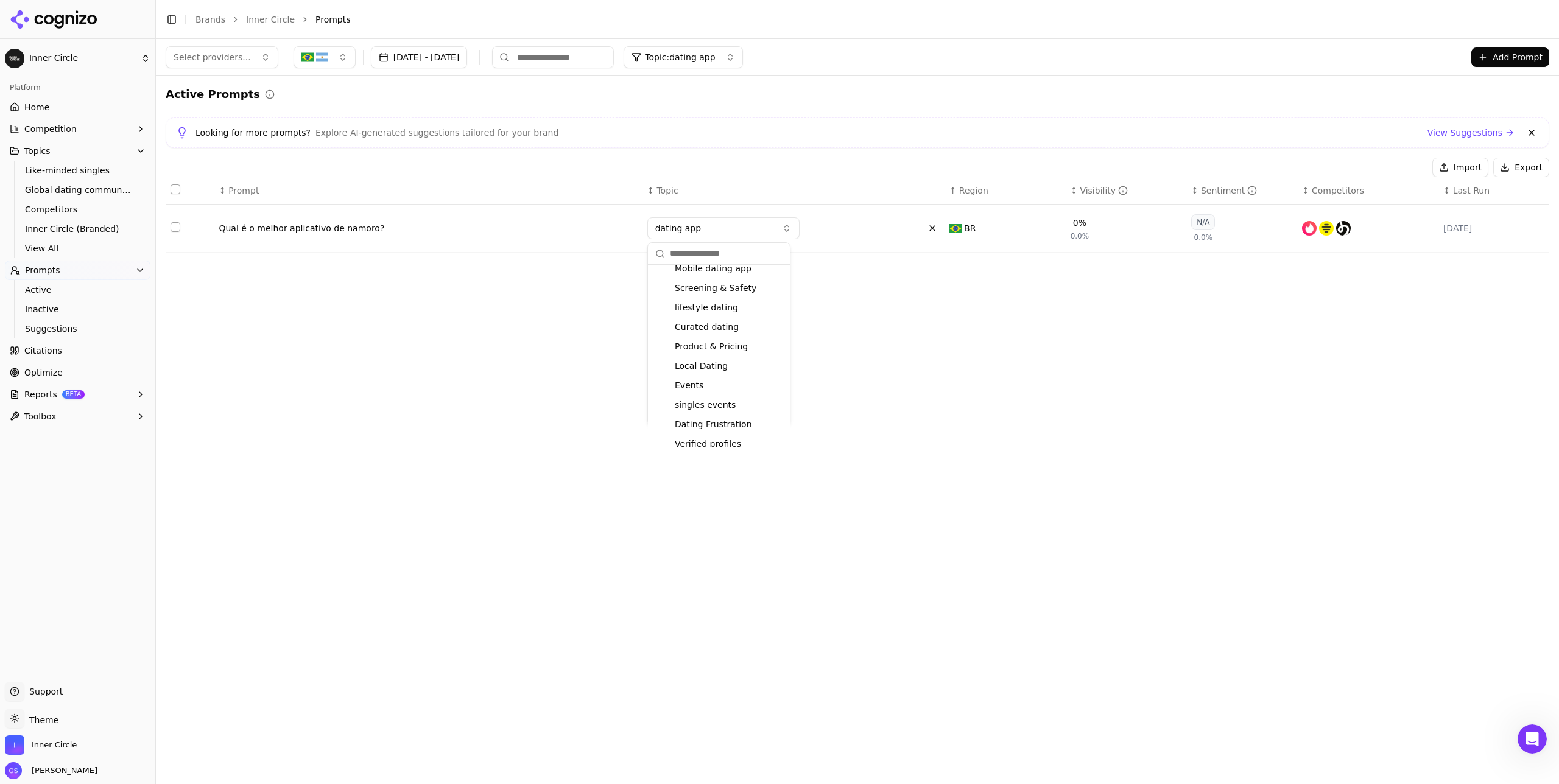
scroll to position [173, 0]
click at [731, 297] on span "Product & Pricing" at bounding box center [711, 299] width 73 height 12
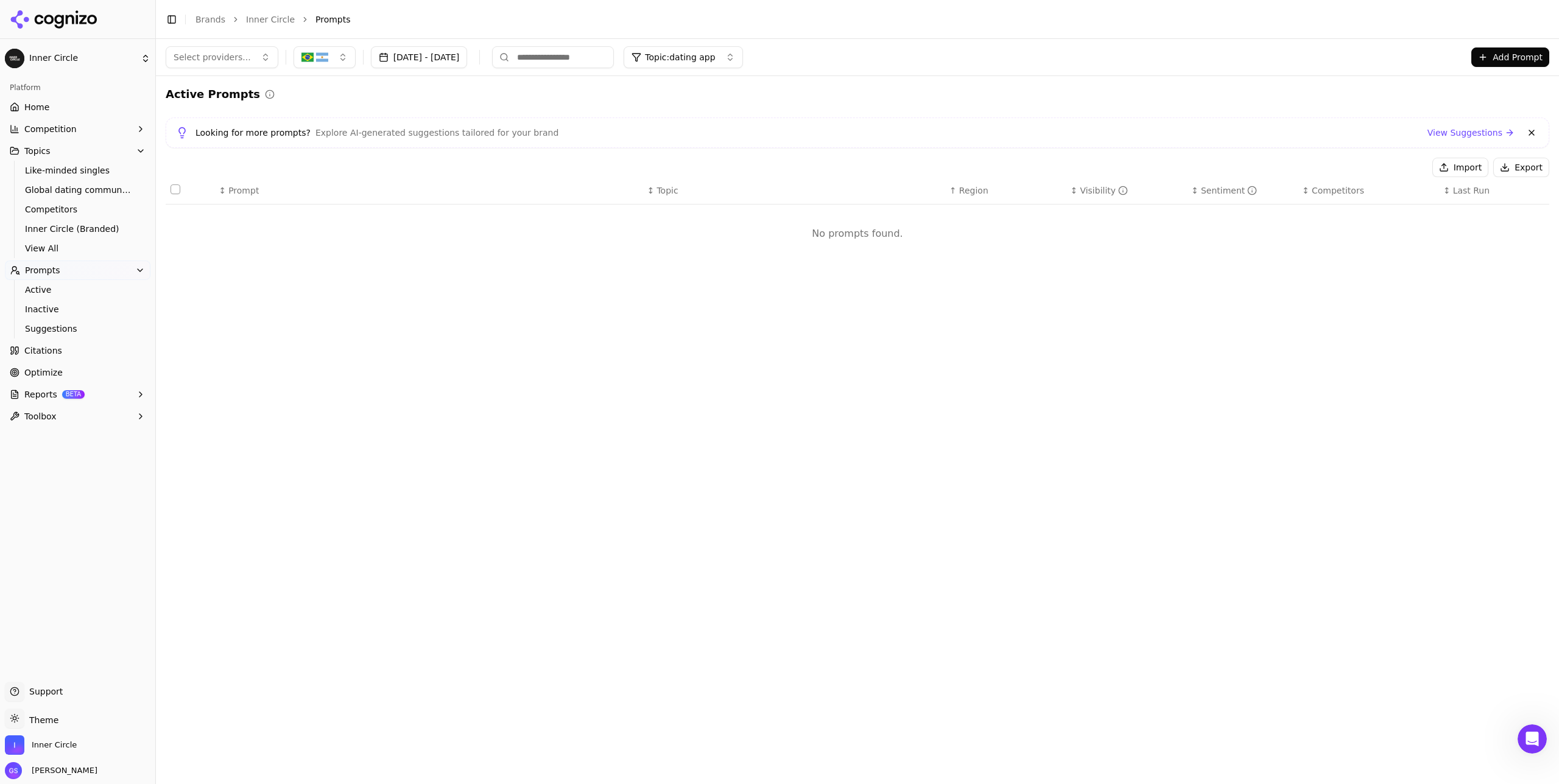
click at [715, 54] on span "Topic: dating app" at bounding box center [679, 57] width 70 height 12
click at [738, 125] on span "Global dating community" at bounding box center [731, 124] width 108 height 12
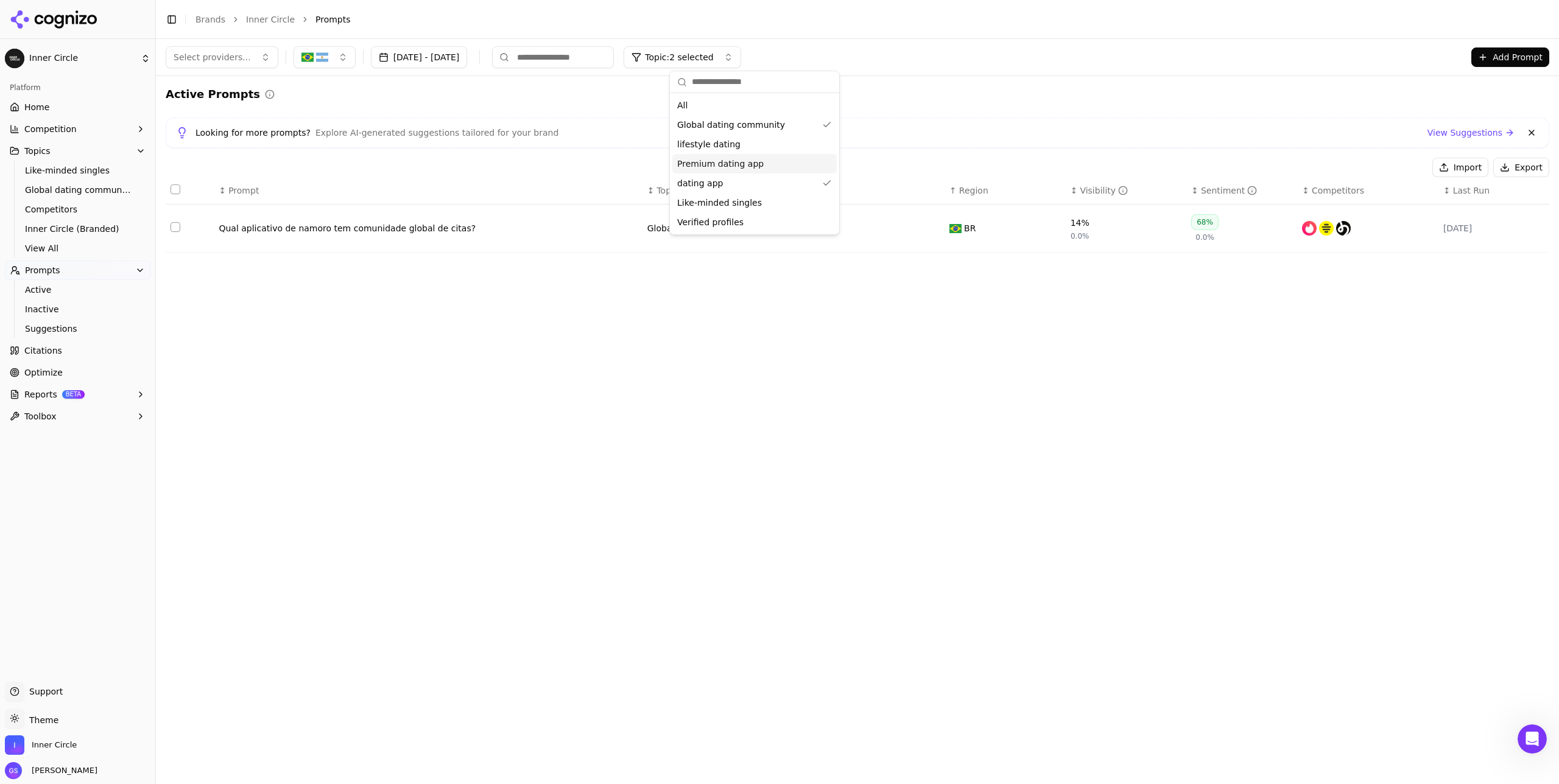
click at [729, 163] on span "Premium dating app" at bounding box center [720, 163] width 86 height 12
click at [729, 164] on span "Premium dating app" at bounding box center [720, 163] width 86 height 12
click at [724, 183] on div "dating app" at bounding box center [754, 183] width 164 height 19
click at [877, 111] on div "Active Prompts Looking for more prompts? Explore AI-generated suggestions tailo…" at bounding box center [857, 174] width 1384 height 176
click at [877, 228] on button "Data table" at bounding box center [933, 228] width 15 height 15
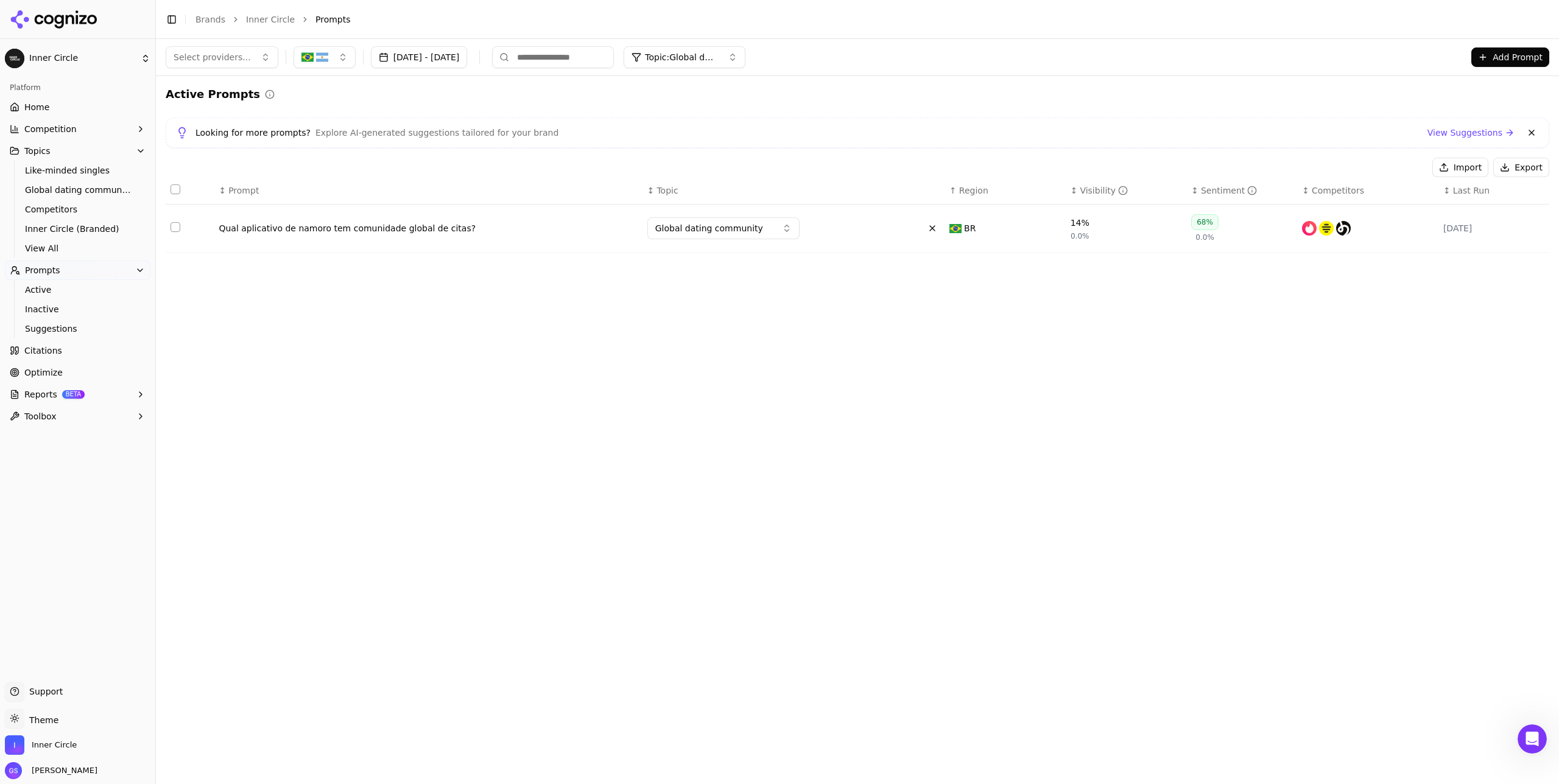
click at [759, 223] on button "Global dating community" at bounding box center [724, 228] width 152 height 22
click at [713, 419] on div "Lifestyle" at bounding box center [719, 416] width 137 height 19
click at [718, 52] on span "Topic: Global dating community" at bounding box center [681, 57] width 73 height 12
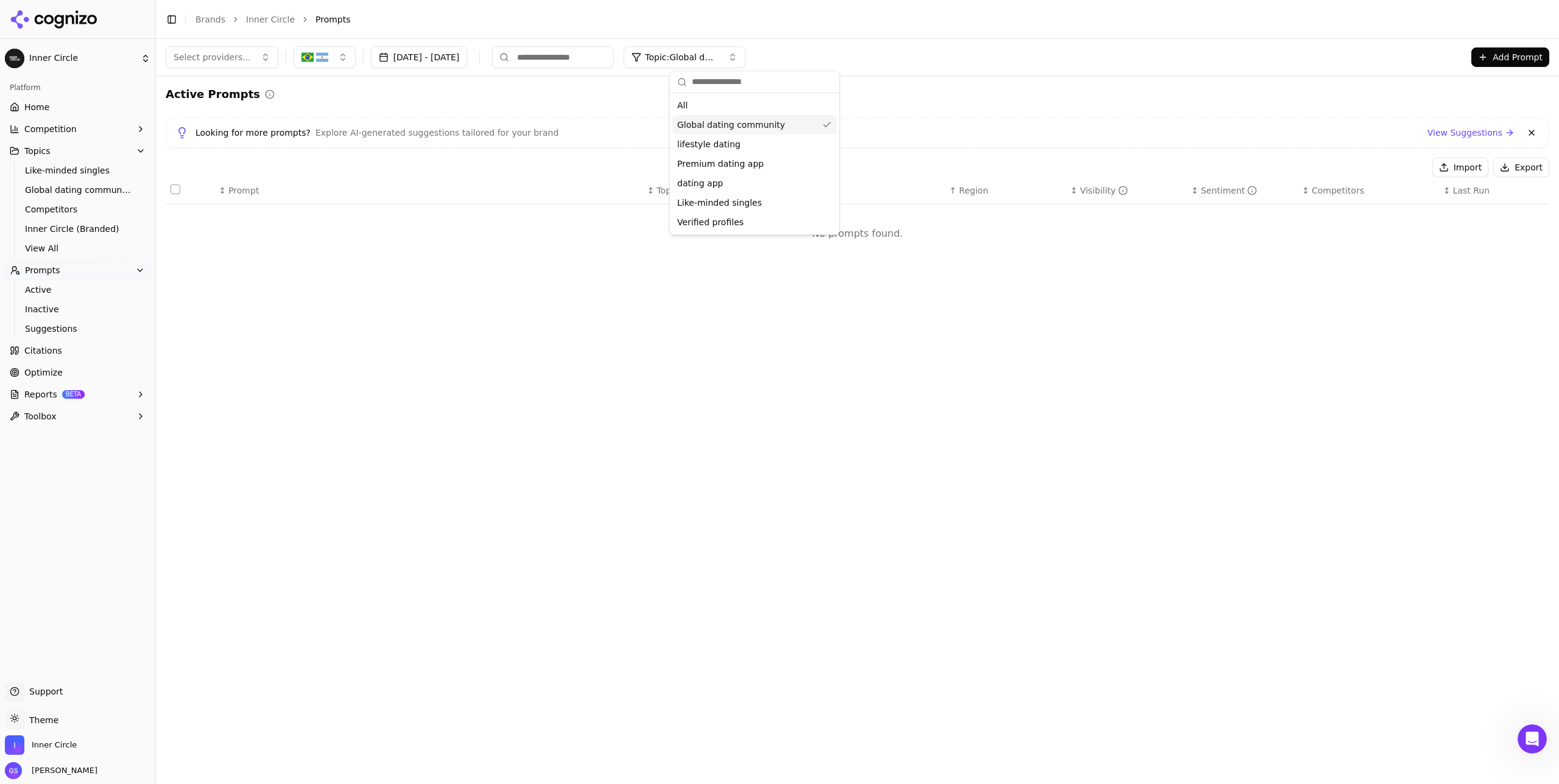
click at [765, 122] on span "Global dating community" at bounding box center [731, 124] width 108 height 12
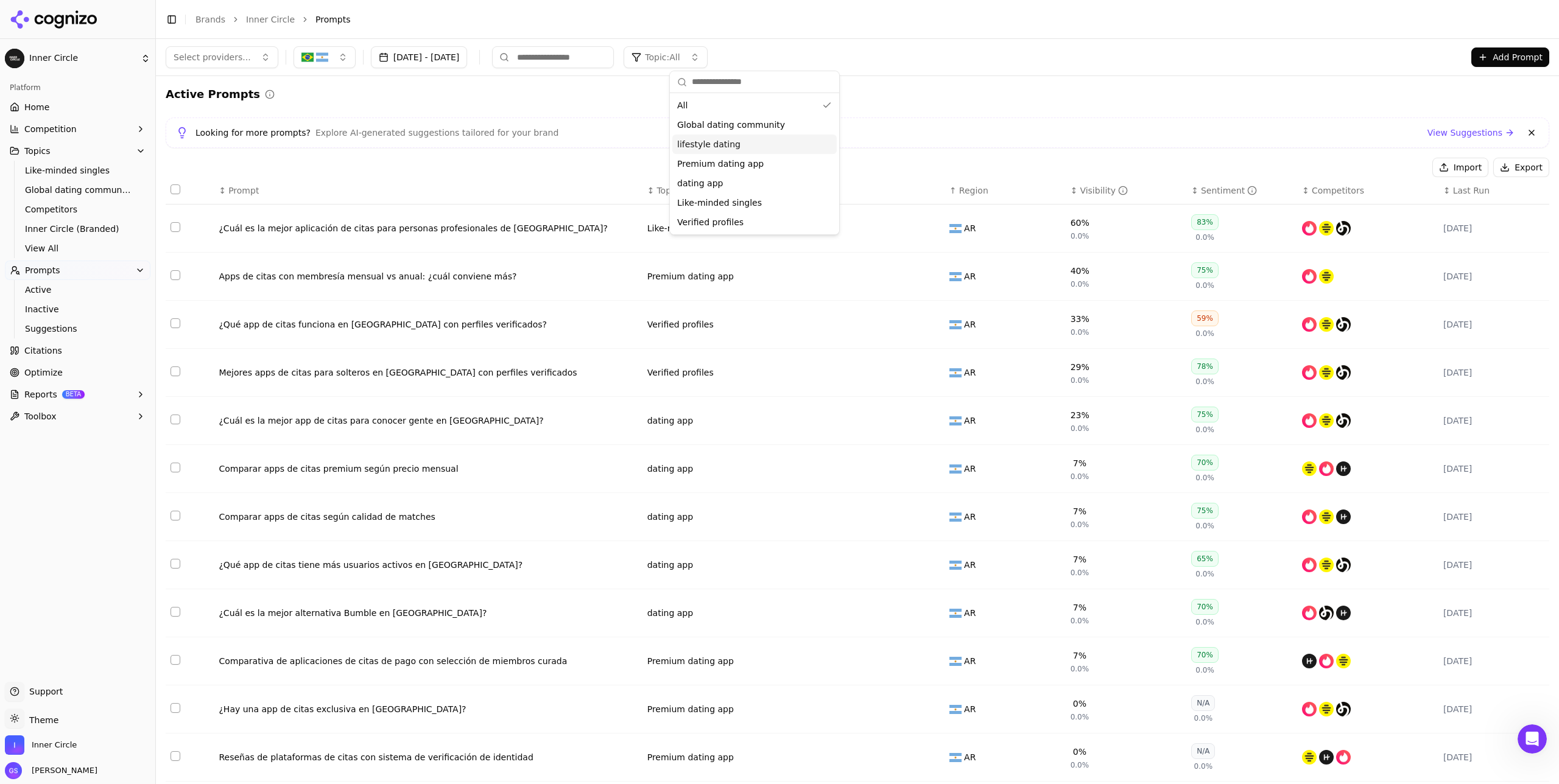
click at [733, 146] on span "lifestyle dating" at bounding box center [709, 144] width 63 height 12
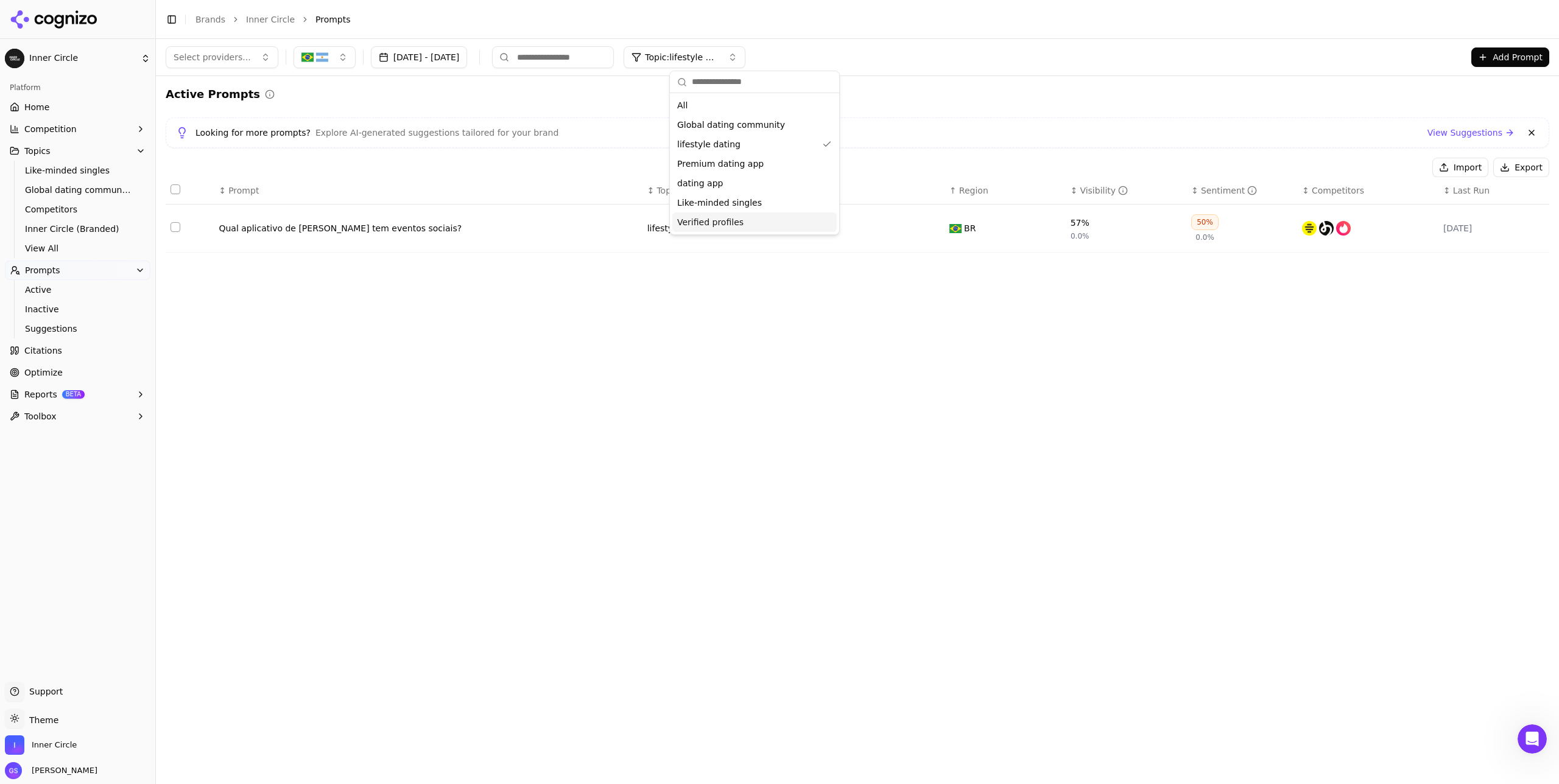
click at [682, 334] on div "Select providers... [DATE] - [DATE] Topic: lifestyle dating Add Prompt Active P…" at bounding box center [857, 411] width 1403 height 745
click at [877, 227] on button "Data table" at bounding box center [933, 228] width 15 height 15
click at [741, 224] on button "lifestyle dating" at bounding box center [724, 228] width 152 height 22
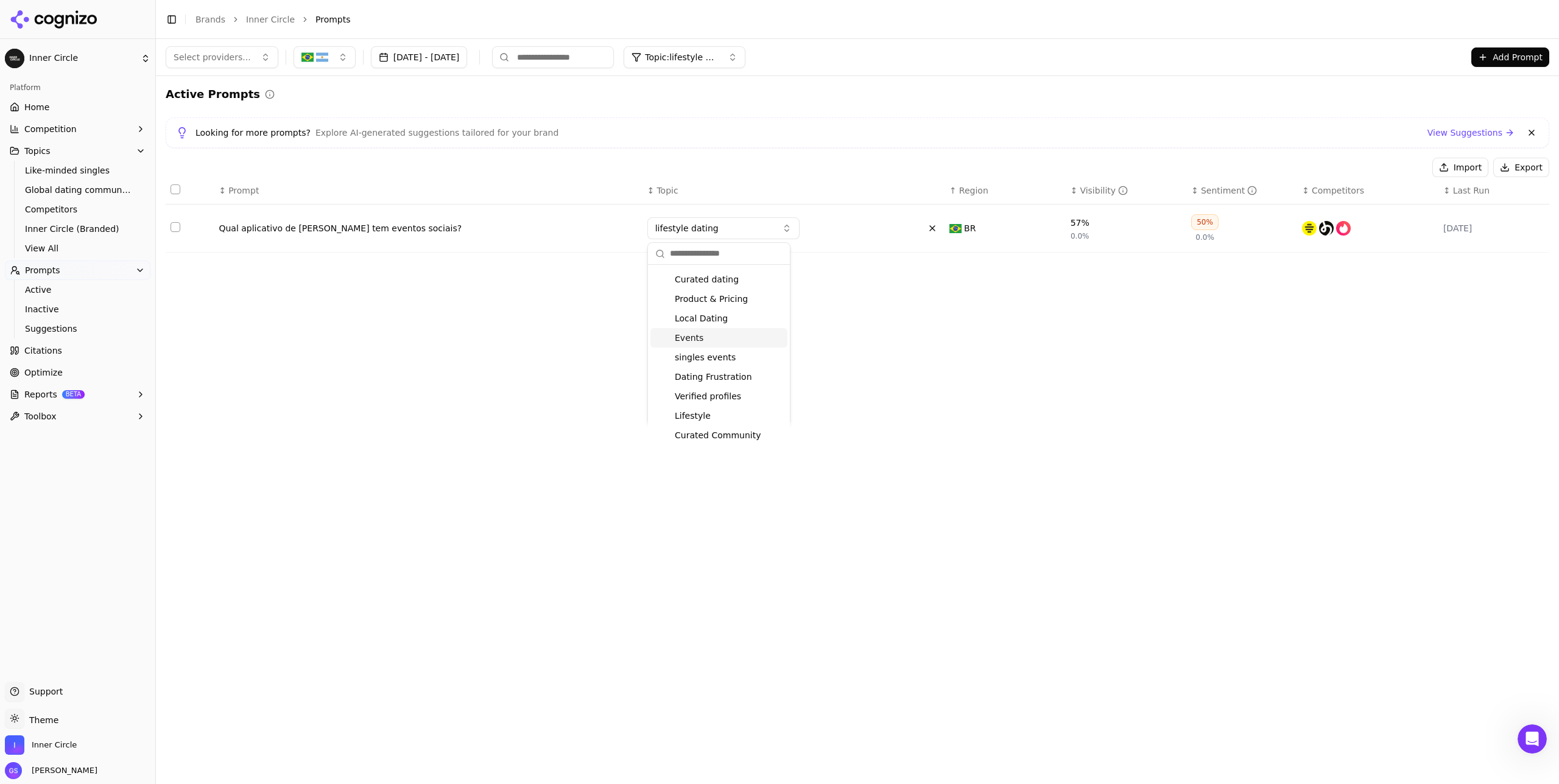
click at [702, 338] on div "Events" at bounding box center [719, 338] width 137 height 19
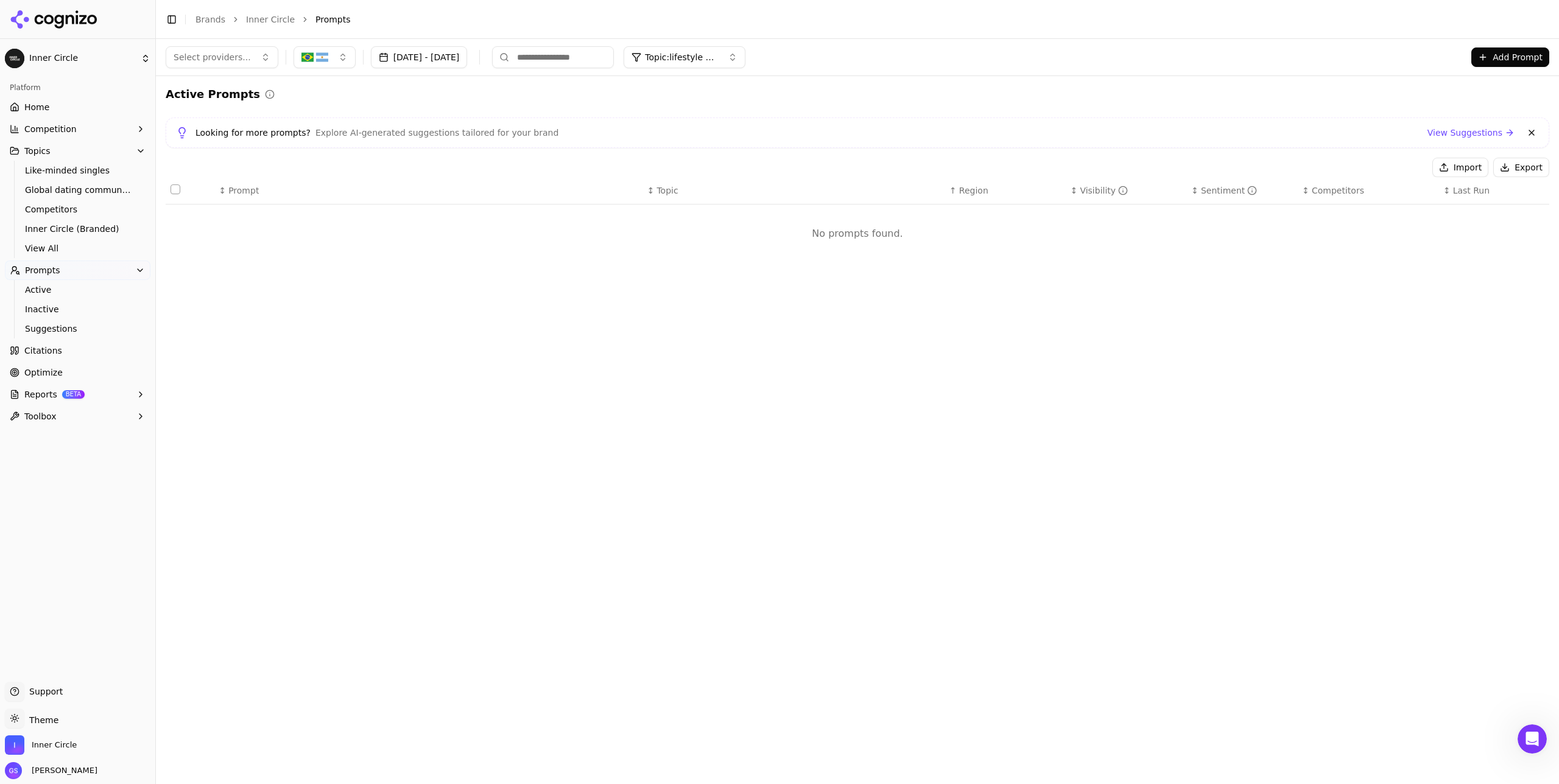
click at [718, 56] on span "Topic: lifestyle dating" at bounding box center [681, 57] width 73 height 12
click at [743, 139] on div "lifestyle dating" at bounding box center [754, 144] width 164 height 19
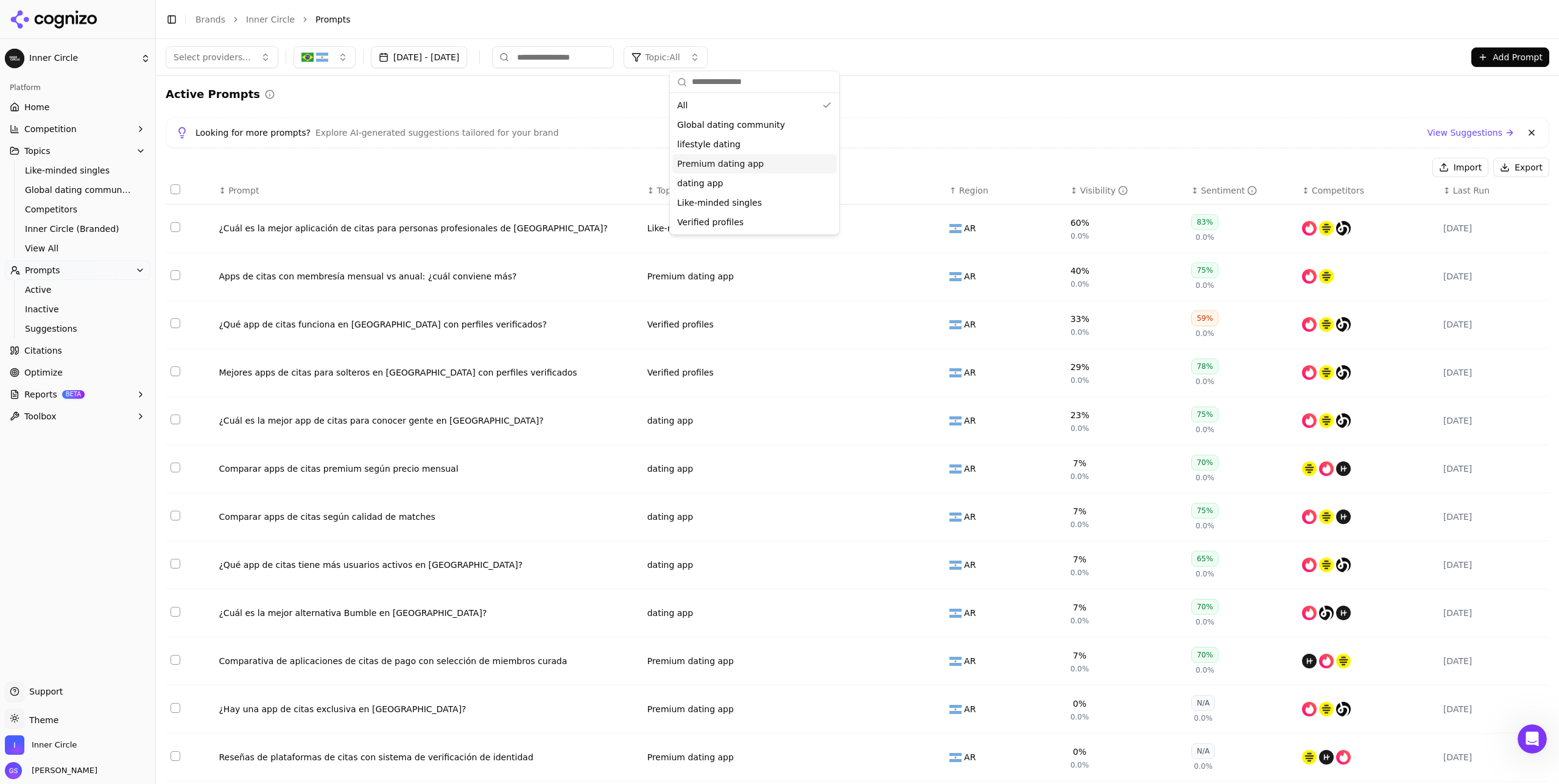
click at [744, 164] on span "Premium dating app" at bounding box center [720, 163] width 86 height 12
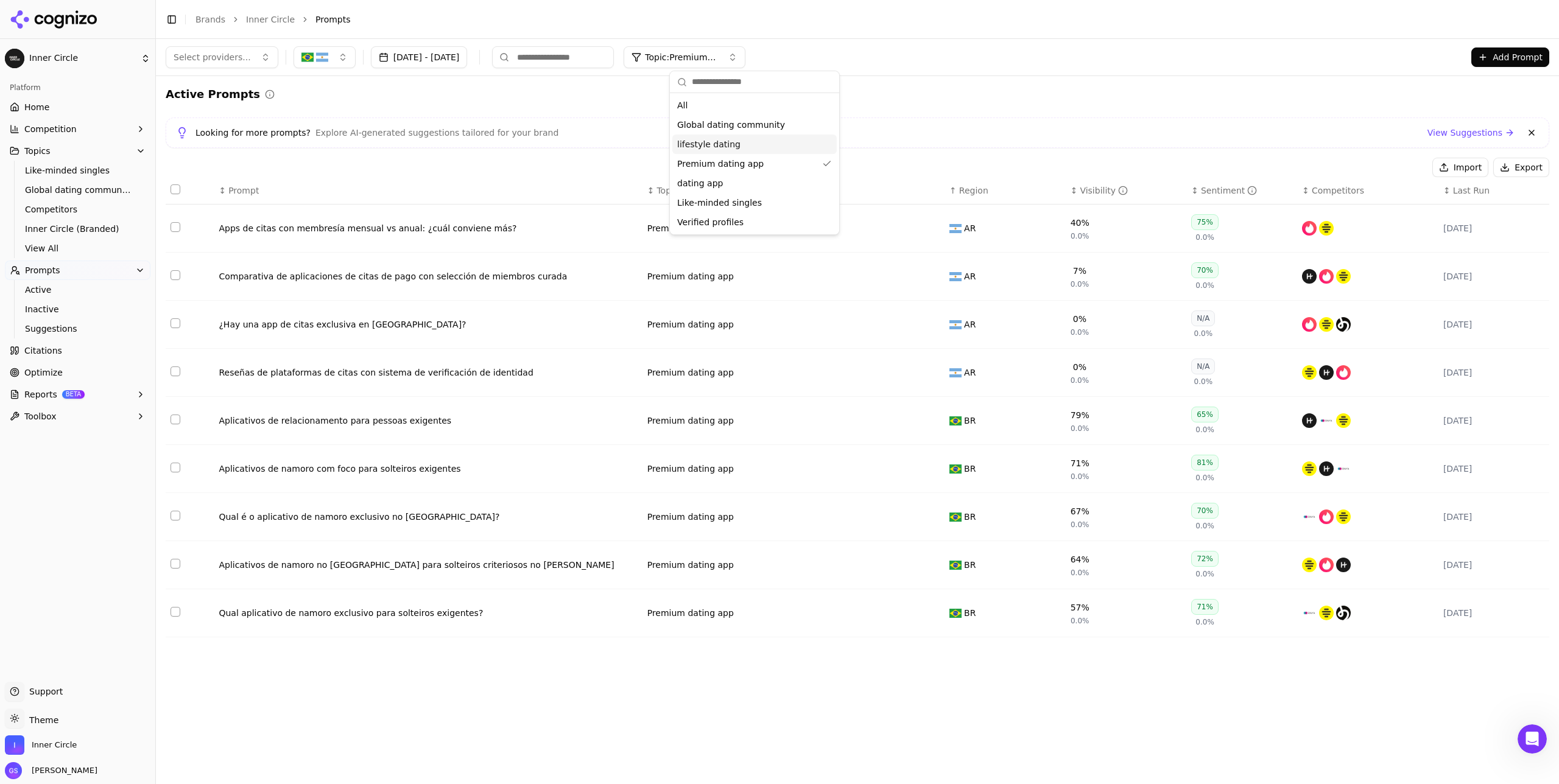
click at [877, 89] on div "Active Prompts" at bounding box center [857, 95] width 1384 height 17
click at [877, 227] on button "Data table" at bounding box center [933, 228] width 15 height 15
click at [721, 231] on span "Premium dating app" at bounding box center [698, 228] width 86 height 12
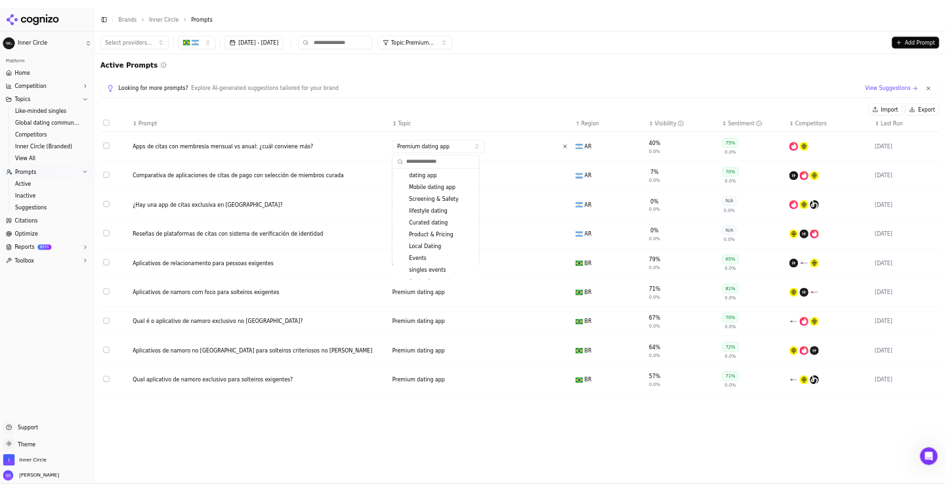
scroll to position [106, 0]
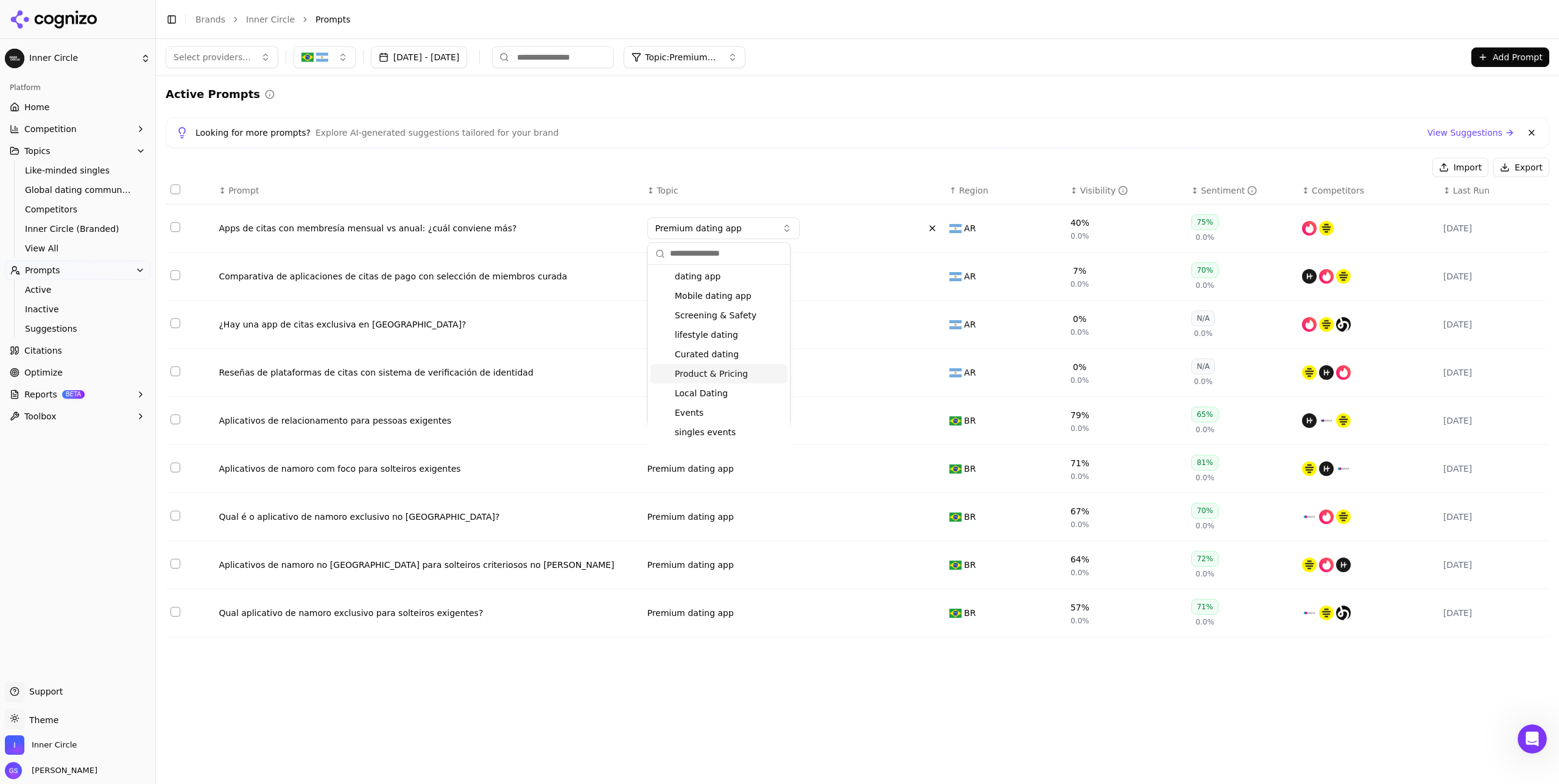
click at [734, 375] on span "Product & Pricing" at bounding box center [711, 373] width 73 height 12
